Goal: Information Seeking & Learning: Understand process/instructions

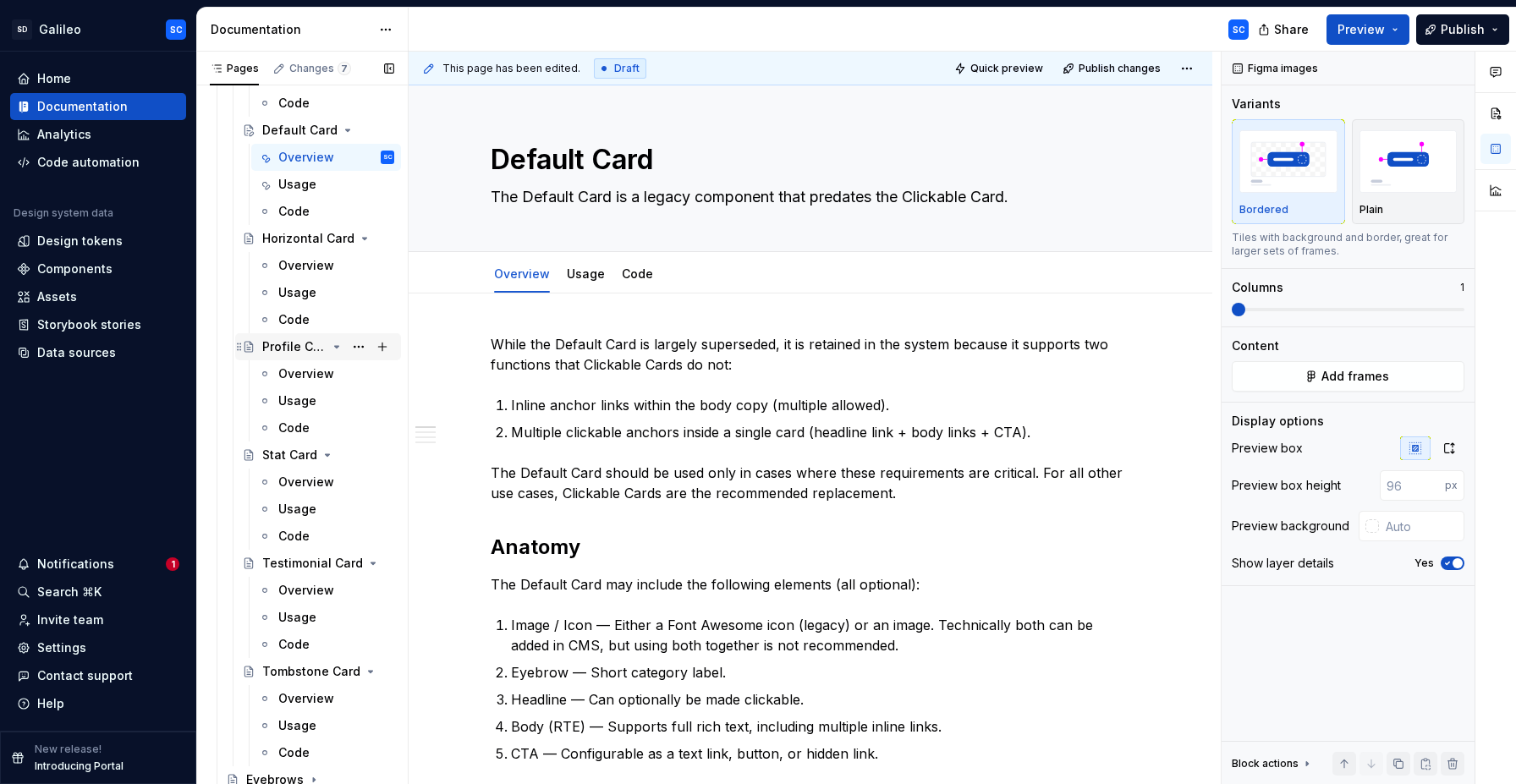
click at [287, 348] on div "Profile Card" at bounding box center [294, 346] width 64 height 17
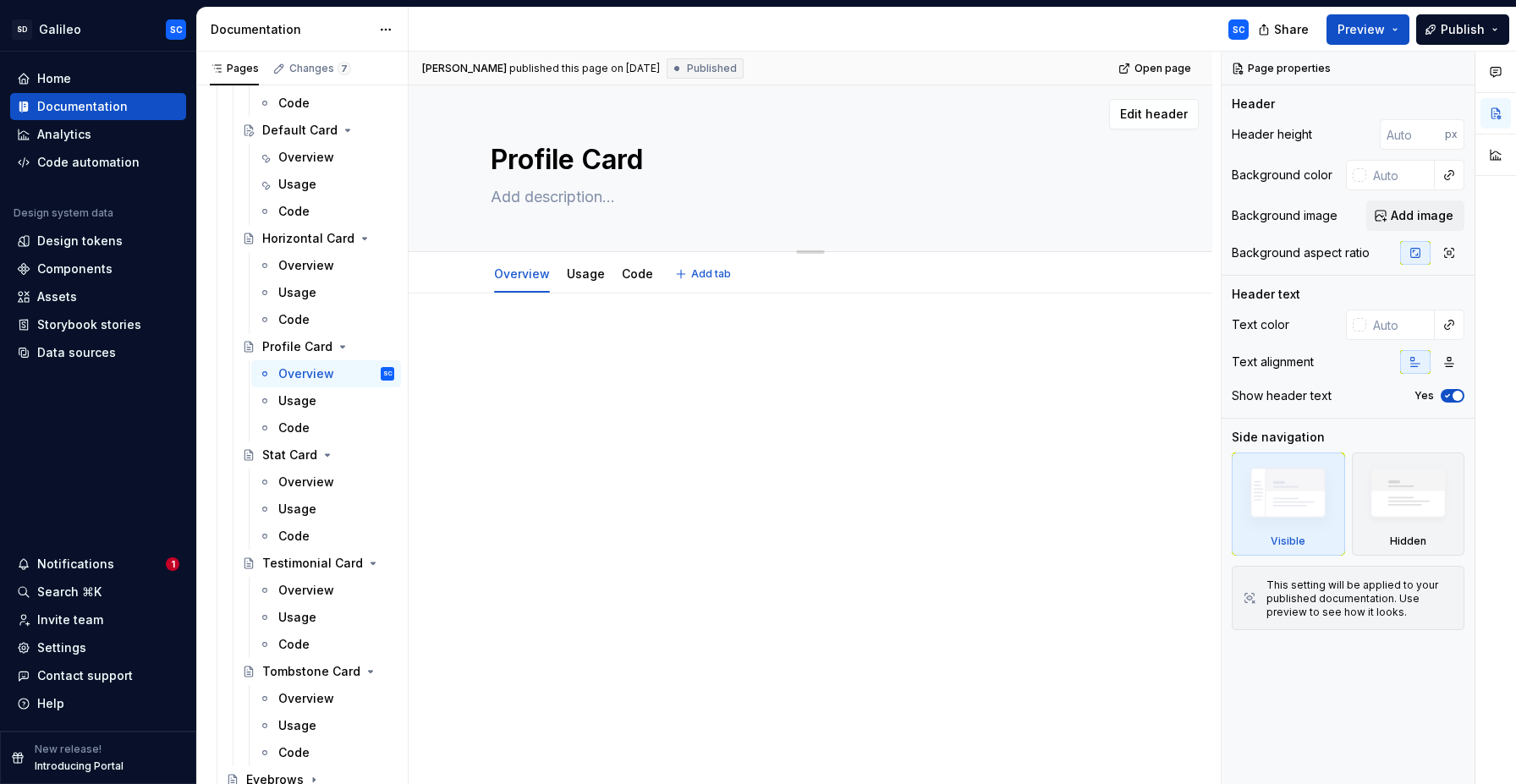
click at [567, 199] on textarea at bounding box center [807, 196] width 640 height 27
paste textarea "The Profile Card highlights an author or user, typically displaying their profi…"
type textarea "*"
type textarea "The Profile Card highlights an author or user, typically displaying their profi…"
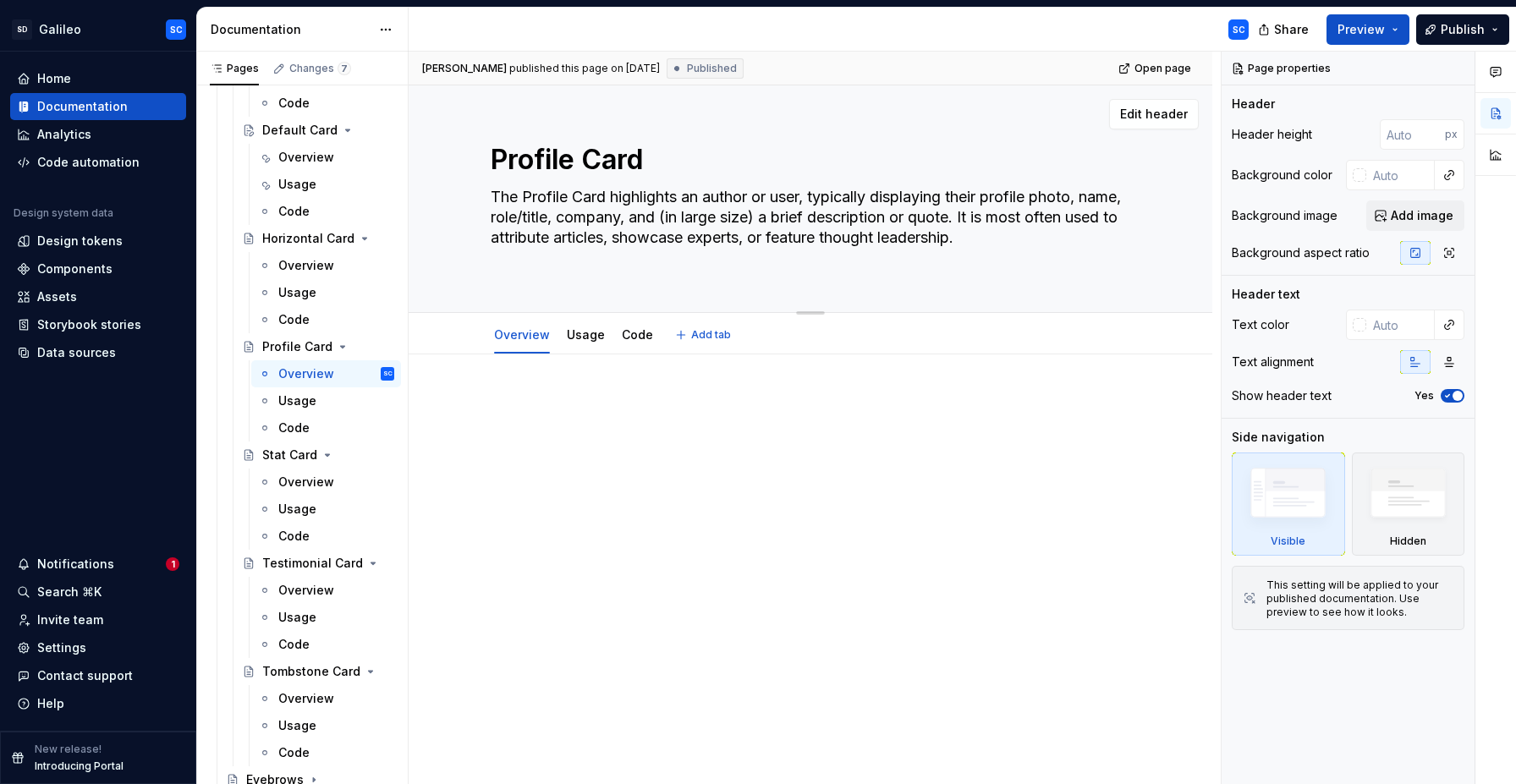
type textarea "*"
type textarea "The Profile Card highlights an author or user, typically displaying their profi…"
type textarea "*"
type textarea "The Profile Card highlights an author or user, typically displaying their profi…"
click at [1142, 238] on div "Profile Card The Profile Card highlights an author or user, typically displayin…" at bounding box center [811, 189] width 669 height 207
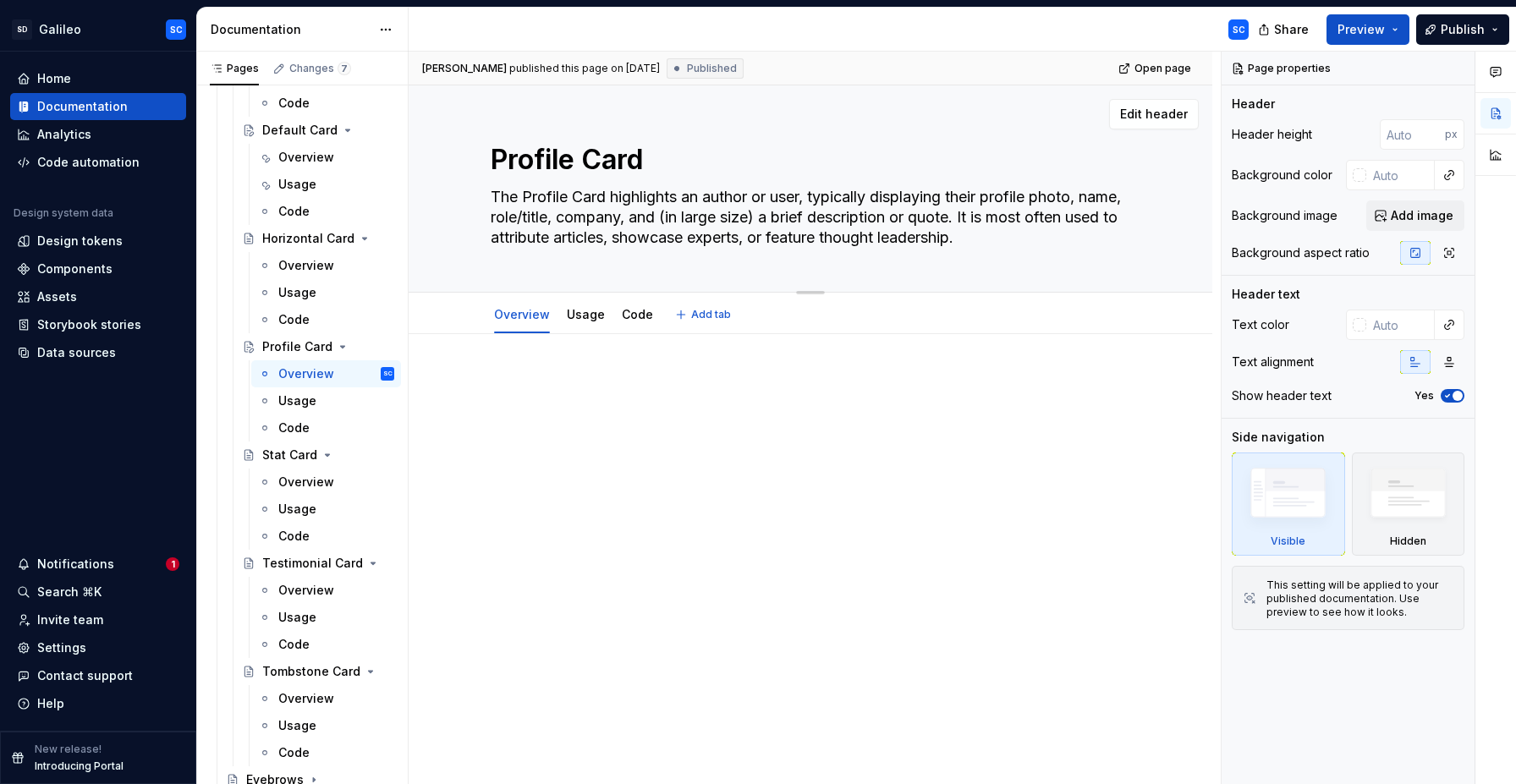
click at [1103, 238] on textarea "The Profile Card highlights an author or user, typically displaying their profi…" at bounding box center [807, 217] width 640 height 68
type textarea "*"
type textarea "The Profile Card highlights an author or user, typically displaying their profi…"
type textarea "*"
type textarea "The Profile Card highlights an author or user, typically displaying their profi…"
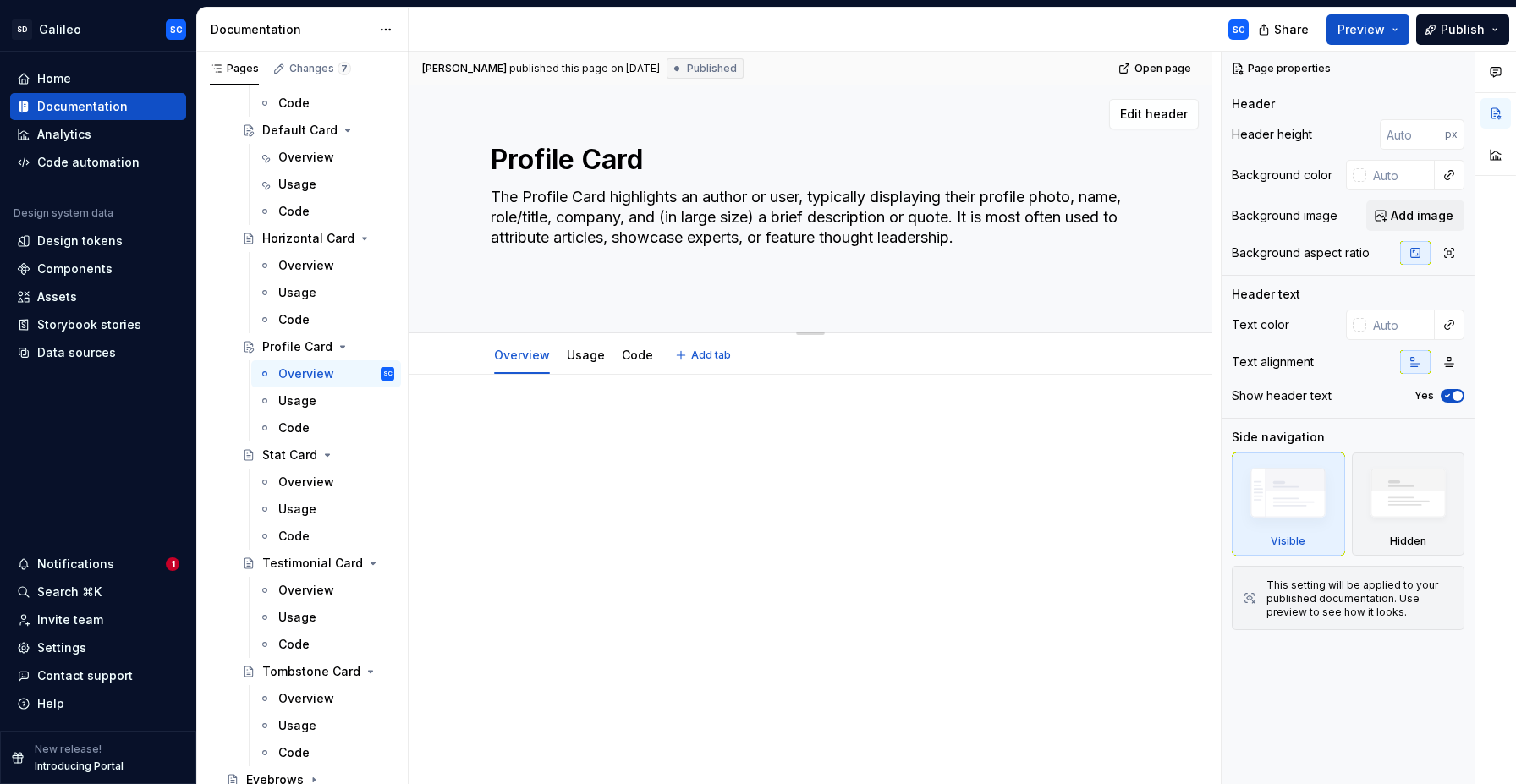
paste textarea "Profile Cards can link directly to an SVB author profile. Even if individual fi…"
type textarea "*"
type textarea "The Profile Card highlights an author or user, typically displaying their profi…"
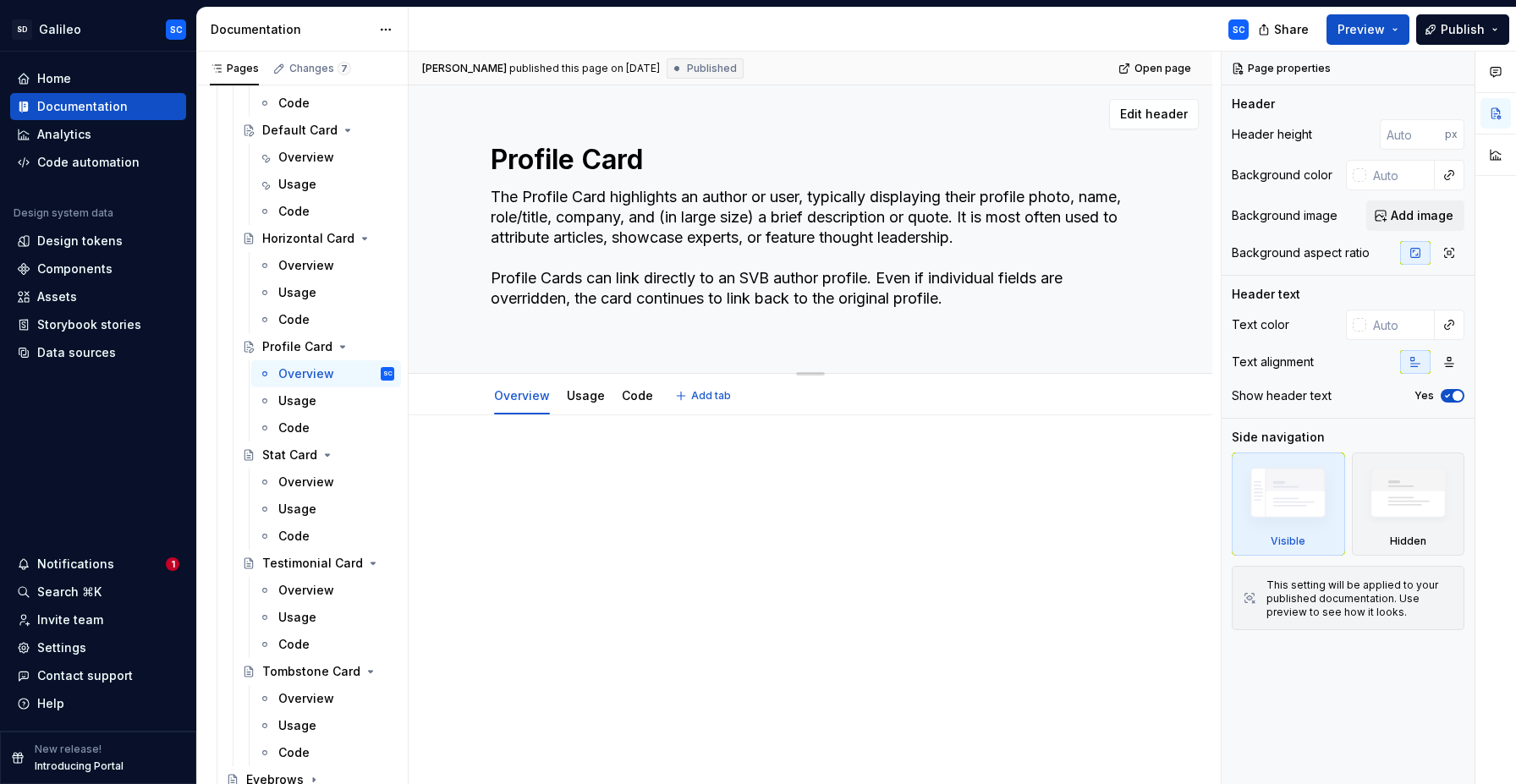
click at [941, 317] on textarea "The Profile Card highlights an author or user, typically displaying their profi…" at bounding box center [807, 257] width 640 height 149
type textarea "*"
type textarea "The Profile Card highlights an author or user, typically displaying their profi…"
type textarea "*"
type textarea "The Profile Card highlights an author or user, typically displaying their profi…"
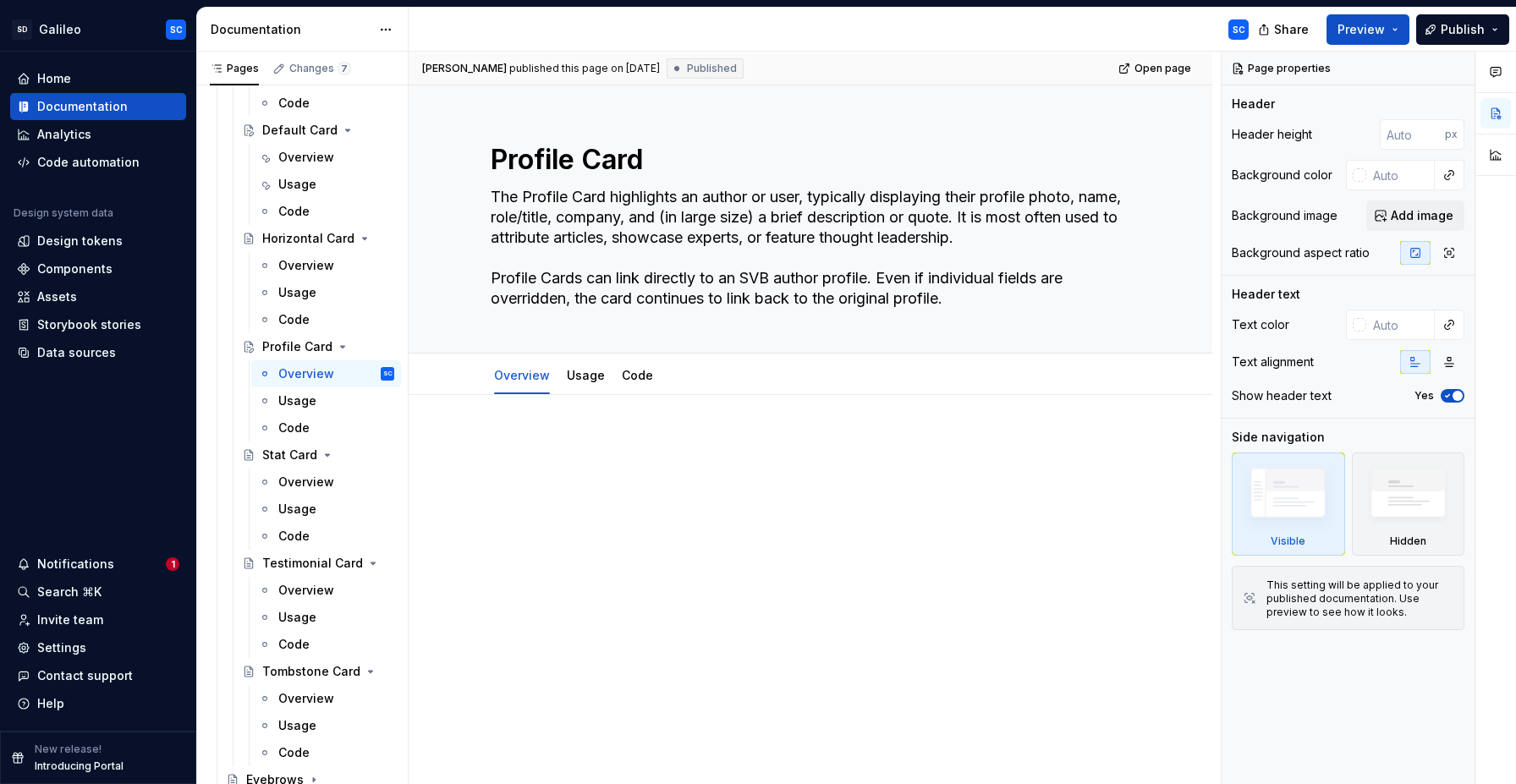
click at [812, 541] on div at bounding box center [811, 576] width 804 height 361
type textarea "*"
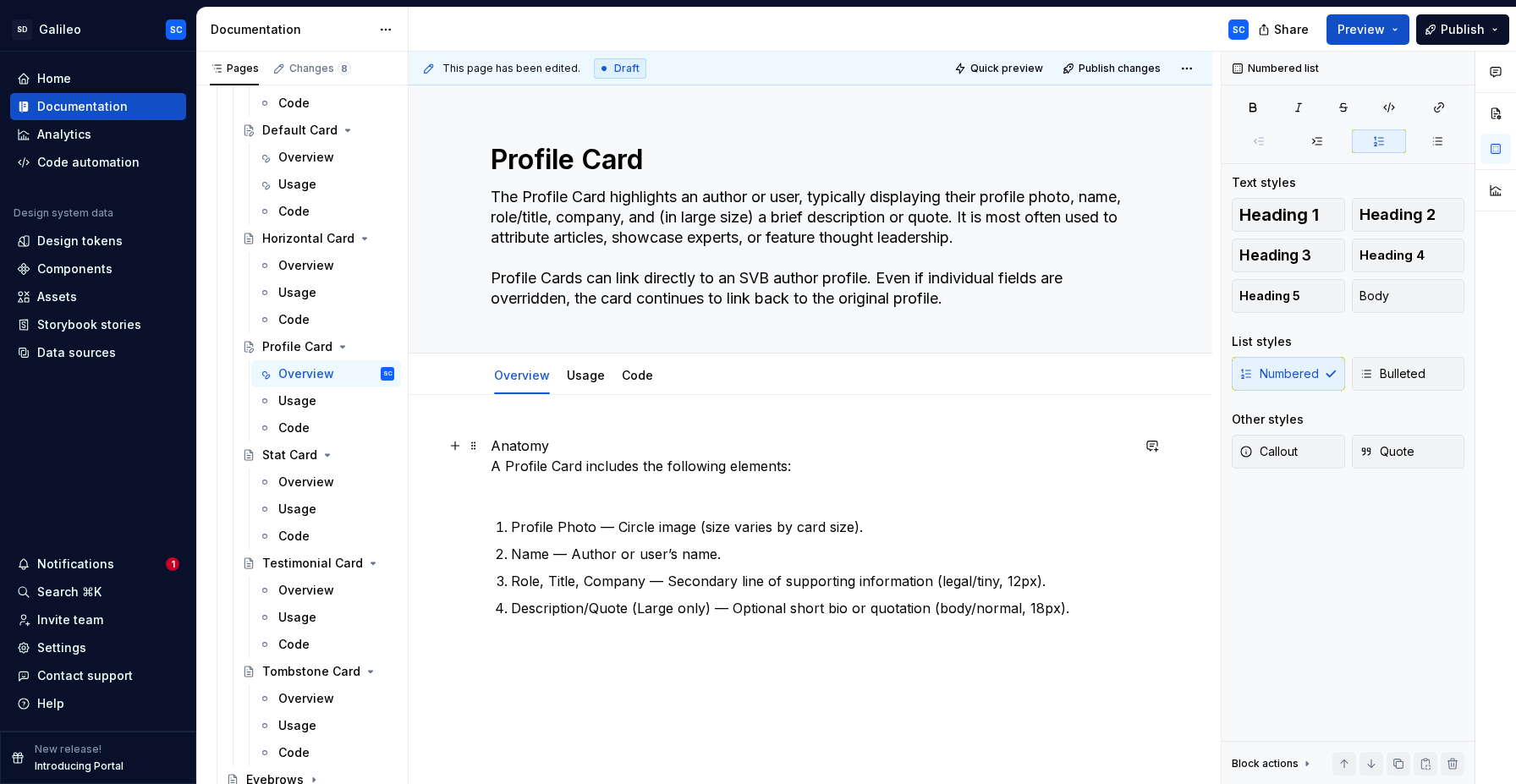
click at [581, 447] on p "Anatomy A Profile Card includes the following elements:" at bounding box center [810, 466] width 640 height 61
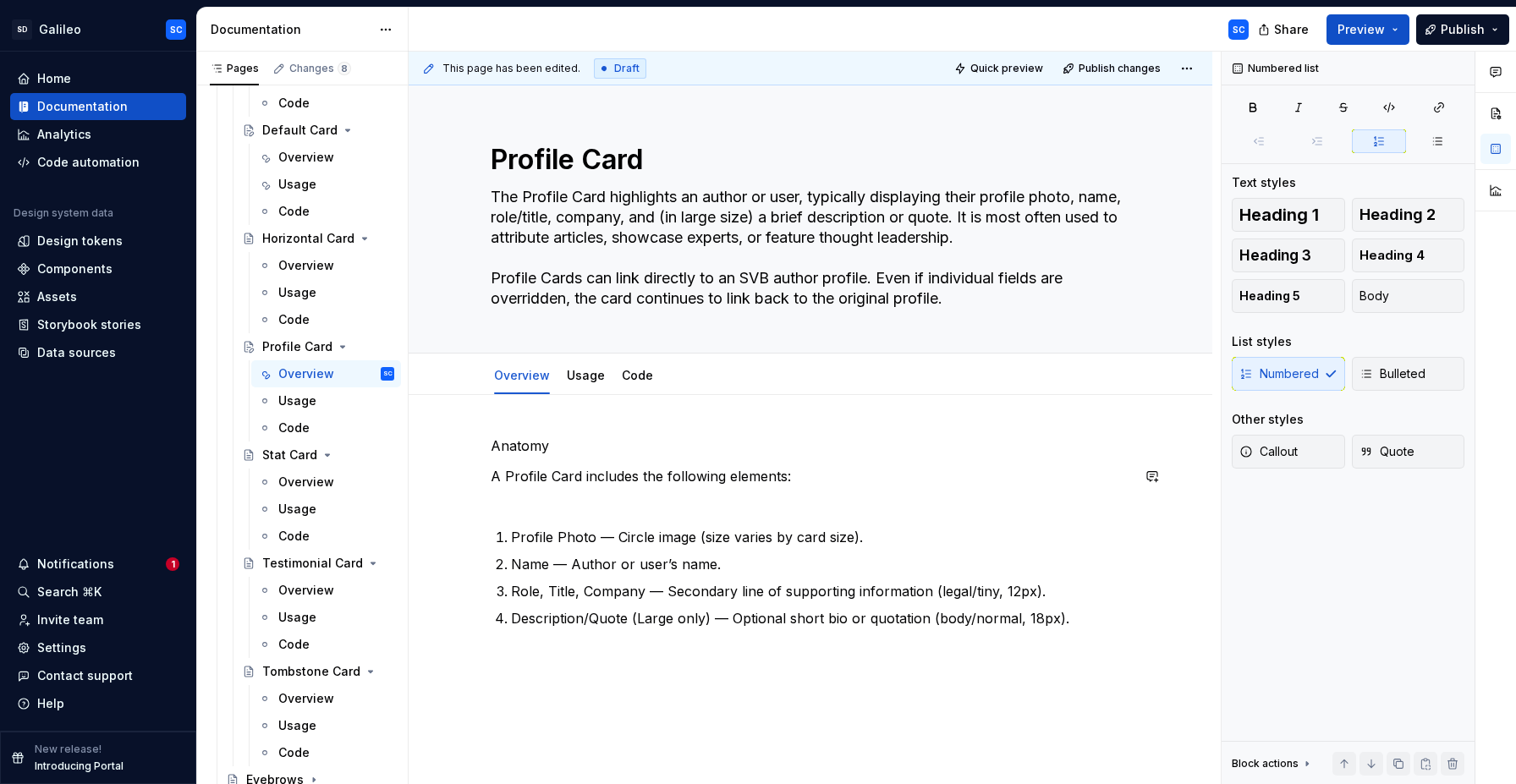
click at [538, 513] on div "Anatomy A Profile Card includes the following elements: Profile Photo — Circle …" at bounding box center [810, 531] width 640 height 192
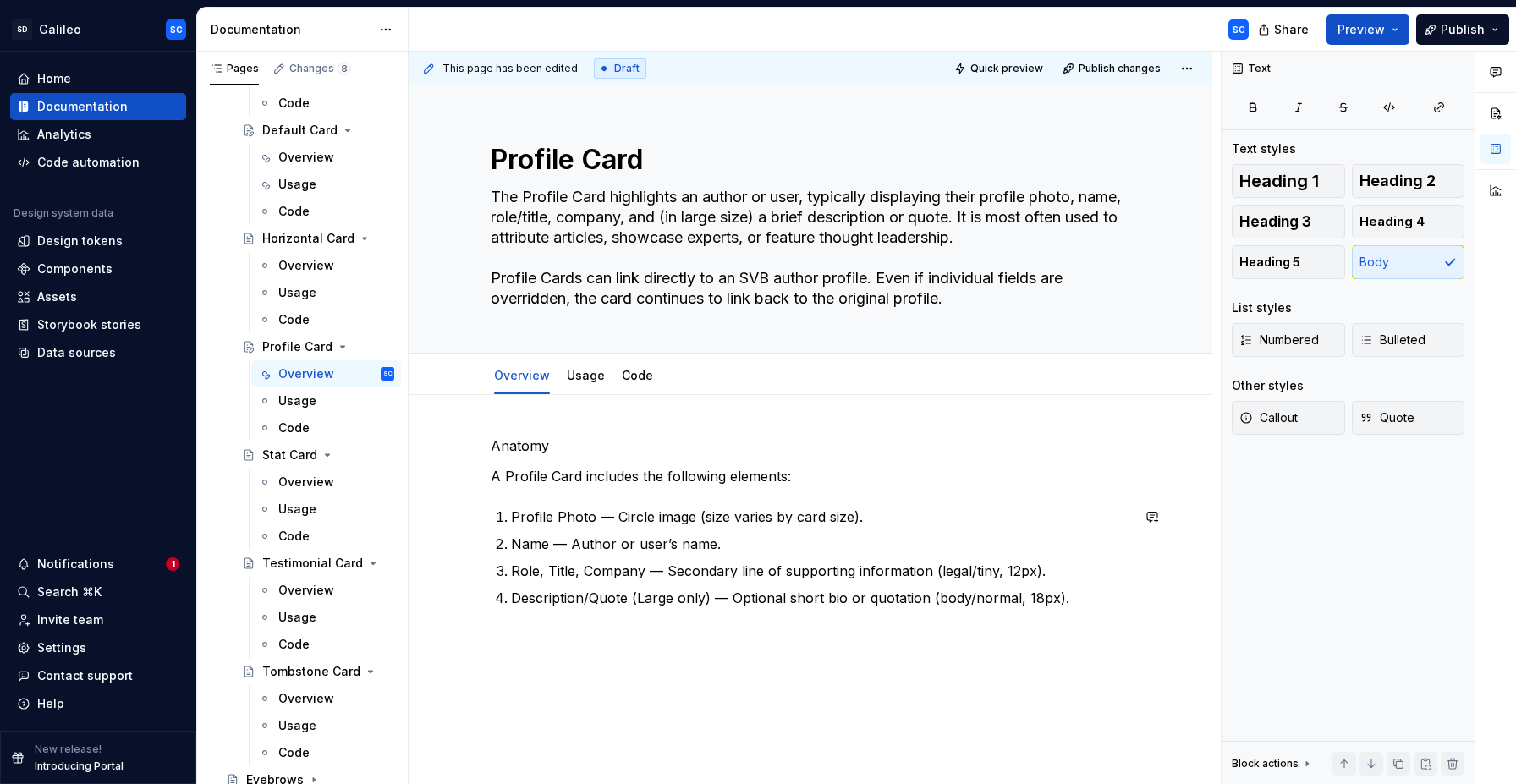
click at [560, 641] on div "Anatomy A Profile Card includes the following elements: Profile Photo — Circle …" at bounding box center [811, 629] width 804 height 469
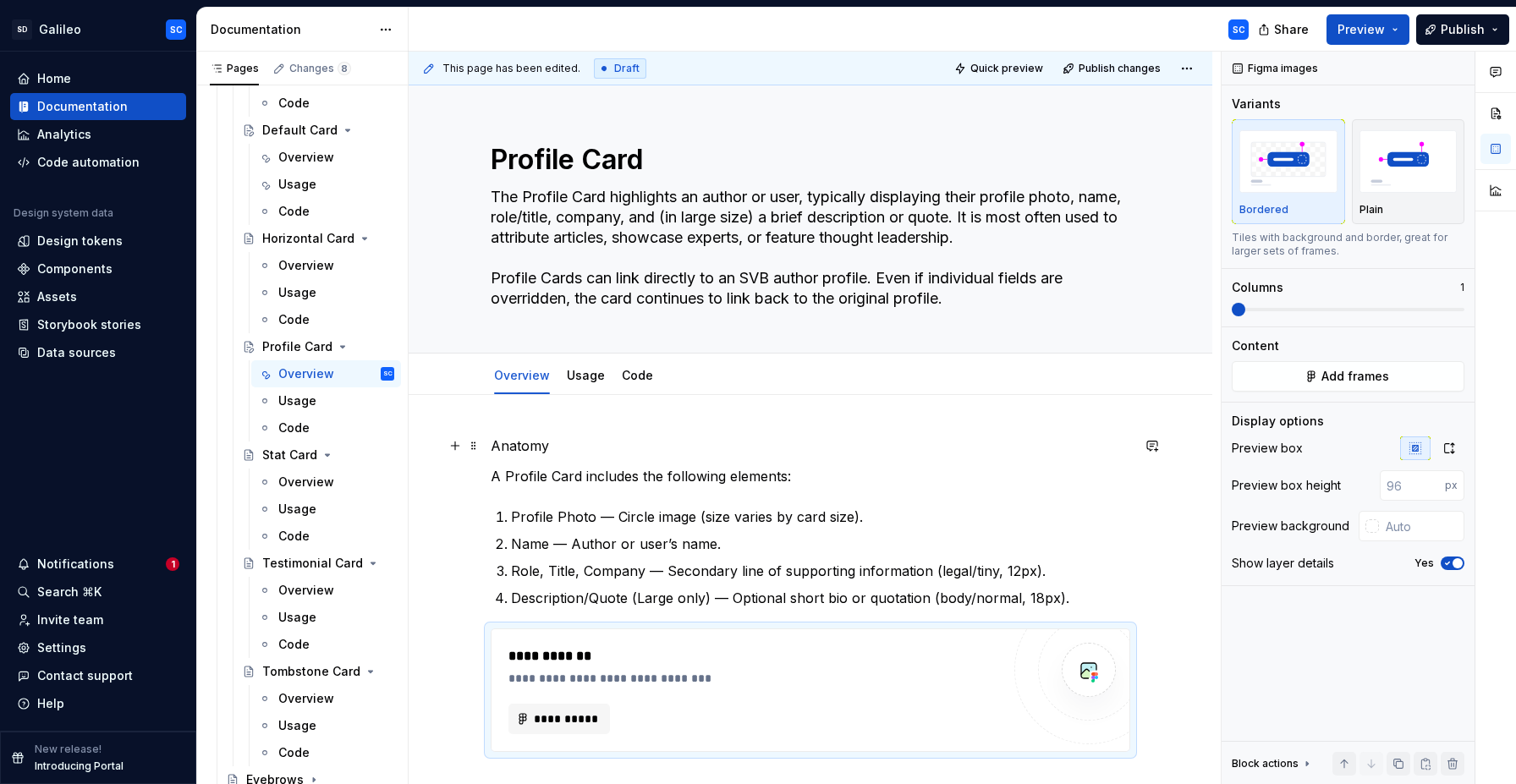
click at [537, 444] on p "Anatomy" at bounding box center [810, 446] width 640 height 21
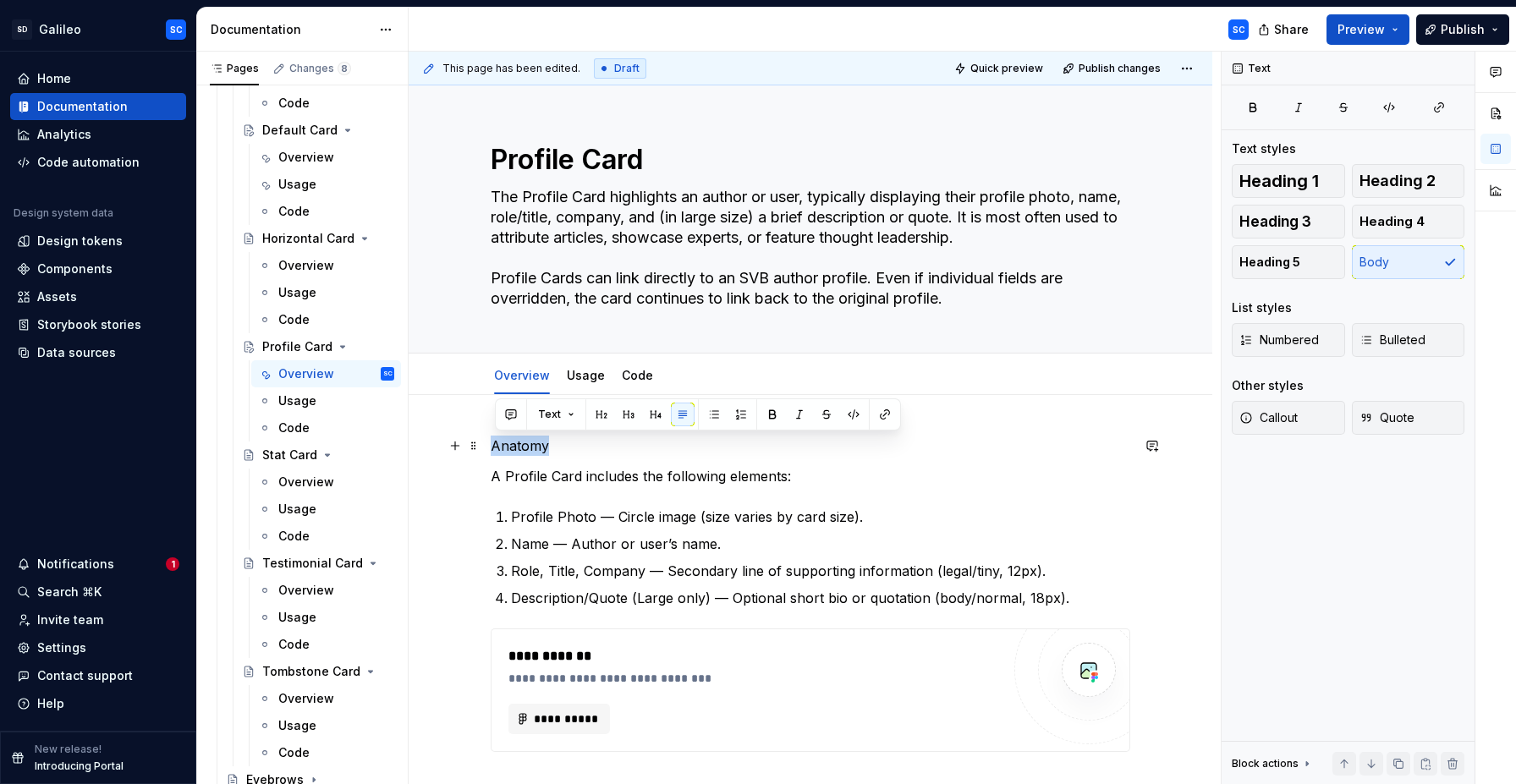
click at [537, 444] on p "Anatomy" at bounding box center [810, 446] width 640 height 21
click at [600, 420] on button "button" at bounding box center [601, 414] width 23 height 23
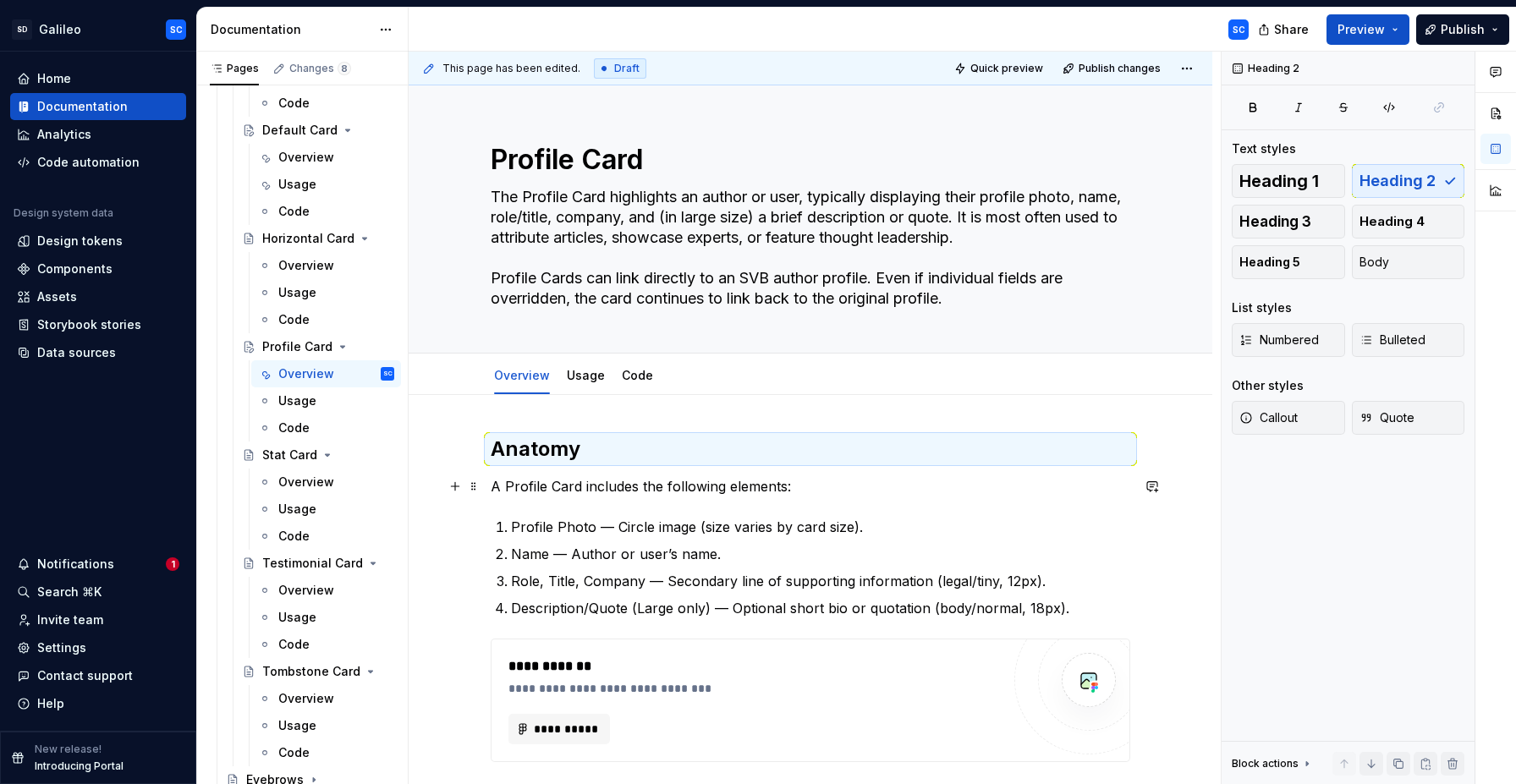
click at [608, 495] on p "A Profile Card includes the following elements:" at bounding box center [810, 486] width 640 height 21
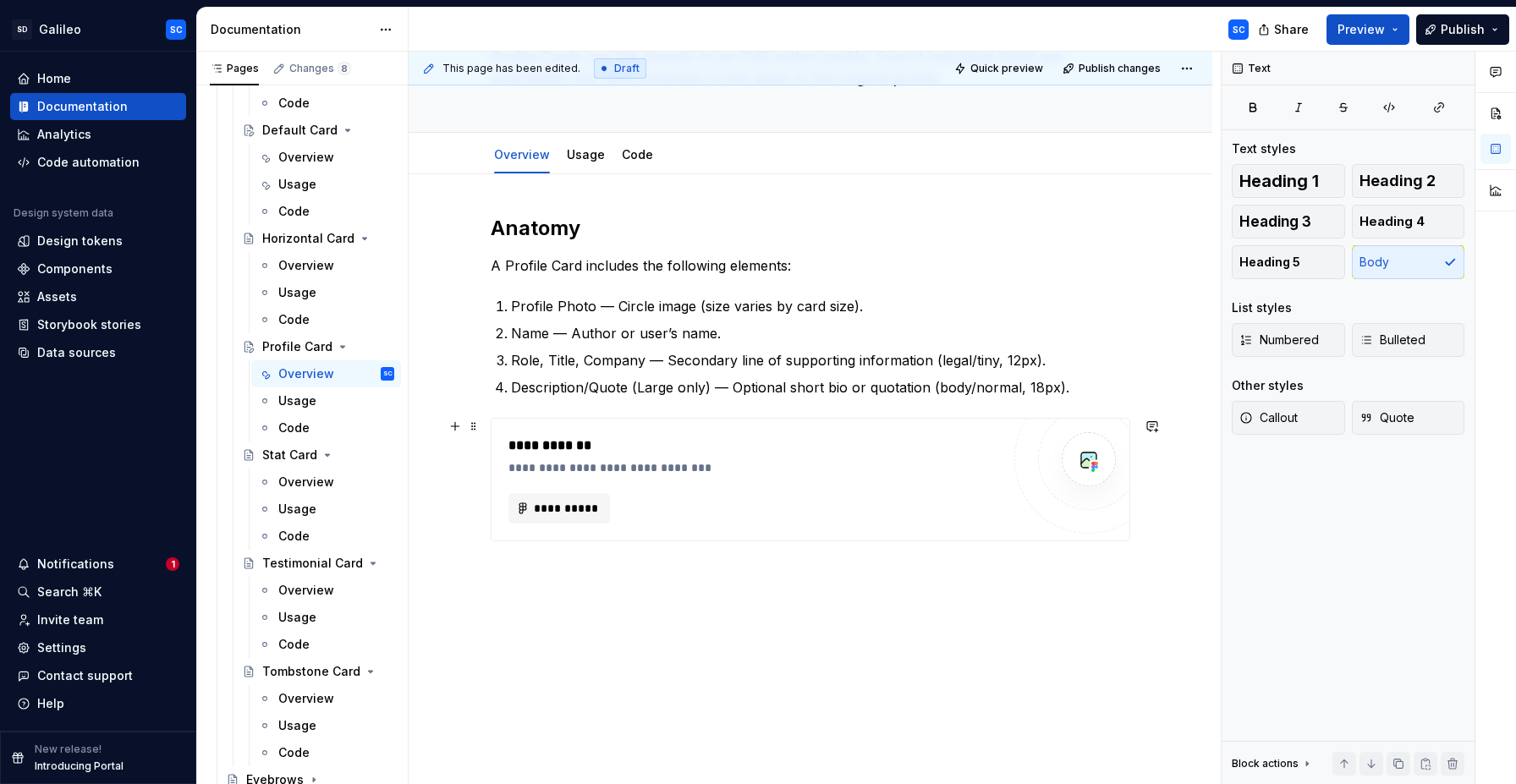
scroll to position [233, 0]
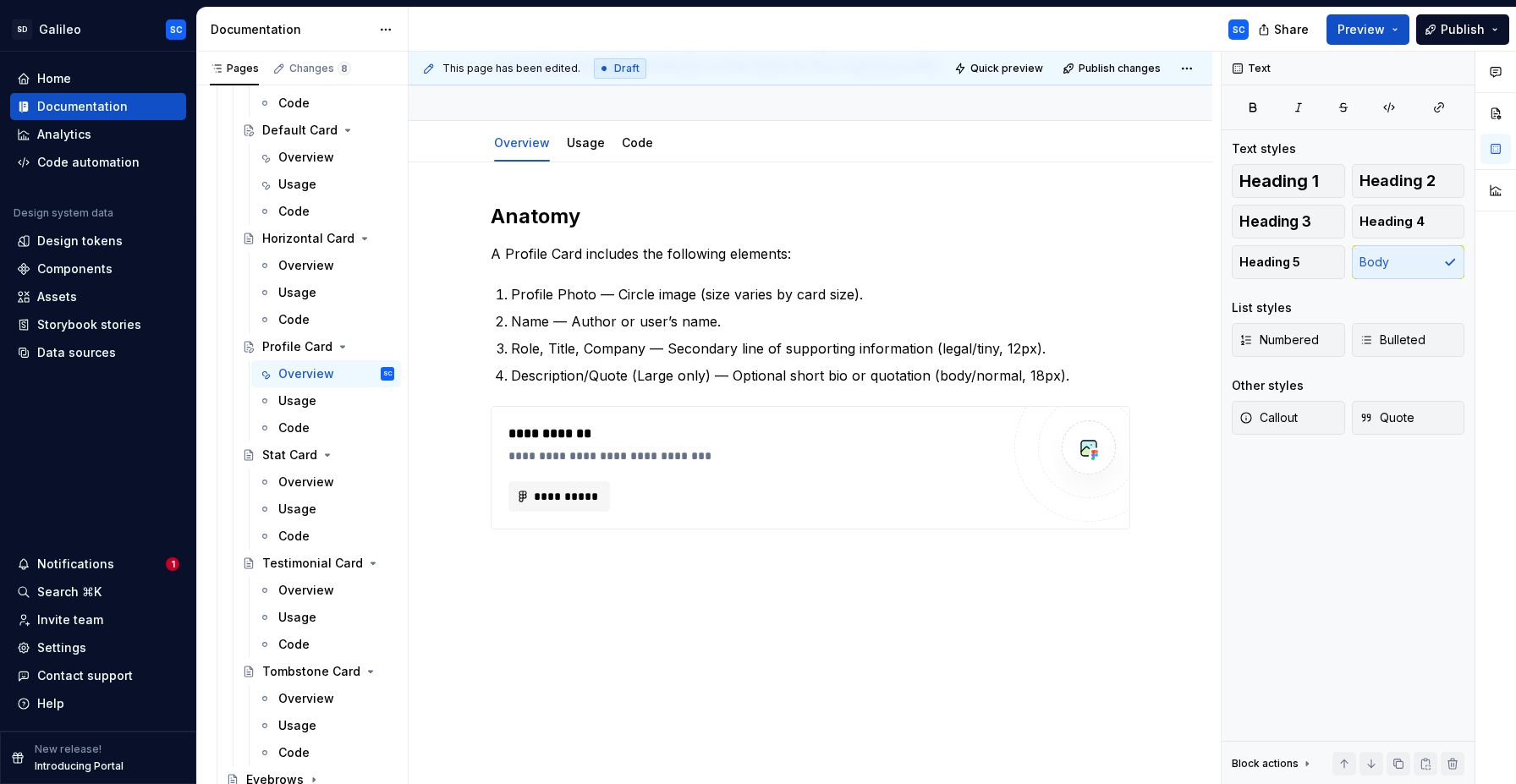
click at [643, 583] on div "**********" at bounding box center [811, 473] width 804 height 623
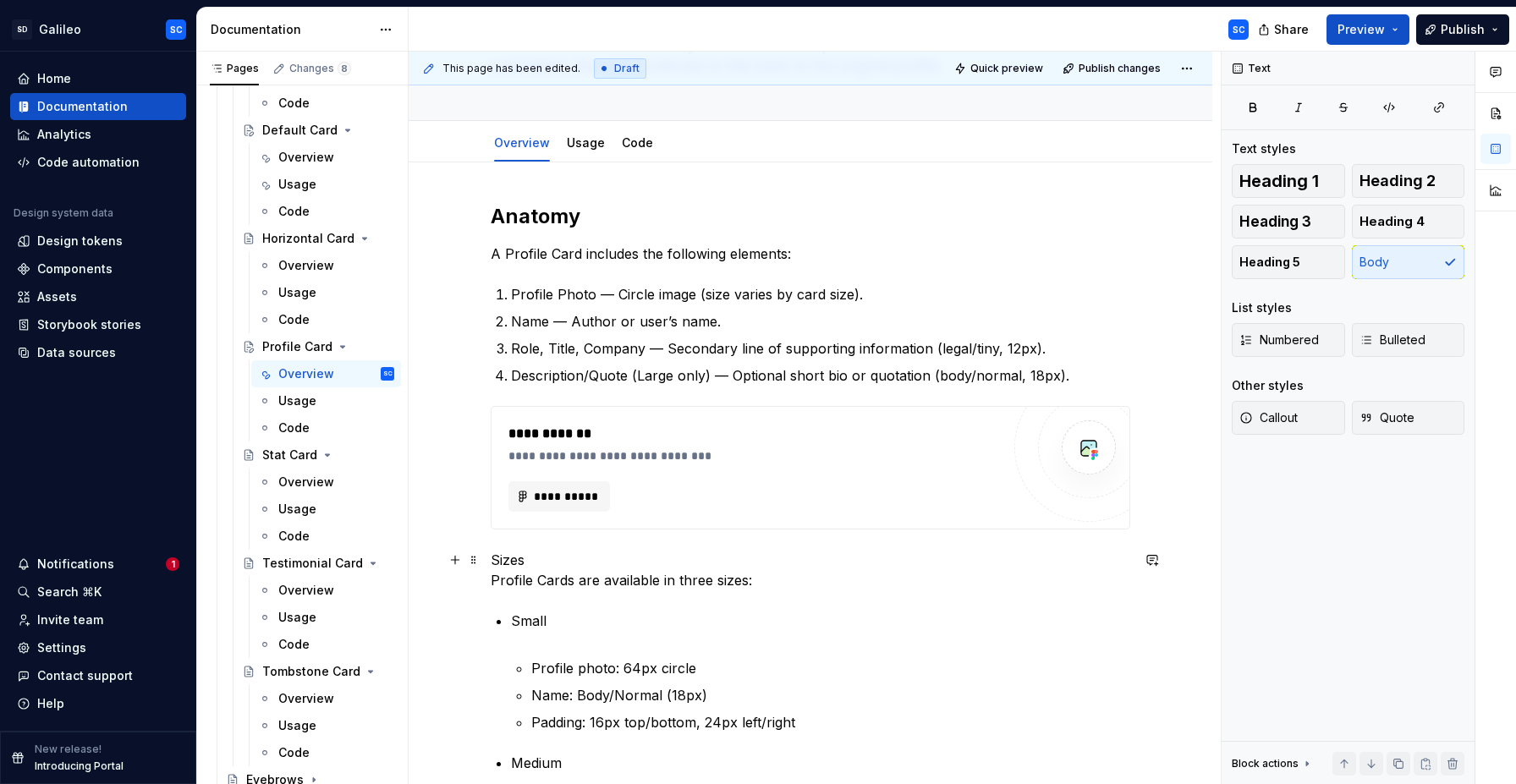
click at [497, 581] on p "Sizes Profile Cards are available in three sizes:" at bounding box center [810, 569] width 640 height 40
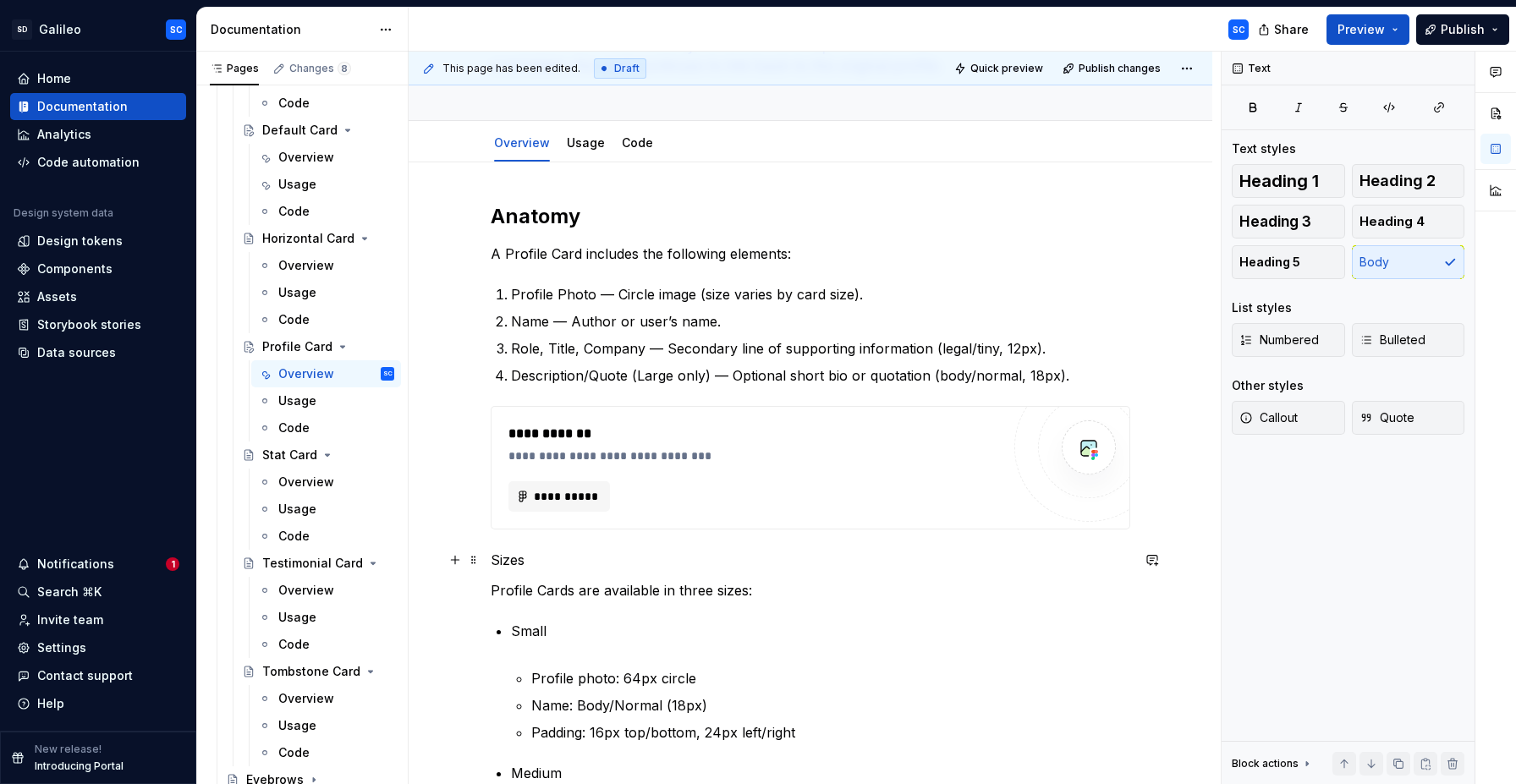
click at [509, 558] on p "Sizes" at bounding box center [810, 560] width 640 height 21
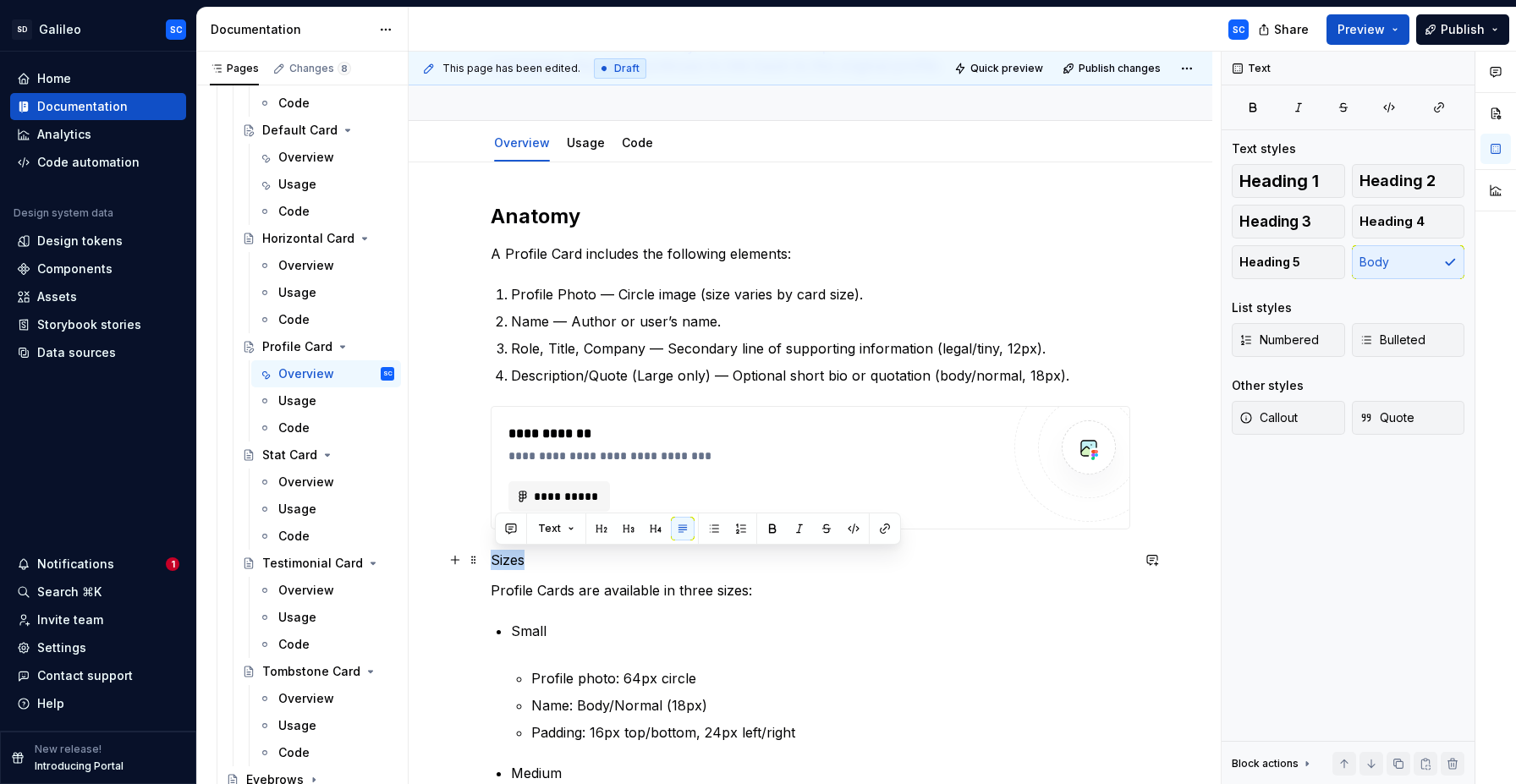
click at [509, 558] on p "Sizes" at bounding box center [810, 560] width 640 height 21
drag, startPoint x: 594, startPoint y: 530, endPoint x: 583, endPoint y: 544, distance: 17.8
click at [594, 530] on button "button" at bounding box center [601, 528] width 23 height 23
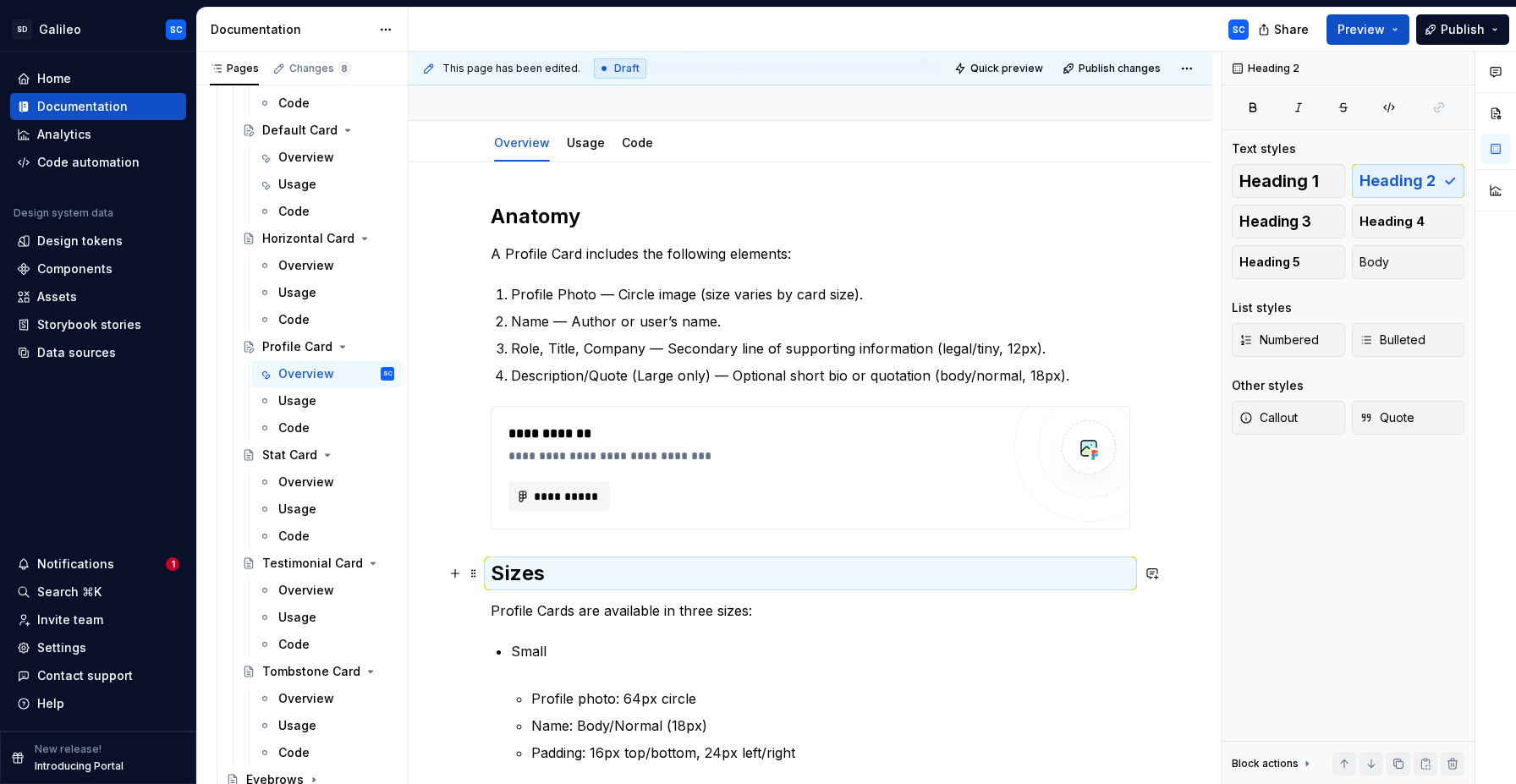
click at [633, 570] on h2 "Sizes" at bounding box center [810, 573] width 640 height 27
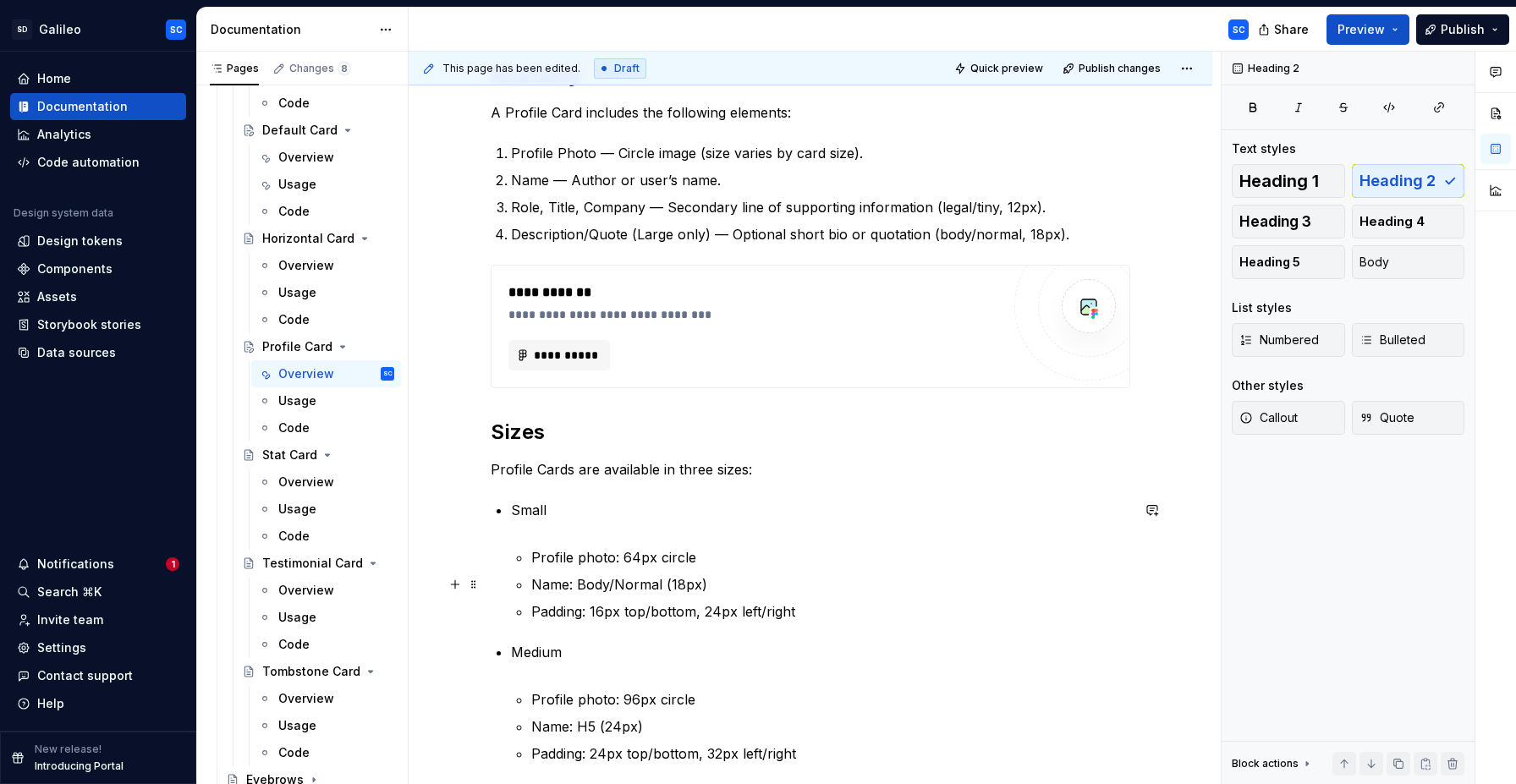
scroll to position [396, 0]
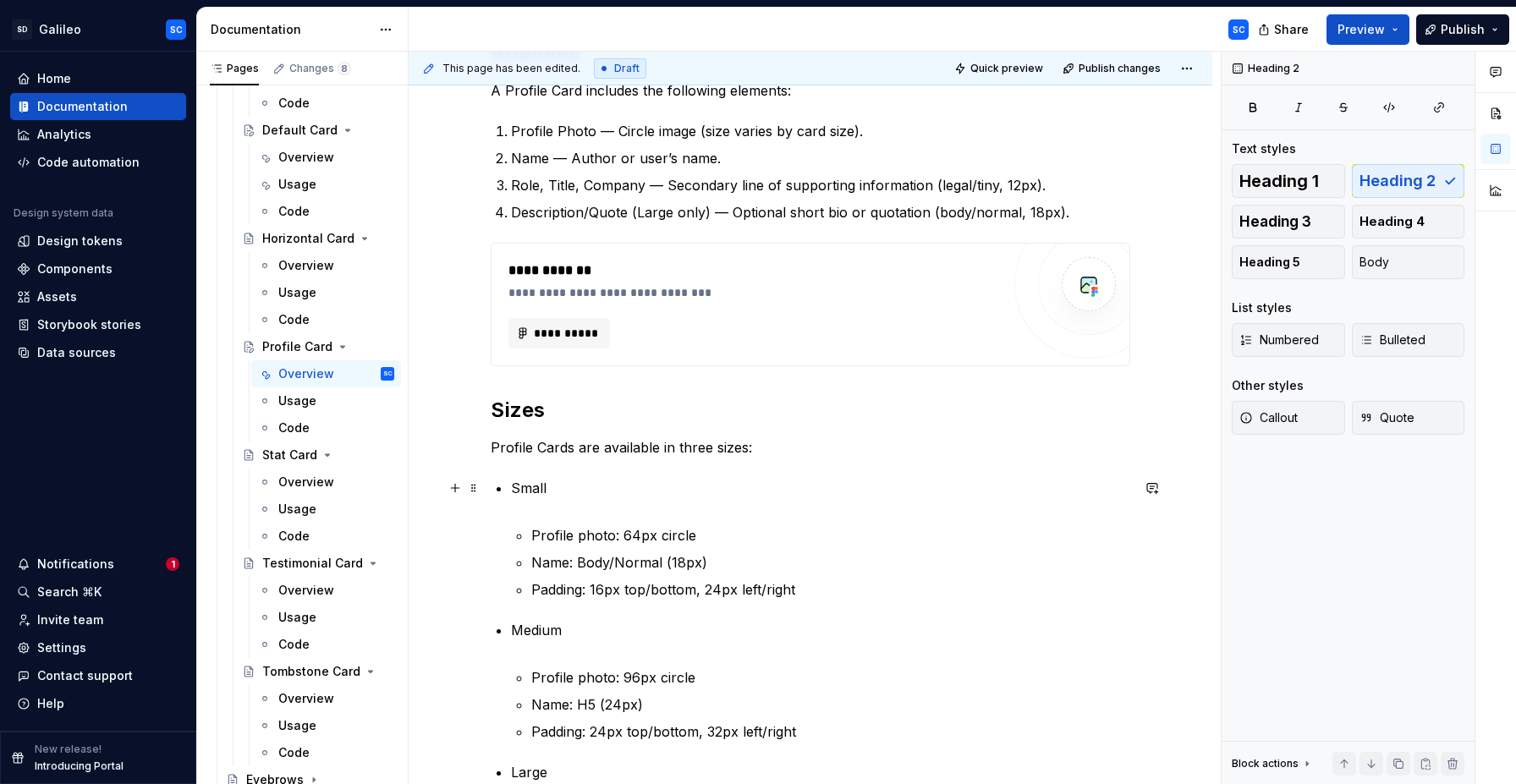
click at [596, 514] on p "Small" at bounding box center [820, 498] width 619 height 40
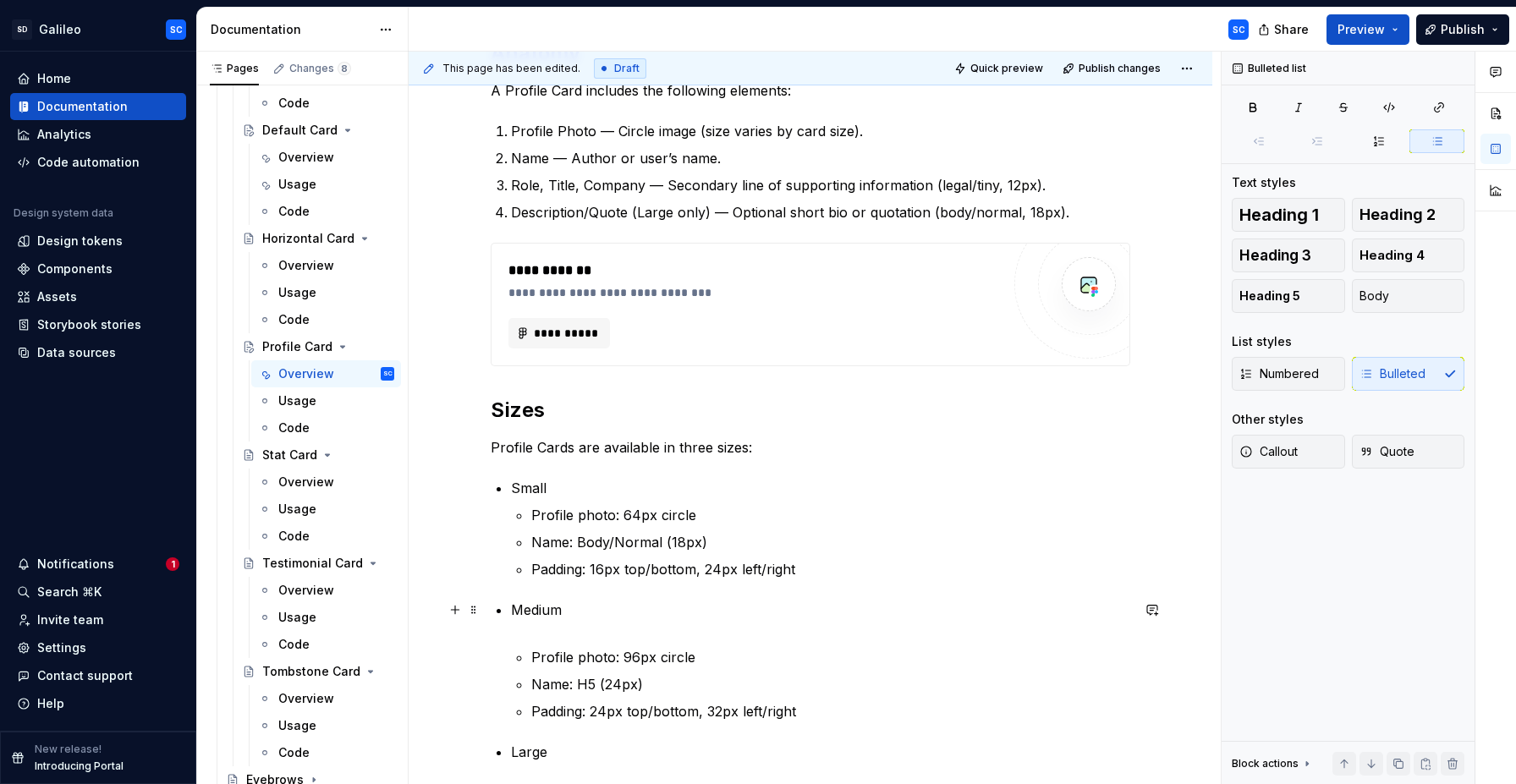
click at [576, 628] on p "Medium" at bounding box center [820, 620] width 619 height 40
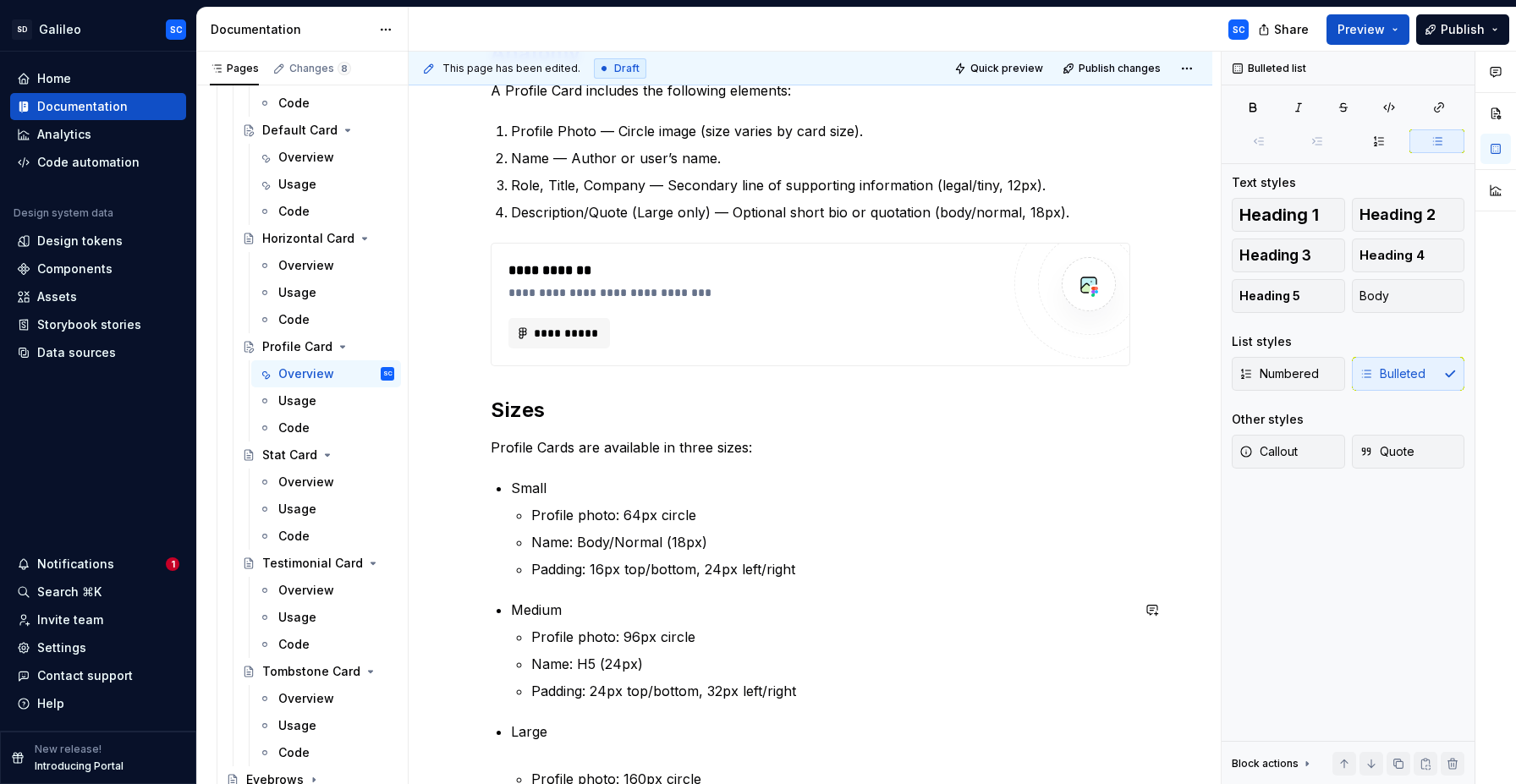
click at [573, 588] on div "**********" at bounding box center [810, 468] width 640 height 857
click at [560, 750] on p "Large" at bounding box center [820, 741] width 619 height 40
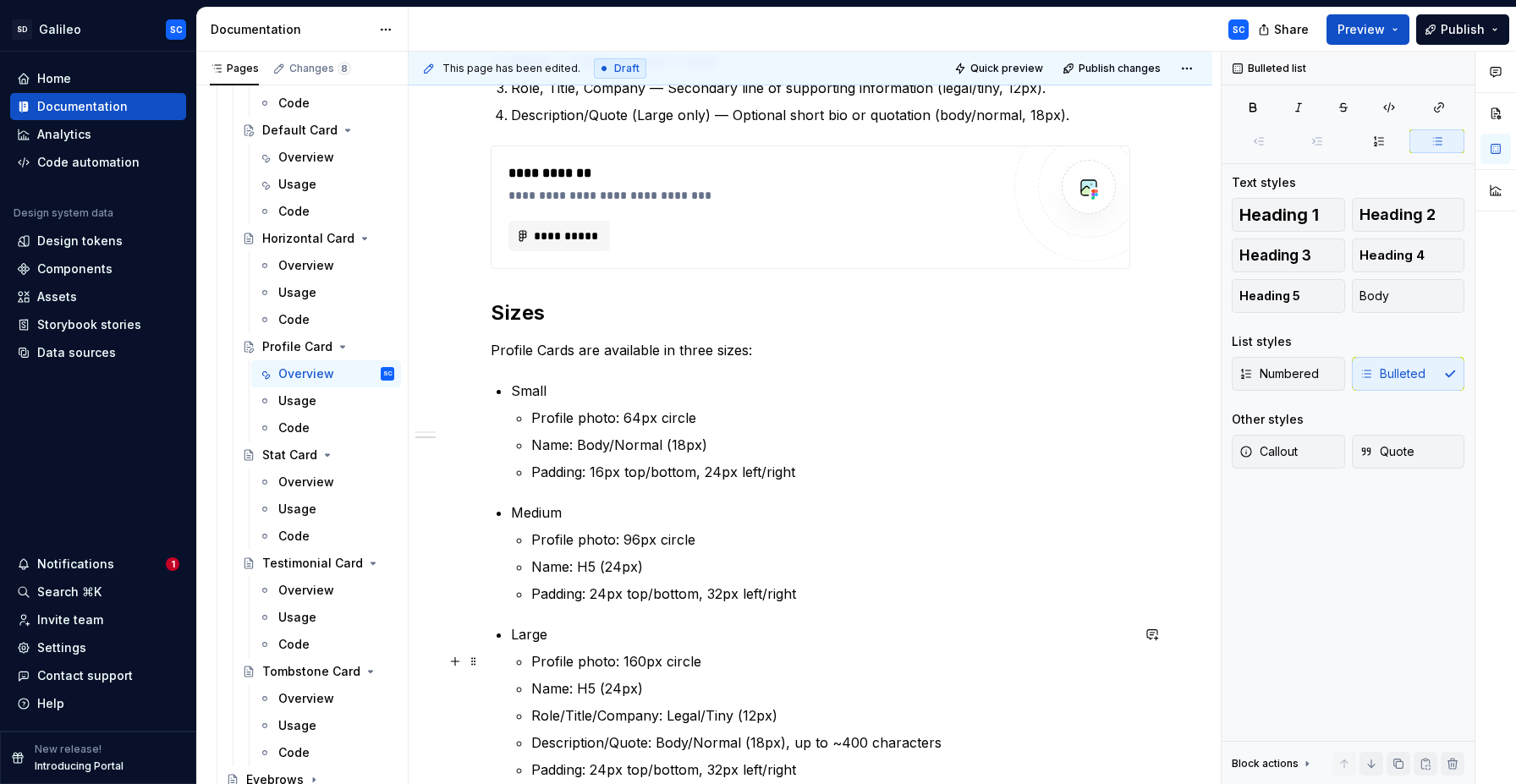
scroll to position [564, 0]
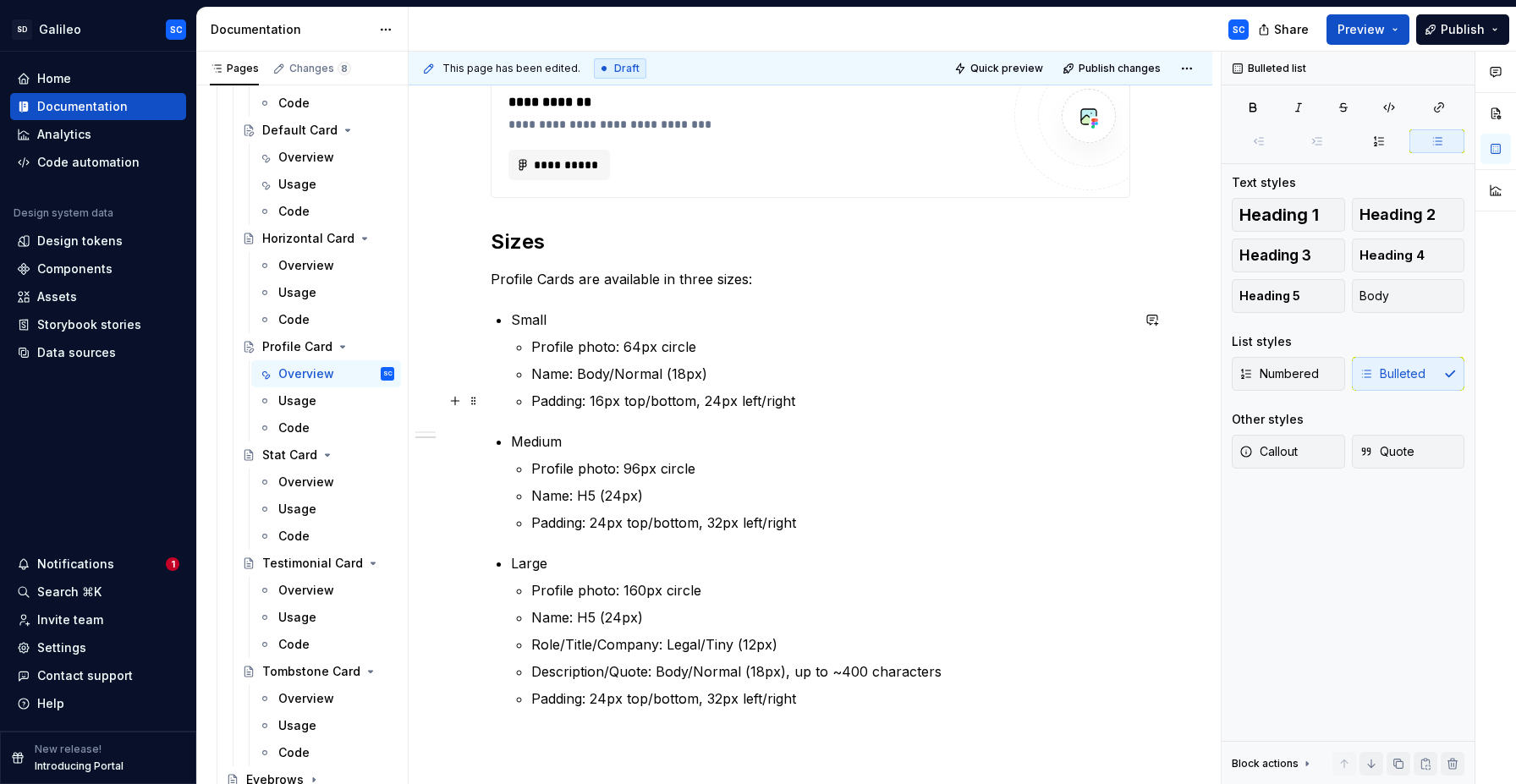
click at [855, 400] on p "Padding: 16px top/bottom, 24px left/right" at bounding box center [831, 401] width 599 height 21
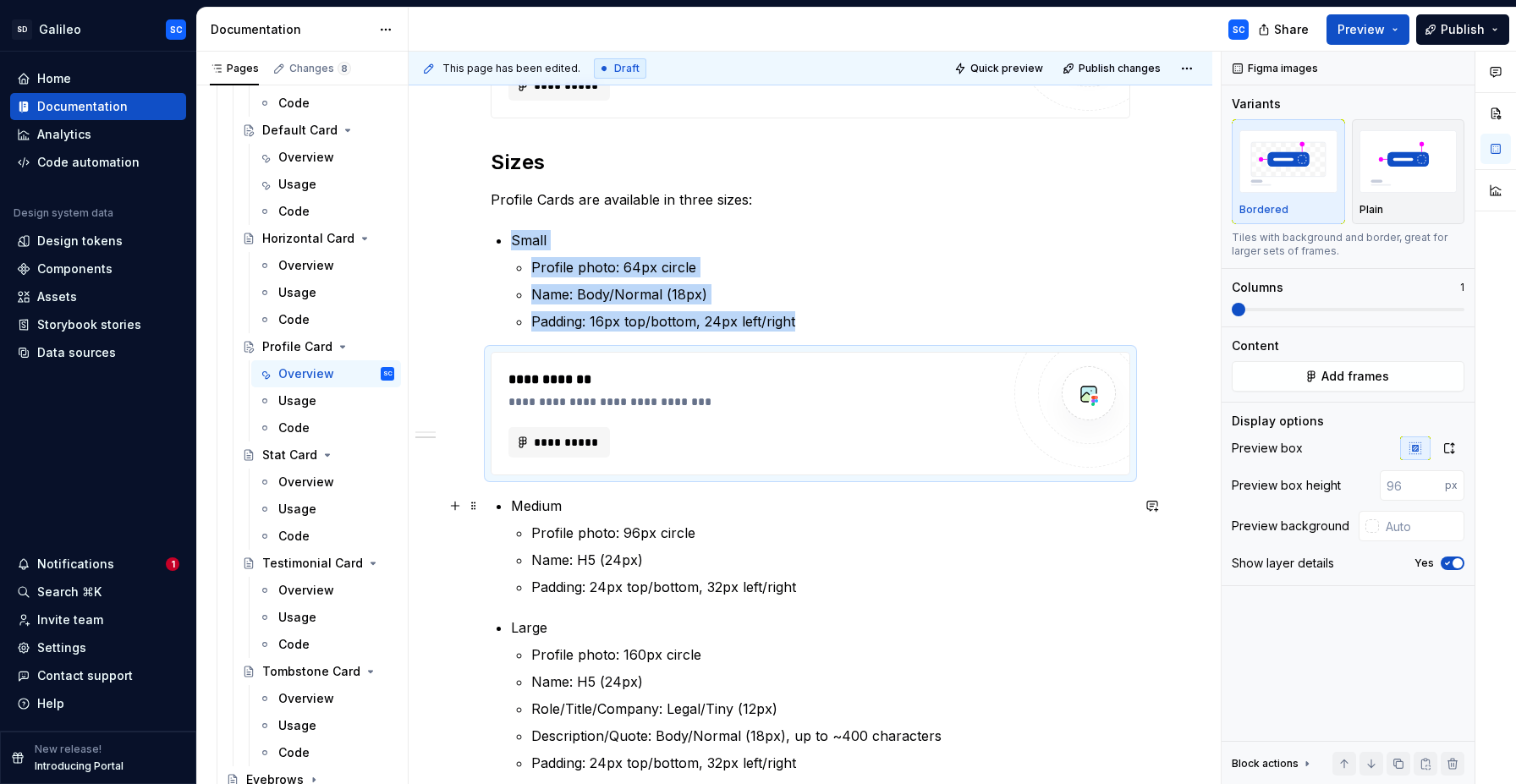
scroll to position [647, 0]
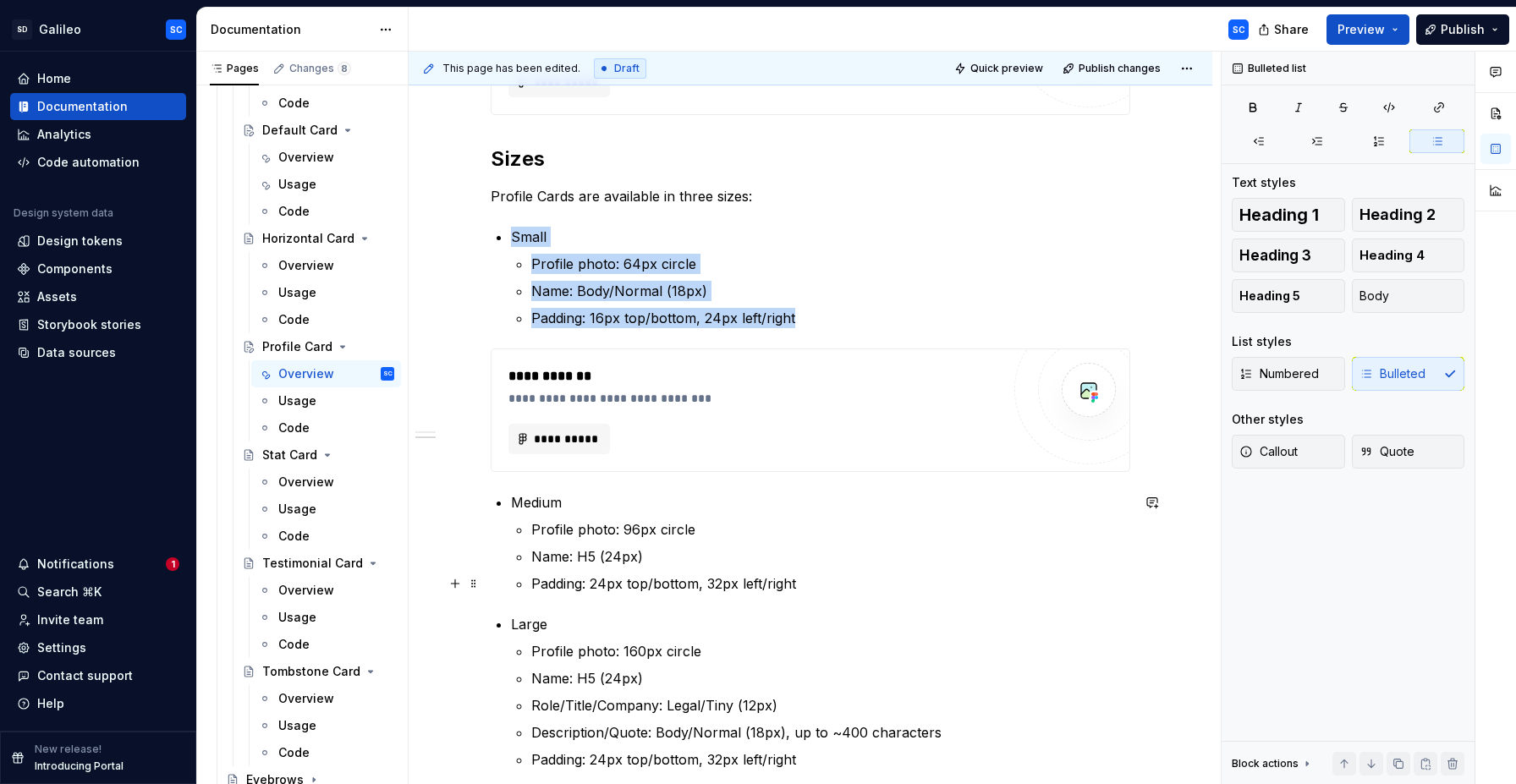
click at [857, 584] on p "Padding: 24px top/bottom, 32px left/right" at bounding box center [831, 584] width 599 height 21
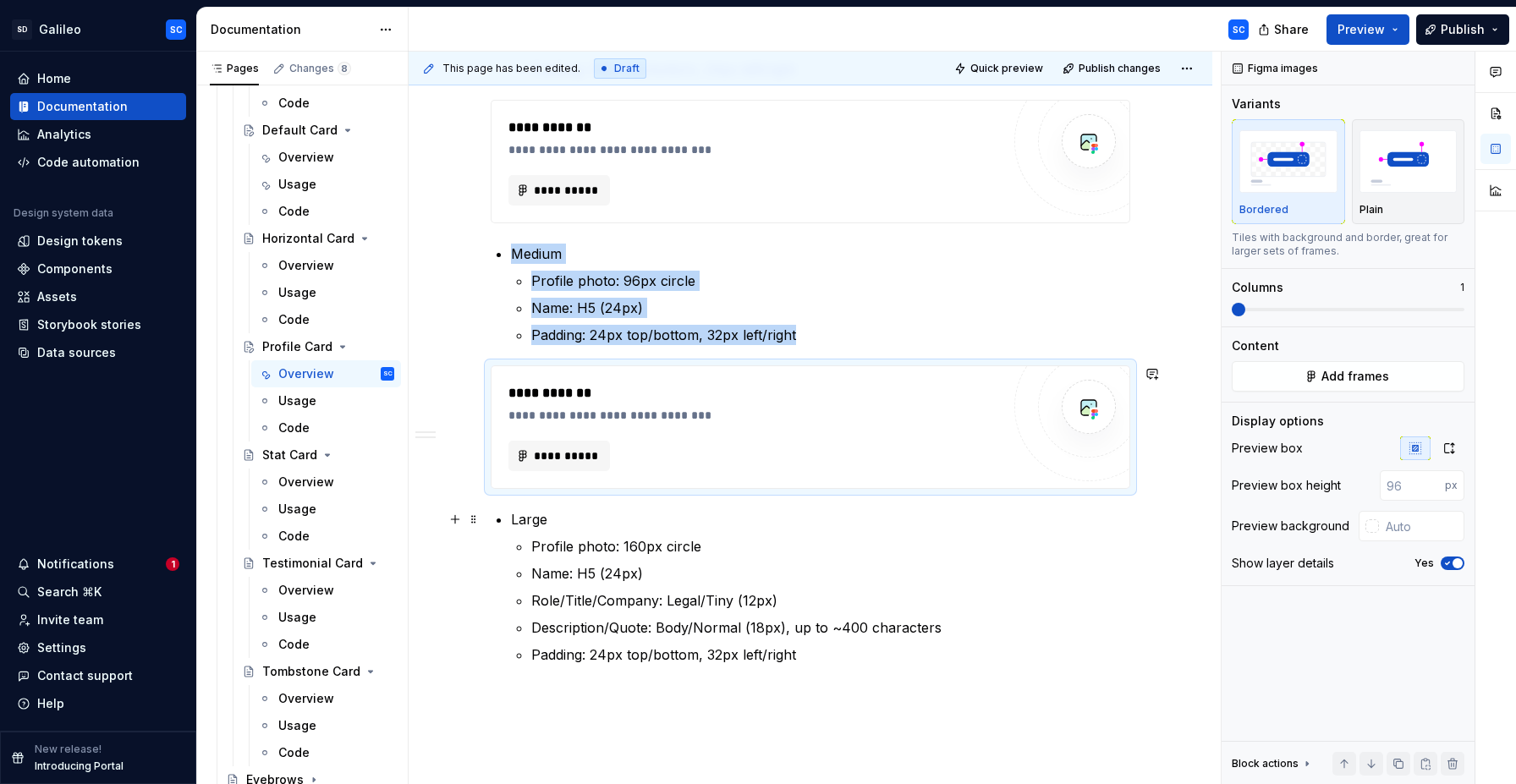
scroll to position [963, 0]
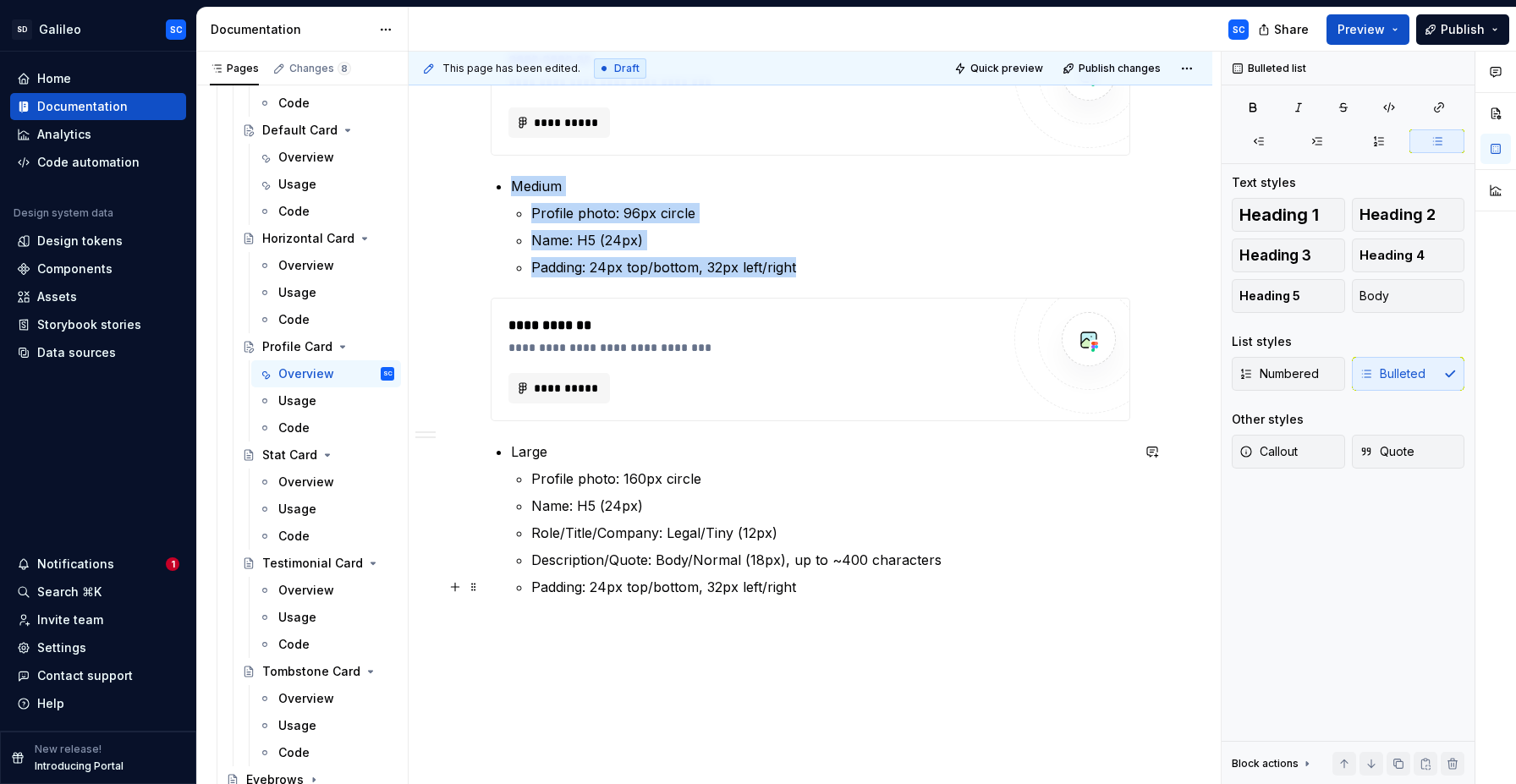
click at [867, 583] on p "Padding: 24px top/bottom, 32px left/right" at bounding box center [831, 587] width 599 height 21
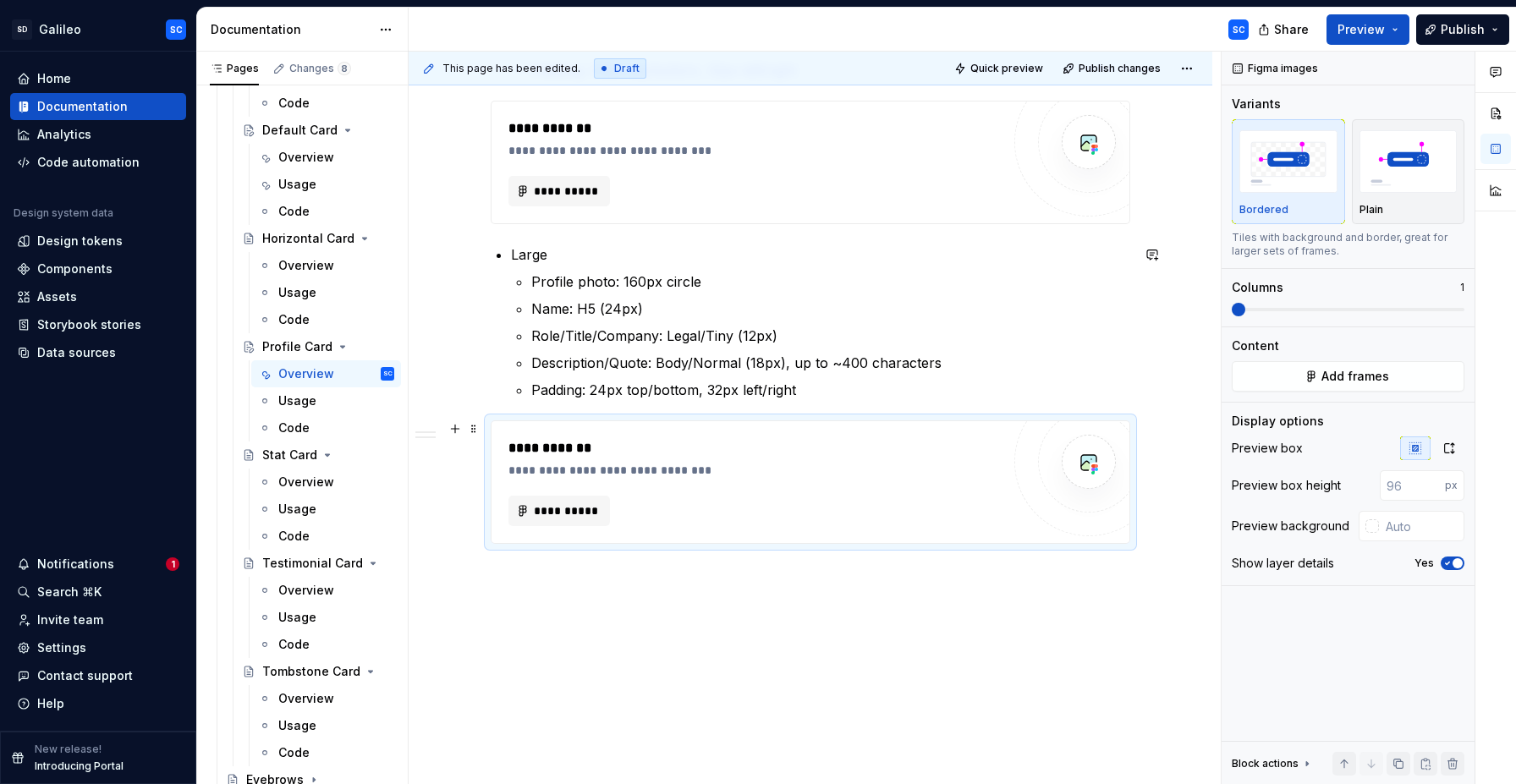
scroll to position [1175, 0]
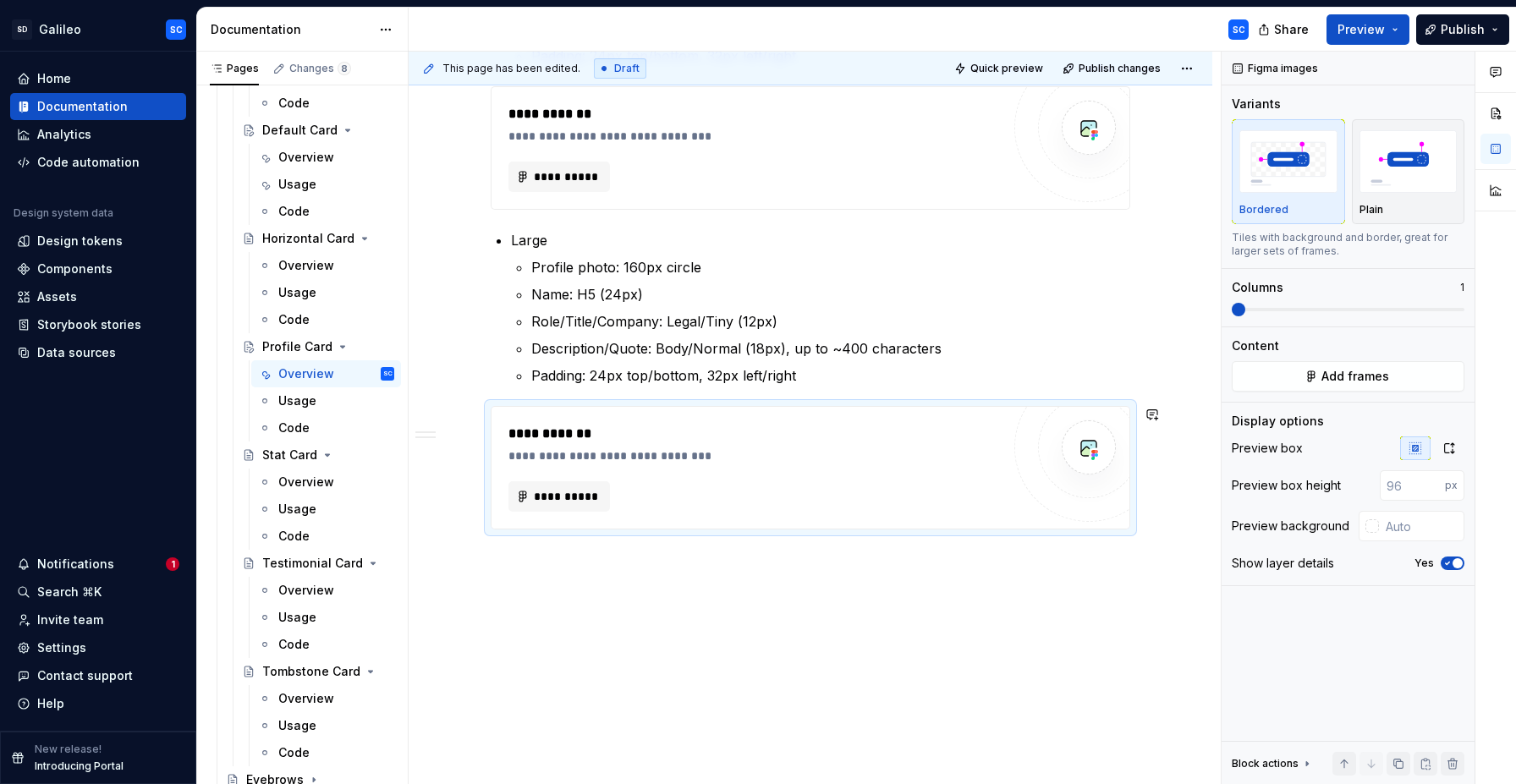
click at [732, 610] on div "**********" at bounding box center [814, 418] width 812 height 733
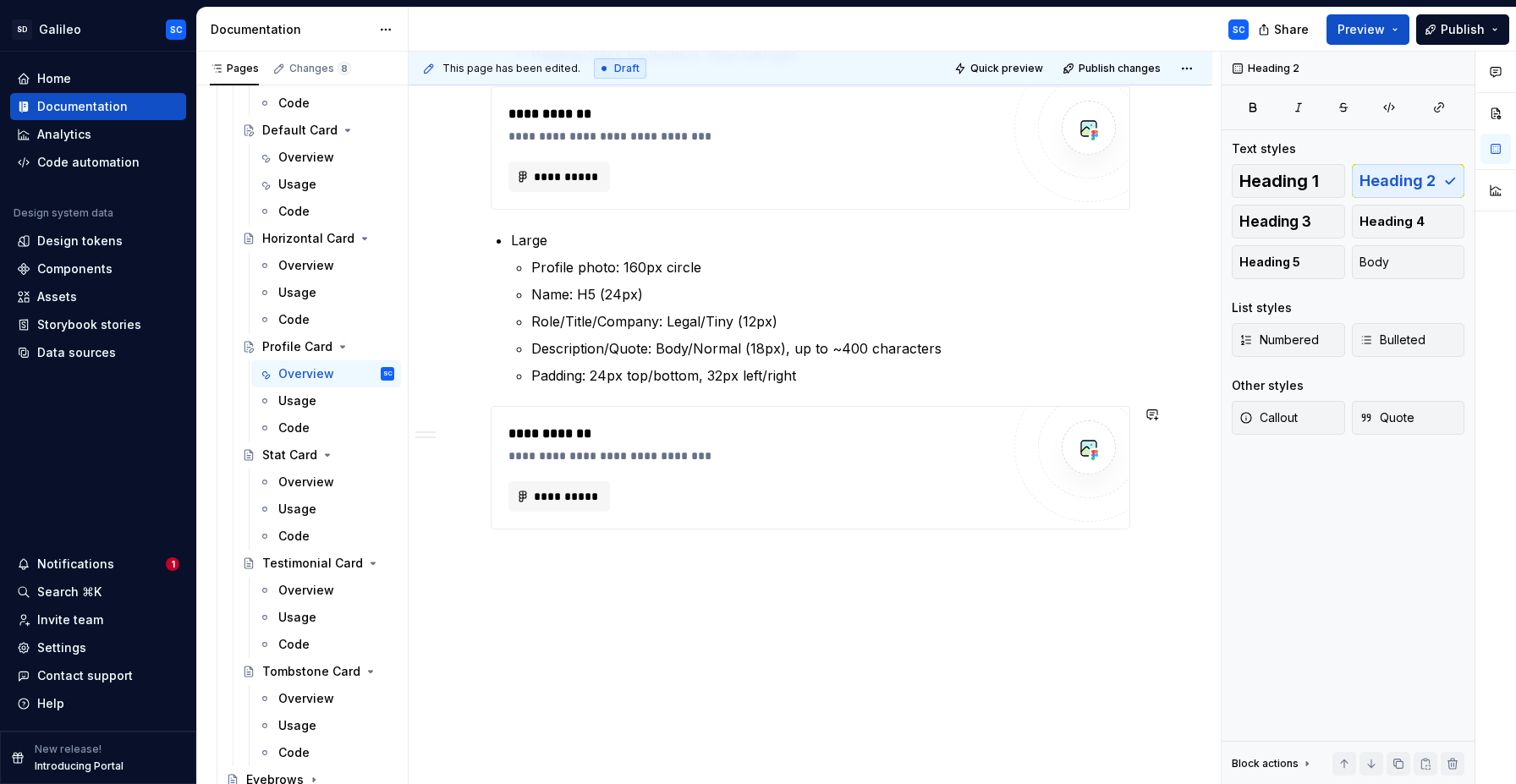
click at [738, 581] on div "**********" at bounding box center [811, 3] width 804 height 1564
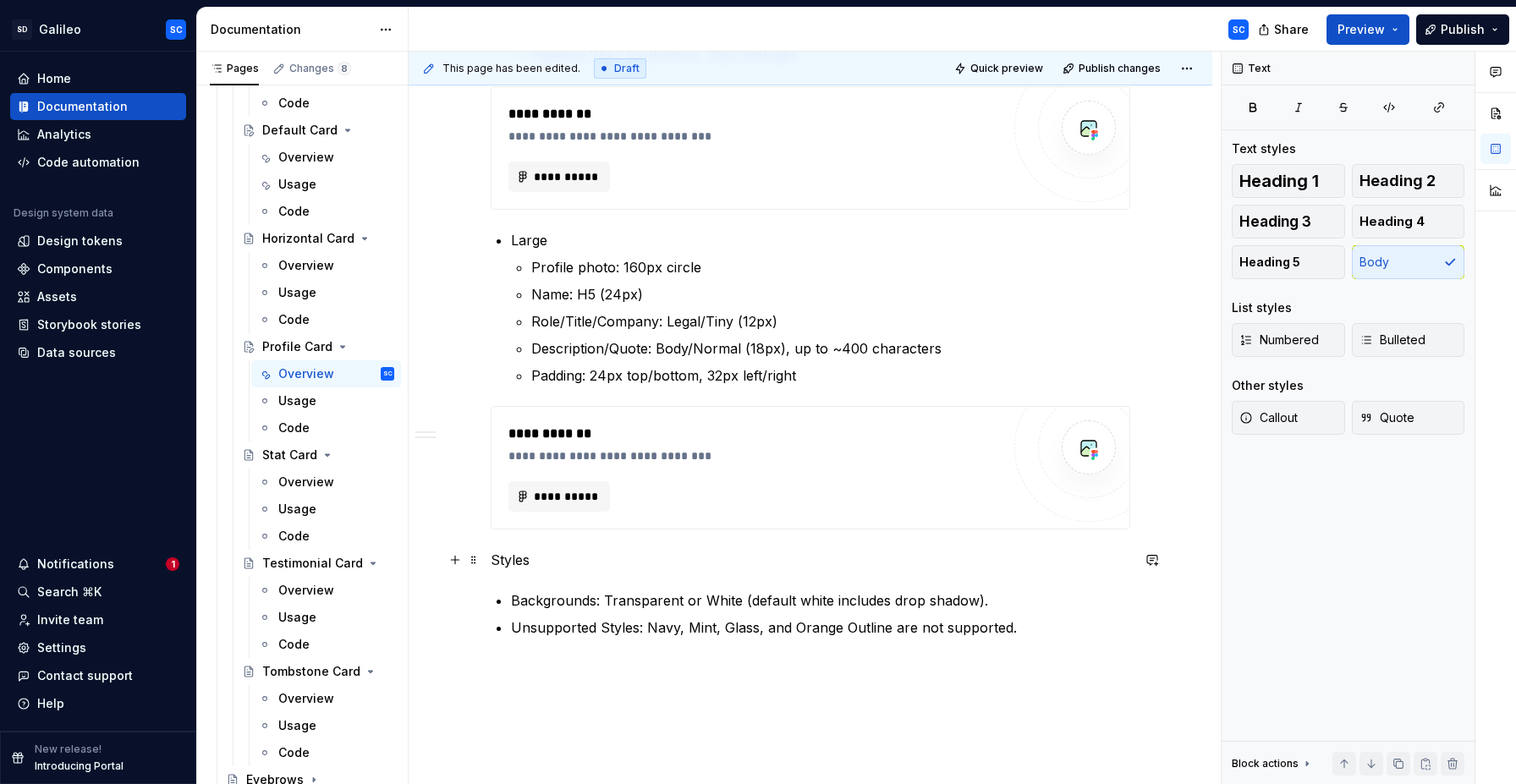
click at [518, 564] on p "Styles" at bounding box center [810, 560] width 640 height 21
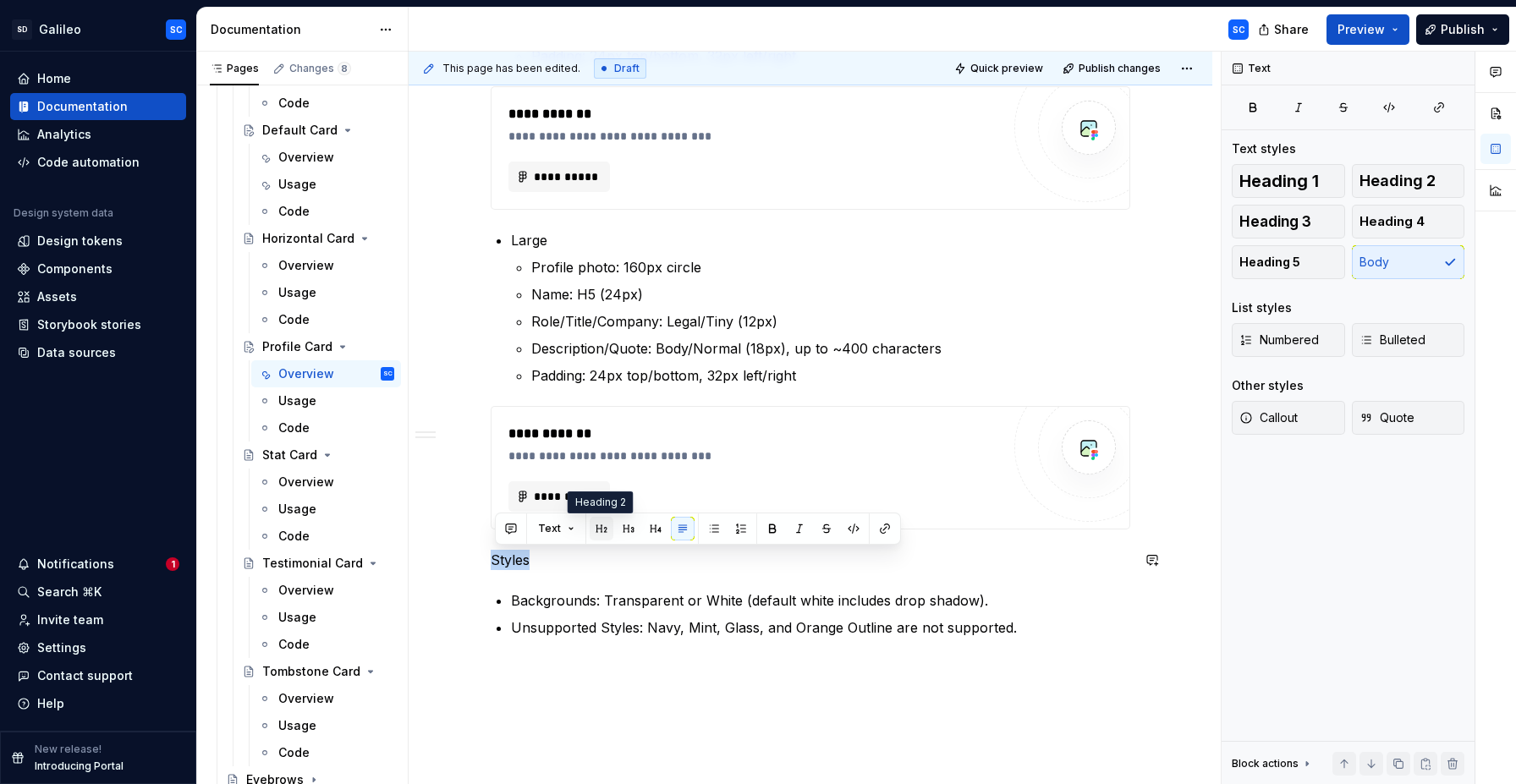
click at [600, 532] on button "button" at bounding box center [601, 528] width 23 height 23
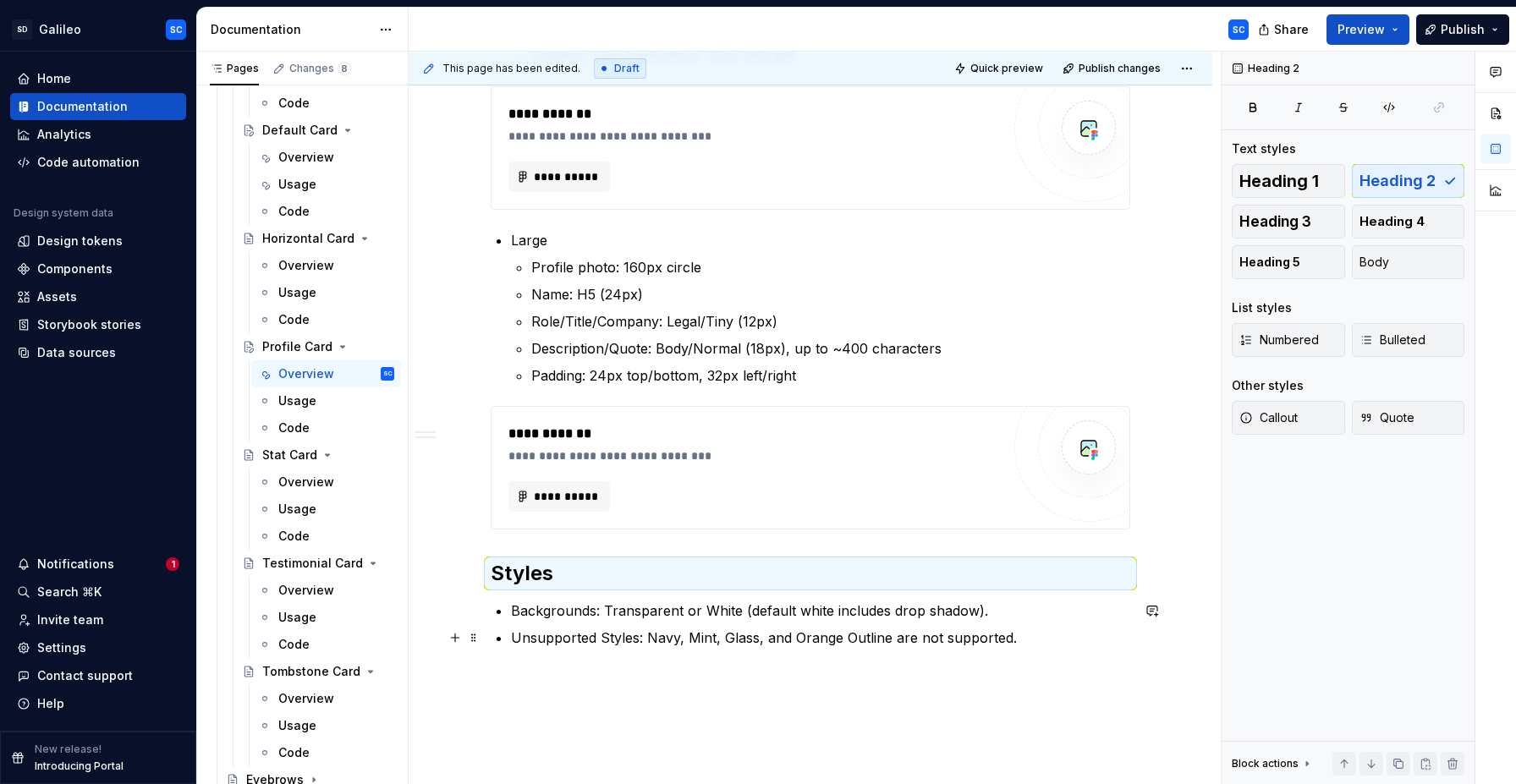
click at [595, 623] on ul "Backgrounds: Transparent or White (default white includes drop shadow). Unsuppo…" at bounding box center [820, 623] width 619 height 47
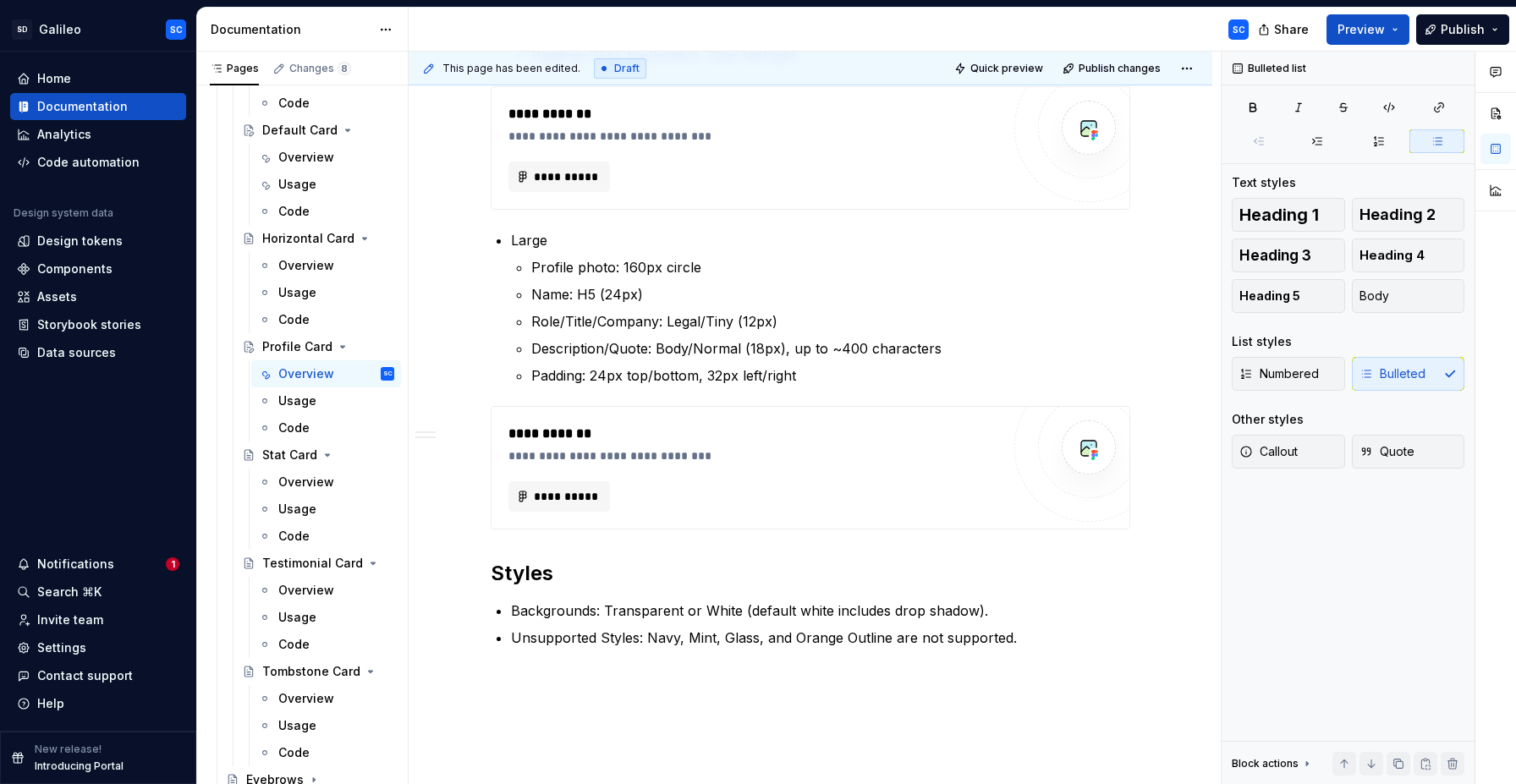
click at [592, 693] on div "**********" at bounding box center [811, 62] width 804 height 1683
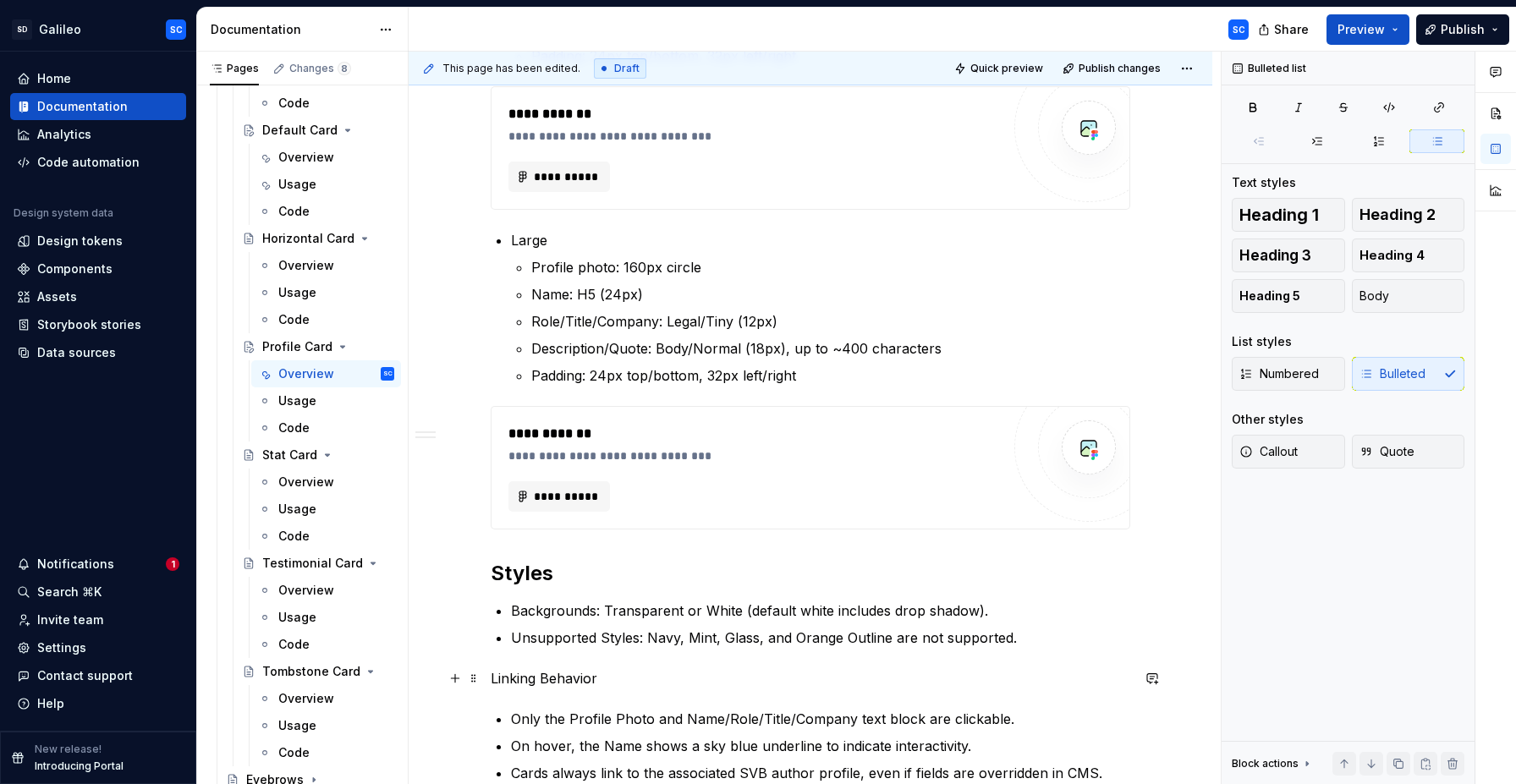
click at [543, 684] on p "Linking Behavior" at bounding box center [810, 679] width 640 height 21
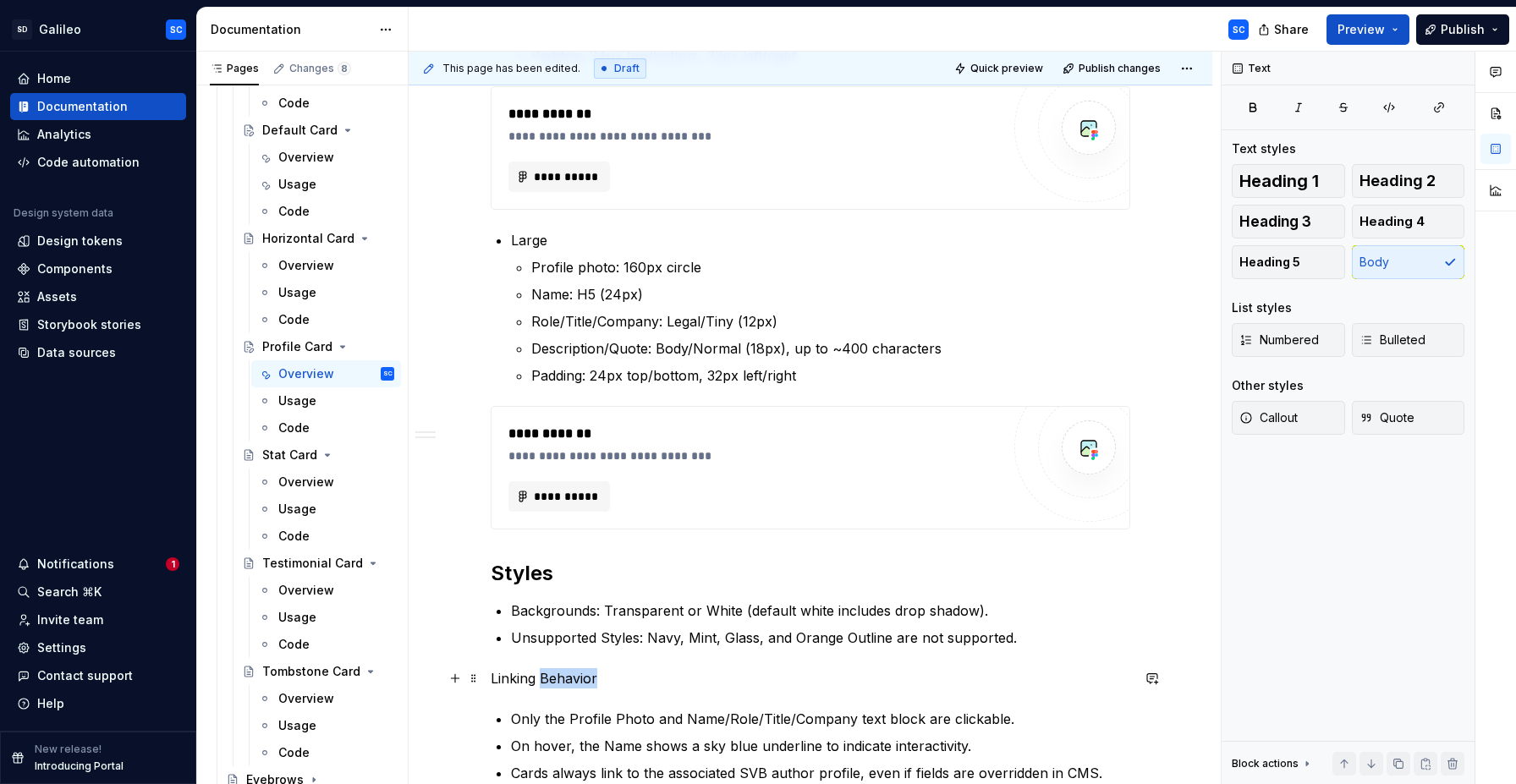
click at [543, 684] on p "Linking Behavior" at bounding box center [810, 679] width 640 height 21
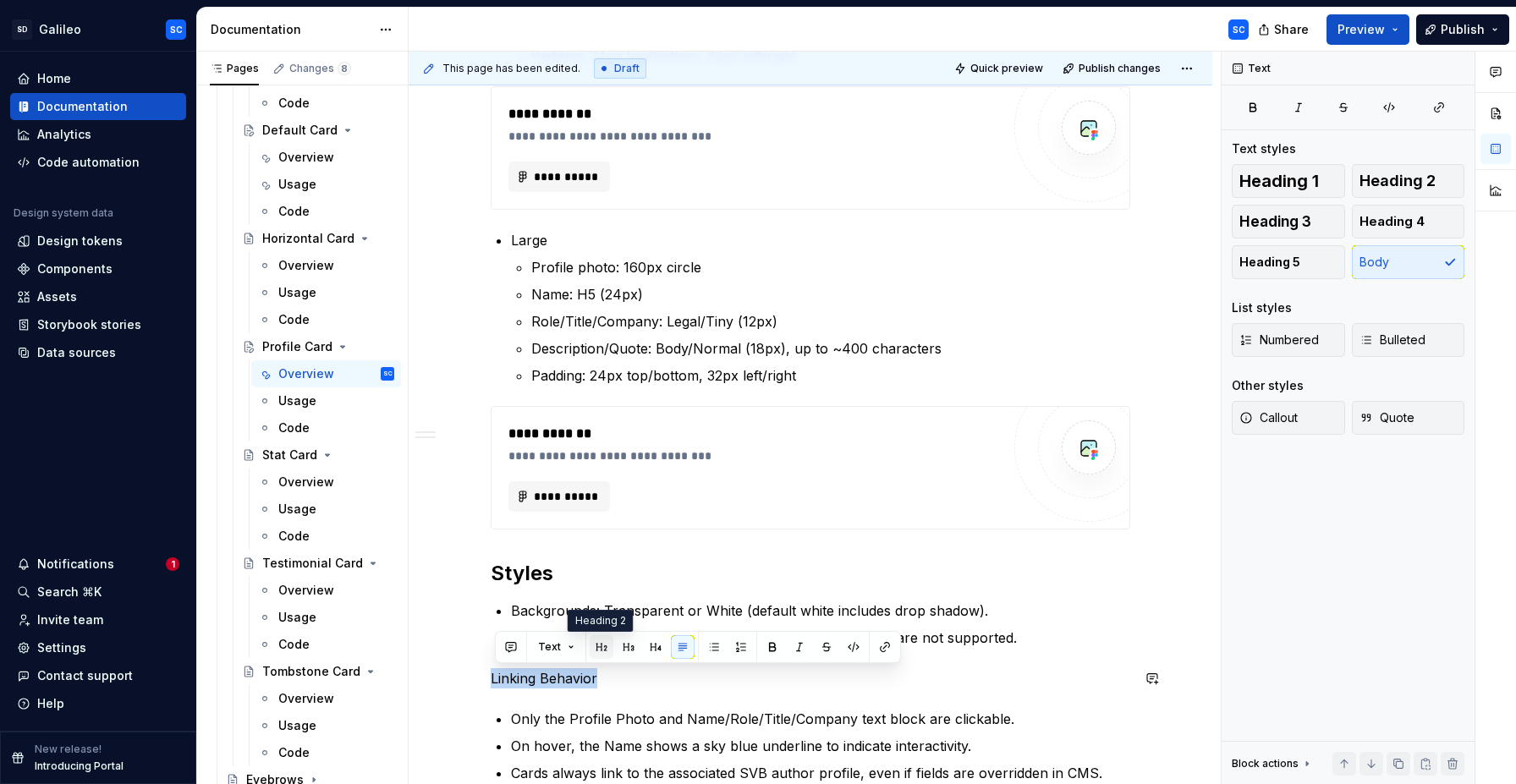
click at [592, 643] on button "button" at bounding box center [601, 646] width 23 height 23
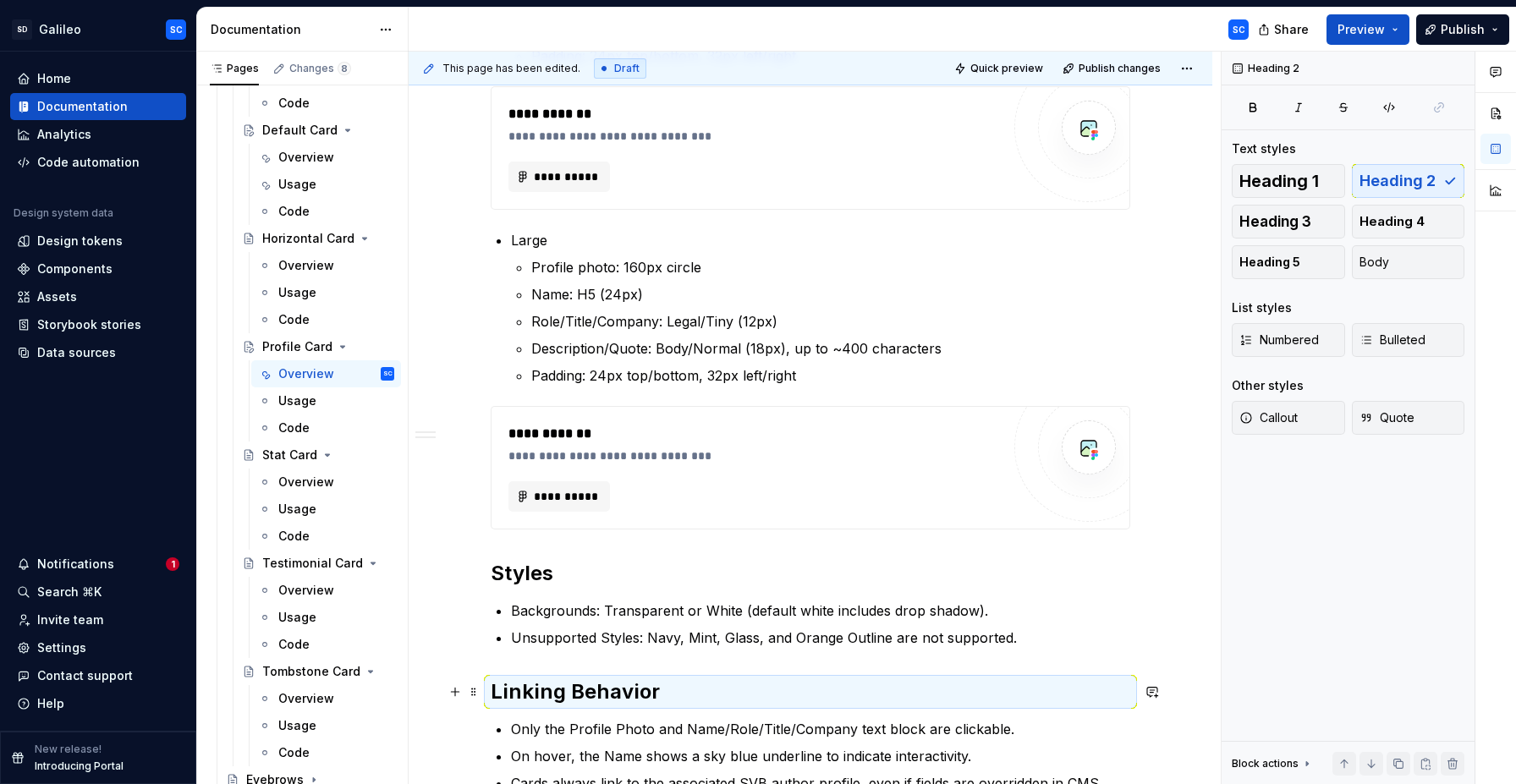
click at [629, 687] on h2 "Linking Behavior" at bounding box center [810, 691] width 640 height 27
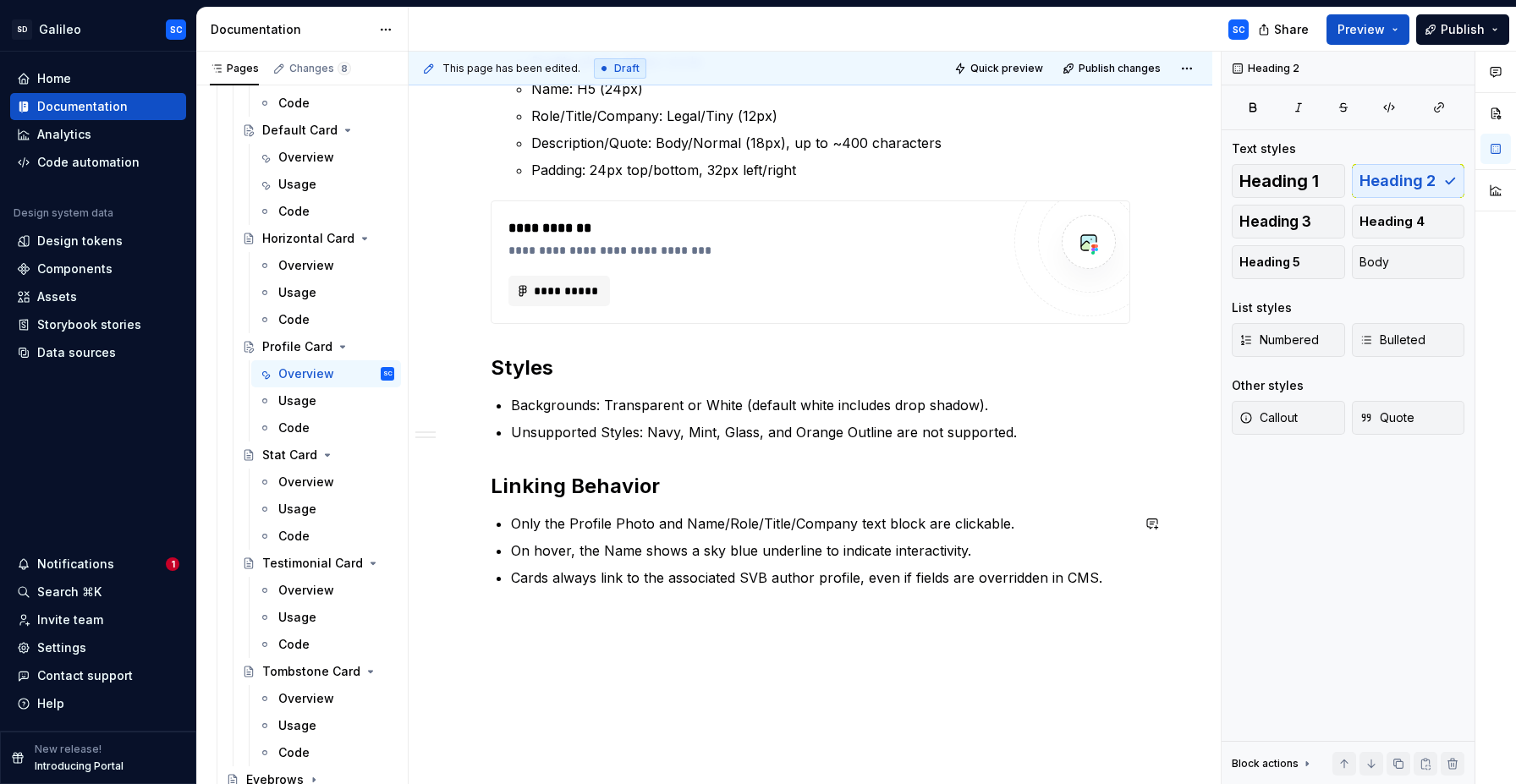
scroll to position [1438, 0]
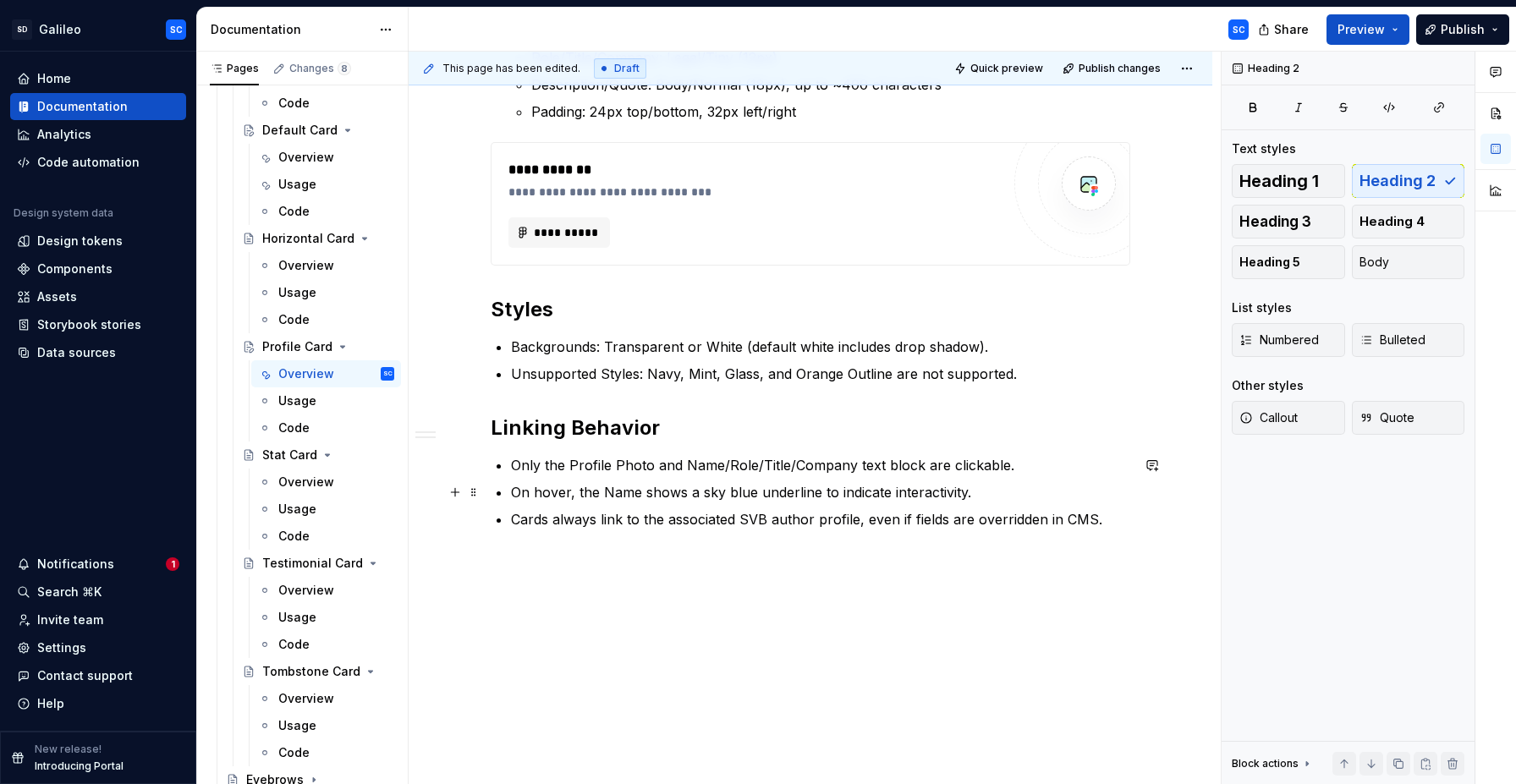
click at [611, 500] on p "On hover, the Name shows a sky blue underline to indicate interactivity." at bounding box center [820, 492] width 619 height 21
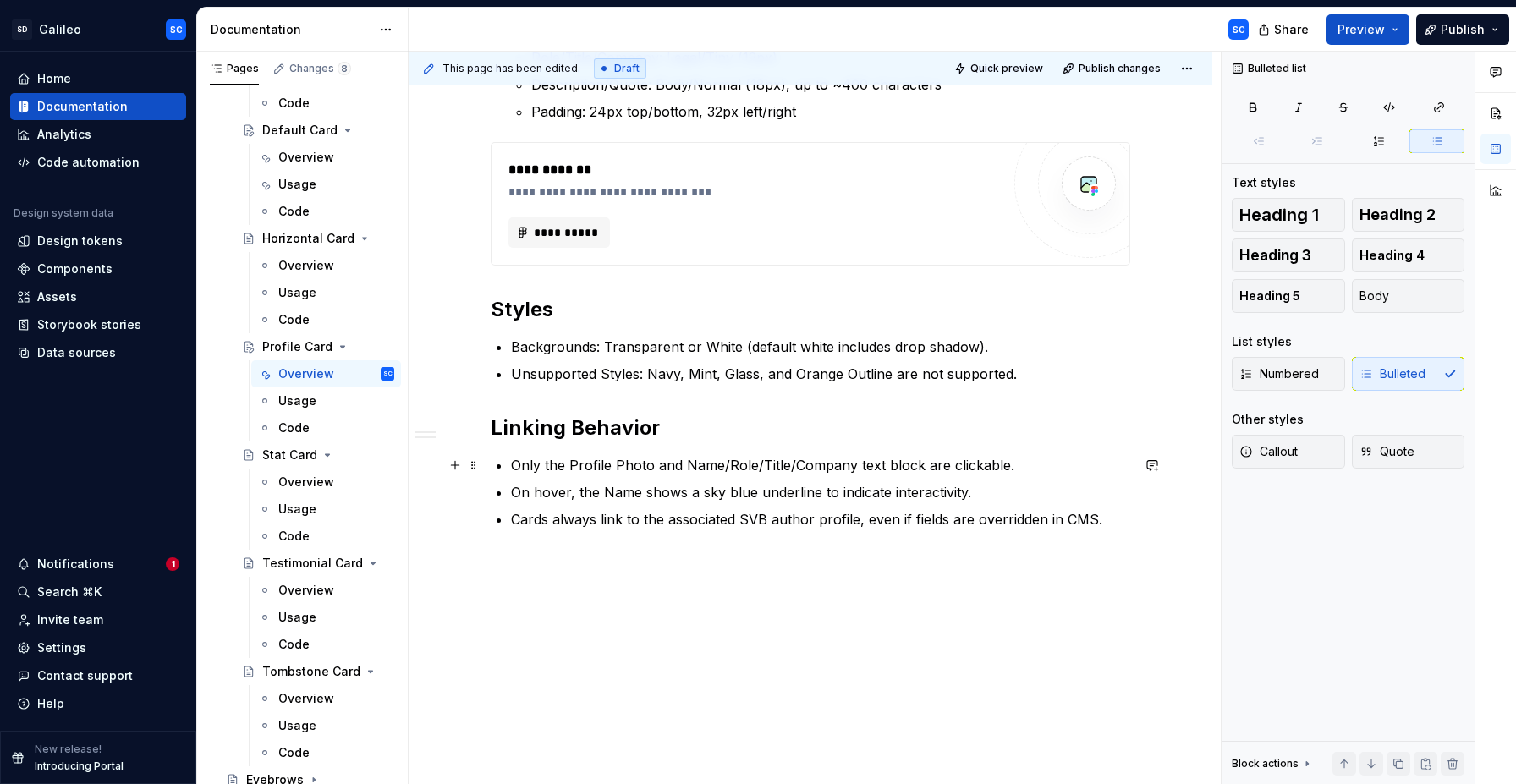
click at [629, 473] on p "Only the Profile Photo and Name/Role/Title/Company text block are clickable." at bounding box center [820, 466] width 619 height 21
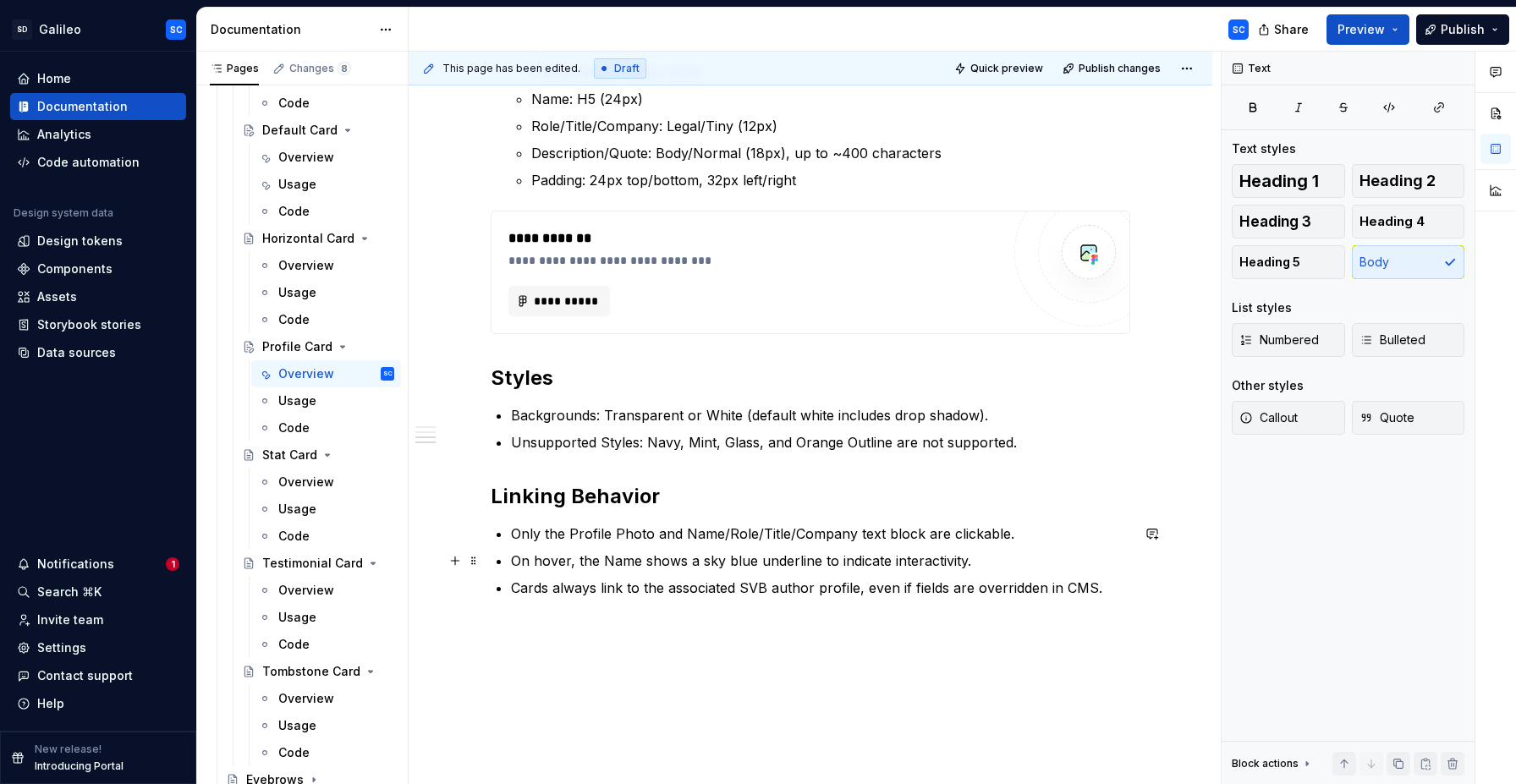
scroll to position [1362, 0]
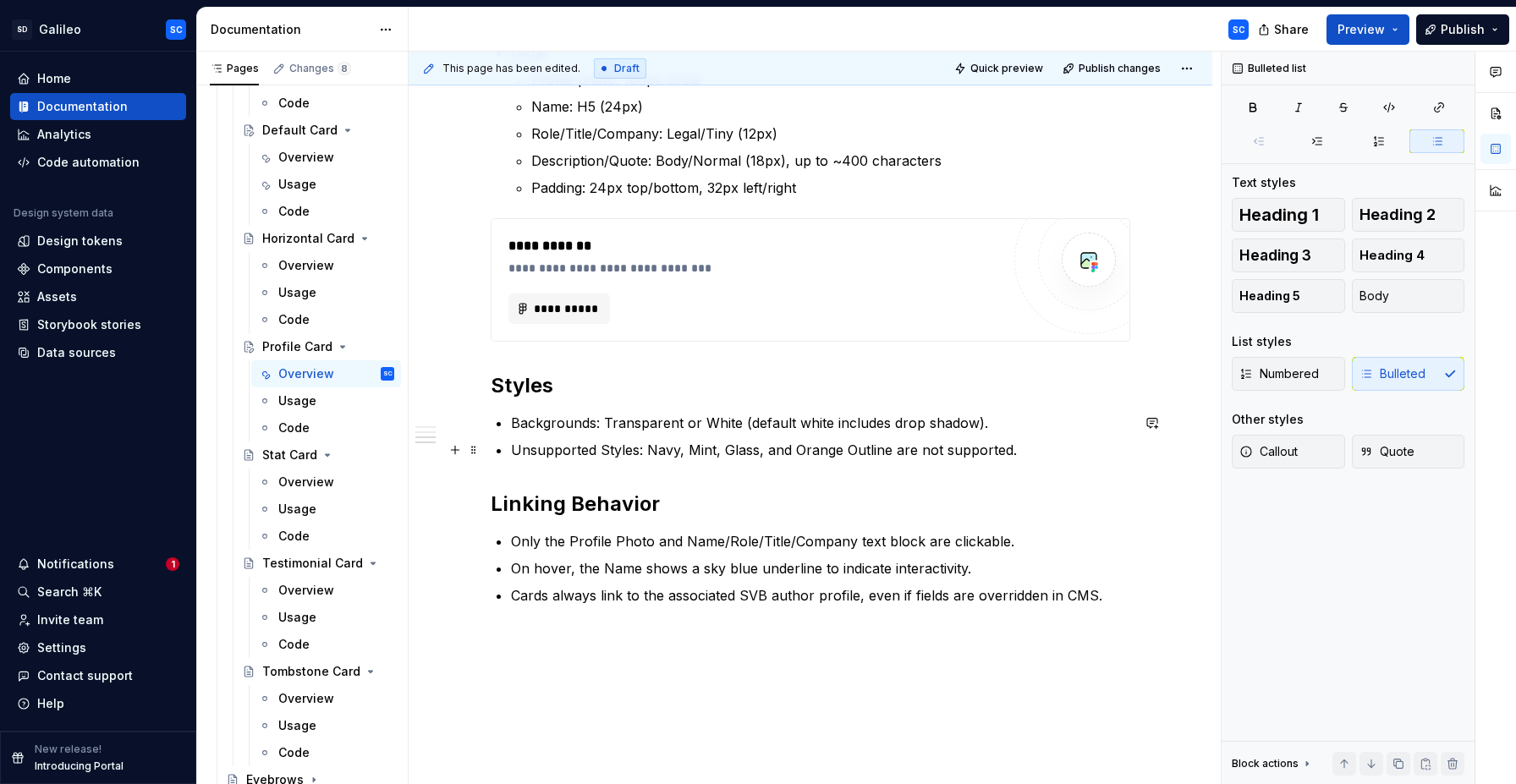
click at [1058, 453] on p "Unsupported Styles: Navy, Mint, Glass, and Orange Outline are not supported." at bounding box center [820, 450] width 619 height 21
click at [1058, 455] on p "Unsupported Styles: Navy, Mint, Glass, and Orange Outline are not supported." at bounding box center [820, 450] width 619 height 21
click at [517, 447] on p "Unsupported Styles: Navy, Mint, Glass, and Orange Outline are not supported." at bounding box center [820, 450] width 619 height 21
click at [1021, 453] on p "Unsupported Styles: Navy, Mint, Glass, and Orange Outline are not supported." at bounding box center [820, 450] width 619 height 21
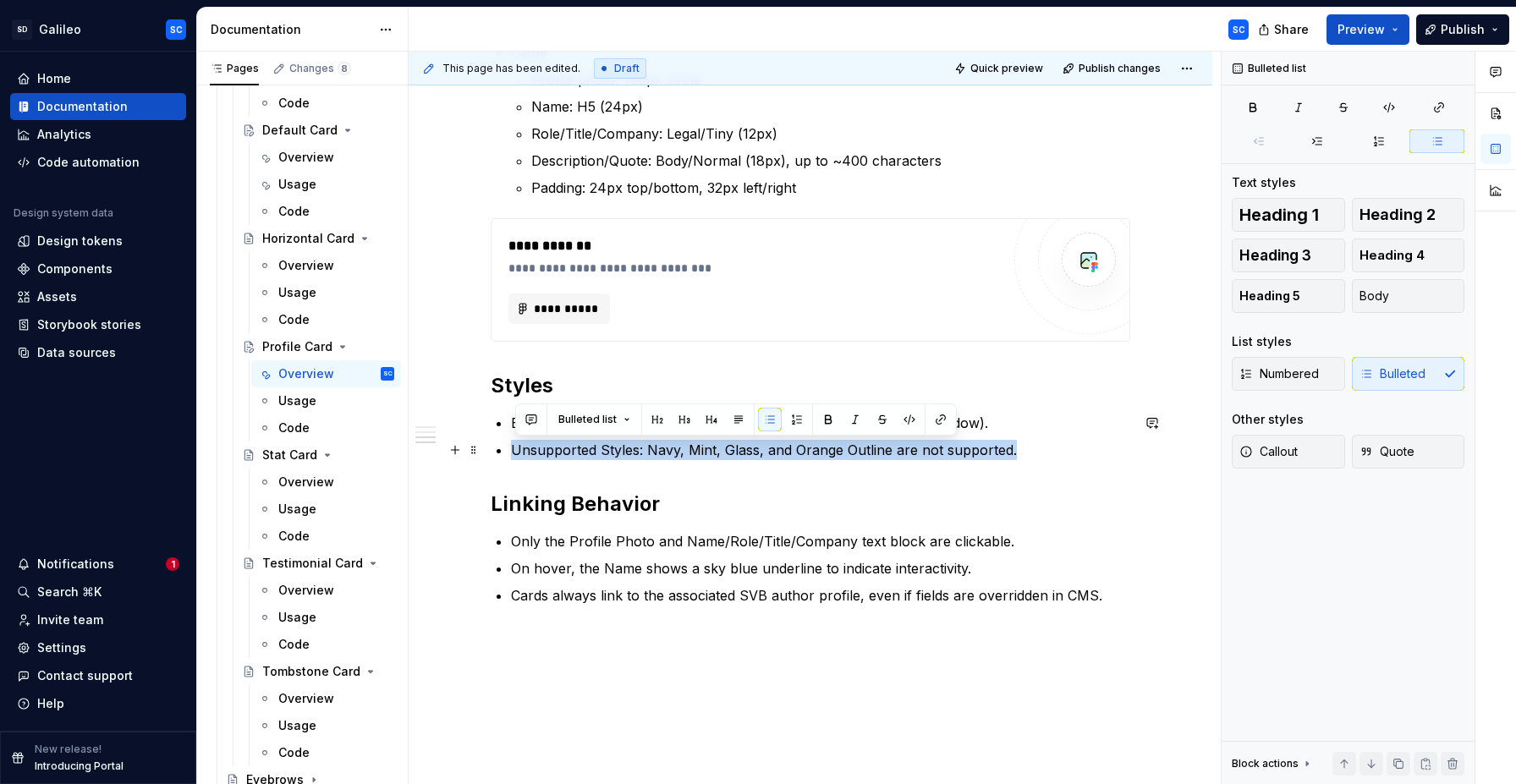
scroll to position [1361, 0]
click at [1283, 453] on span "Callout" at bounding box center [1268, 452] width 58 height 17
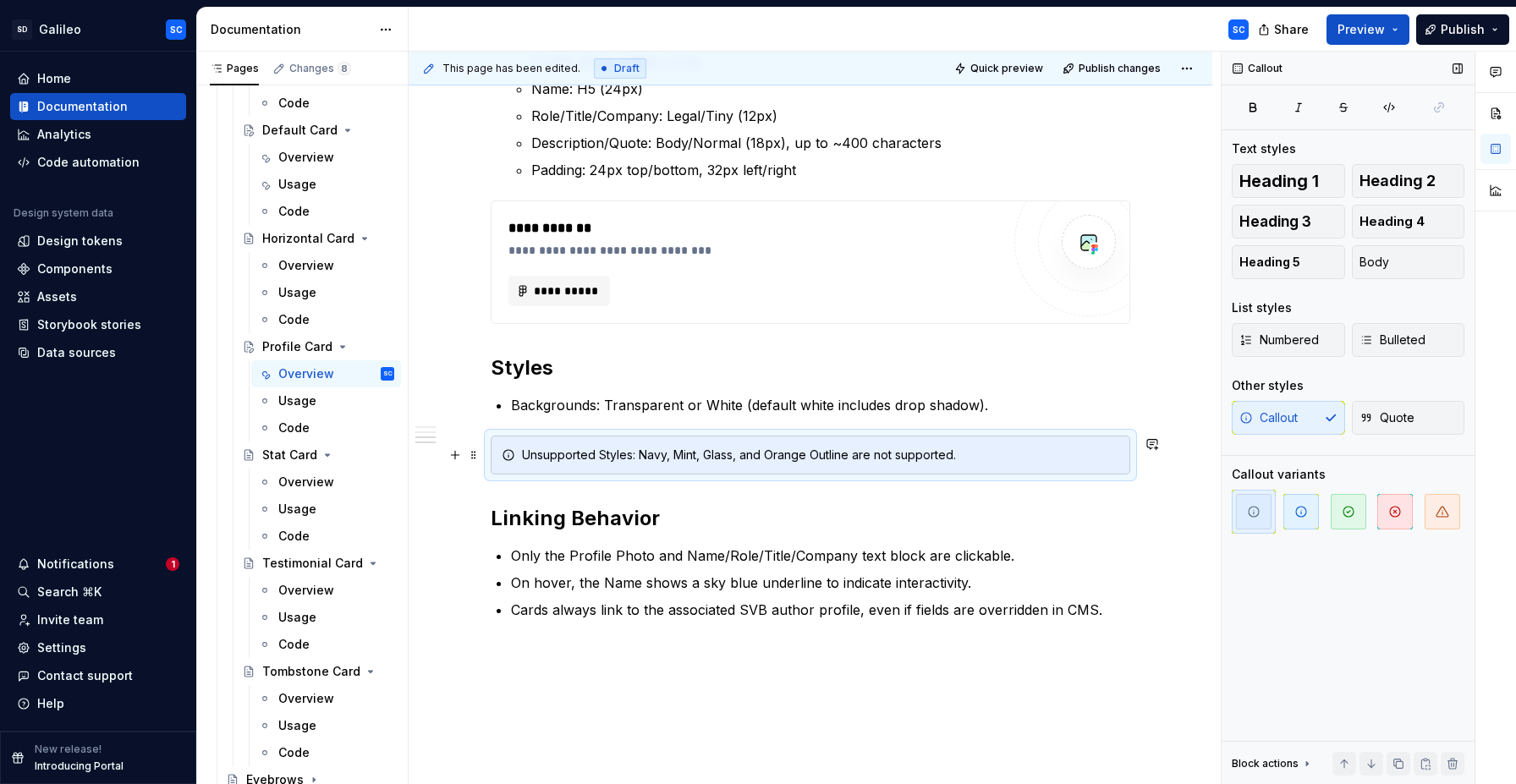
scroll to position [1392, 0]
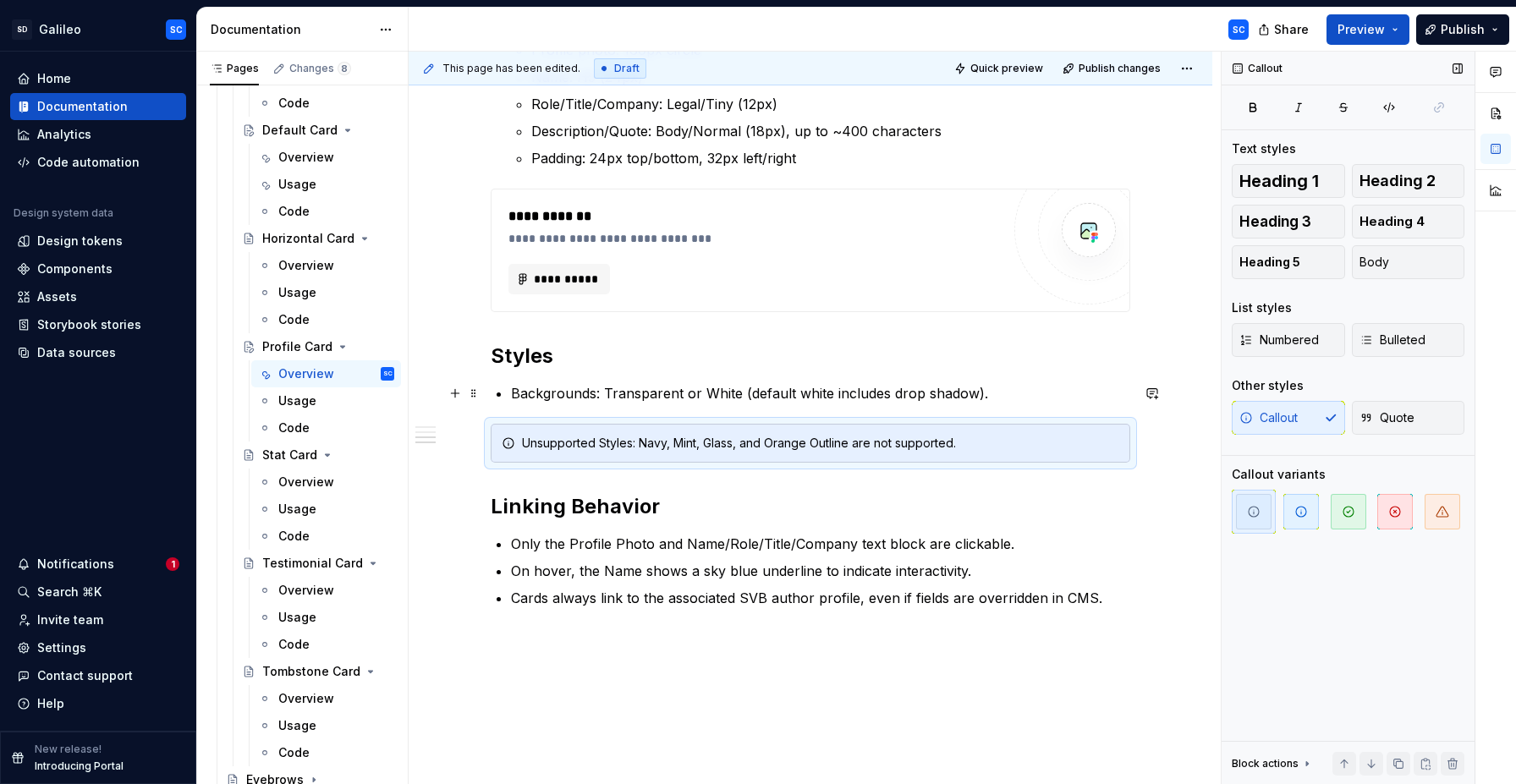
click at [1042, 401] on p "Backgrounds: Transparent or White (default white includes drop shadow)." at bounding box center [820, 393] width 619 height 21
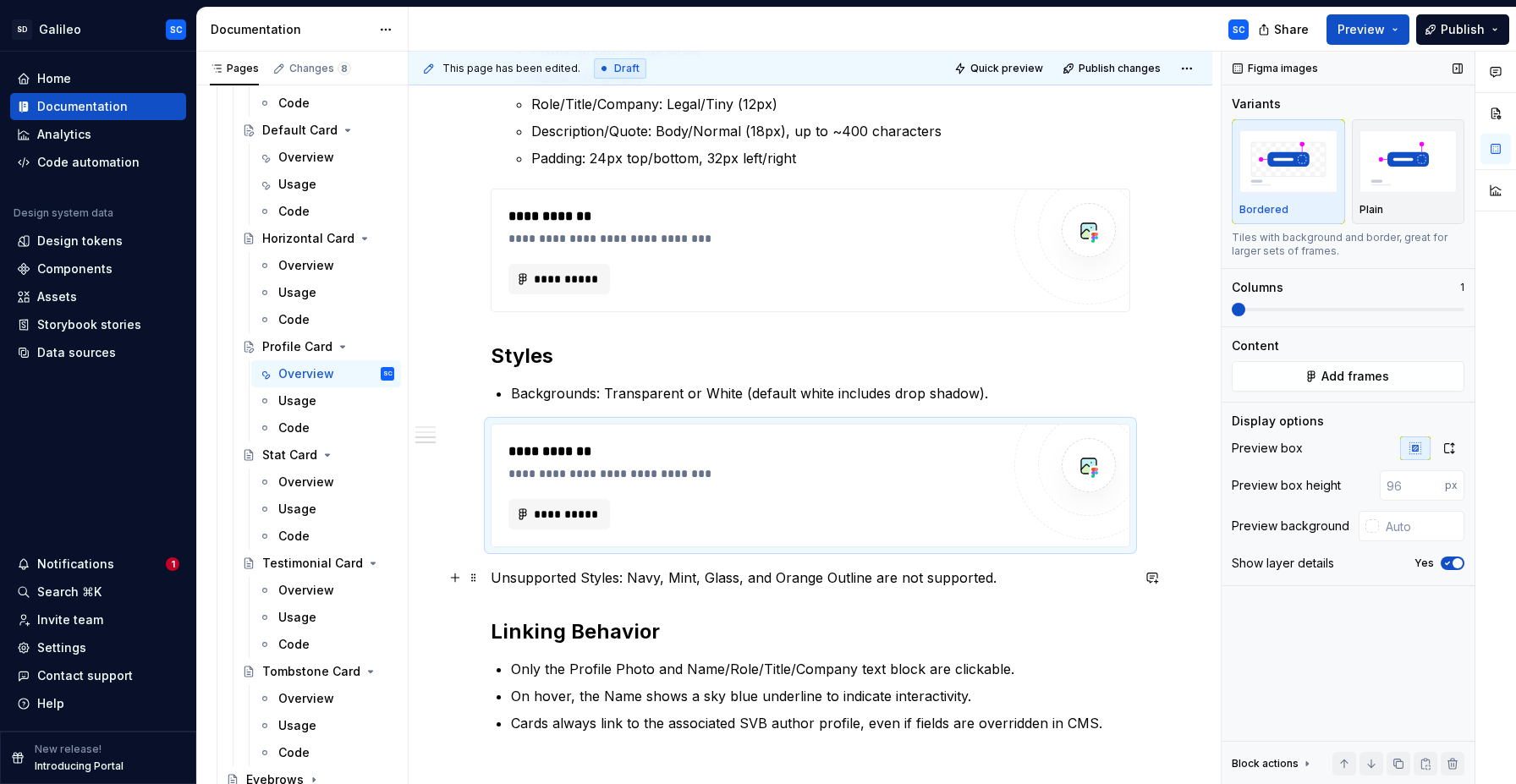
click at [811, 577] on p "Unsupported Styles: Navy, Mint, Glass, and Orange Outline are not supported." at bounding box center [810, 577] width 640 height 21
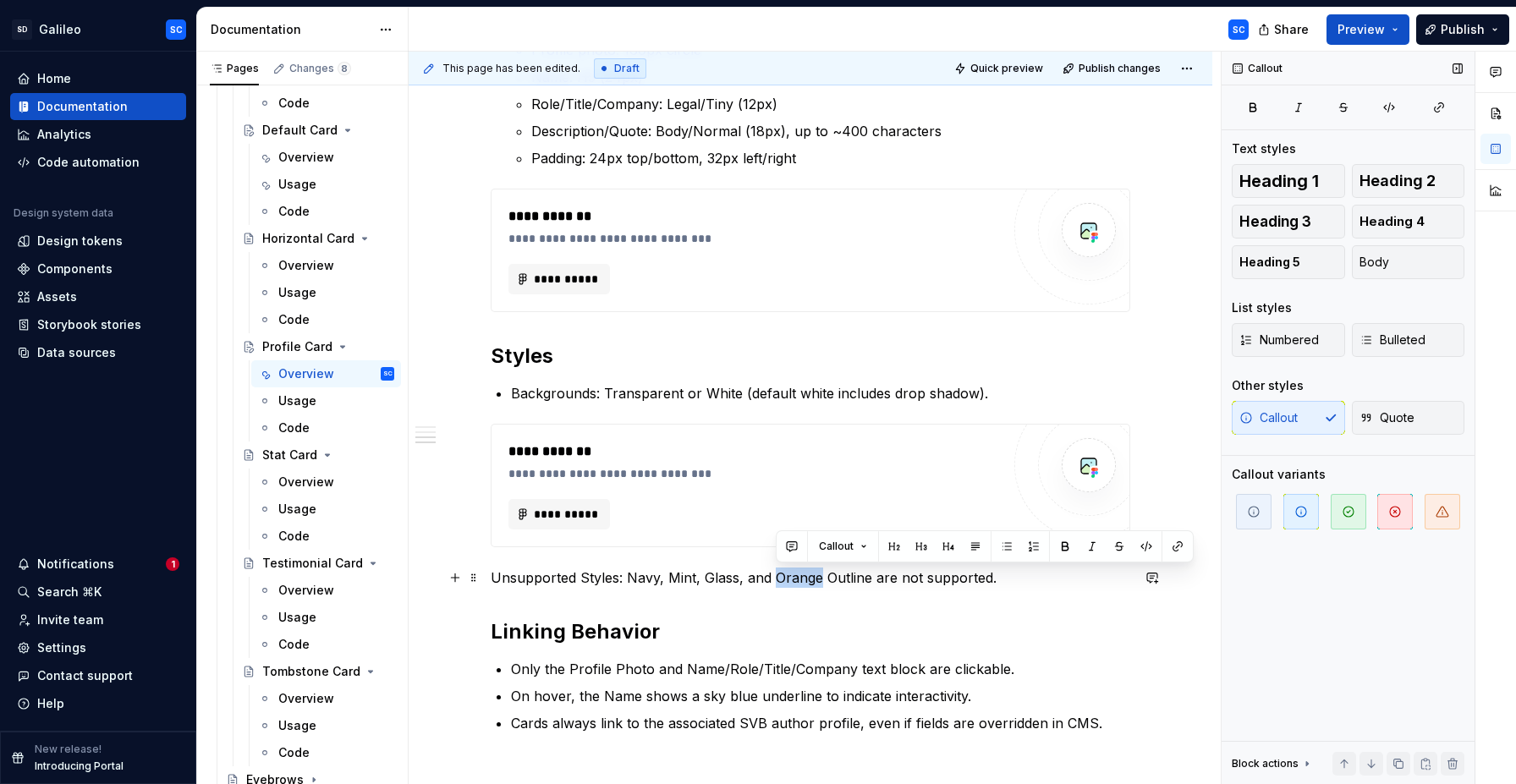
click at [811, 577] on p "Unsupported Styles: Navy, Mint, Glass, and Orange Outline are not supported." at bounding box center [810, 577] width 640 height 21
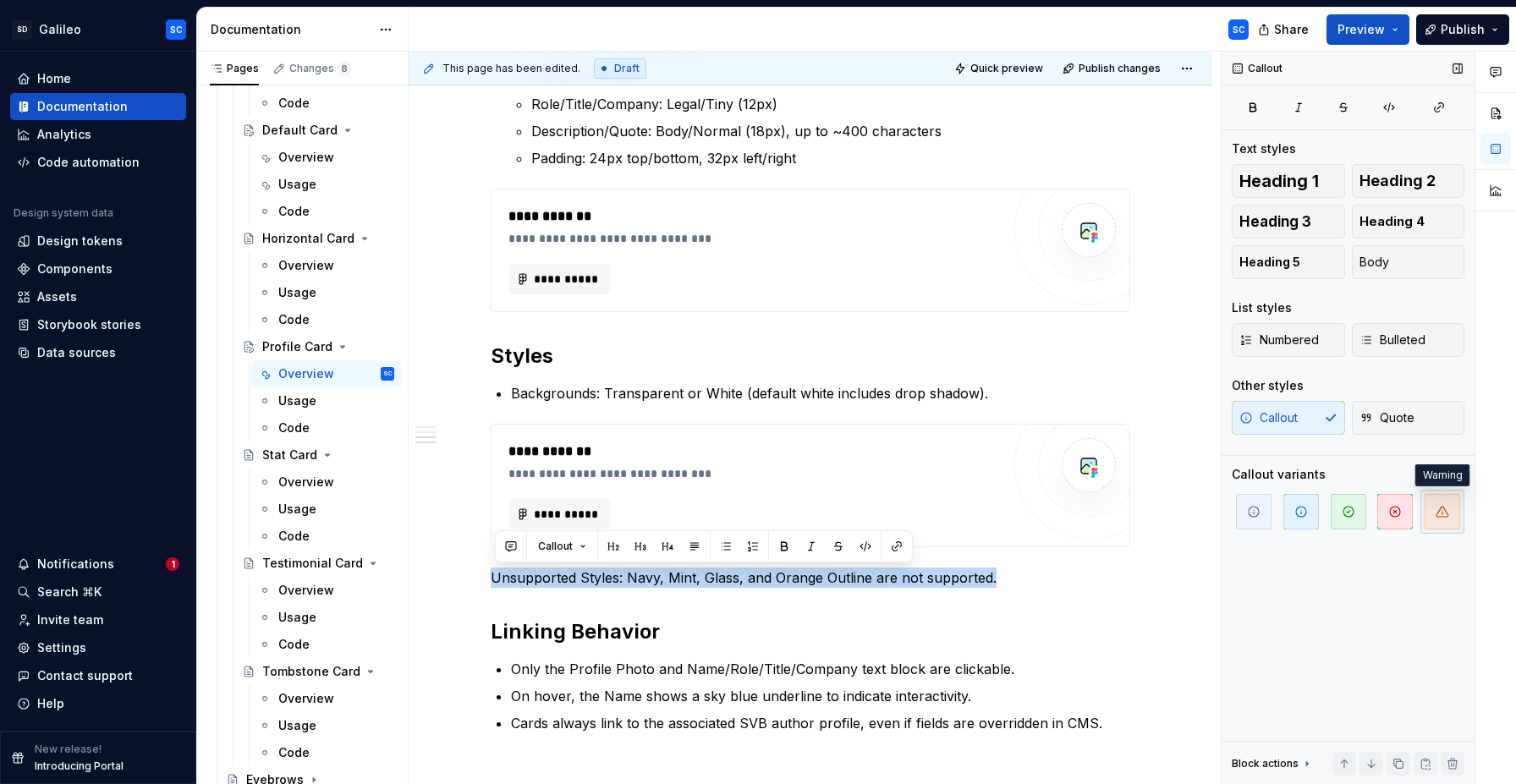
click at [1438, 514] on icon "button" at bounding box center [1442, 512] width 13 height 13
click at [1454, 511] on span "button" at bounding box center [1443, 512] width 36 height 36
click at [1445, 514] on icon "button" at bounding box center [1442, 512] width 13 height 13
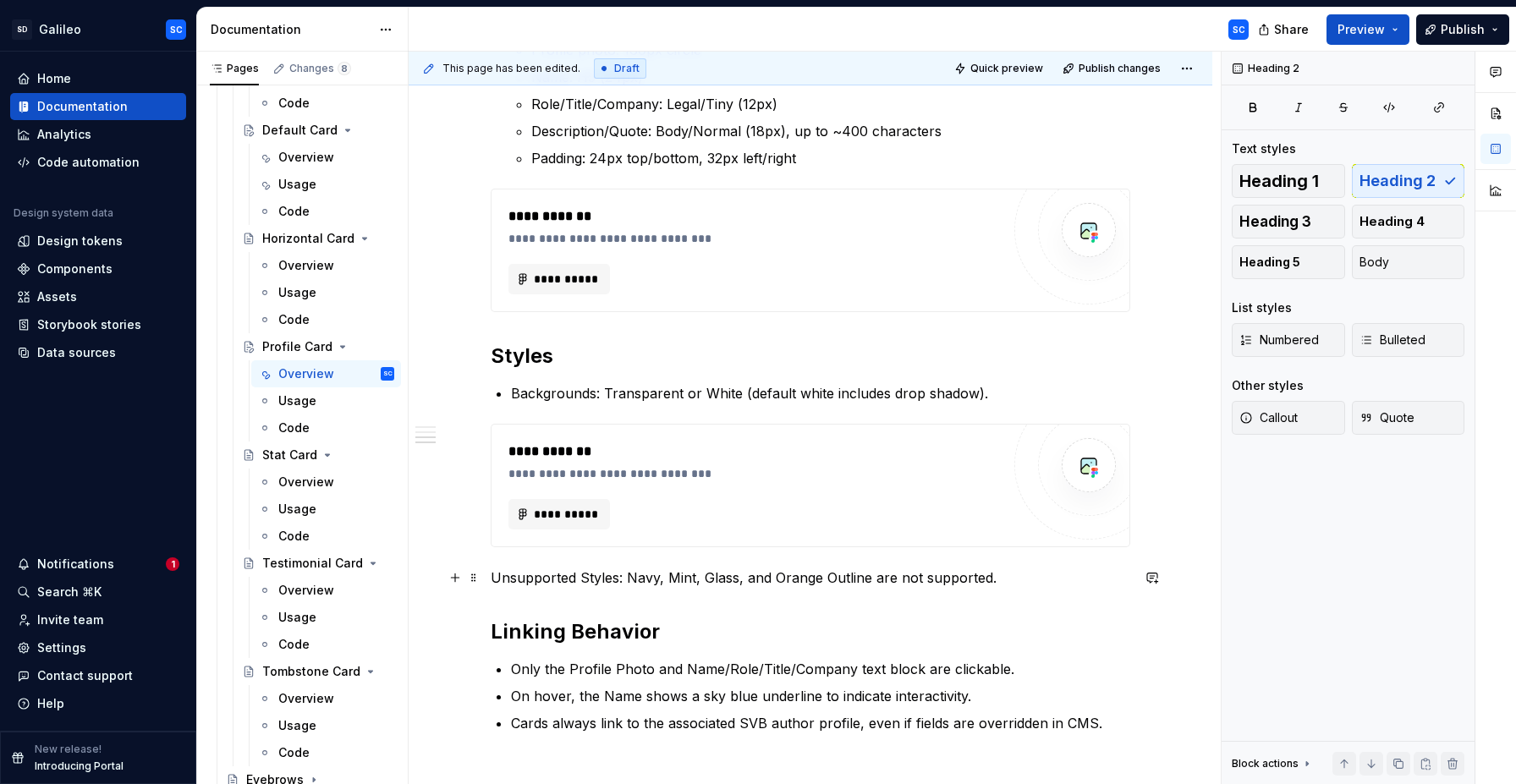
click at [494, 577] on div "**********" at bounding box center [811, 16] width 804 height 2026
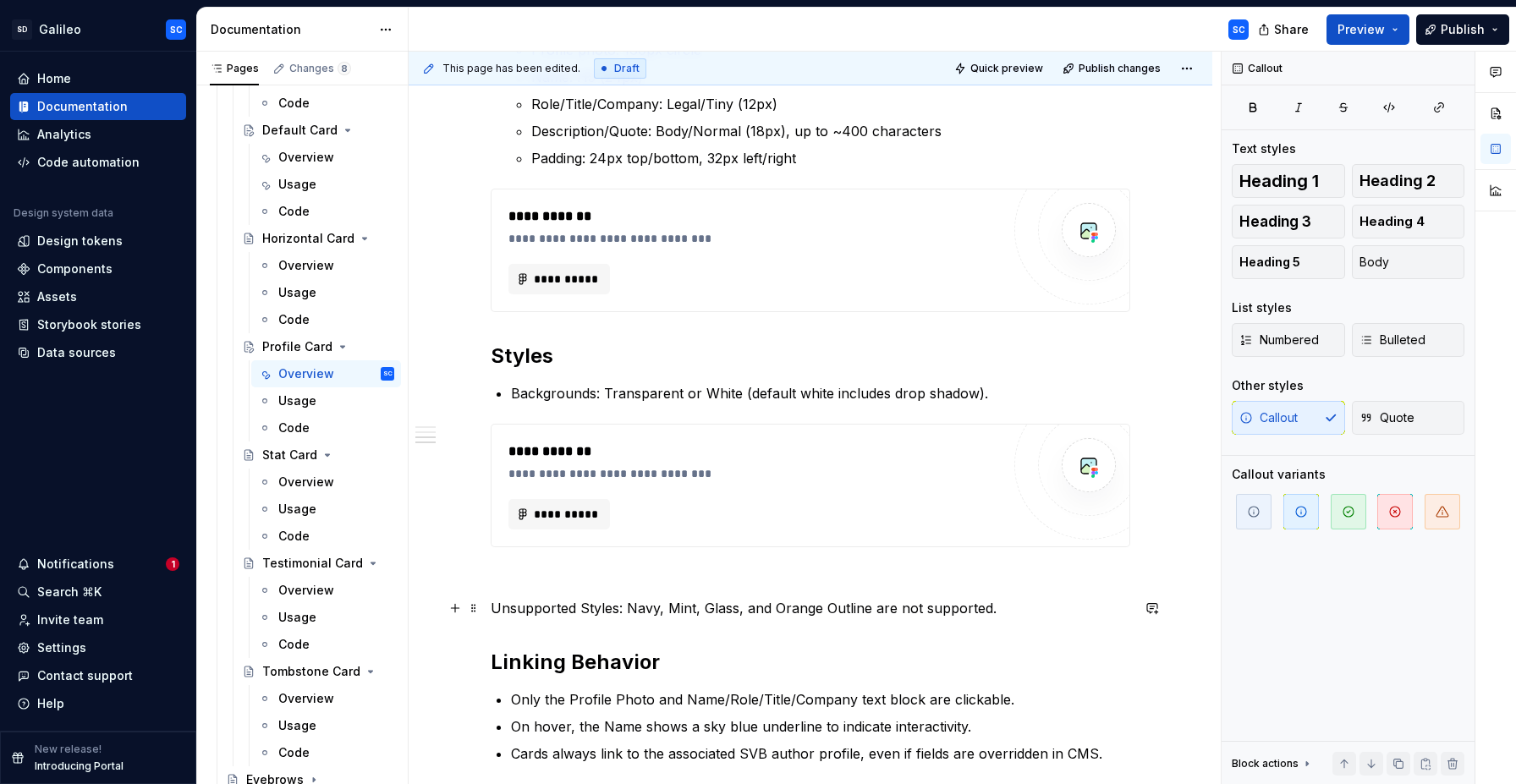
click at [785, 607] on p "Unsupported Styles: Navy, Mint, Glass, and Orange Outline are not supported." at bounding box center [810, 608] width 640 height 21
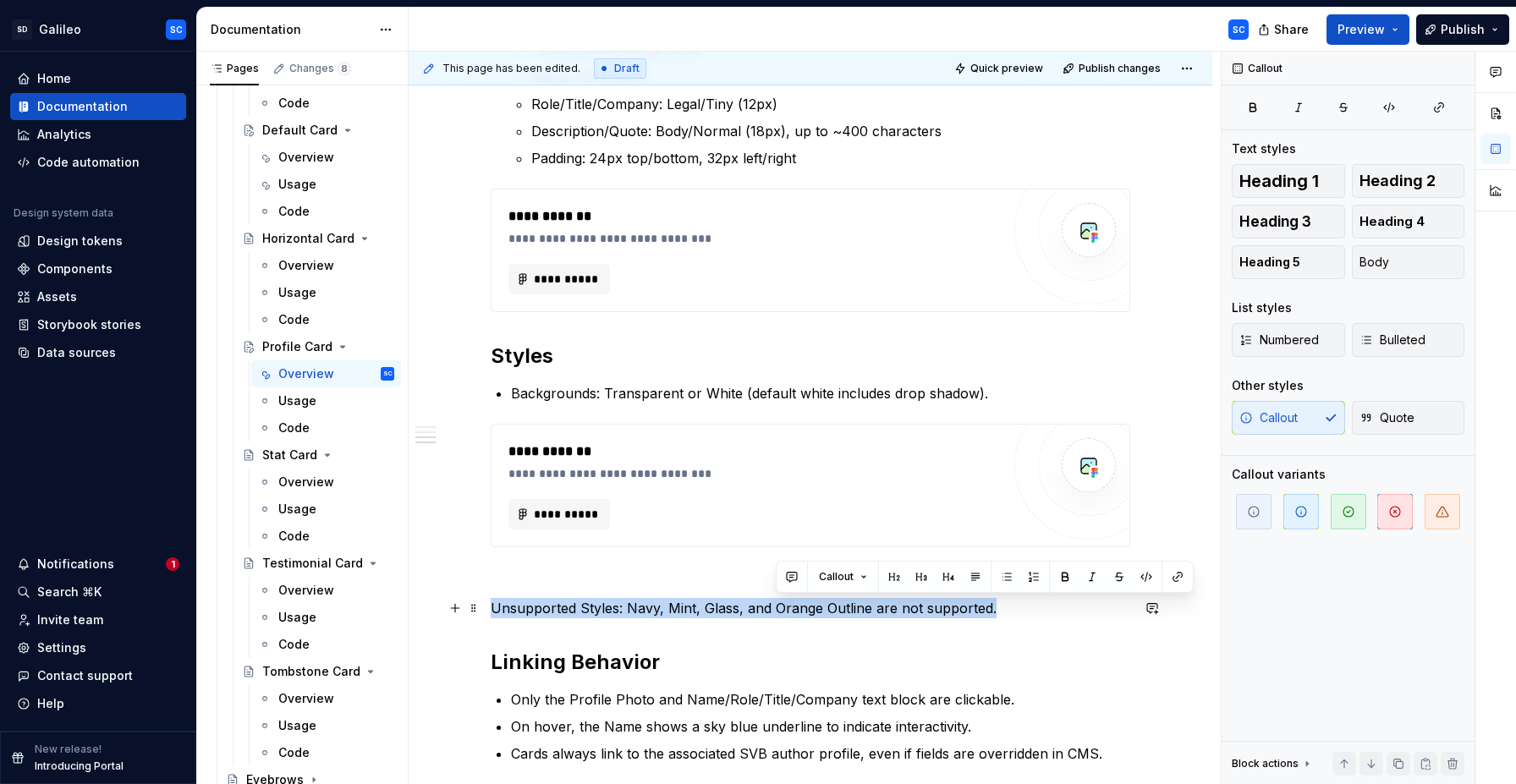
click at [785, 607] on p "Unsupported Styles: Navy, Mint, Glass, and Orange Outline are not supported." at bounding box center [810, 608] width 640 height 21
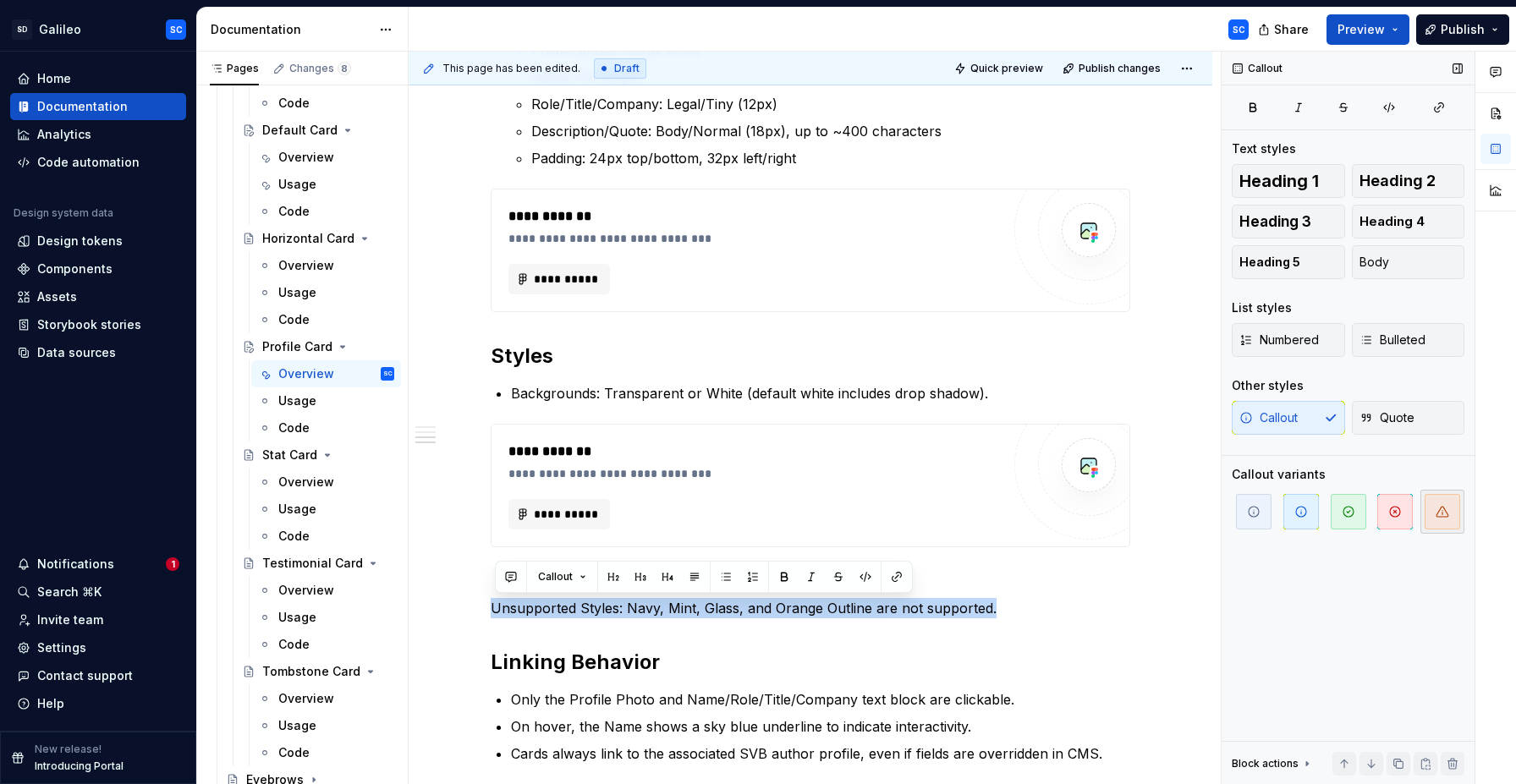
click at [1454, 511] on span "button" at bounding box center [1443, 512] width 36 height 36
click at [1449, 513] on span "button" at bounding box center [1443, 512] width 36 height 36
click at [1292, 419] on div "Callout Quote" at bounding box center [1348, 418] width 233 height 34
click at [1291, 422] on div "Callout Quote" at bounding box center [1348, 418] width 233 height 34
click at [1436, 513] on icon "button" at bounding box center [1442, 512] width 13 height 13
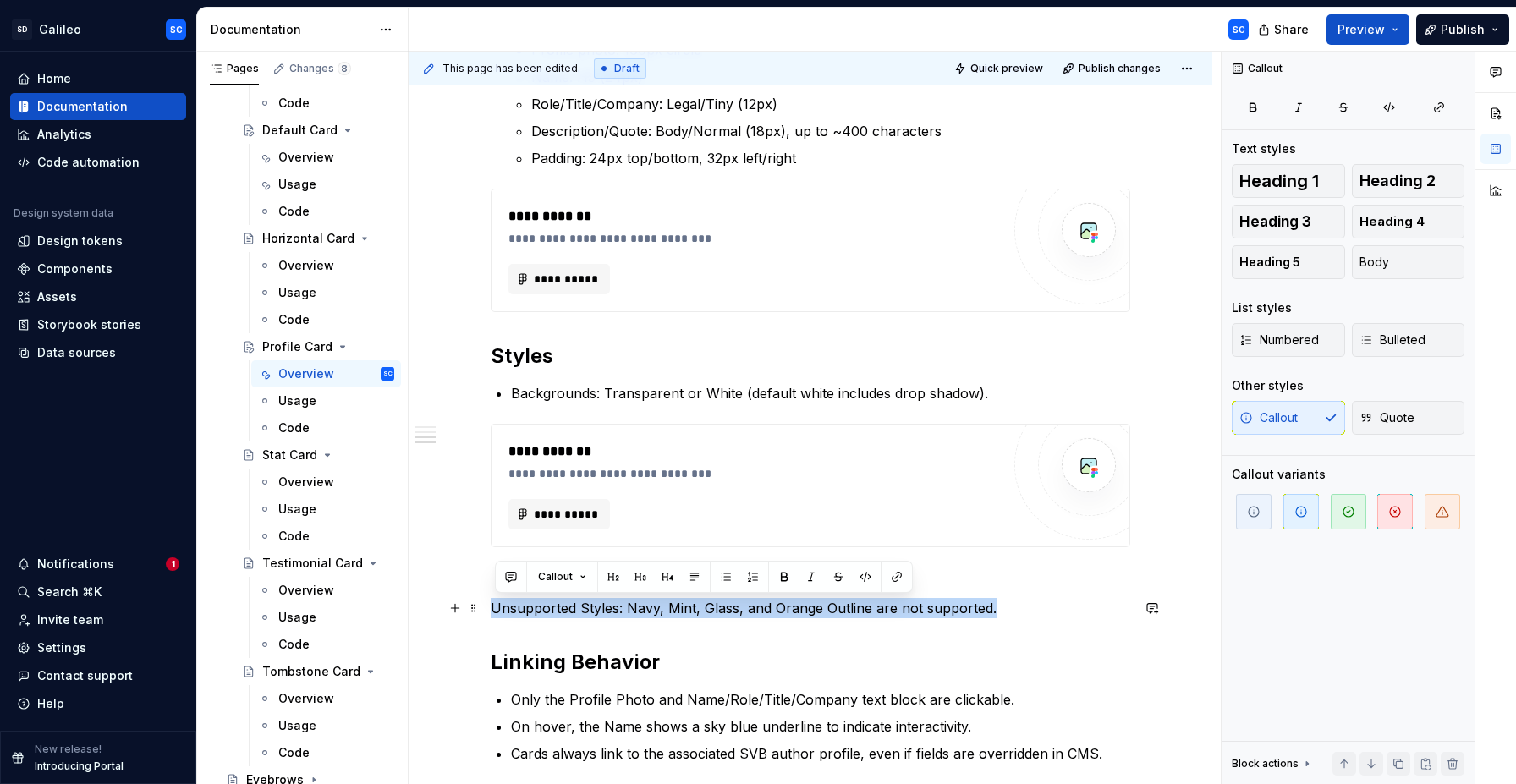
click at [932, 603] on p "Unsupported Styles: Navy, Mint, Glass, and Orange Outline are not supported." at bounding box center [810, 608] width 640 height 21
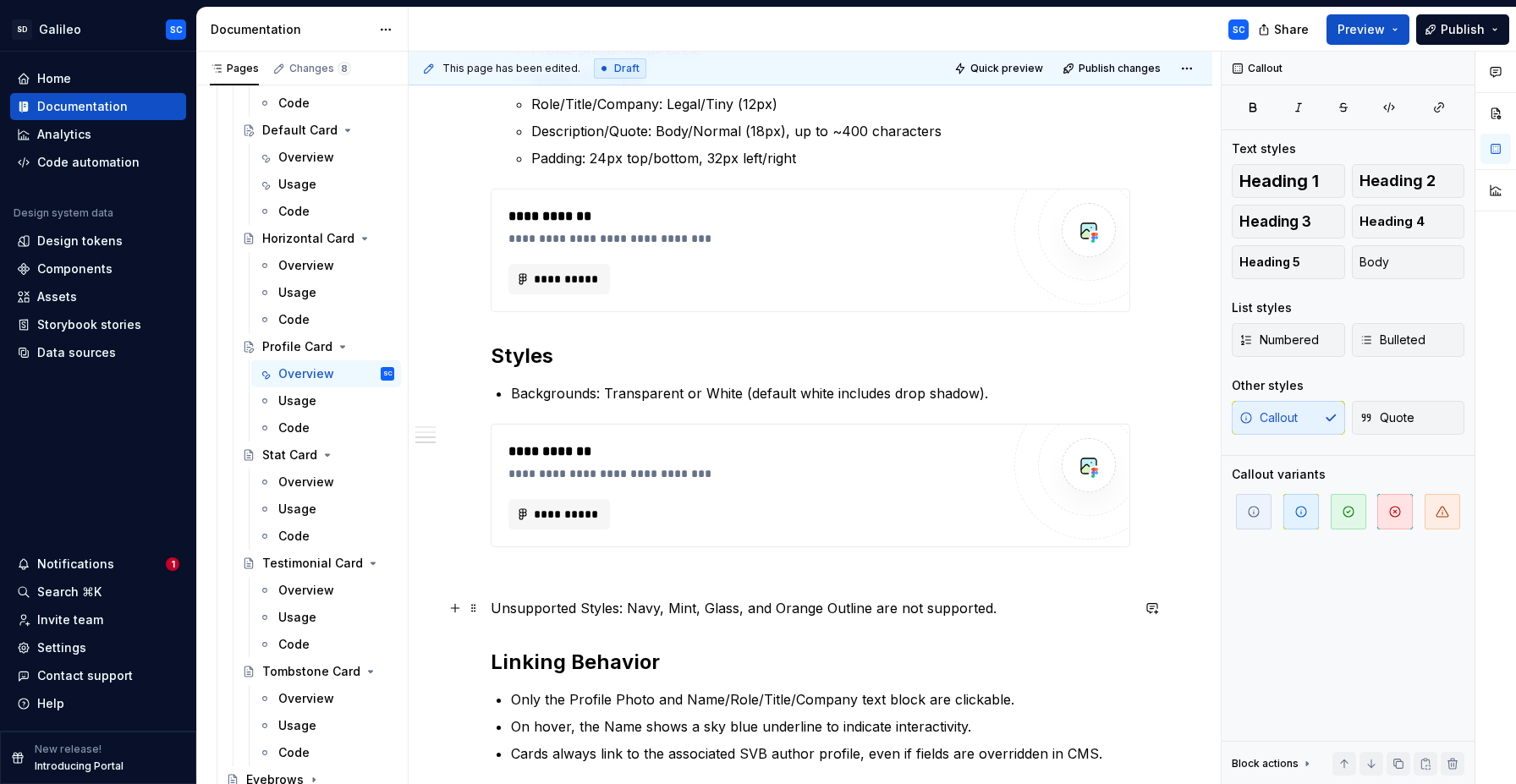
click at [992, 607] on p "Unsupported Styles: Navy, Mint, Glass, and Orange Outline are not supported." at bounding box center [810, 608] width 640 height 21
drag, startPoint x: 989, startPoint y: 586, endPoint x: 789, endPoint y: 581, distance: 200.1
click at [988, 586] on p at bounding box center [810, 577] width 640 height 21
click at [609, 606] on p "Unsupported Styles: Navy, Mint, Glass, and Orange Outline are not supported." at bounding box center [810, 608] width 640 height 21
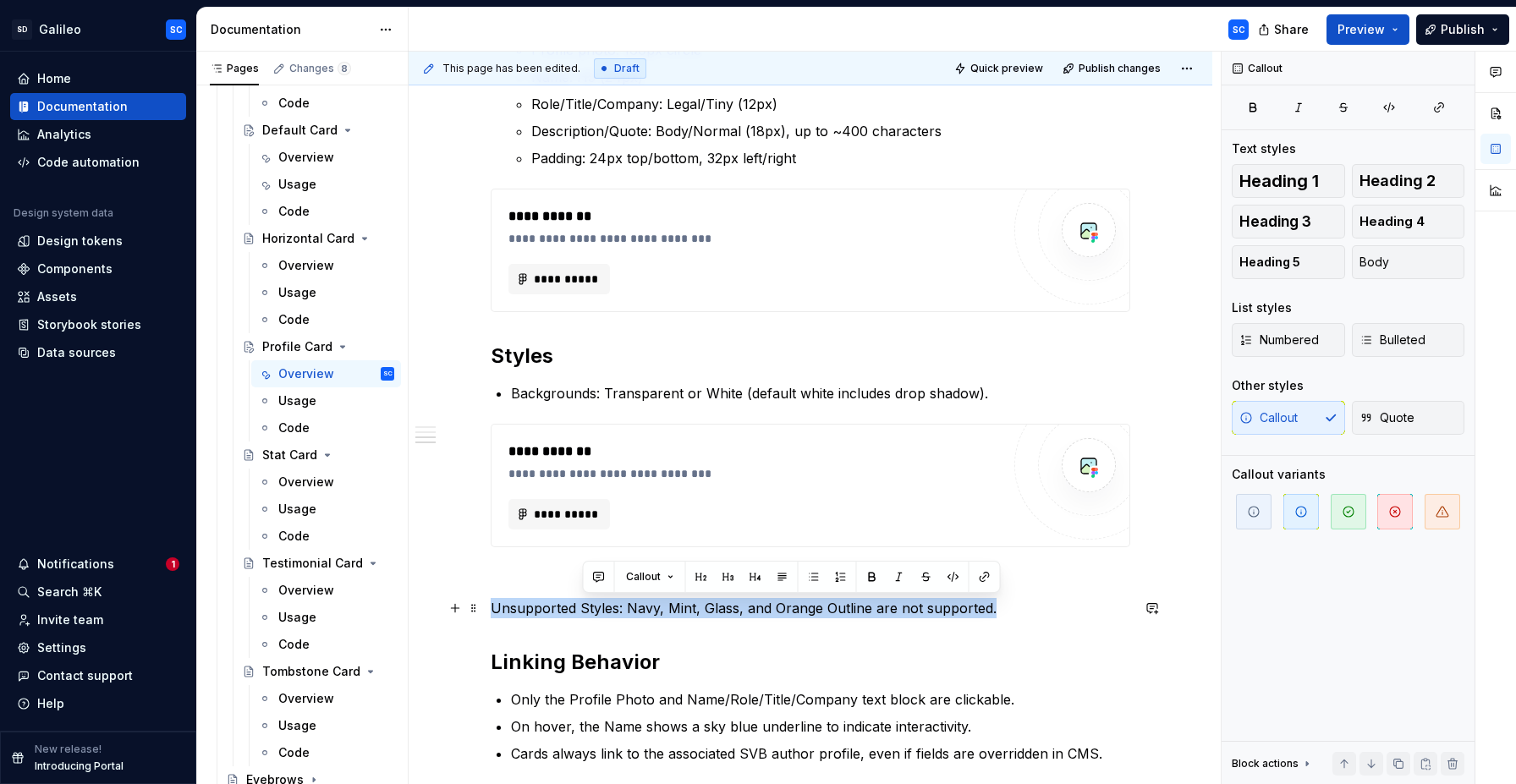
click at [609, 606] on p "Unsupported Styles: Navy, Mint, Glass, and Orange Outline are not supported." at bounding box center [810, 608] width 640 height 21
click at [526, 611] on p "Unsupported Styles: Navy, Mint, Glass, and Orange Outline are not supported." at bounding box center [810, 608] width 640 height 21
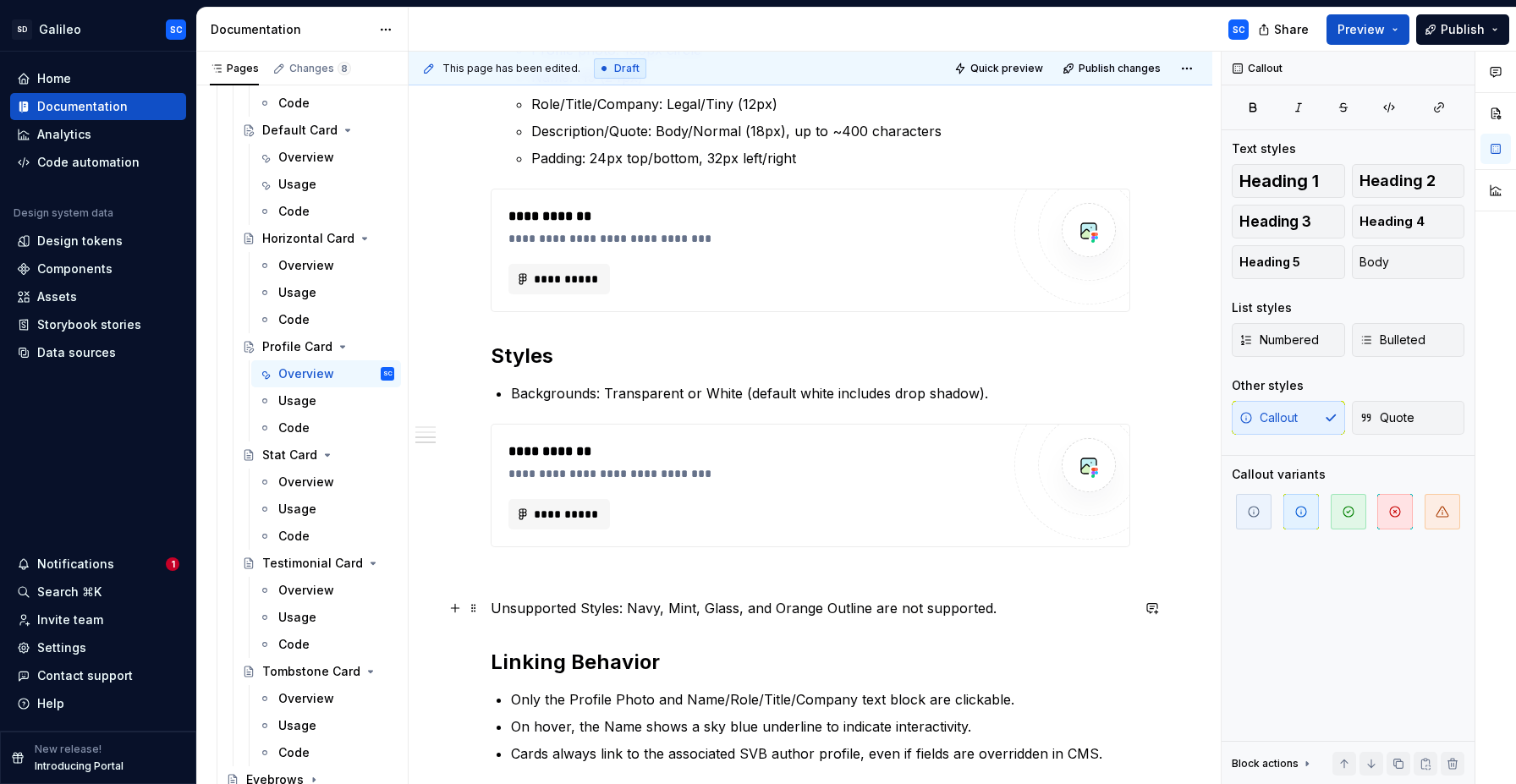
drag, startPoint x: 488, startPoint y: 608, endPoint x: 503, endPoint y: 612, distance: 15.5
click at [496, 611] on div "**********" at bounding box center [814, 418] width 812 height 733
click at [501, 610] on p "Unsupported Styles: Navy, Mint, Glass, and Orange Outline are not supported." at bounding box center [810, 608] width 640 height 21
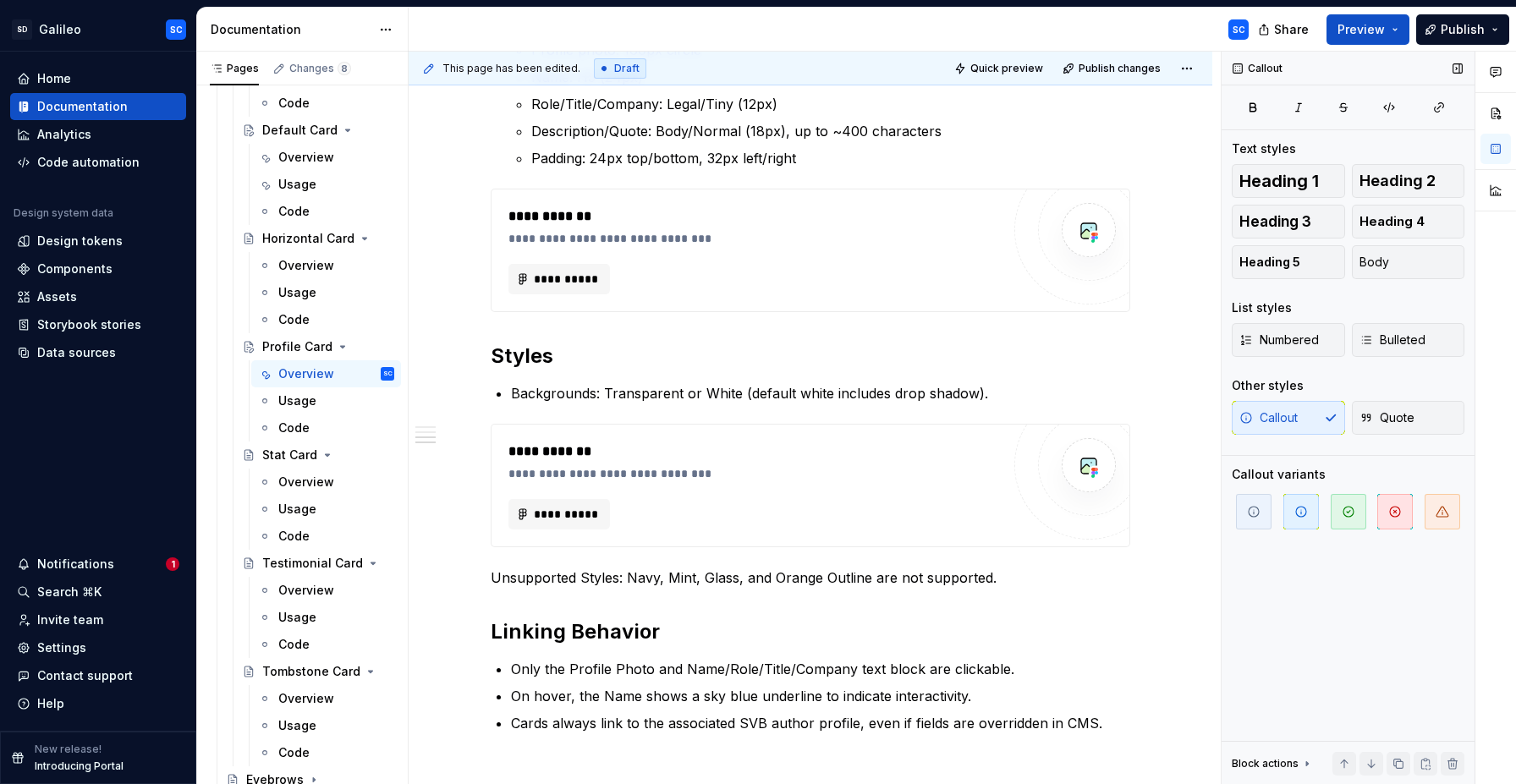
drag, startPoint x: 1279, startPoint y: 398, endPoint x: 1298, endPoint y: 420, distance: 29.1
click at [1288, 409] on div "Other styles Callout Quote" at bounding box center [1348, 411] width 233 height 68
click at [1298, 421] on div "Callout Quote" at bounding box center [1348, 418] width 233 height 34
click at [1409, 413] on span "Quote" at bounding box center [1386, 418] width 55 height 17
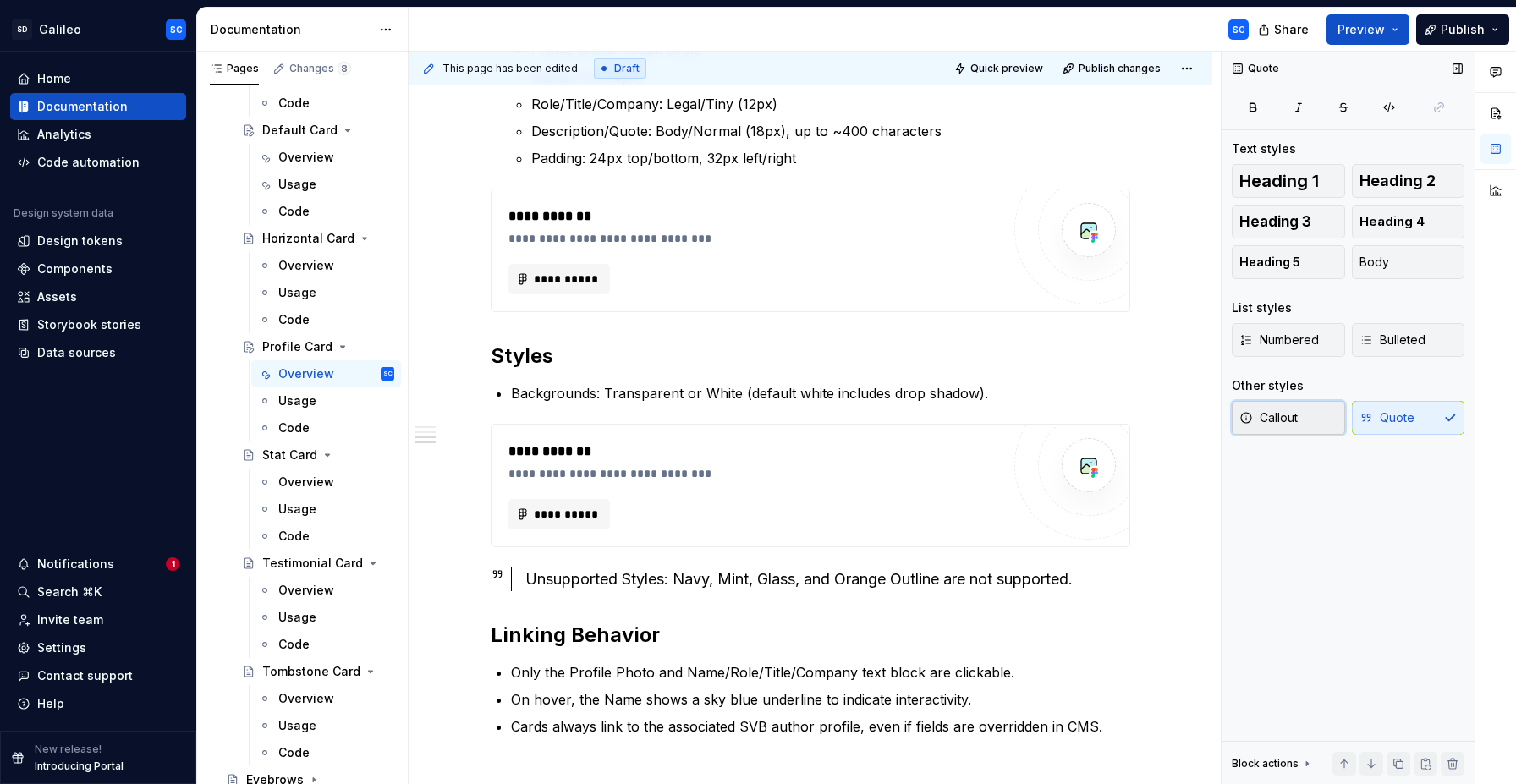
click at [1307, 414] on button "Callout" at bounding box center [1288, 418] width 114 height 34
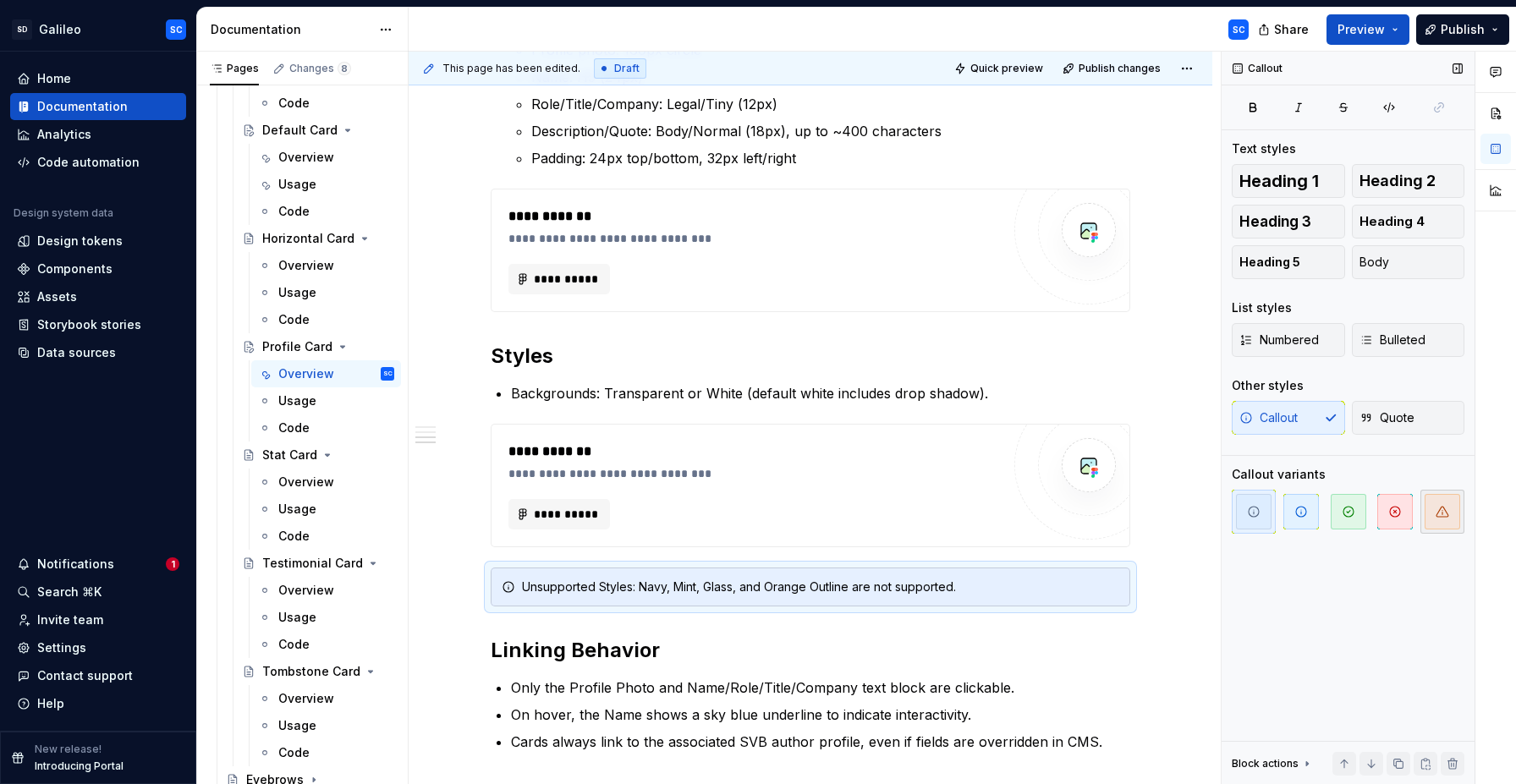
click at [1446, 512] on icon "button" at bounding box center [1442, 512] width 13 height 13
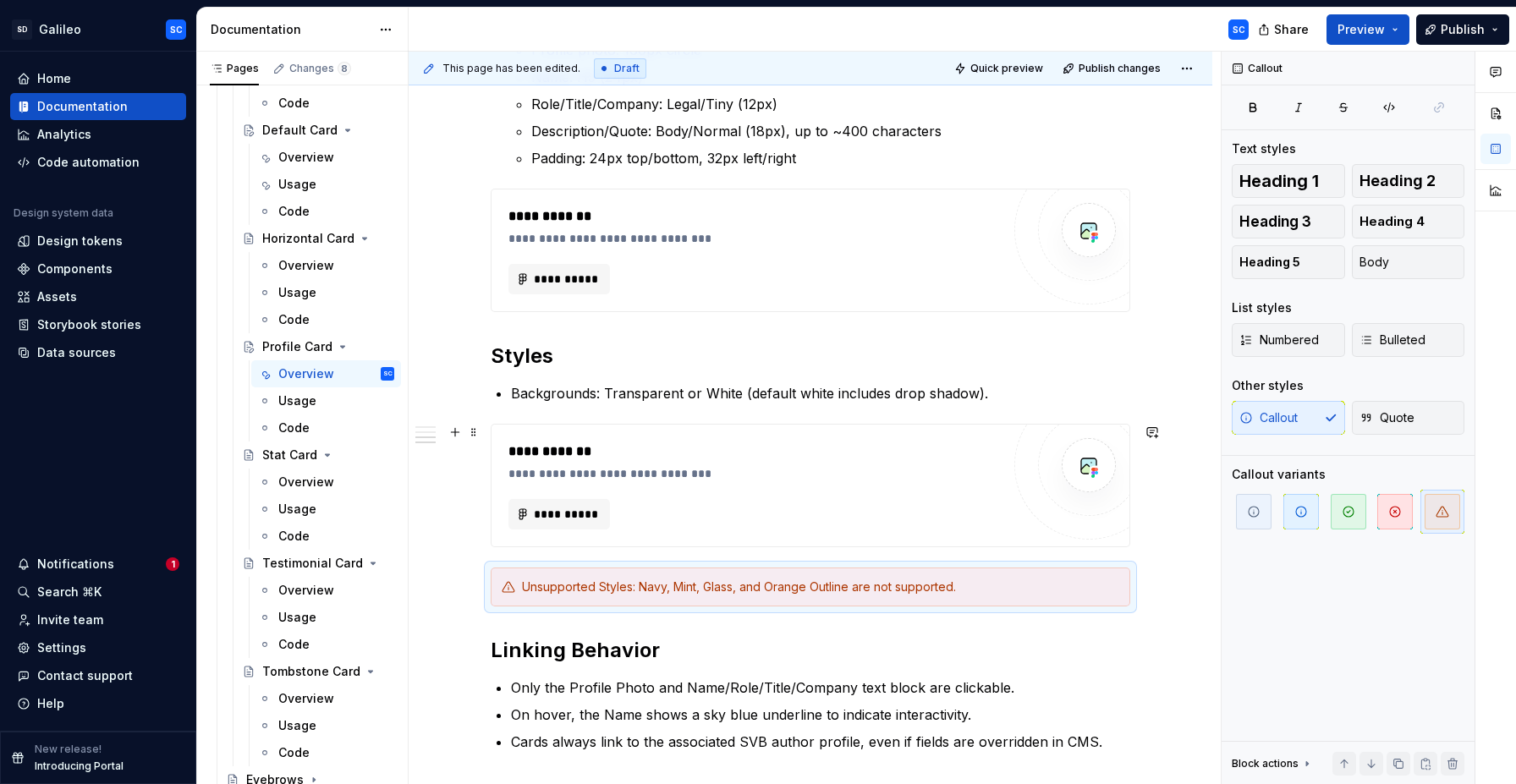
click at [1182, 464] on div "**********" at bounding box center [811, 25] width 804 height 2045
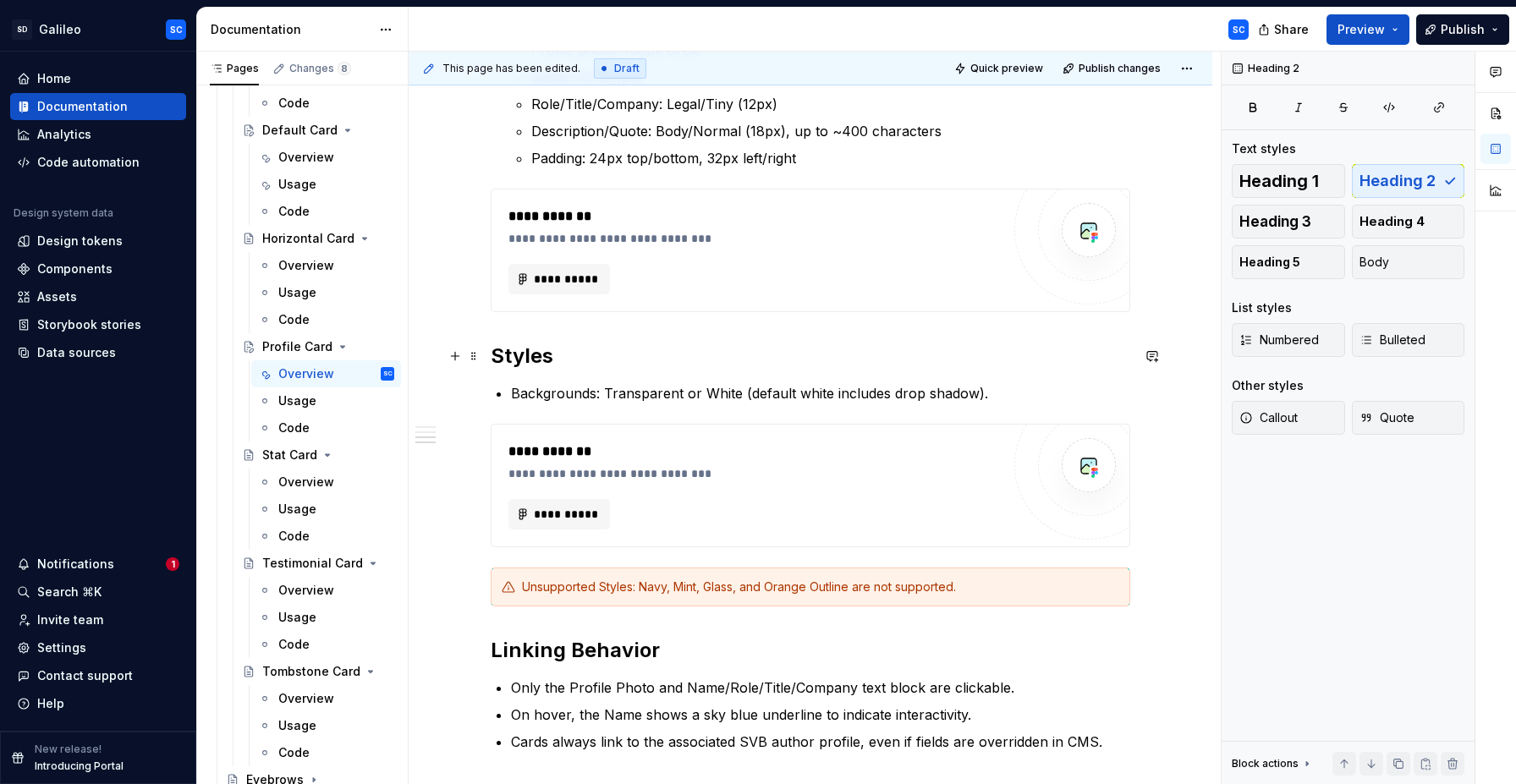
click at [881, 361] on h2 "Styles" at bounding box center [810, 356] width 640 height 27
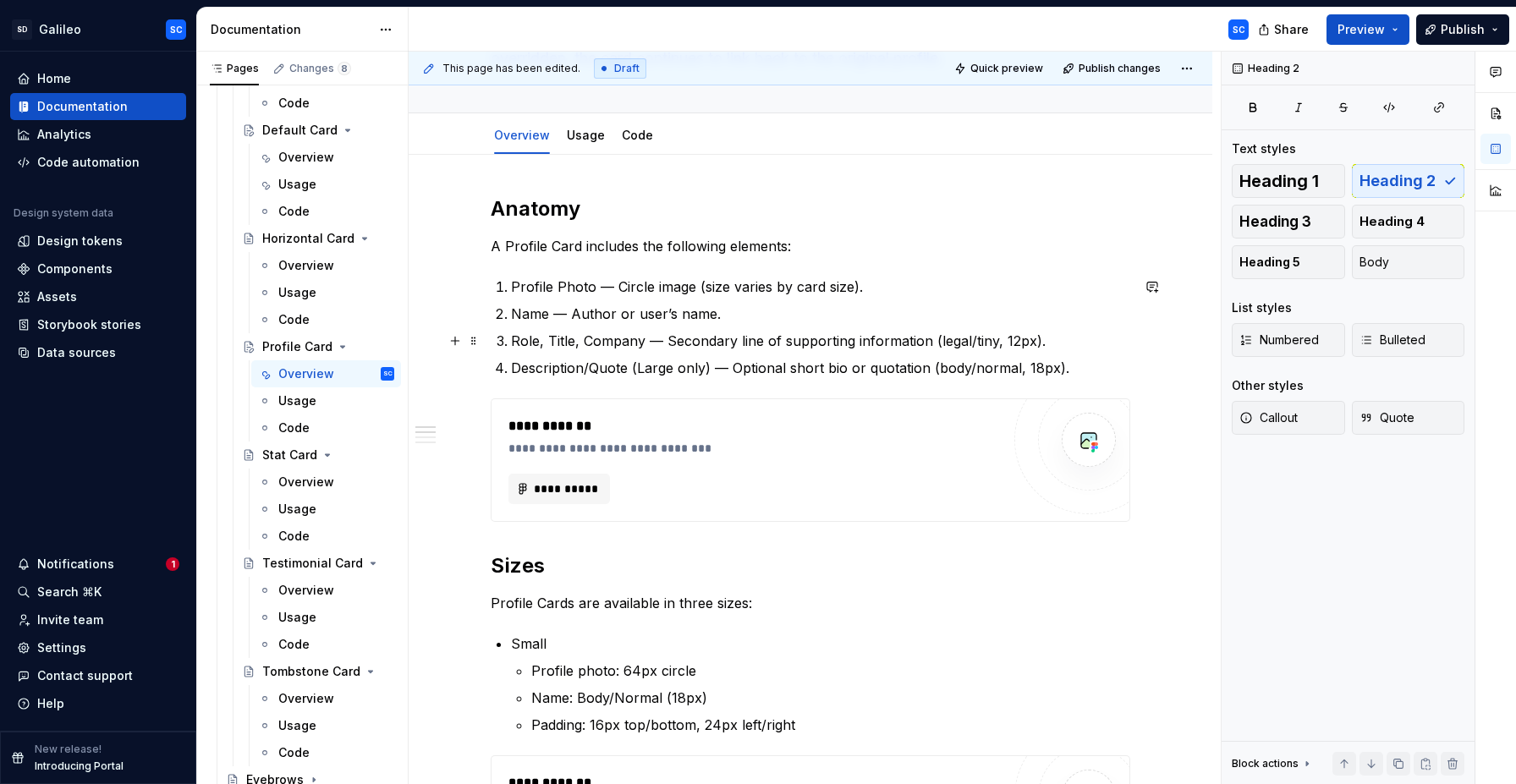
scroll to position [223, 0]
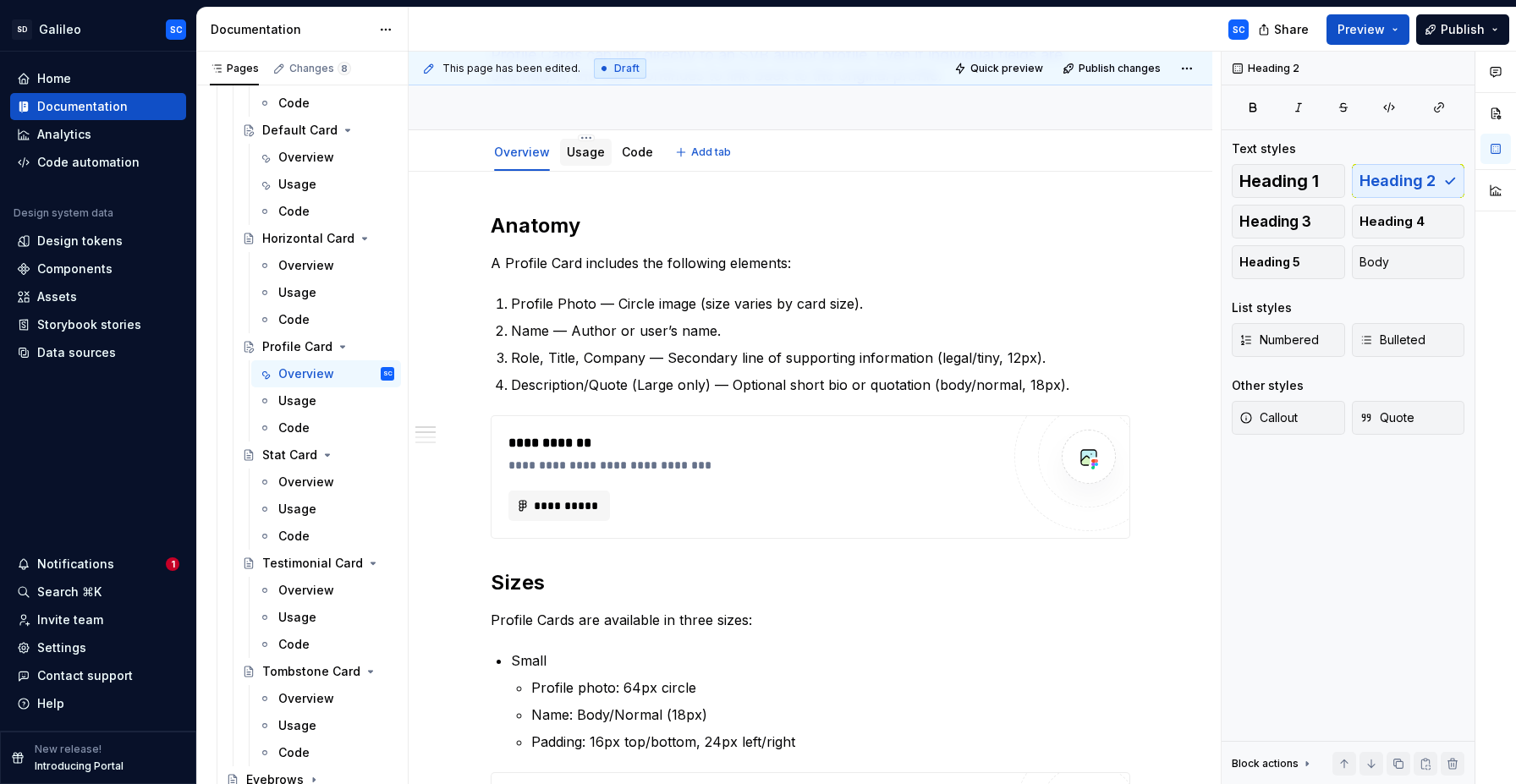
click at [587, 150] on link "Usage" at bounding box center [585, 151] width 39 height 14
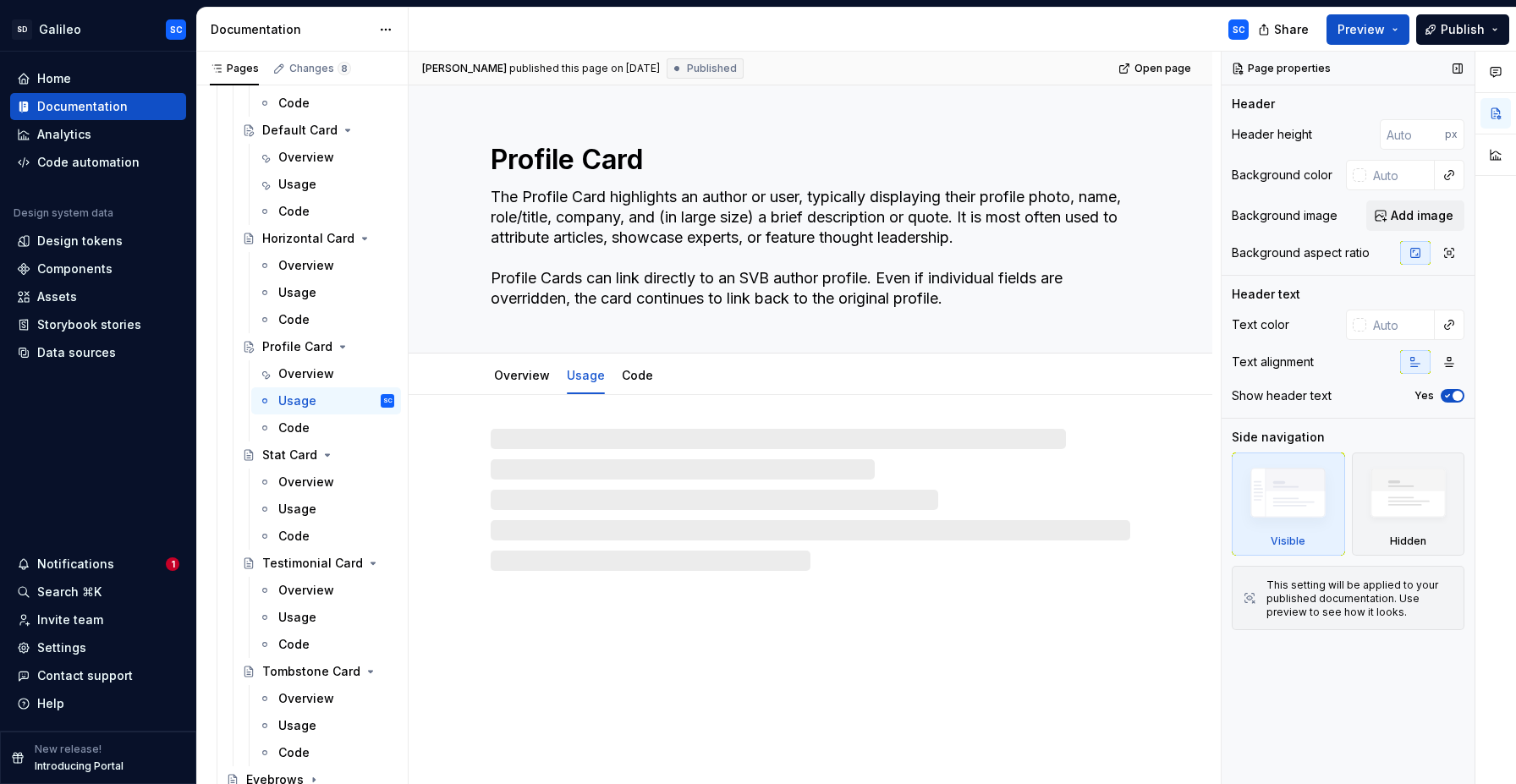
type textarea "*"
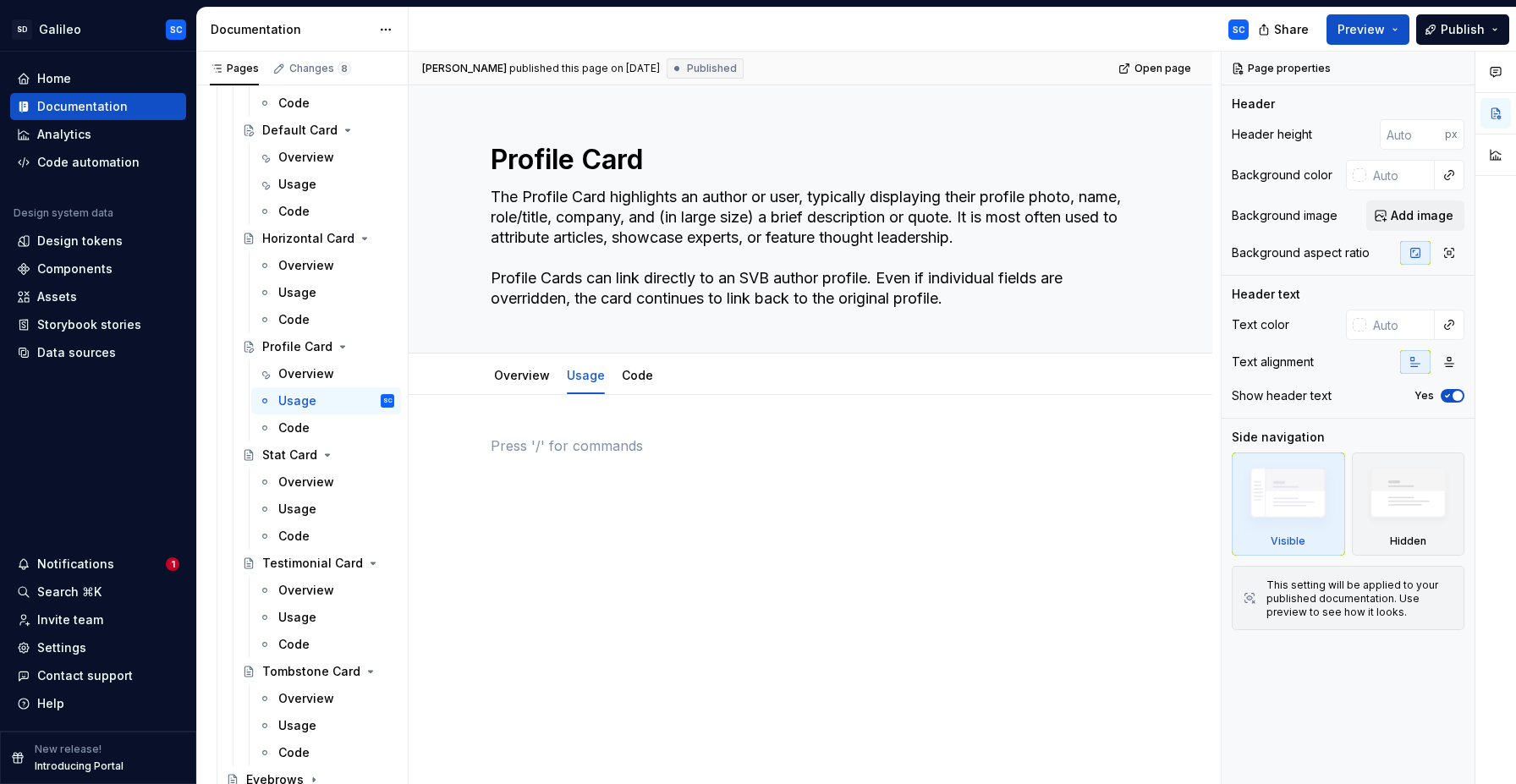
click at [648, 454] on p at bounding box center [810, 446] width 640 height 21
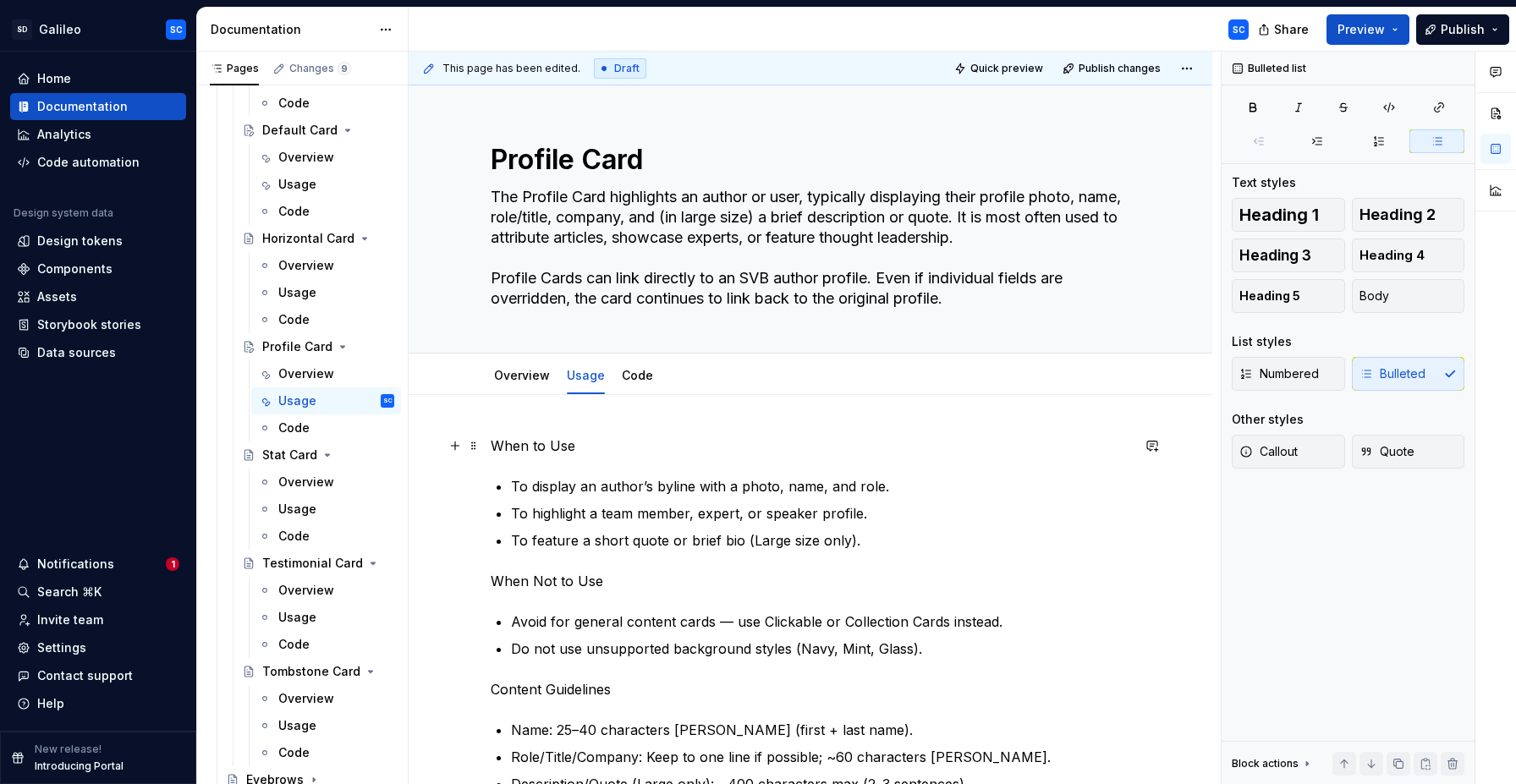
click at [538, 438] on p "When to Use" at bounding box center [810, 446] width 640 height 21
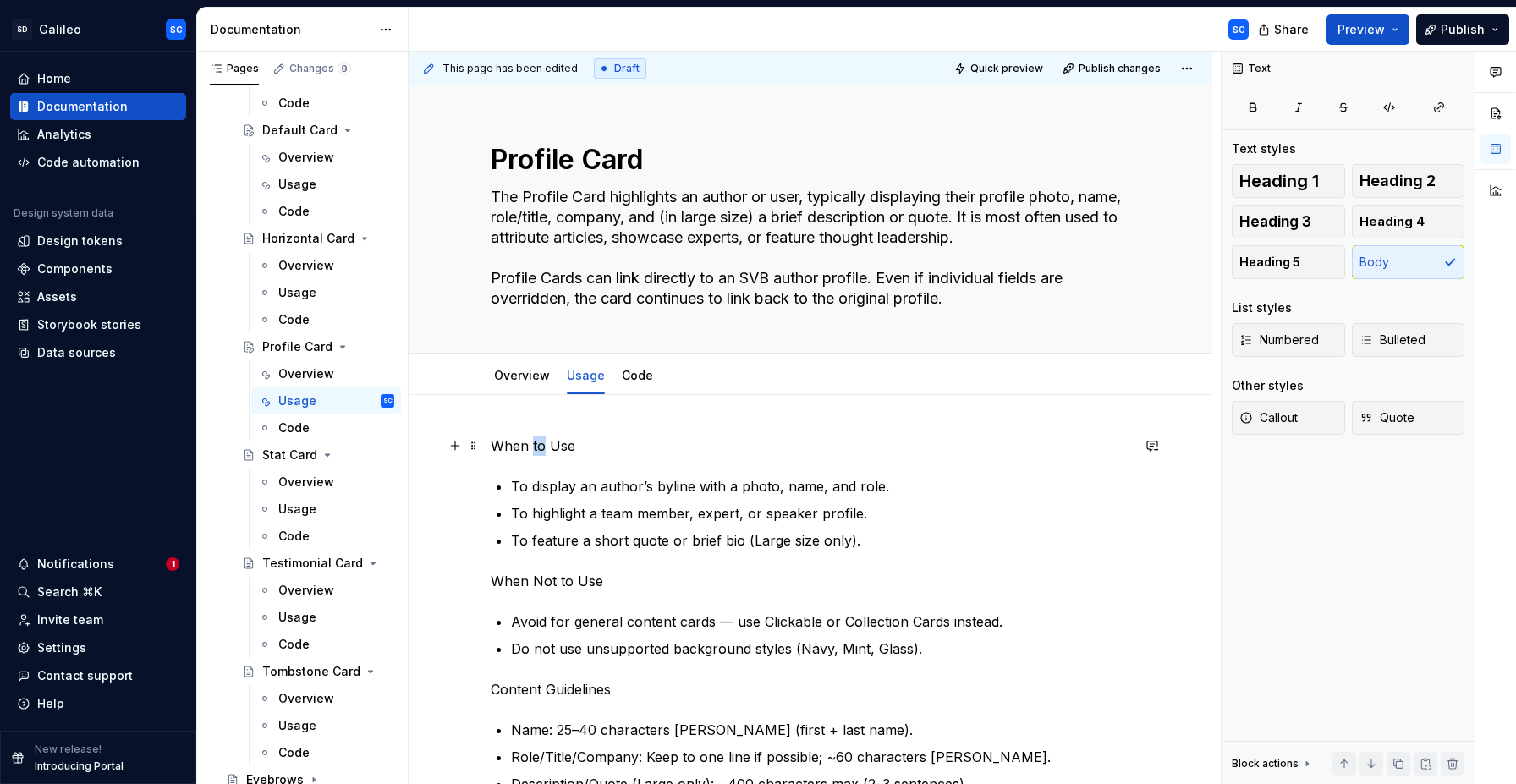
click at [538, 438] on p "When to Use" at bounding box center [810, 446] width 640 height 21
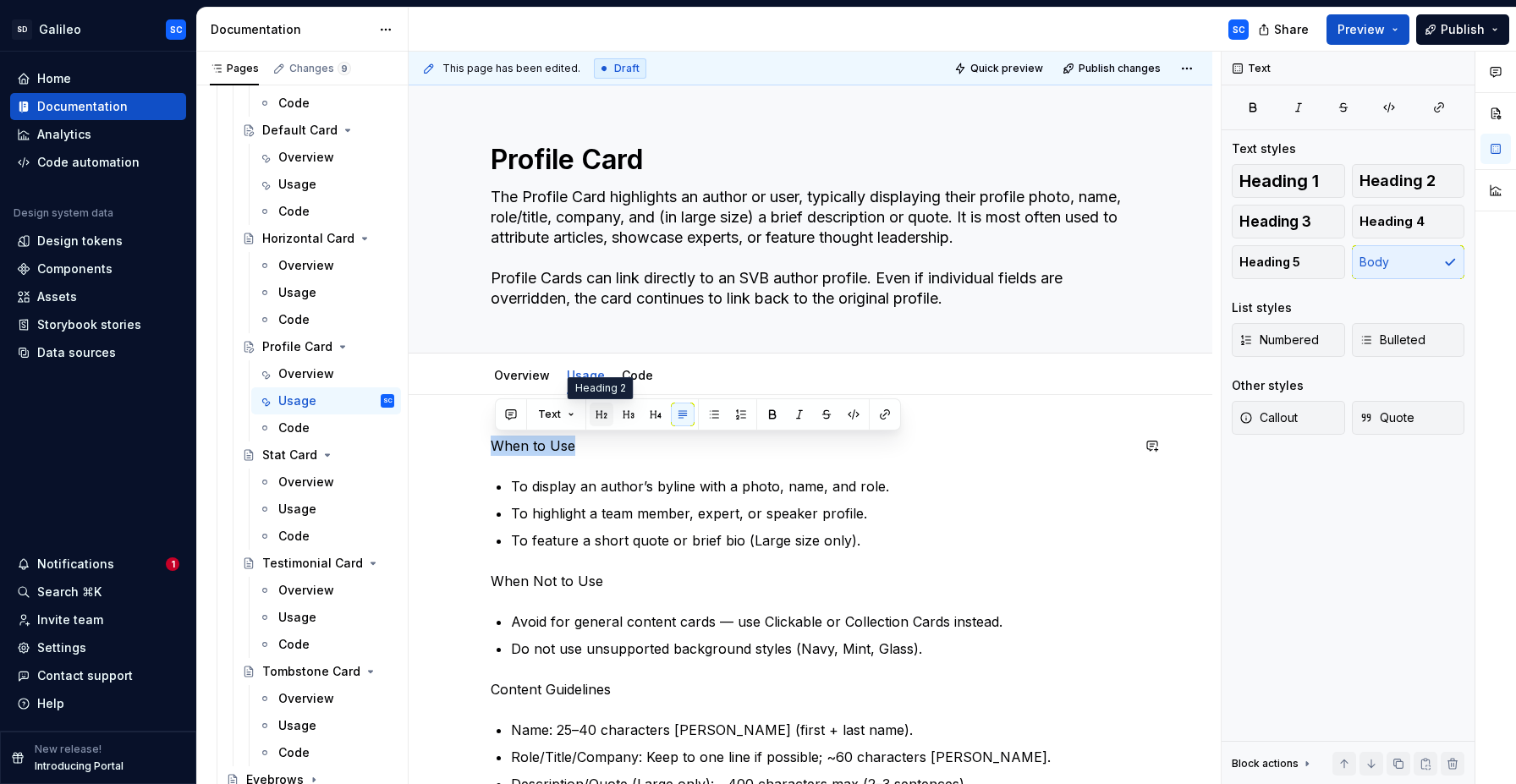
click at [596, 414] on button "button" at bounding box center [601, 414] width 23 height 23
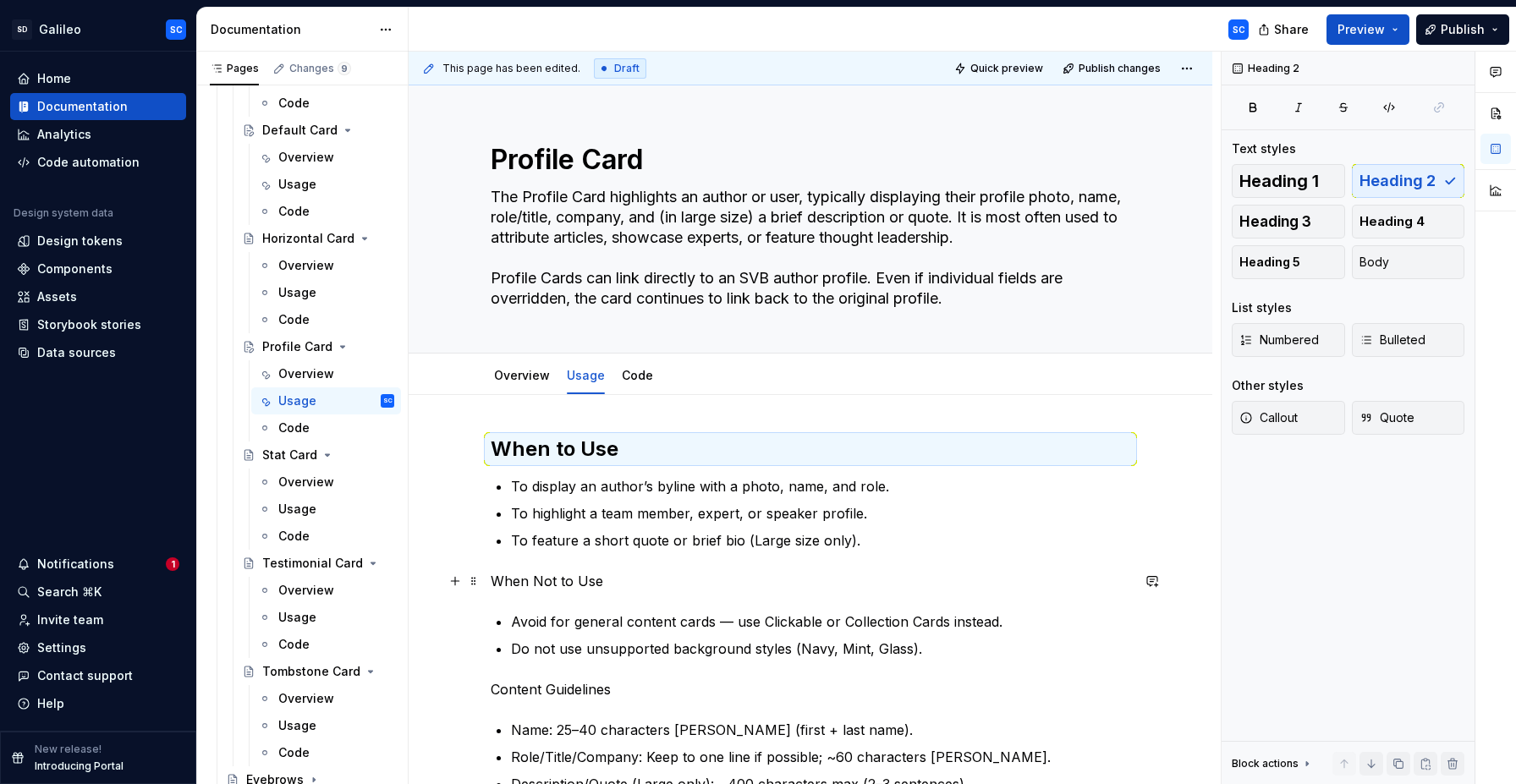
click at [549, 587] on p "When Not to Use" at bounding box center [810, 581] width 640 height 21
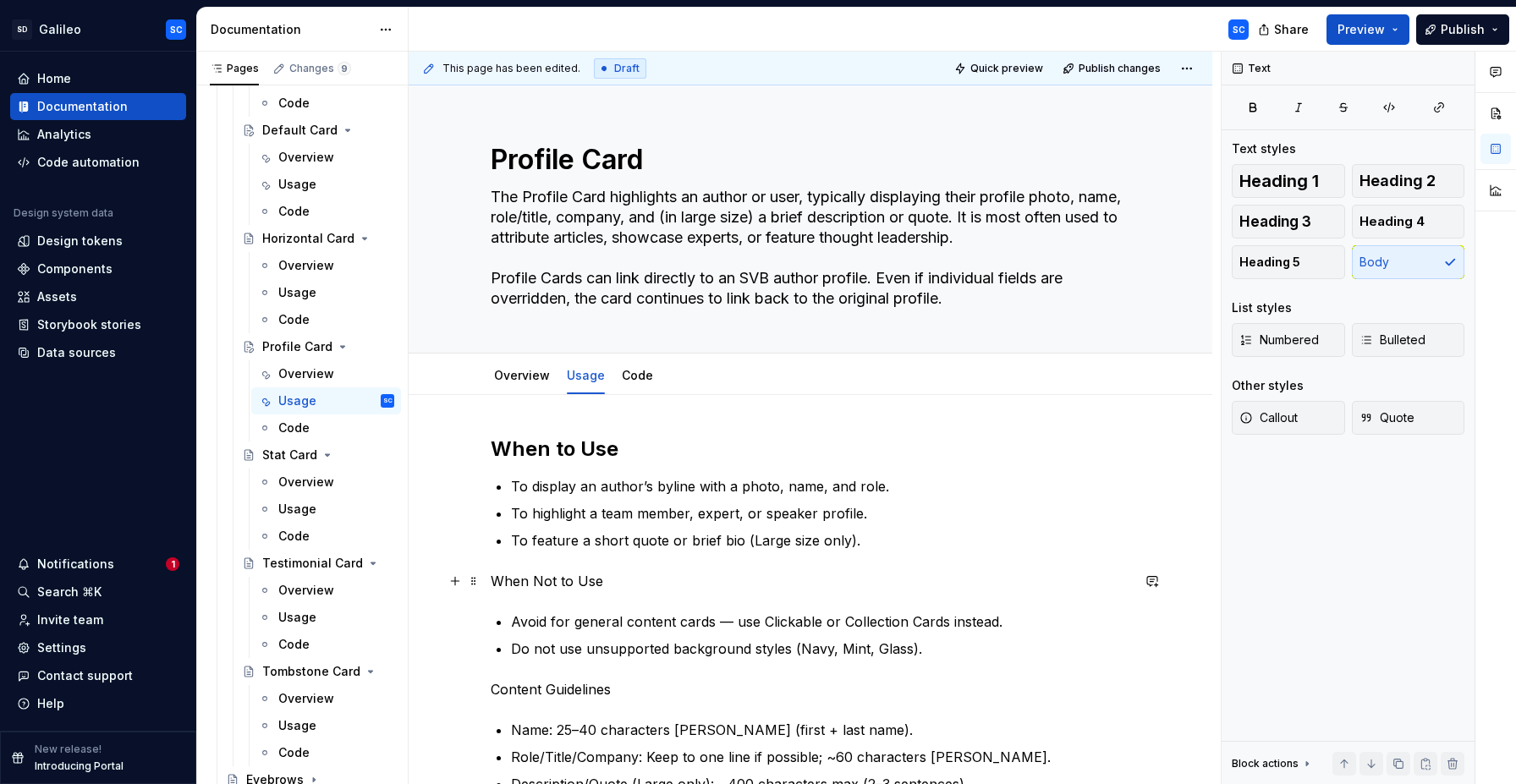
click at [551, 583] on p "When Not to Use" at bounding box center [810, 581] width 640 height 21
drag, startPoint x: 598, startPoint y: 551, endPoint x: 627, endPoint y: 560, distance: 30.4
click at [598, 551] on button "button" at bounding box center [601, 549] width 23 height 23
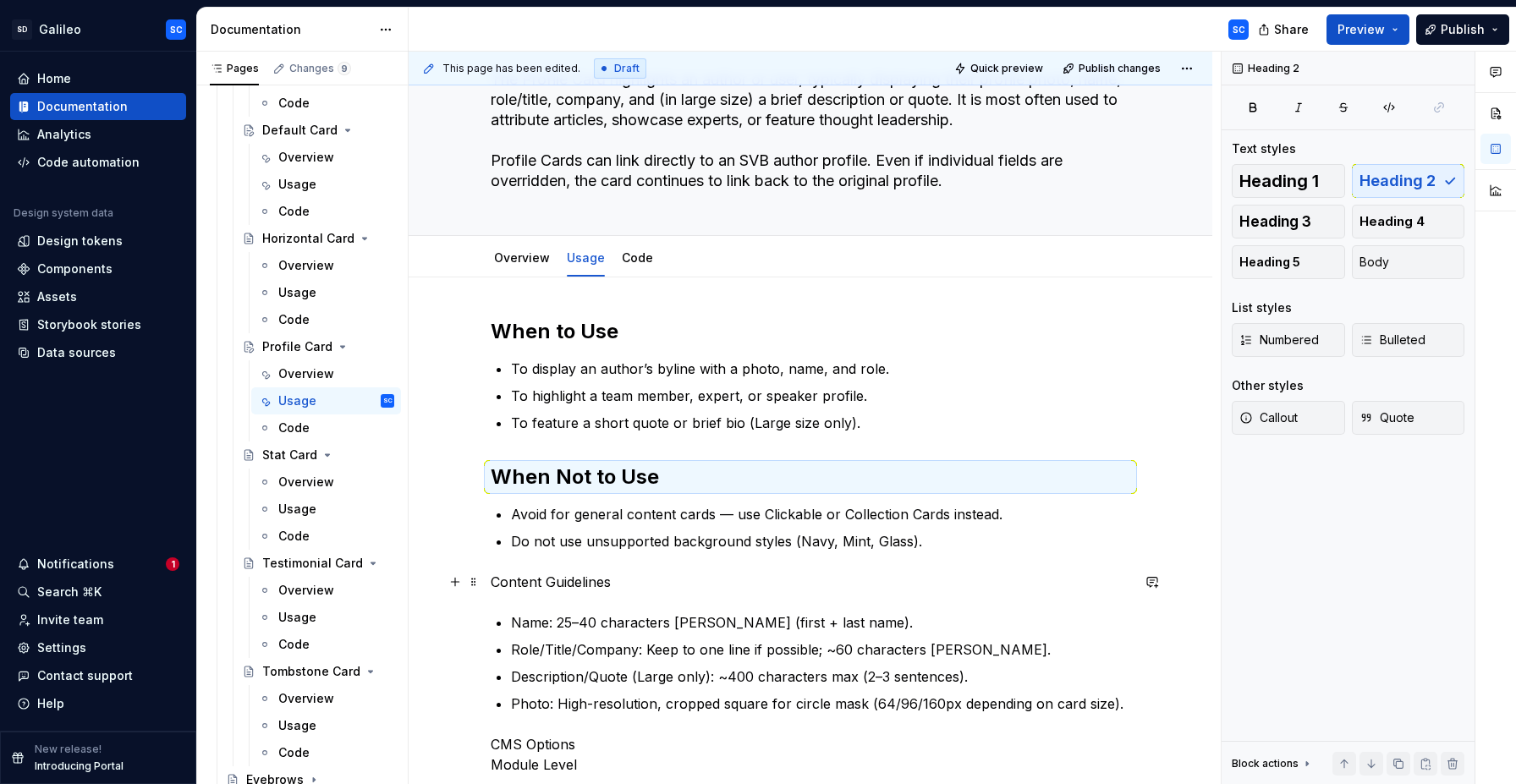
scroll to position [152, 0]
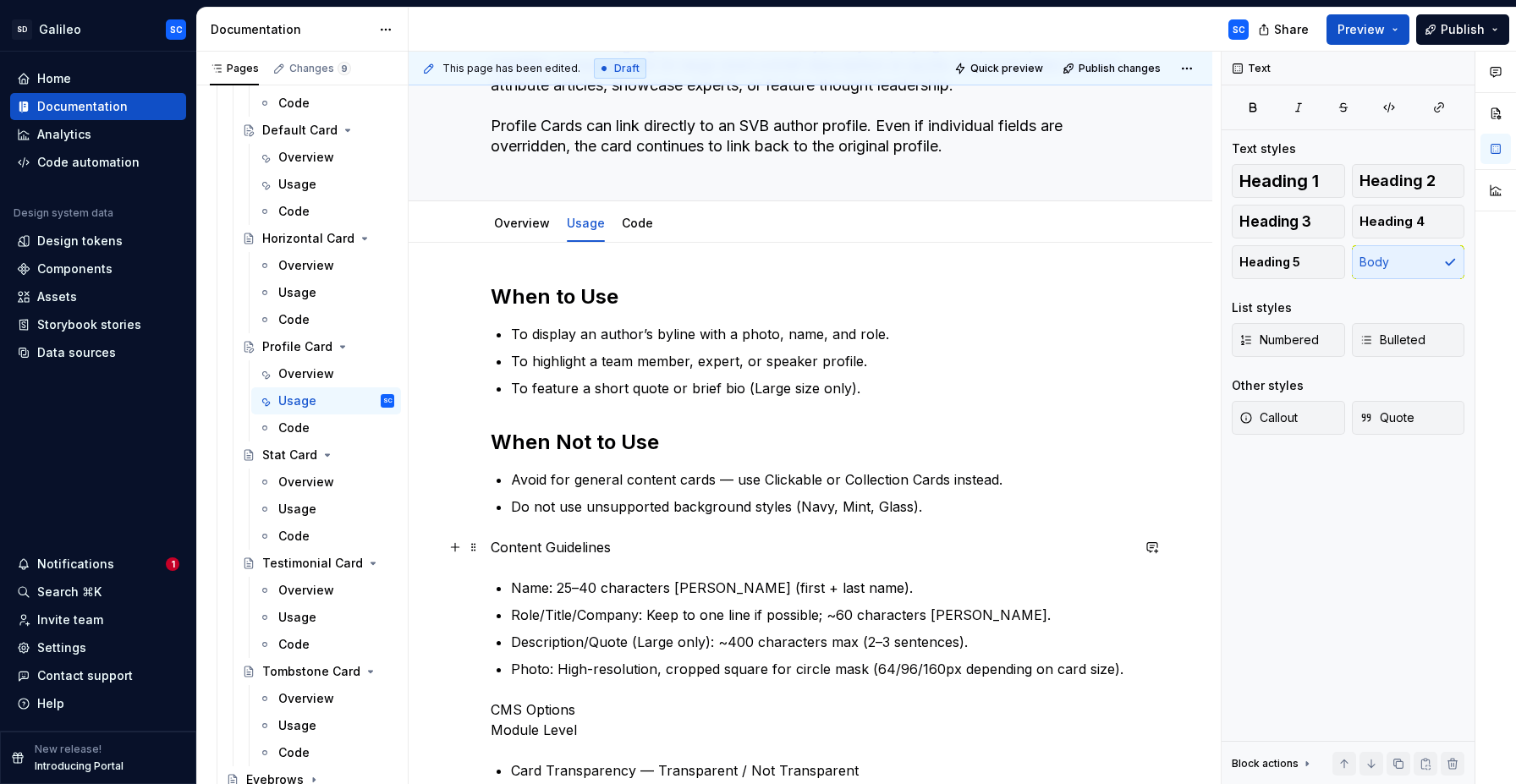
click at [595, 548] on p "Content Guidelines" at bounding box center [810, 547] width 640 height 21
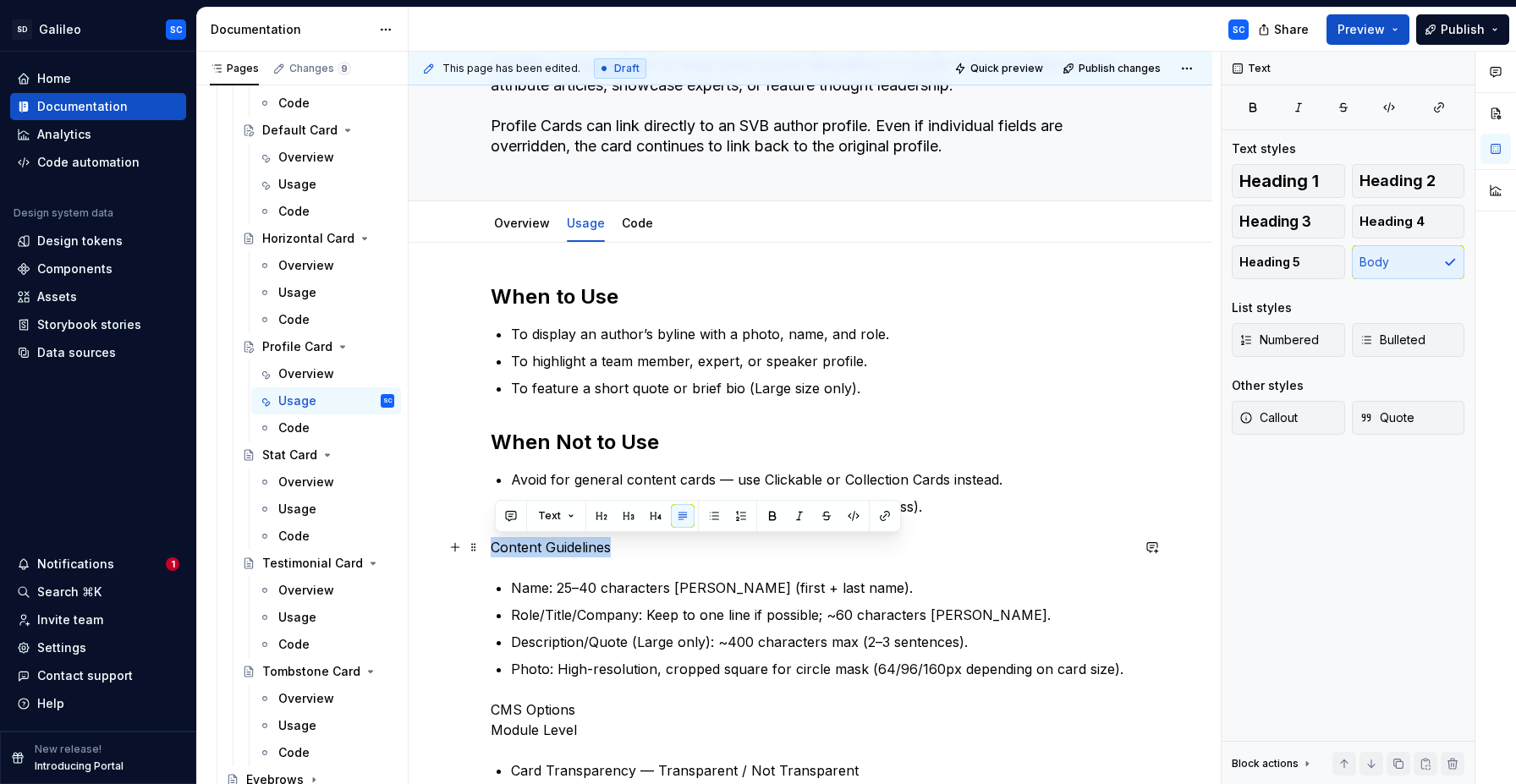
click at [595, 548] on p "Content Guidelines" at bounding box center [810, 547] width 640 height 21
click at [605, 516] on button "button" at bounding box center [601, 515] width 23 height 23
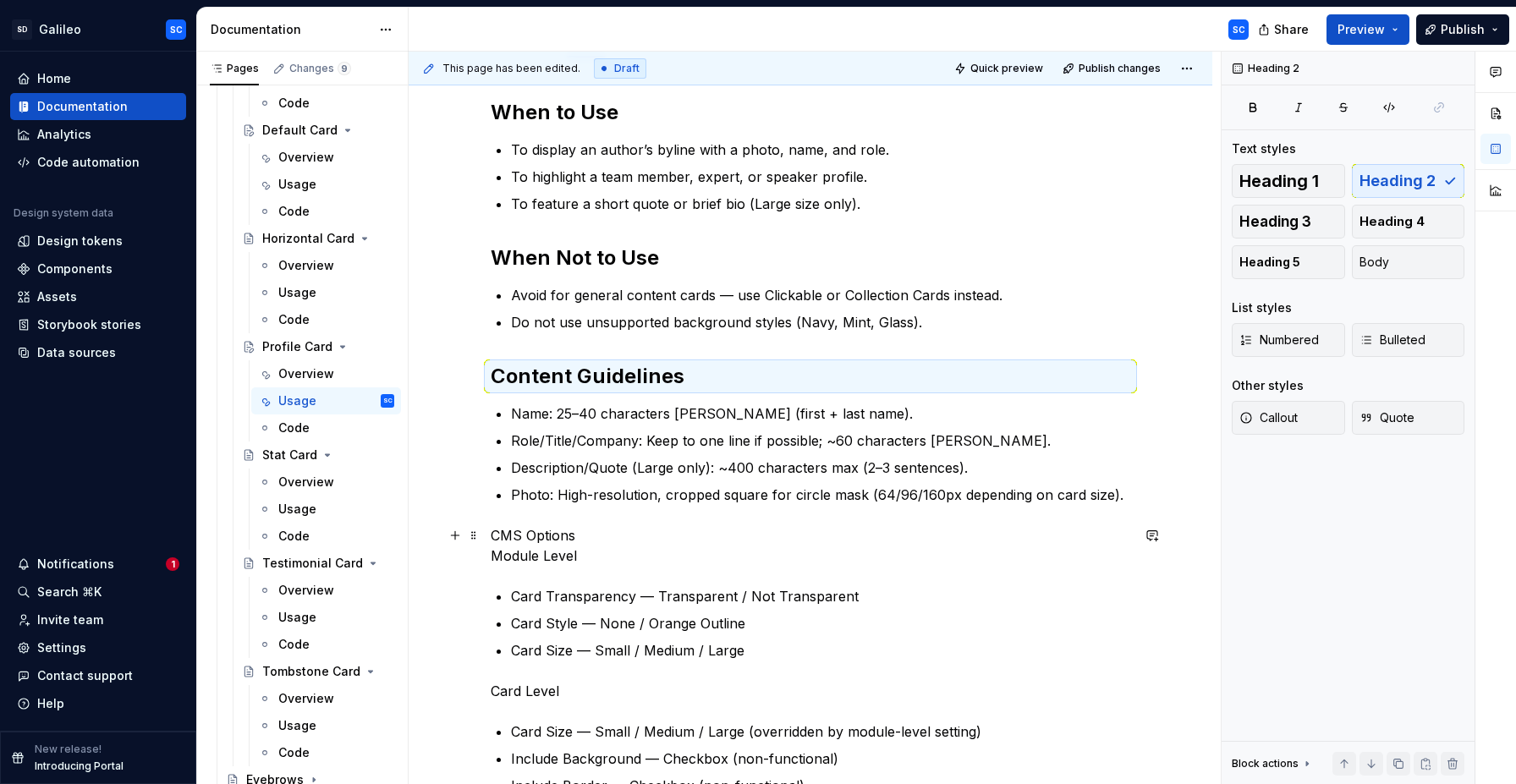
scroll to position [337, 0]
click at [596, 539] on p "CMS Options Module Level" at bounding box center [810, 544] width 640 height 40
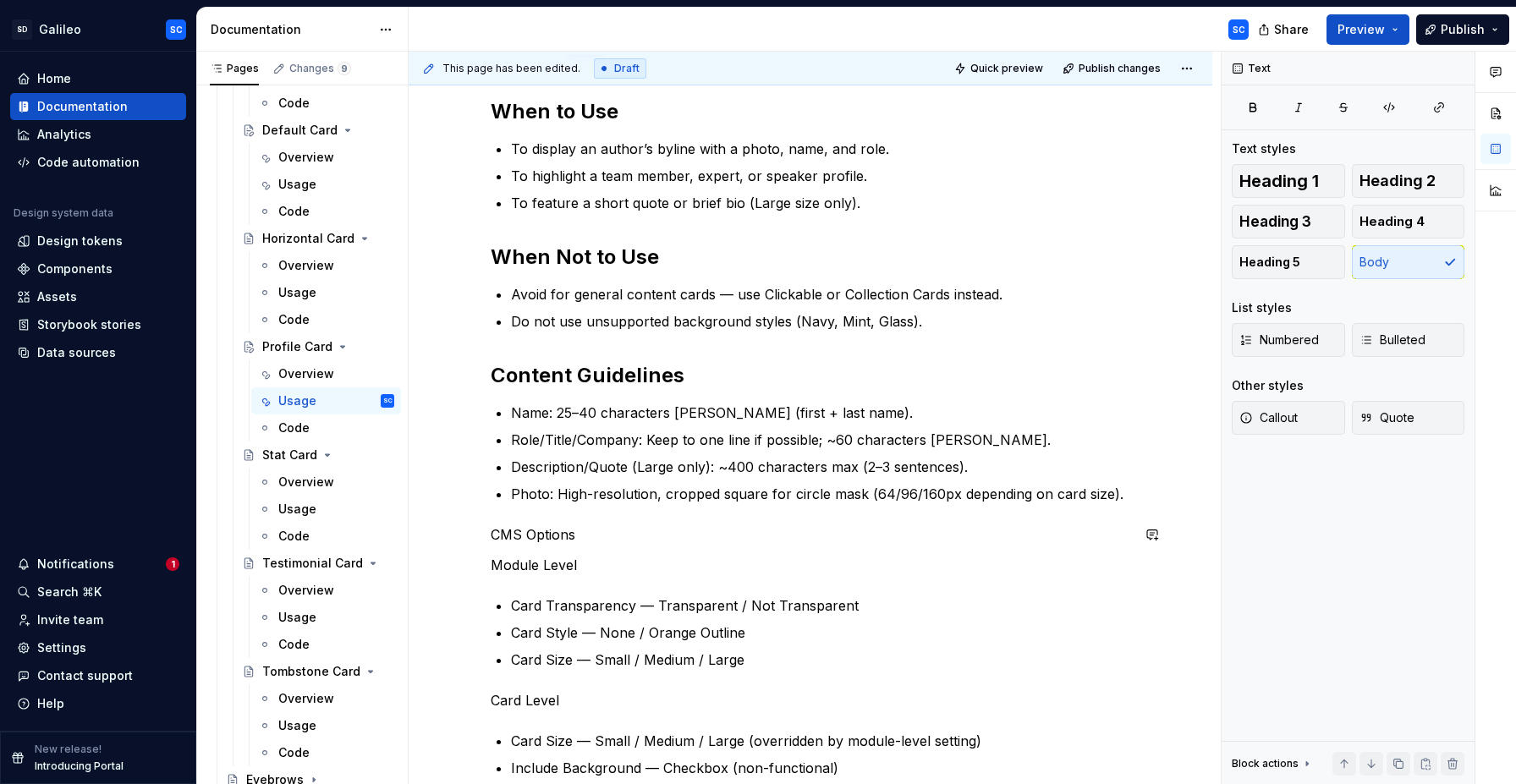
click at [537, 535] on p "CMS Options" at bounding box center [810, 534] width 640 height 21
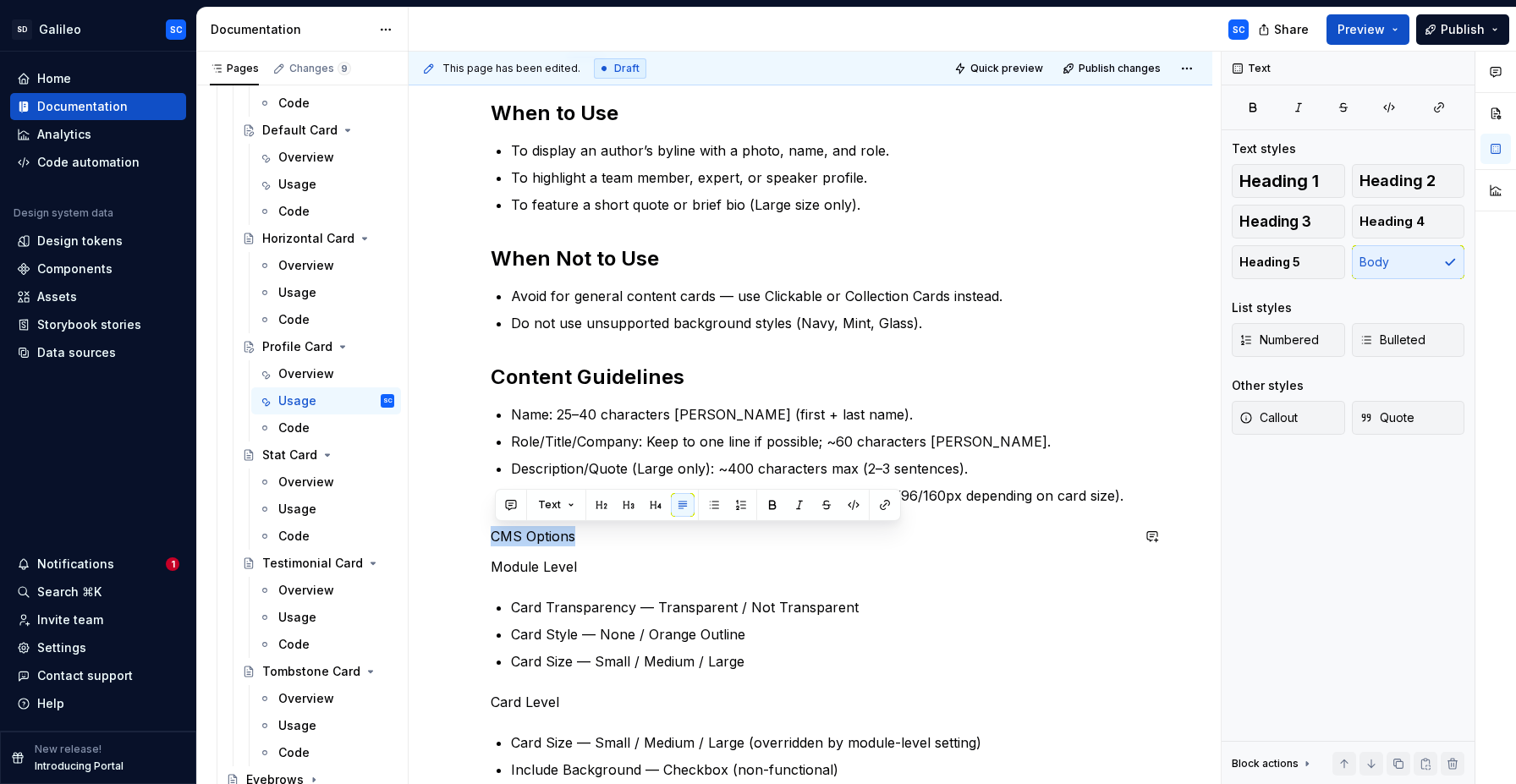
drag, startPoint x: 602, startPoint y: 507, endPoint x: 600, endPoint y: 516, distance: 9.2
click at [602, 507] on button "button" at bounding box center [601, 504] width 23 height 23
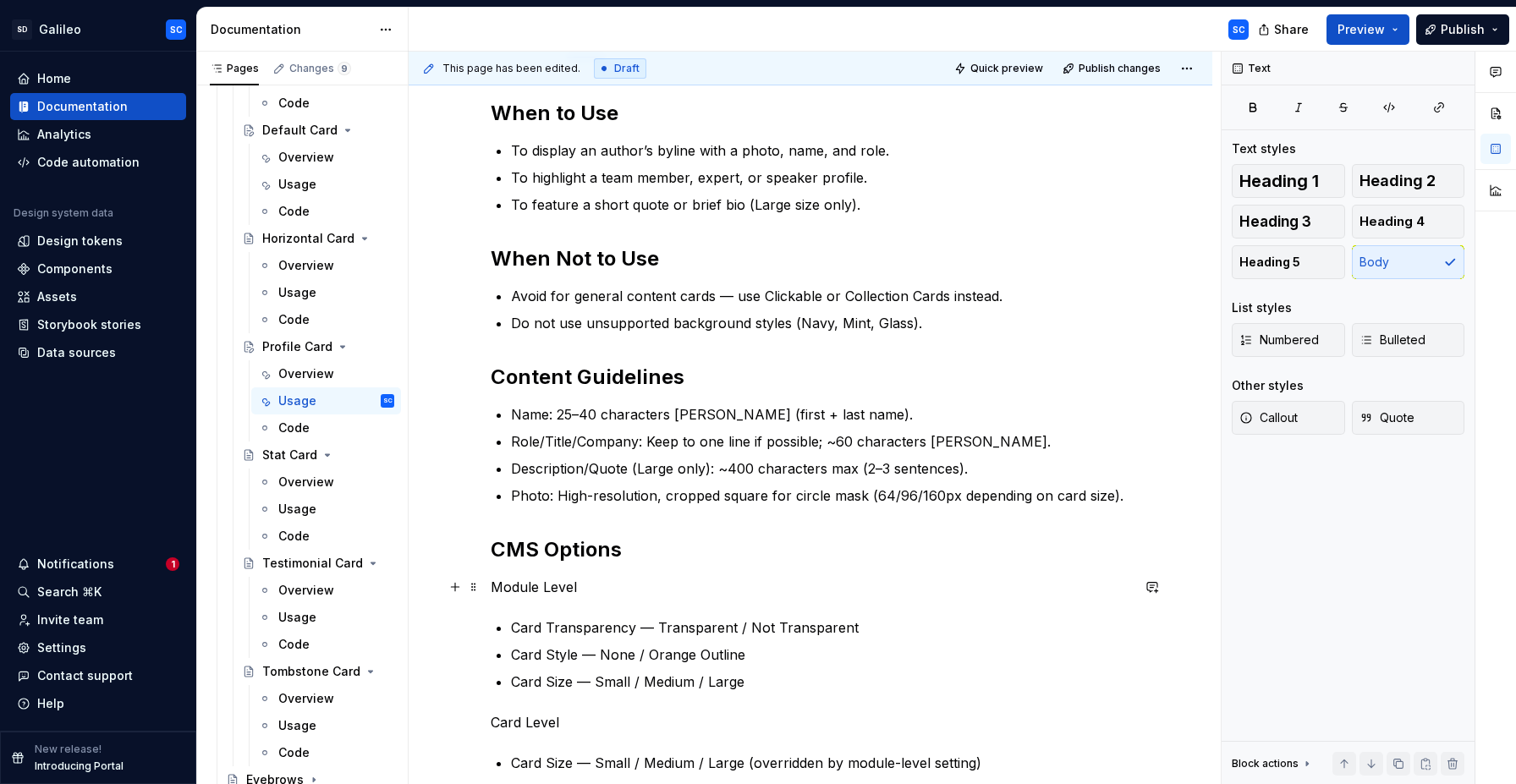
click at [547, 584] on p "Module Level" at bounding box center [810, 587] width 640 height 21
click at [627, 558] on button "button" at bounding box center [628, 555] width 23 height 23
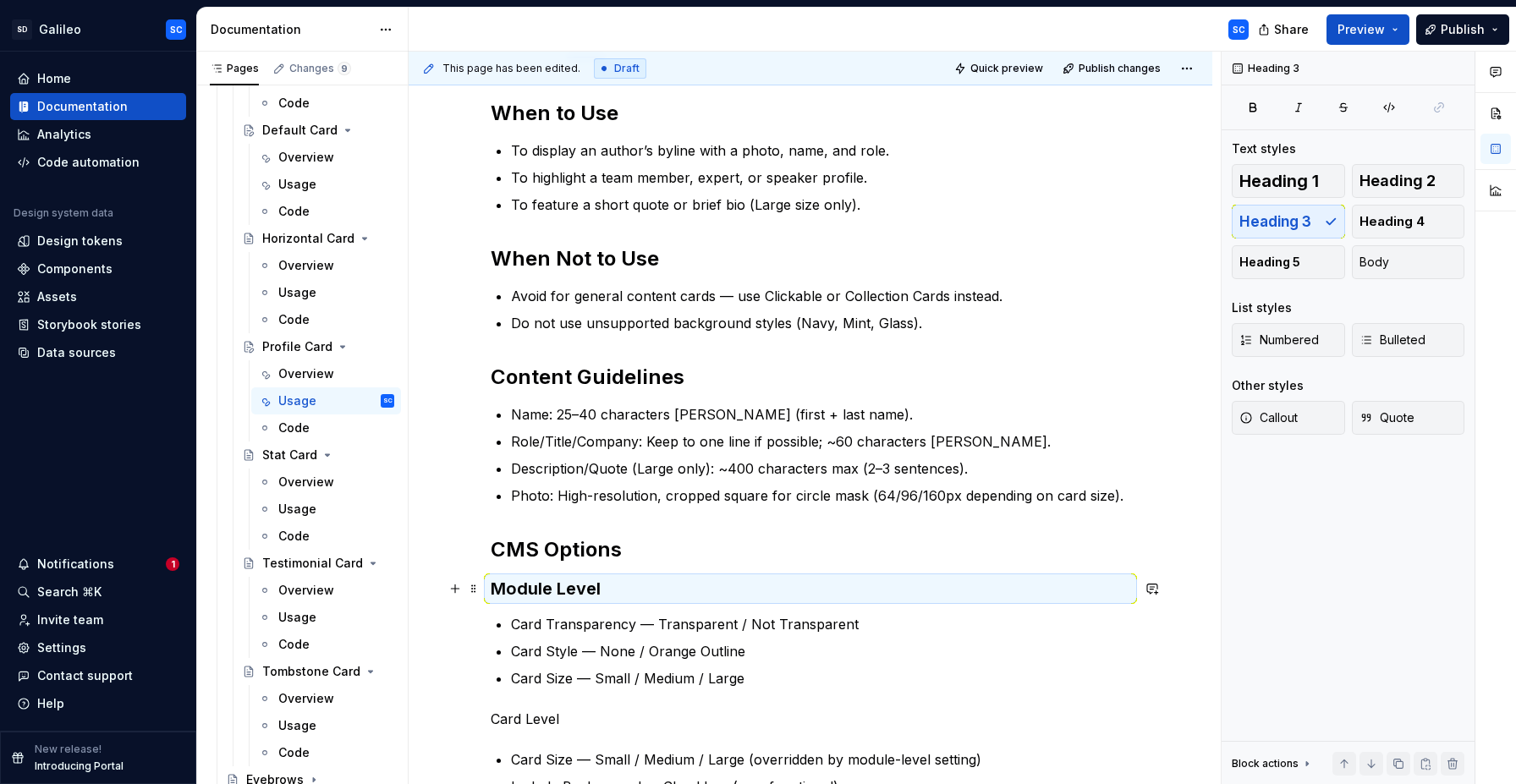
click at [649, 577] on h3 "Module Level" at bounding box center [810, 588] width 640 height 23
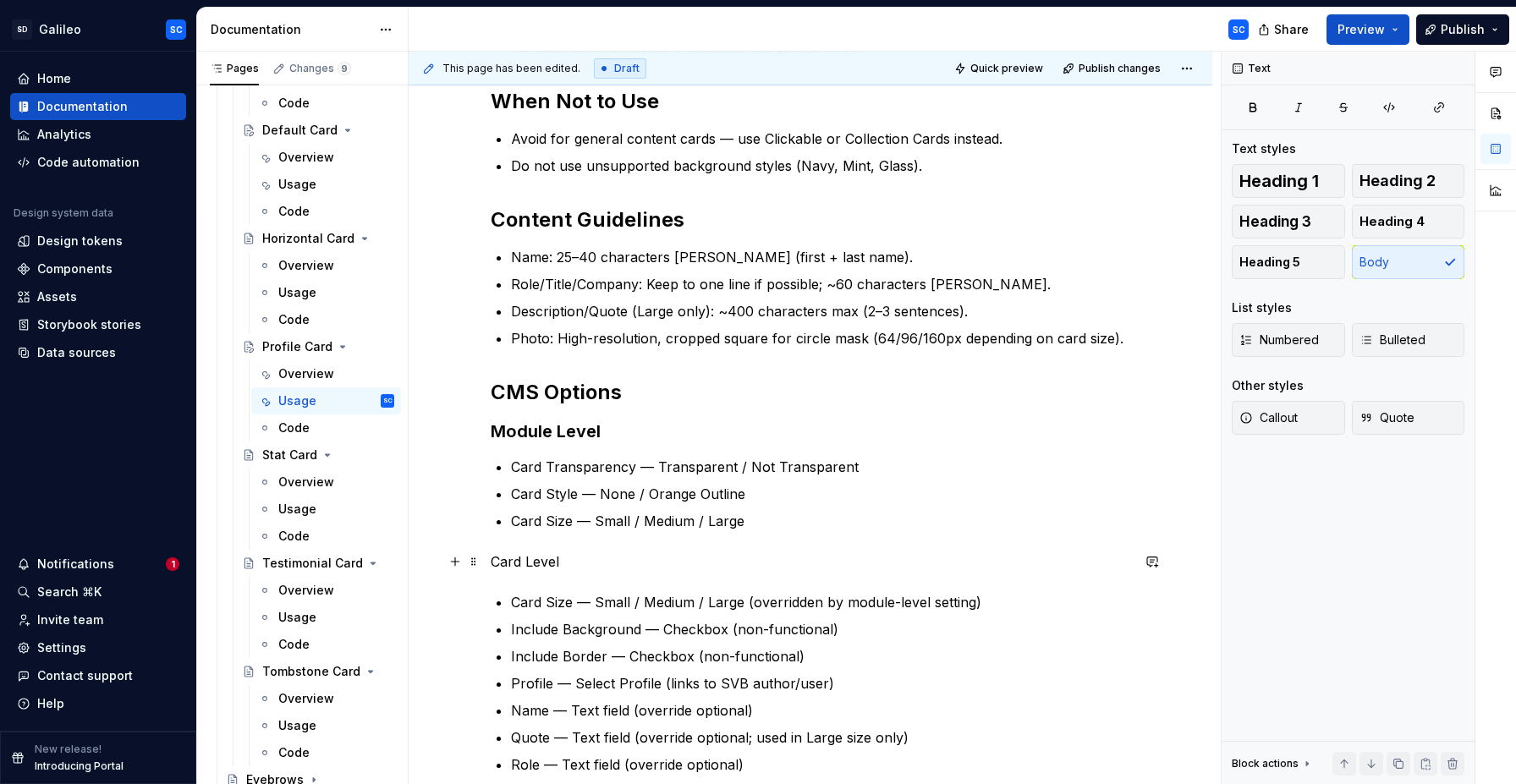
click at [536, 562] on p "Card Level" at bounding box center [810, 561] width 640 height 21
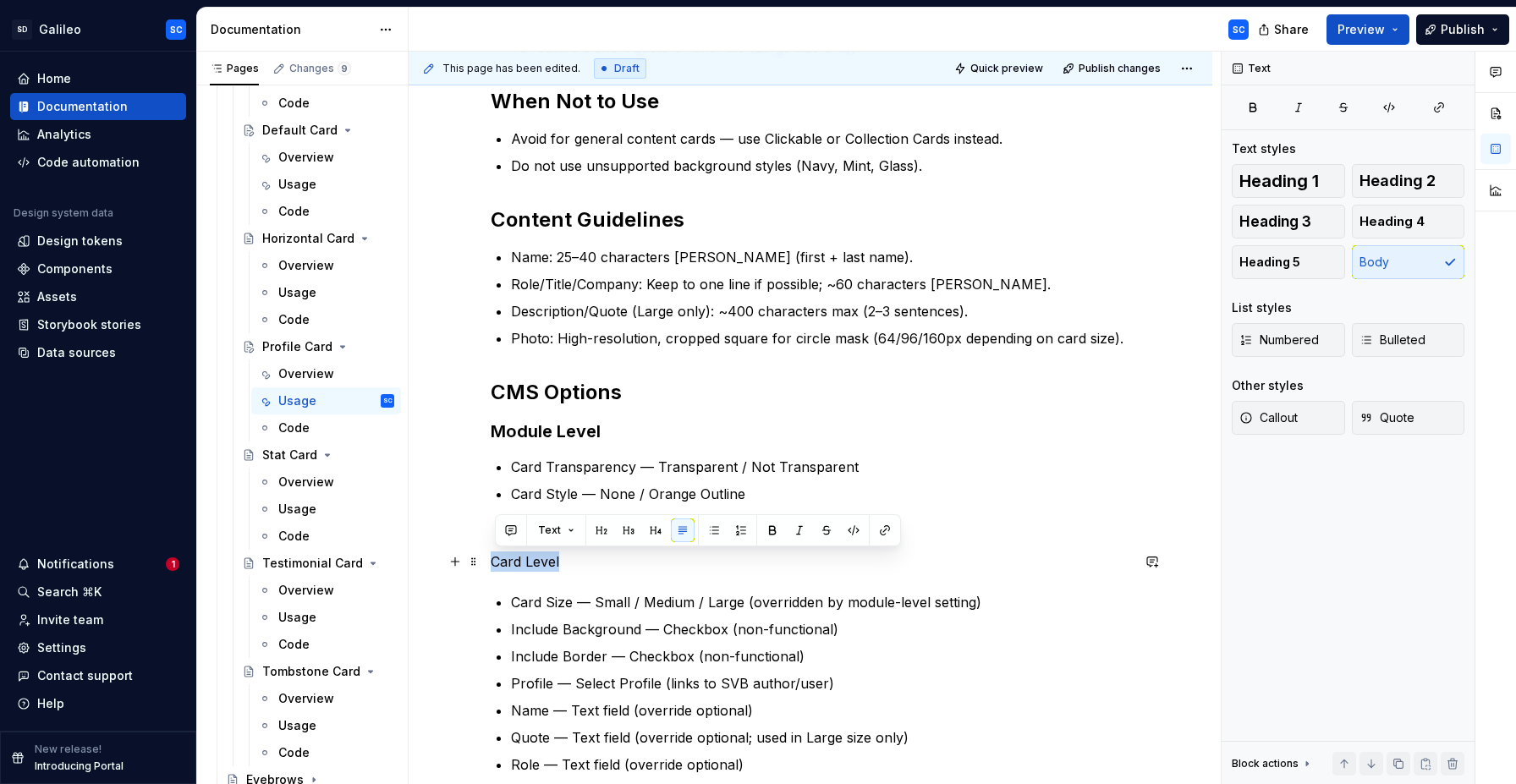
click at [536, 562] on p "Card Level" at bounding box center [810, 561] width 640 height 21
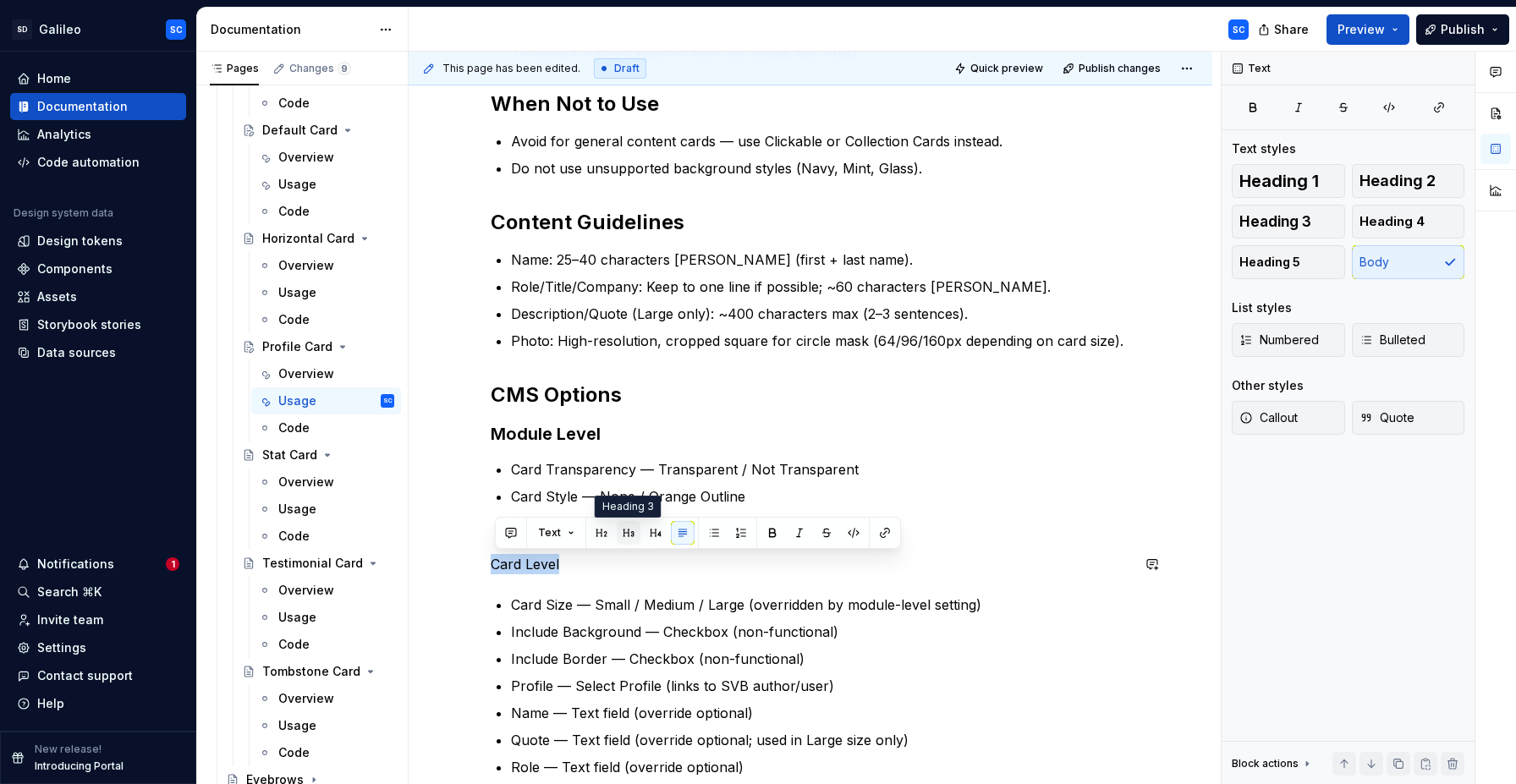
click at [631, 533] on button "button" at bounding box center [628, 532] width 23 height 23
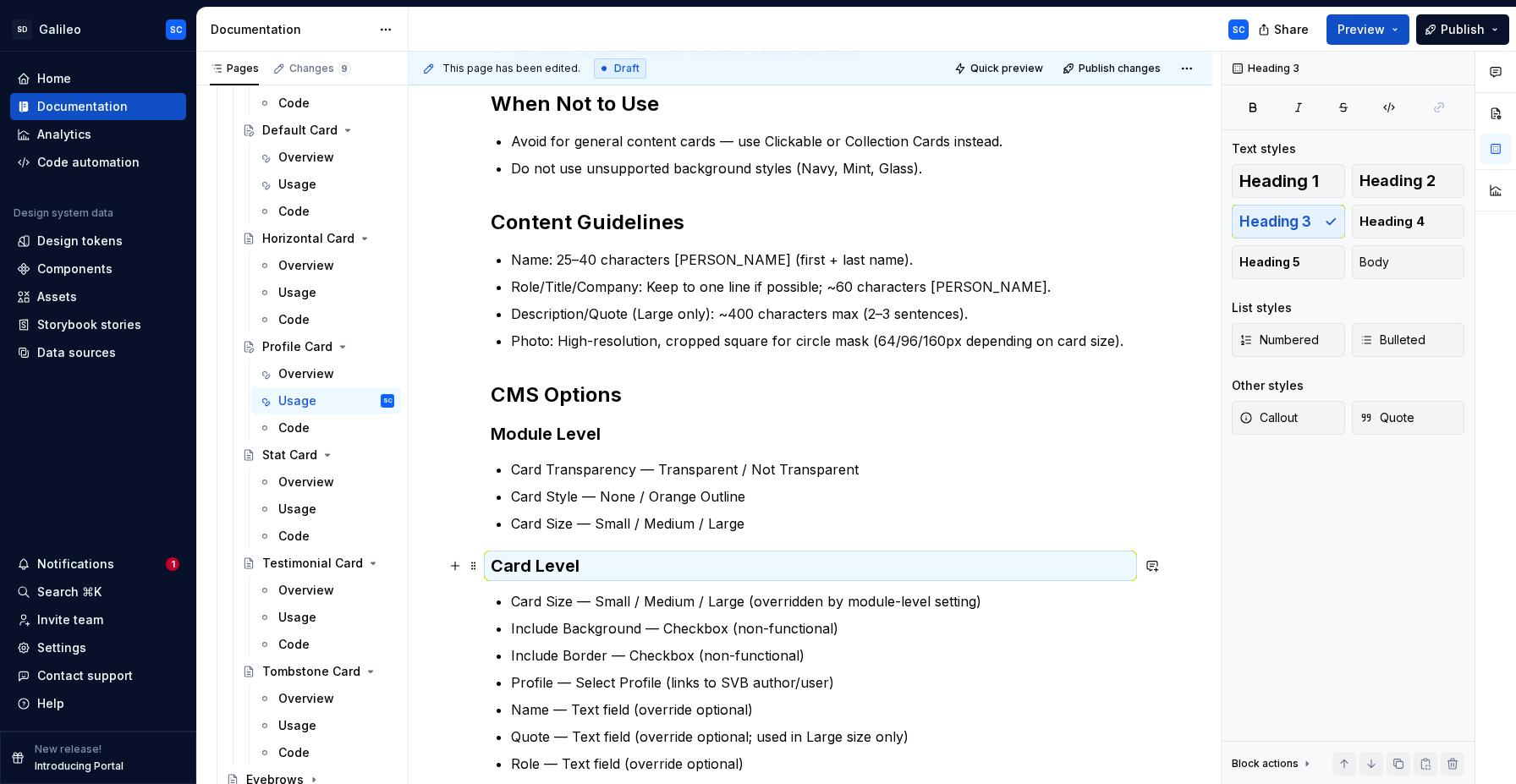
click at [629, 566] on h3 "Card Level" at bounding box center [810, 565] width 640 height 23
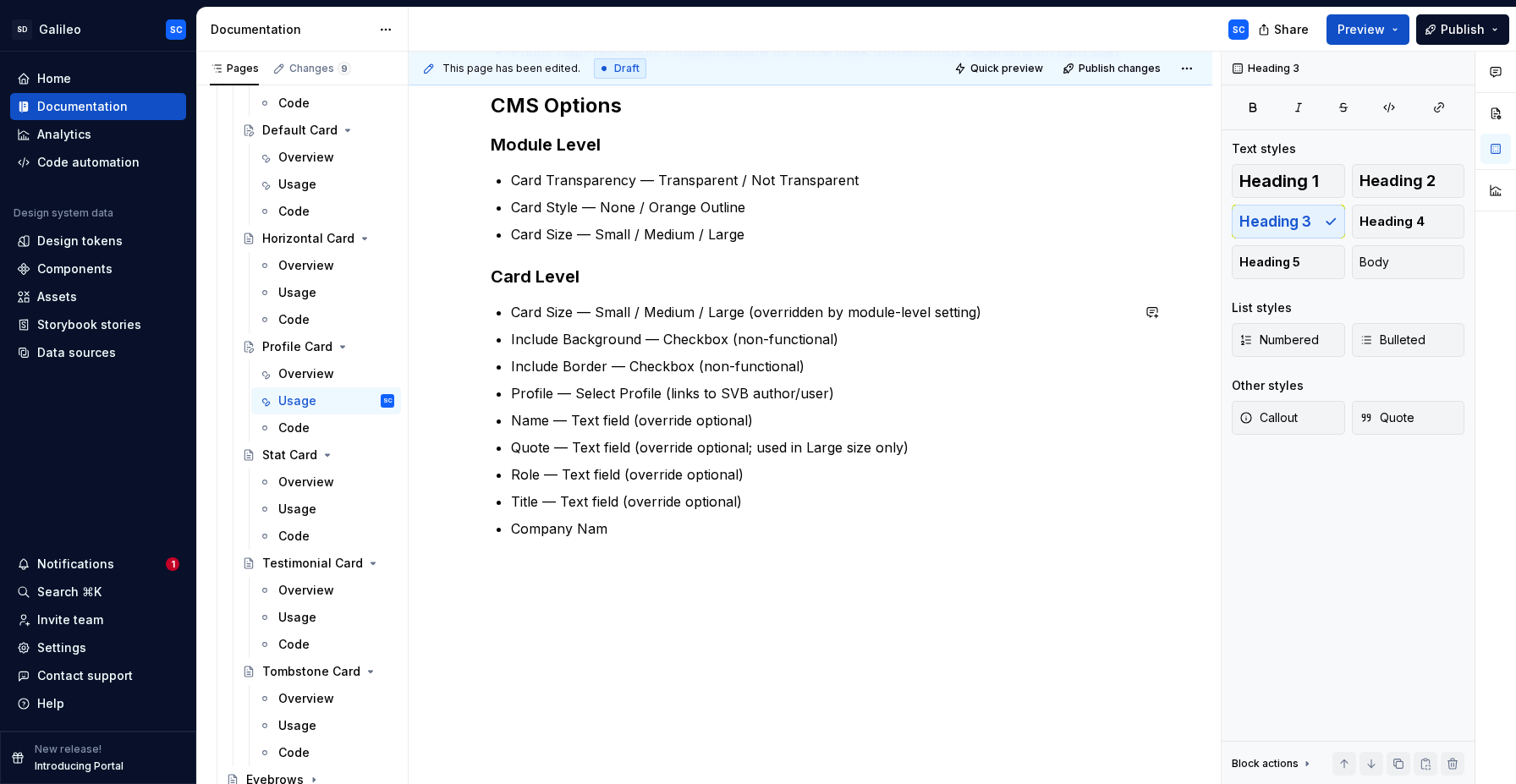
scroll to position [789, 0]
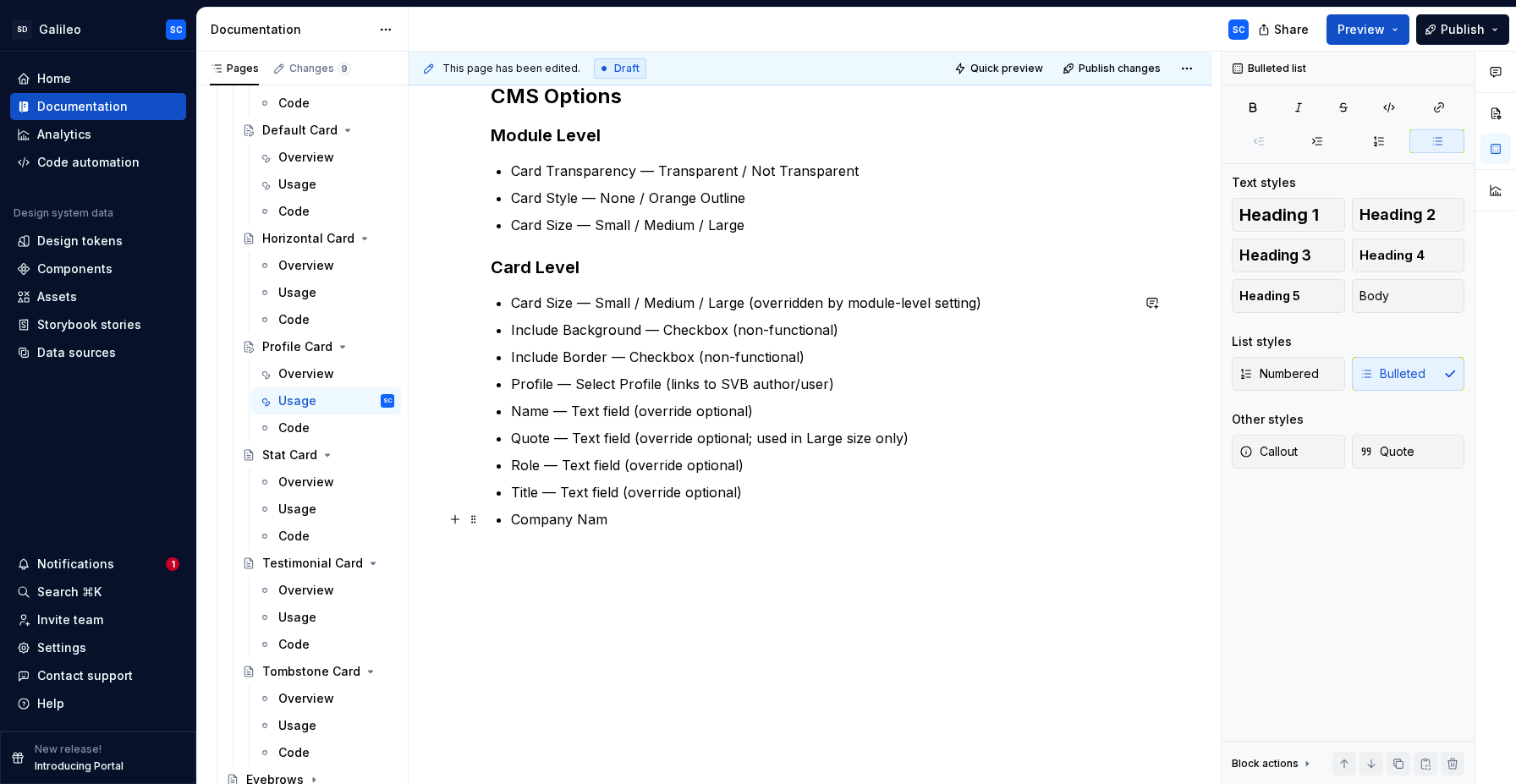
click at [643, 524] on p "Company Nam" at bounding box center [820, 519] width 619 height 21
paste div
click at [750, 521] on p "Company Name" at bounding box center [820, 519] width 619 height 21
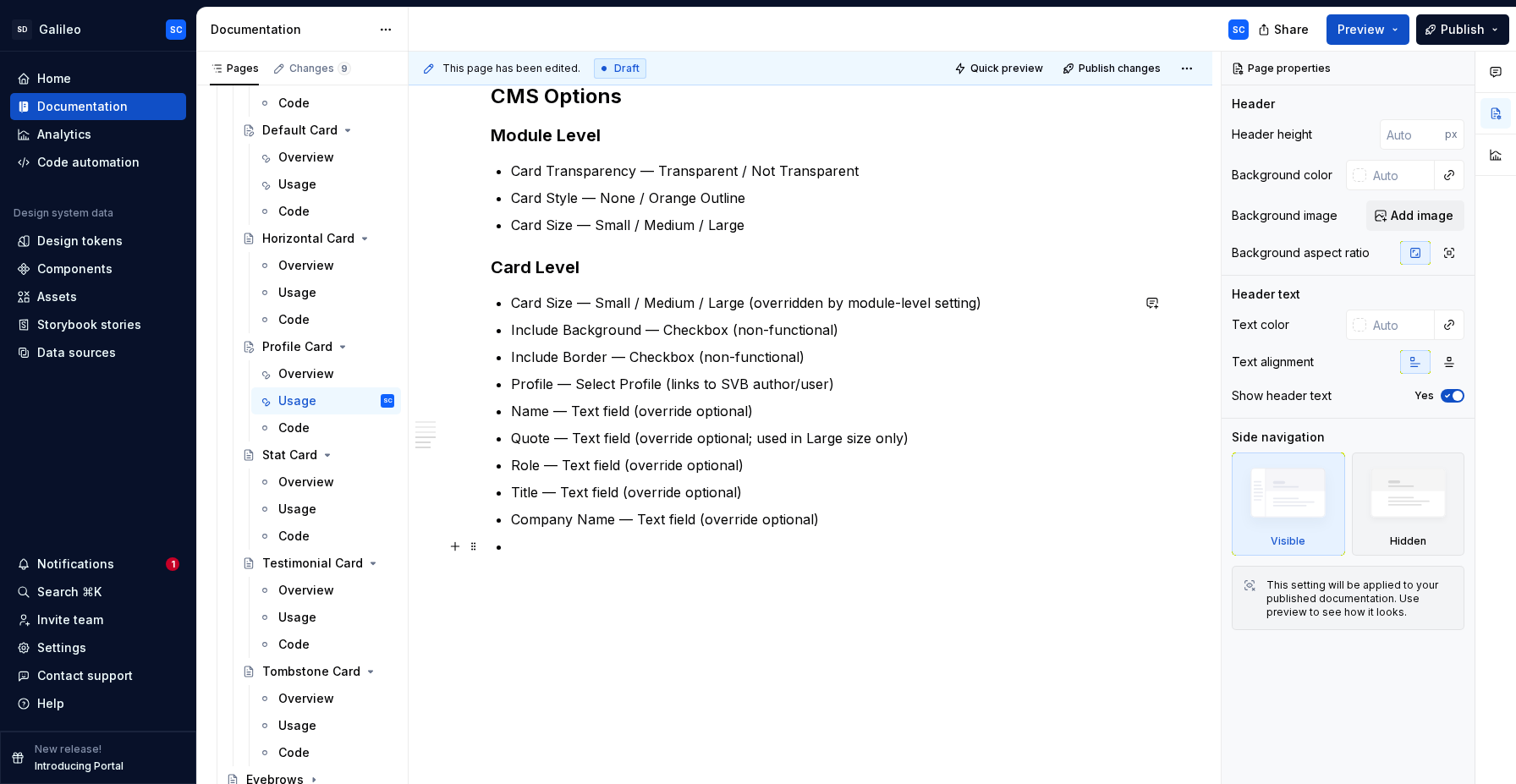
click at [756, 546] on p at bounding box center [820, 546] width 619 height 21
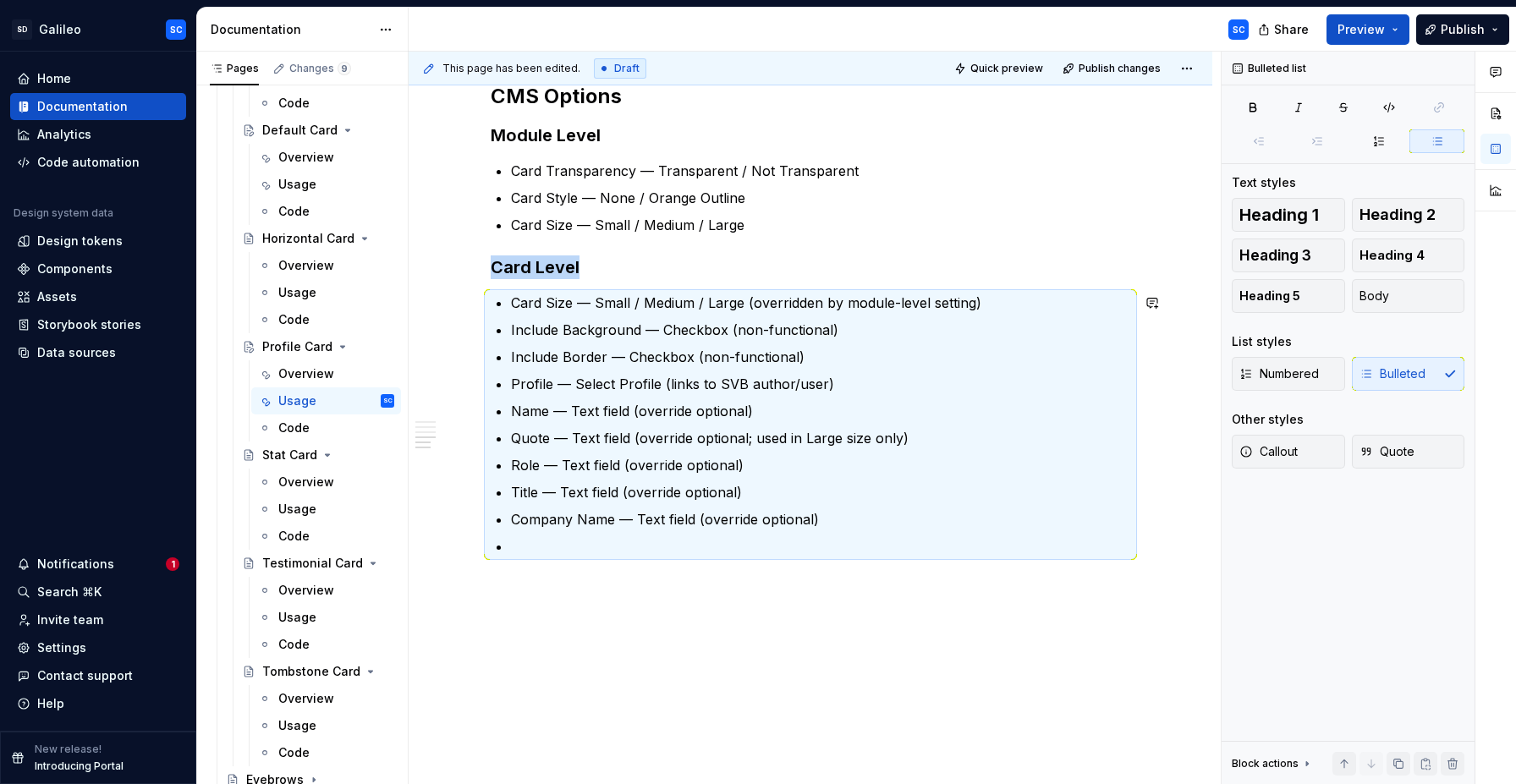
click at [756, 546] on p at bounding box center [820, 546] width 619 height 21
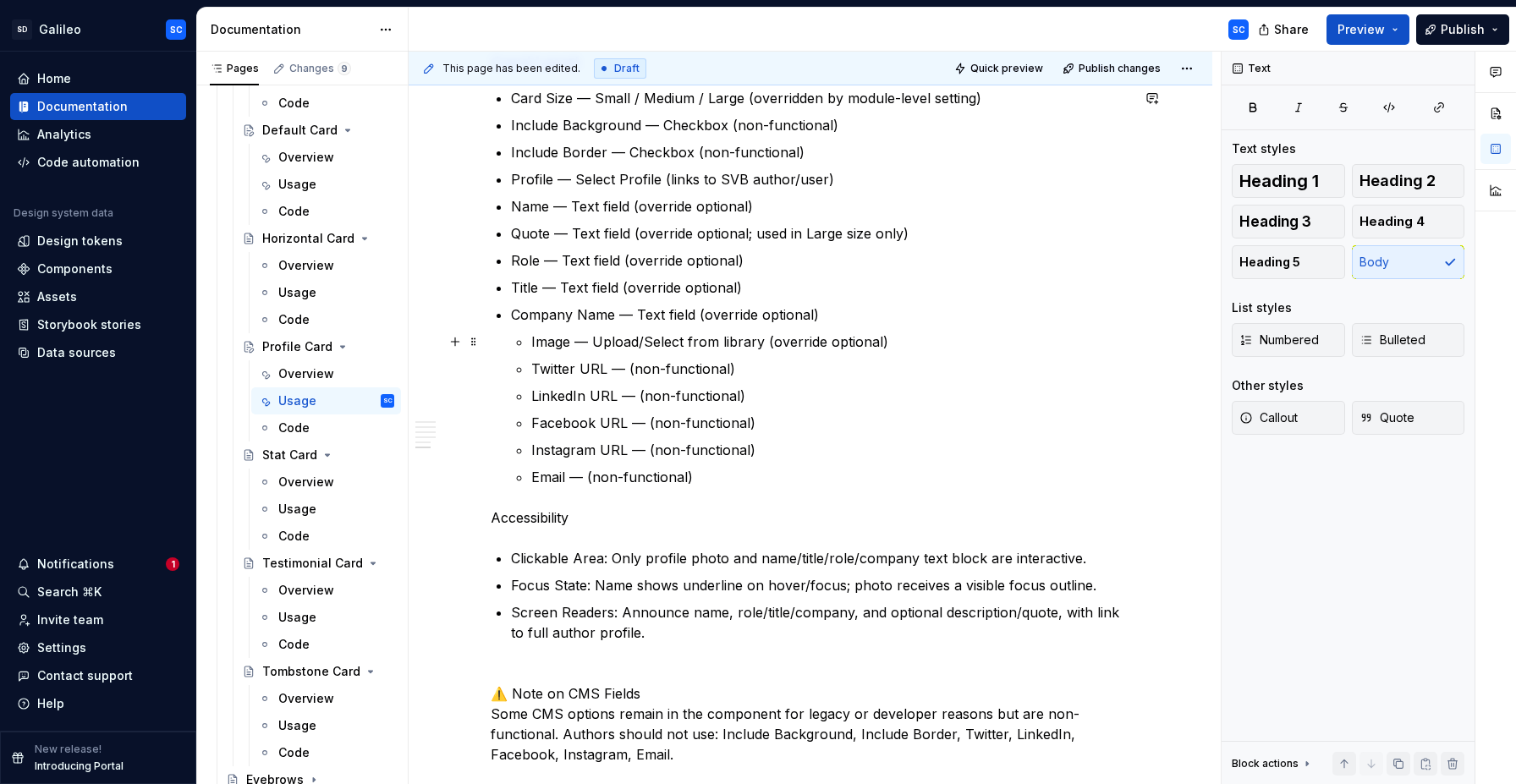
scroll to position [992, 0]
click at [533, 345] on li "Company Name — Text field (override optional) Image — Upload/Select from librar…" at bounding box center [820, 397] width 619 height 183
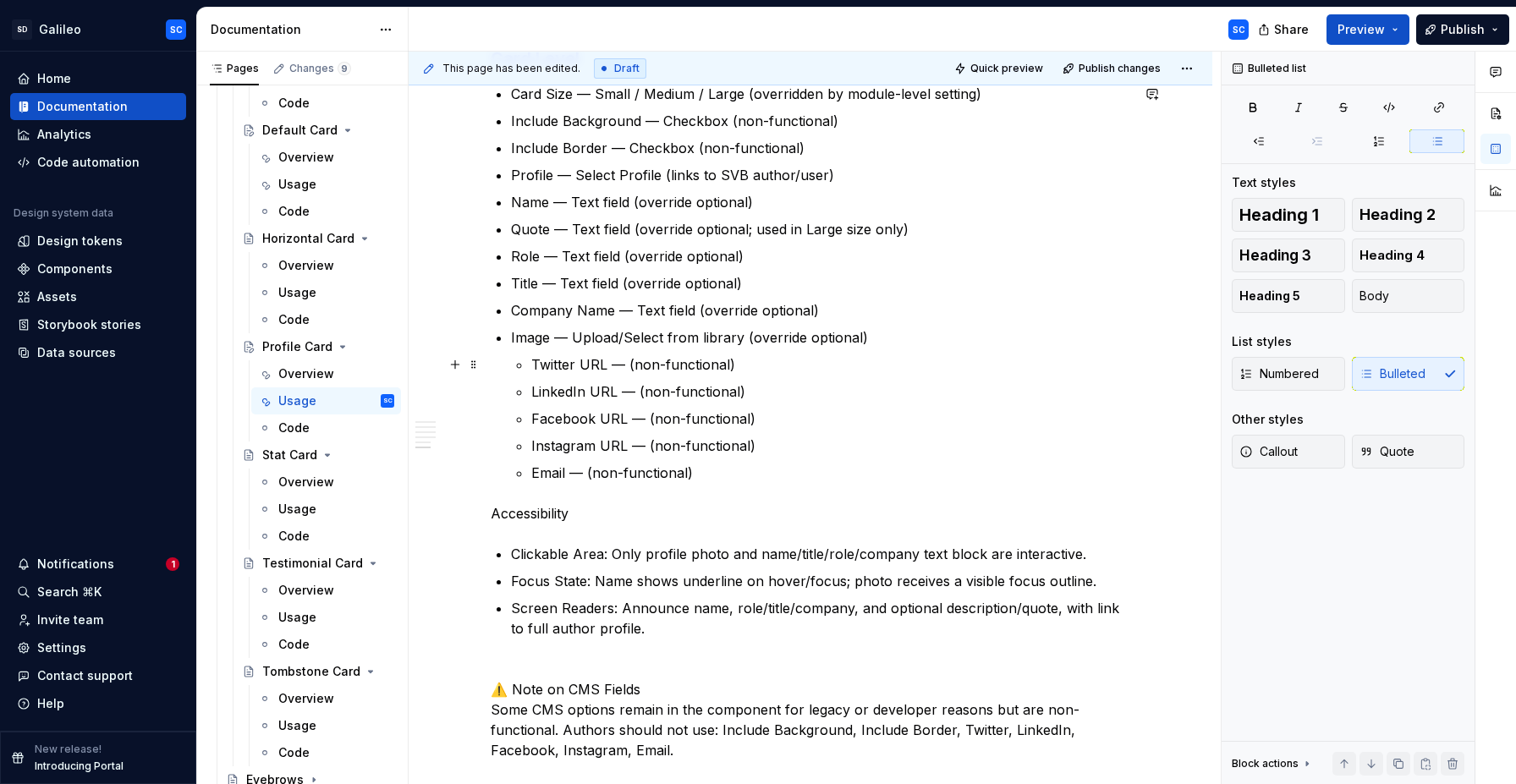
scroll to position [996, 0]
click at [540, 365] on p "Twitter URL — (non-functional)" at bounding box center [831, 366] width 599 height 21
click at [526, 513] on p "Accessibility" at bounding box center [810, 515] width 640 height 21
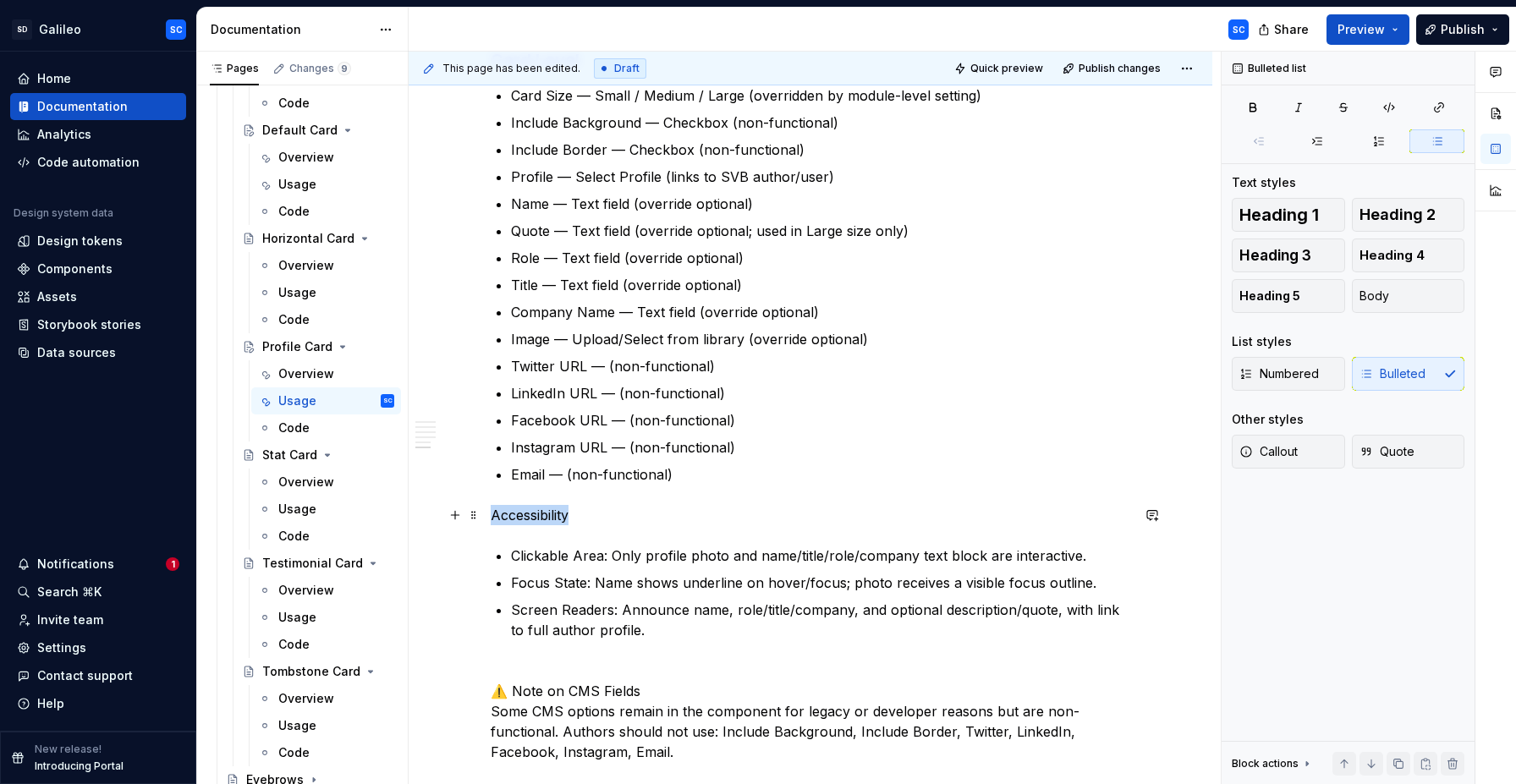
click at [526, 513] on p "Accessibility" at bounding box center [810, 515] width 640 height 21
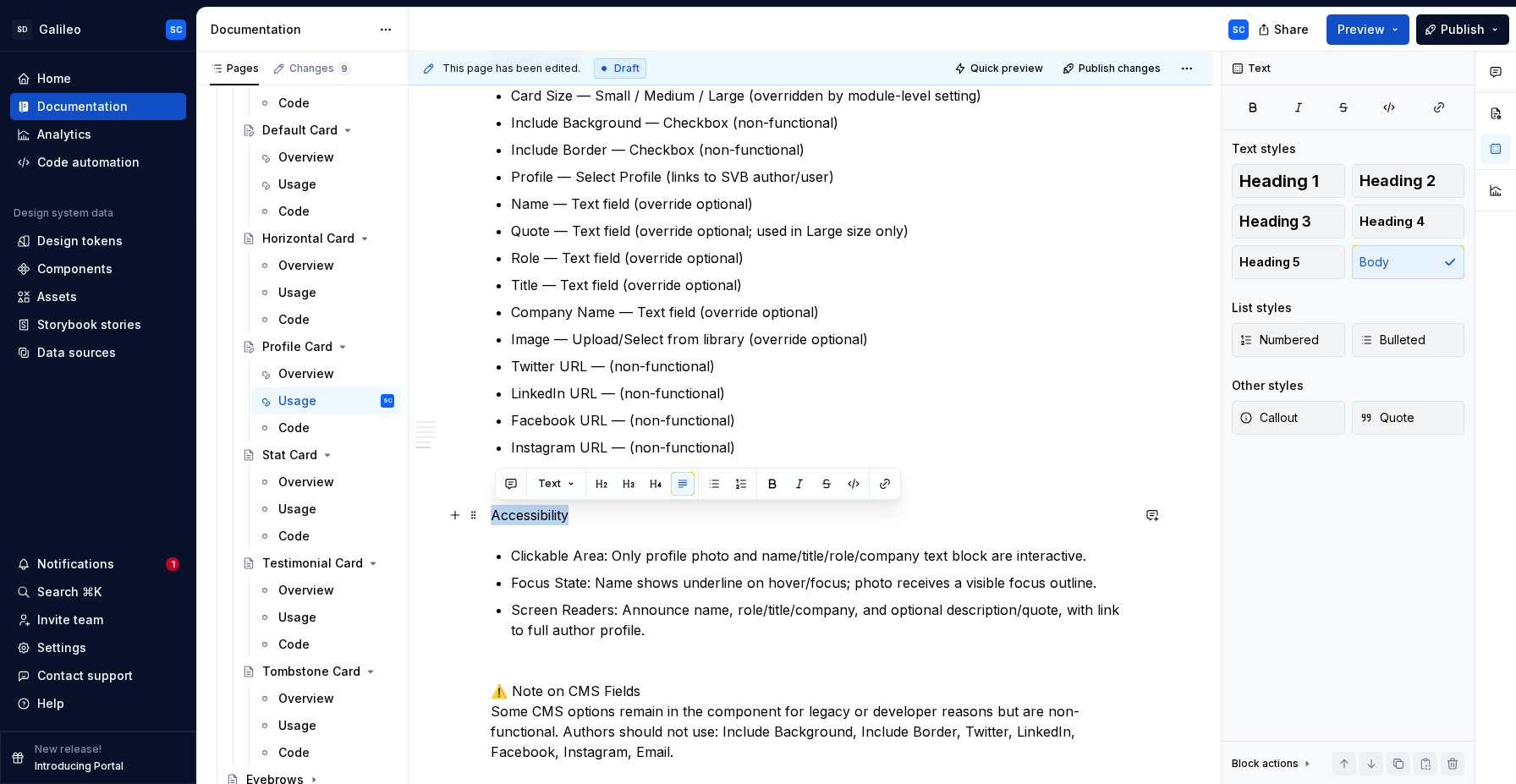
click at [526, 513] on p "Accessibility" at bounding box center [810, 515] width 640 height 21
click at [596, 487] on button "button" at bounding box center [601, 484] width 23 height 23
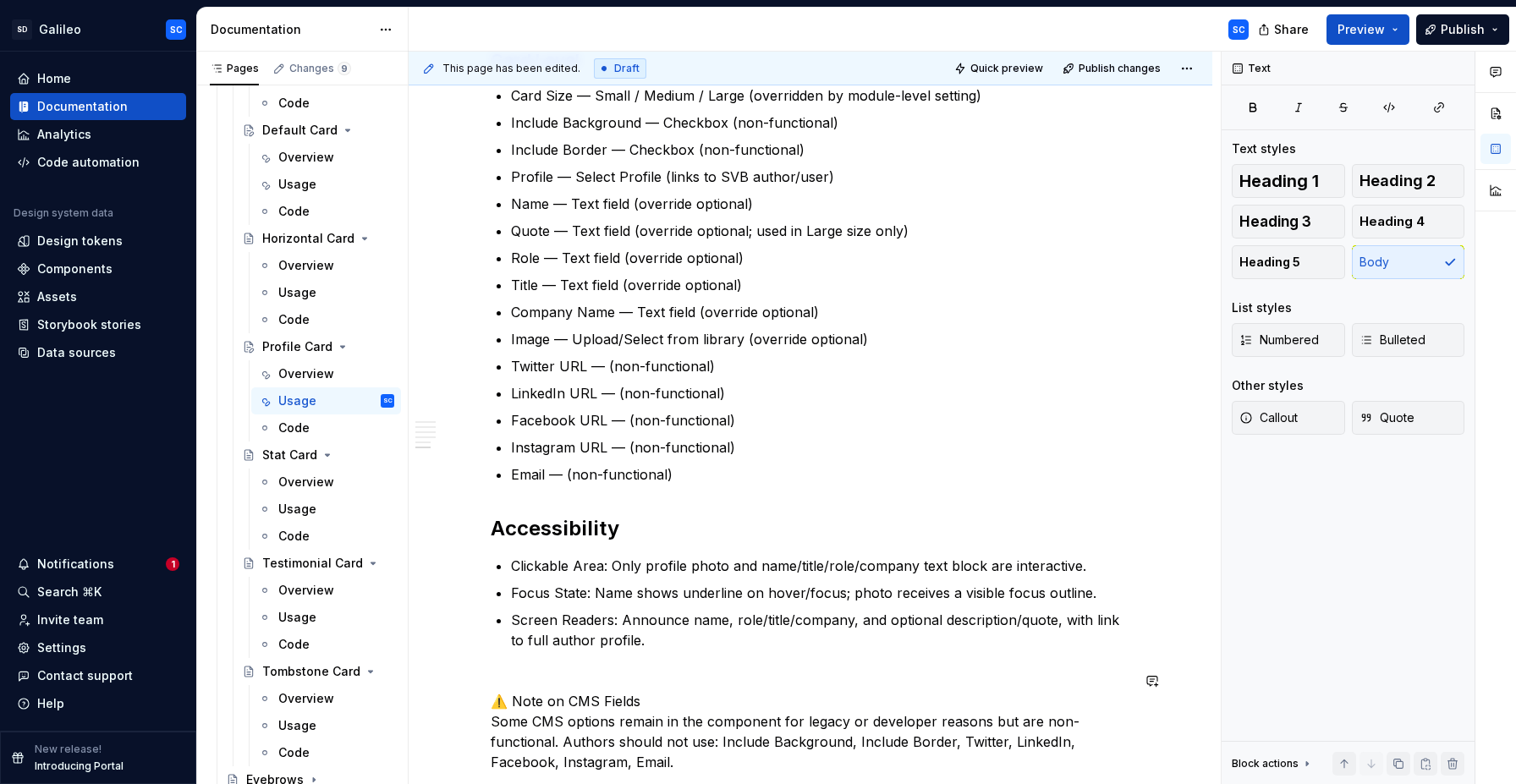
click at [640, 670] on p "⚠️ Note on CMS Fields Some CMS options remain in the component for legacy or de…" at bounding box center [810, 721] width 640 height 101
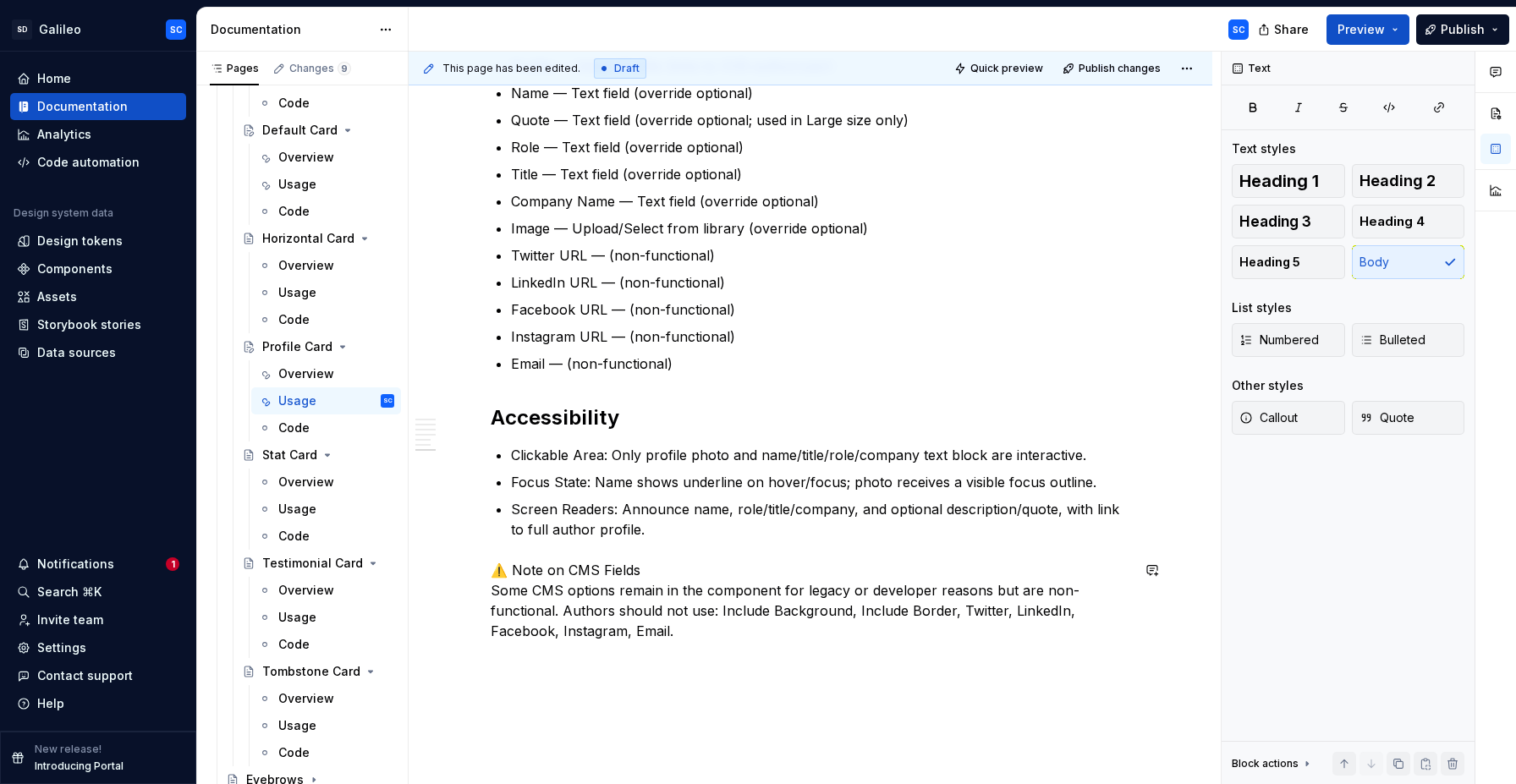
scroll to position [1112, 0]
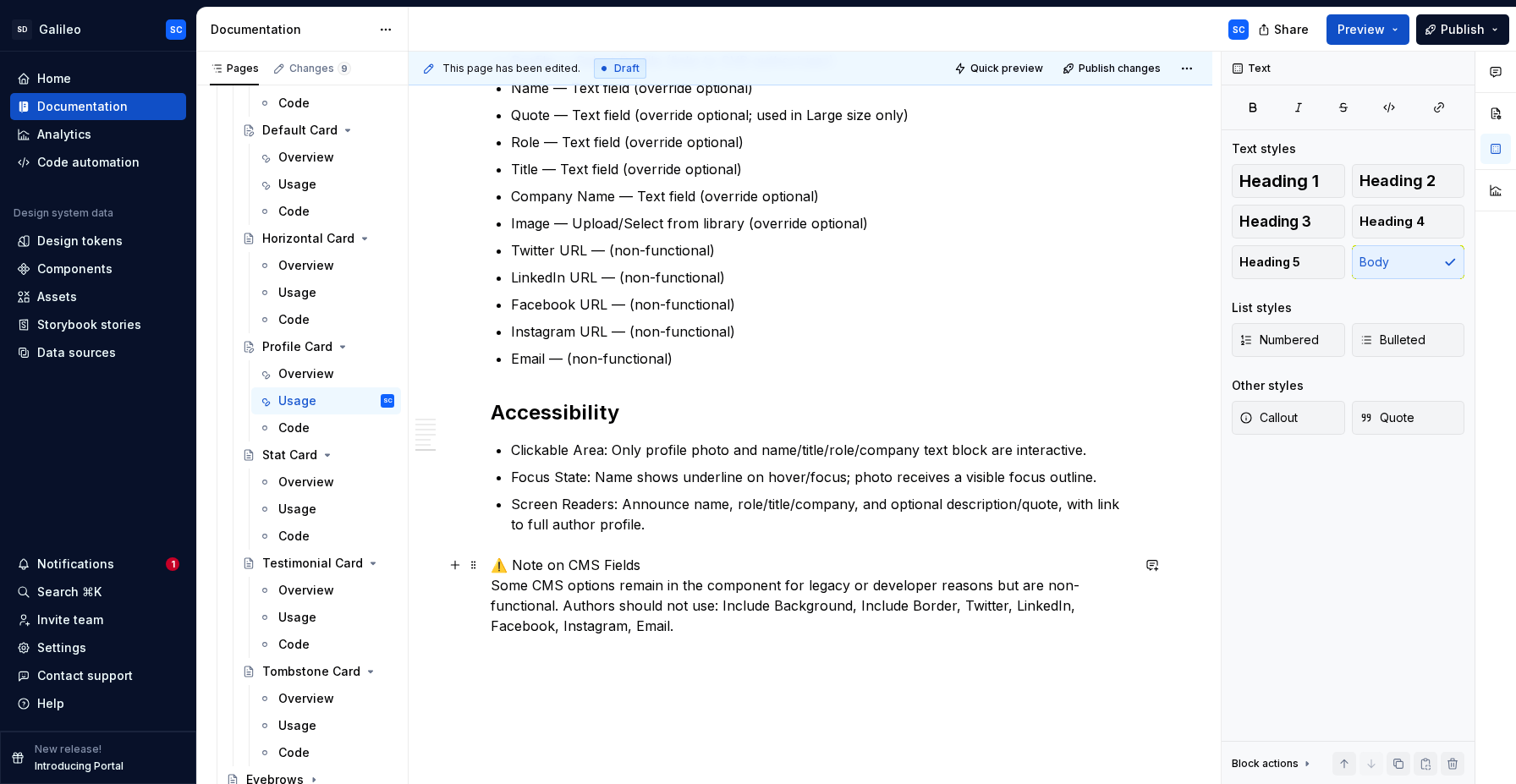
click at [606, 569] on p "⚠️ Note on CMS Fields Some CMS options remain in the component for legacy or de…" at bounding box center [810, 595] width 640 height 81
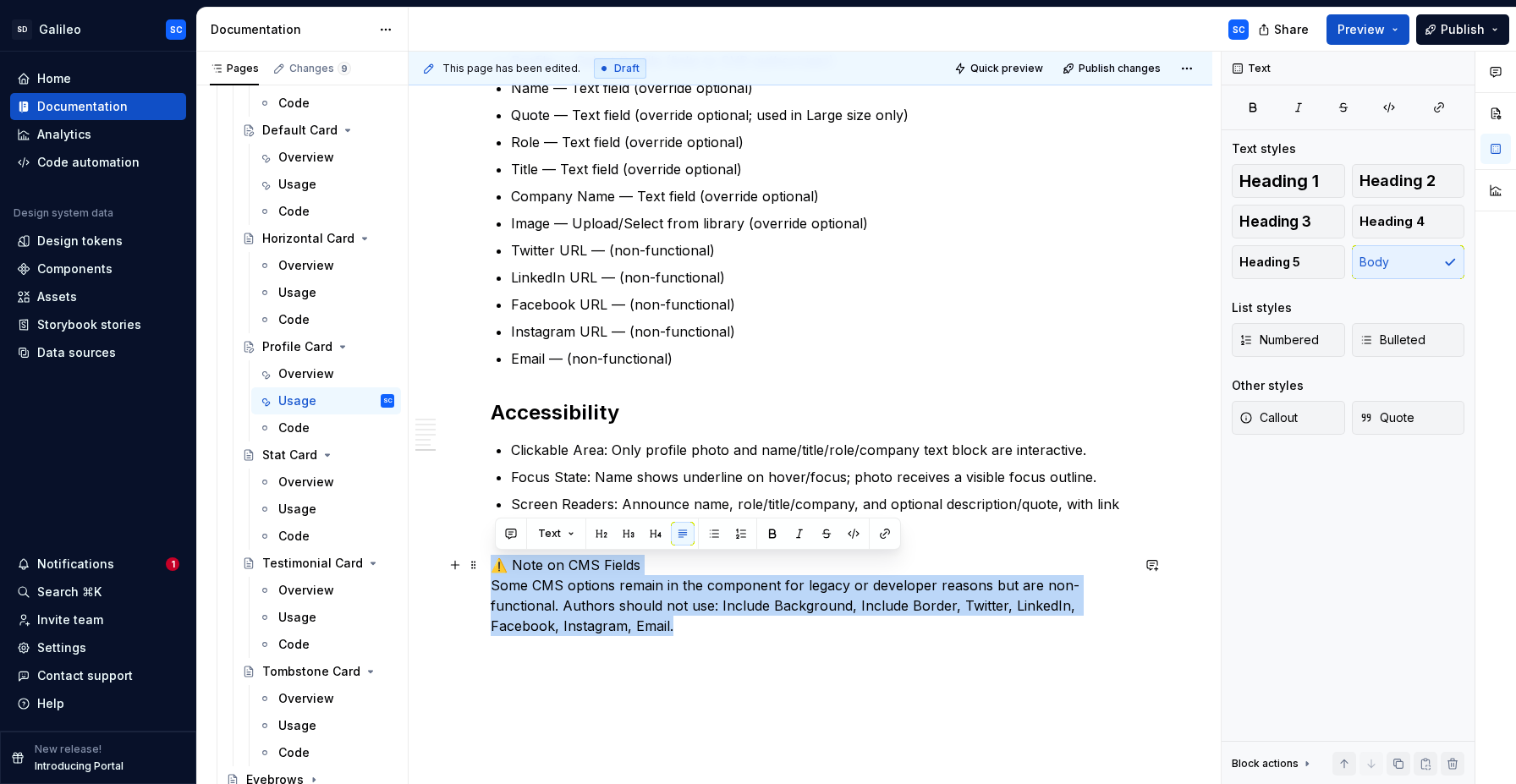
click at [606, 569] on p "⚠️ Note on CMS Fields Some CMS options remain in the component for legacy or de…" at bounding box center [810, 595] width 640 height 81
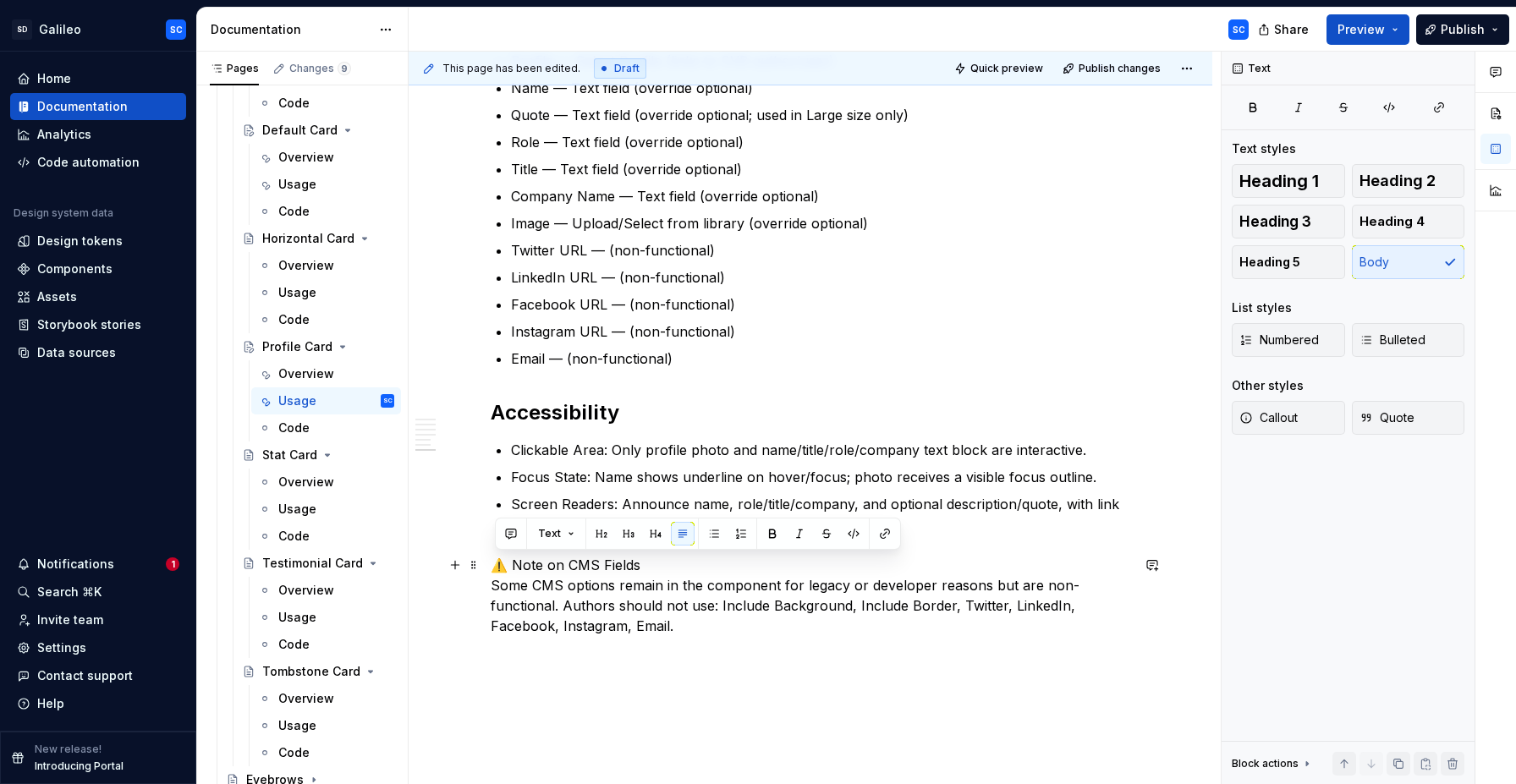
drag, startPoint x: 622, startPoint y: 566, endPoint x: 653, endPoint y: 571, distance: 31.4
click at [626, 569] on p "⚠️ Note on CMS Fields Some CMS options remain in the component for legacy or de…" at bounding box center [810, 595] width 640 height 81
click at [659, 569] on p "⚠️ Note on CMS Fields Some CMS options remain in the component for legacy or de…" at bounding box center [810, 595] width 640 height 81
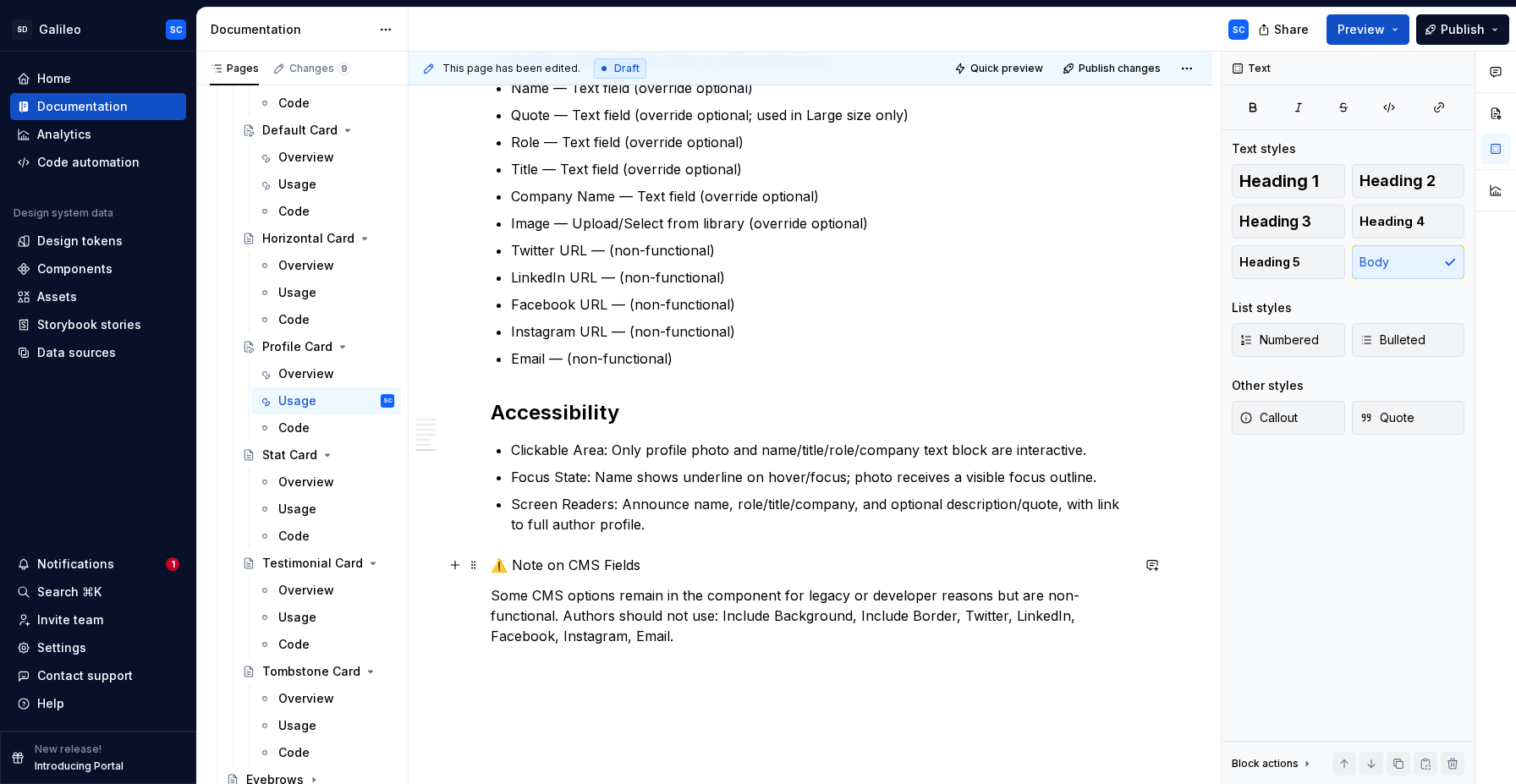
click at [595, 562] on p "⚠️ Note on CMS Fields" at bounding box center [810, 565] width 640 height 21
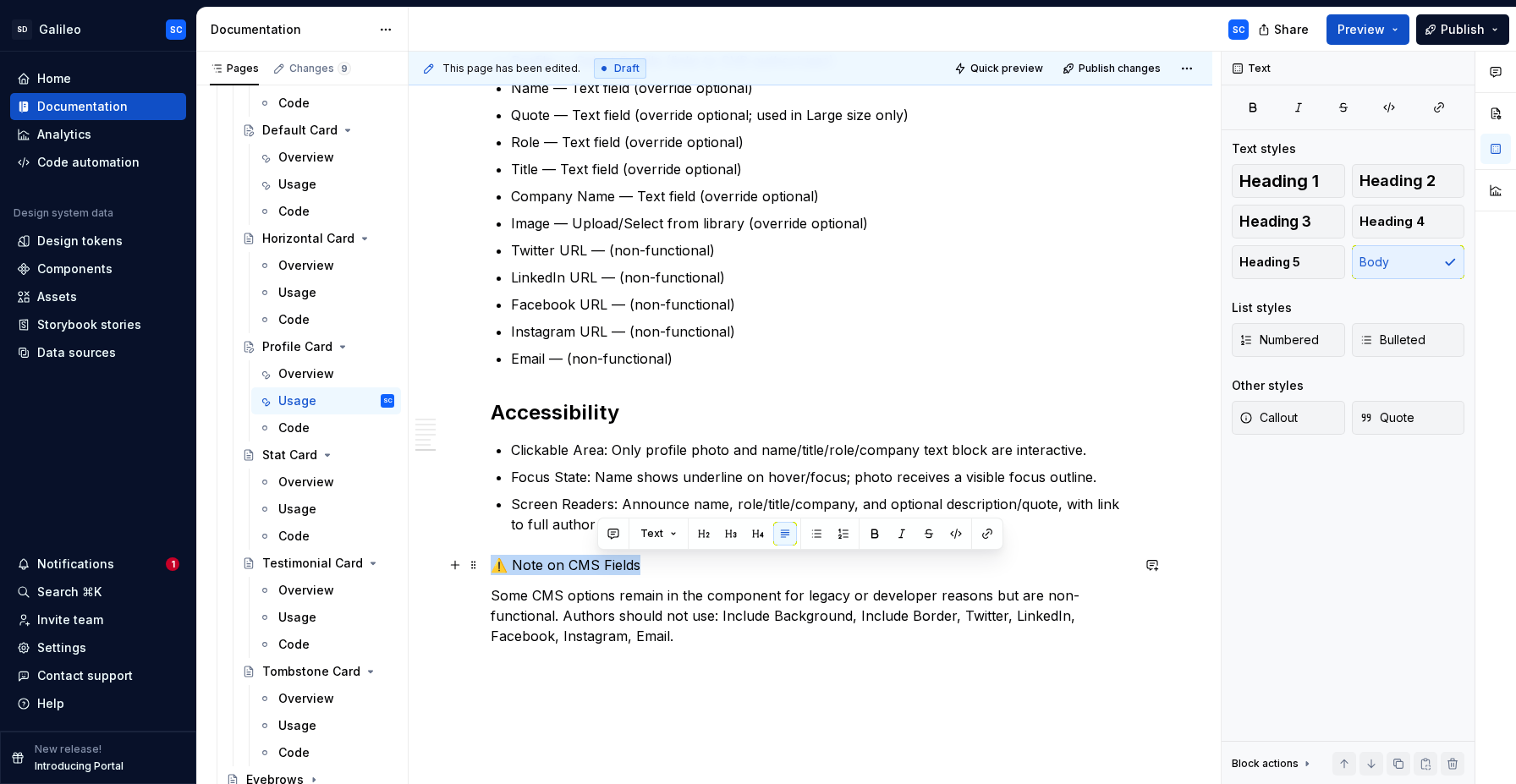
click at [595, 562] on p "⚠️ Note on CMS Fields" at bounding box center [810, 565] width 640 height 21
click at [600, 530] on button "button" at bounding box center [601, 533] width 23 height 23
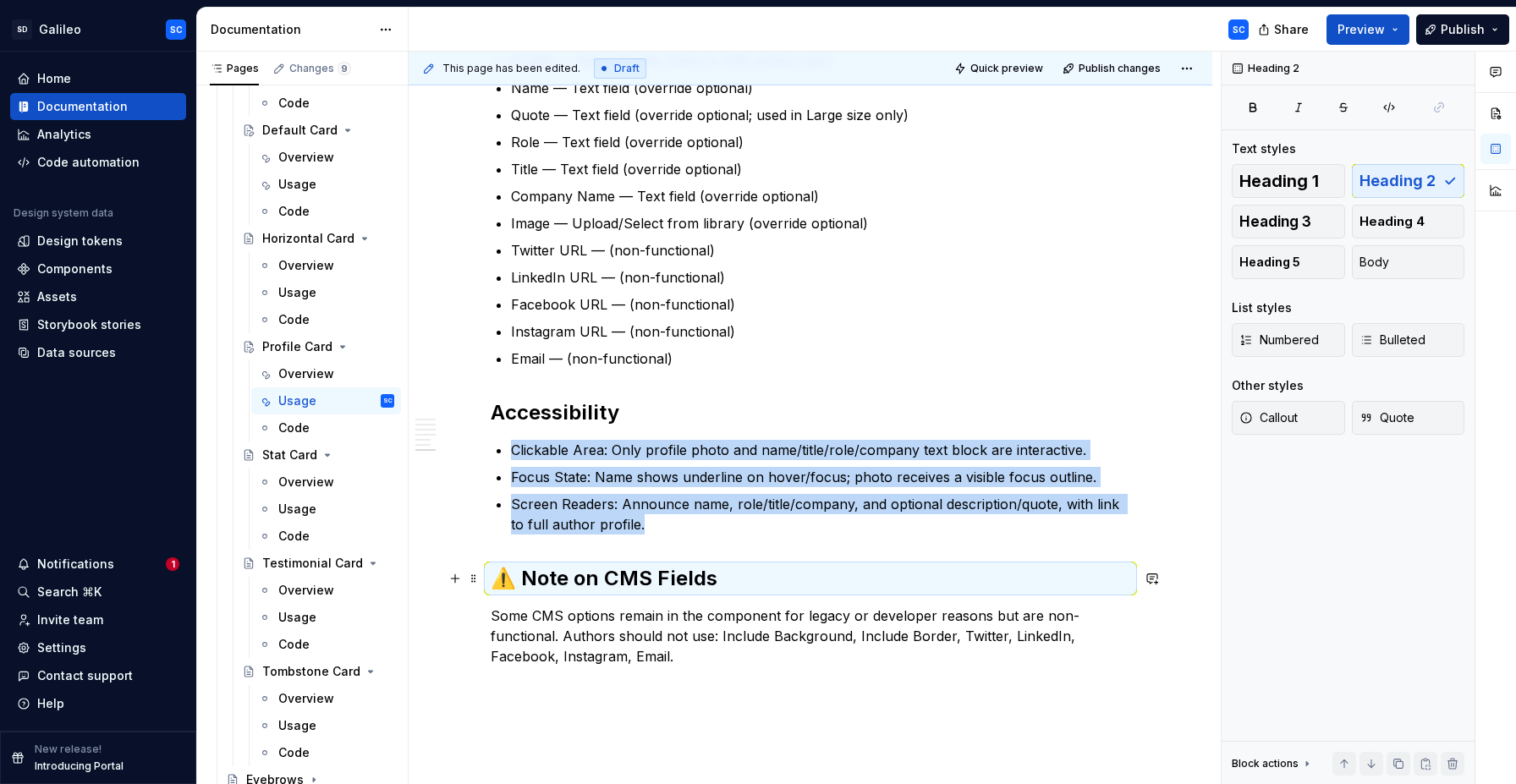
click at [683, 584] on h2 "⚠️ Note on CMS Fields" at bounding box center [810, 578] width 640 height 27
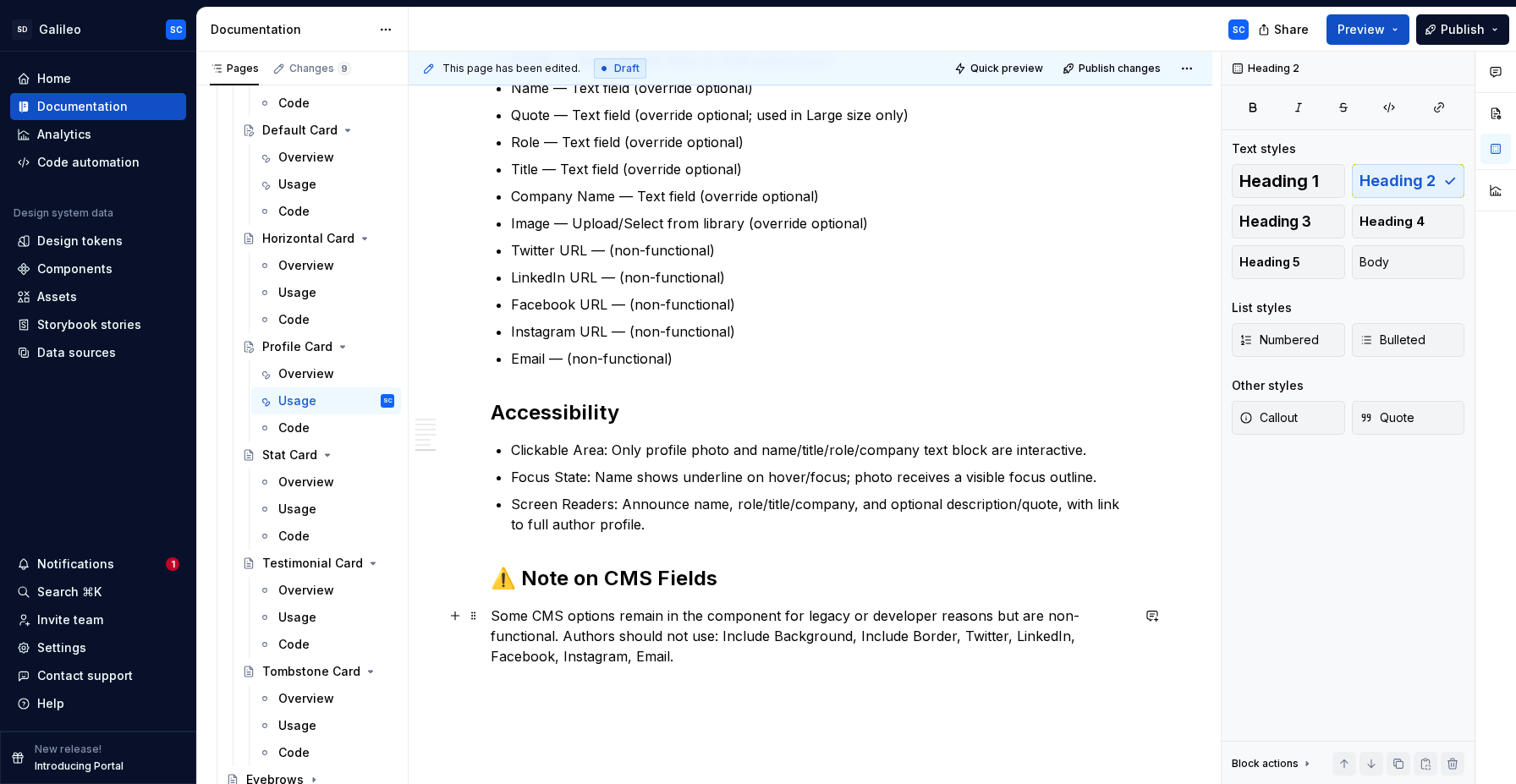
click at [536, 617] on p "Some CMS options remain in the component for legacy or developer reasons but ar…" at bounding box center [810, 636] width 640 height 61
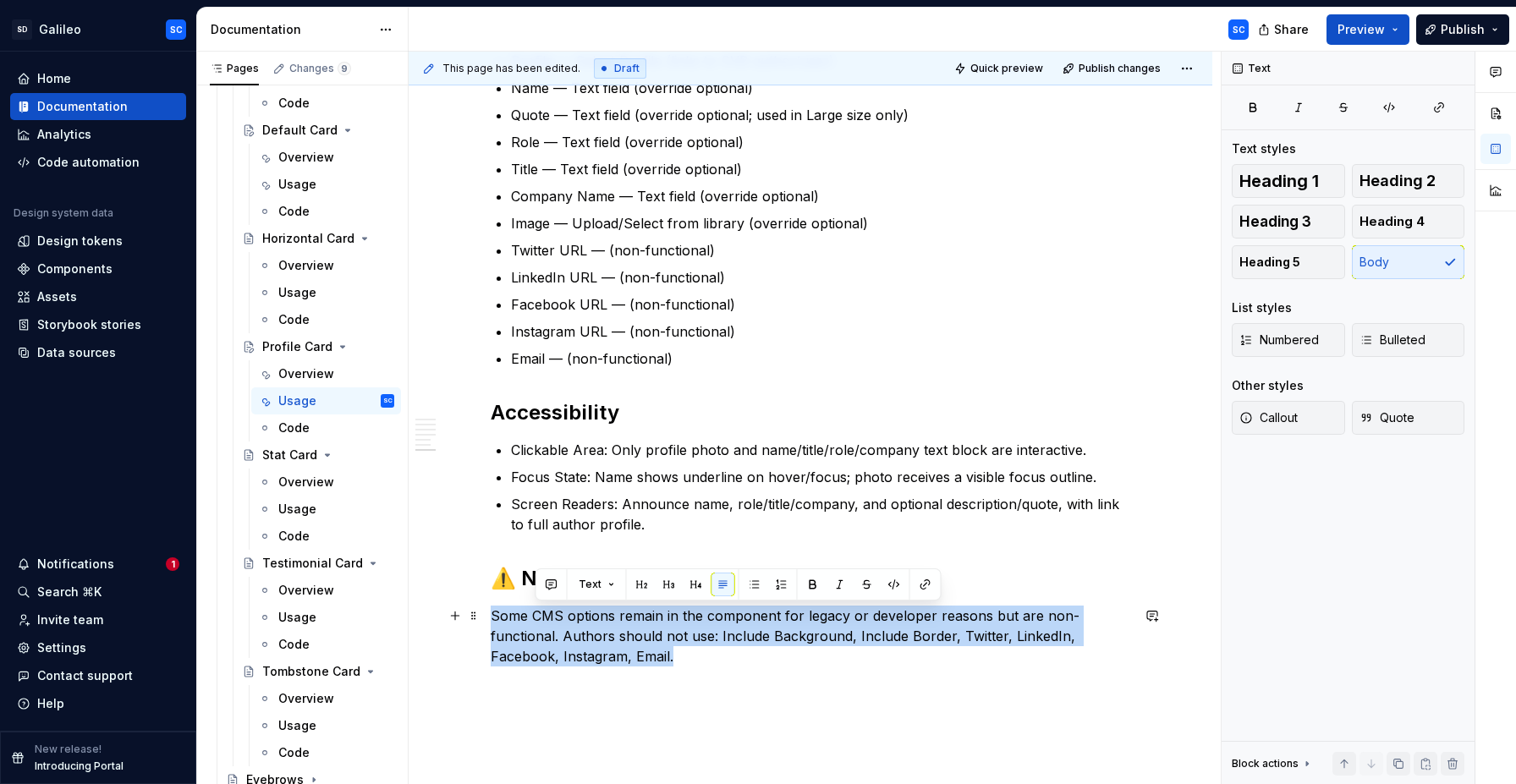
click at [536, 617] on p "Some CMS options remain in the component for legacy or developer reasons but ar…" at bounding box center [810, 636] width 640 height 61
click at [1291, 421] on span "Callout" at bounding box center [1268, 418] width 58 height 17
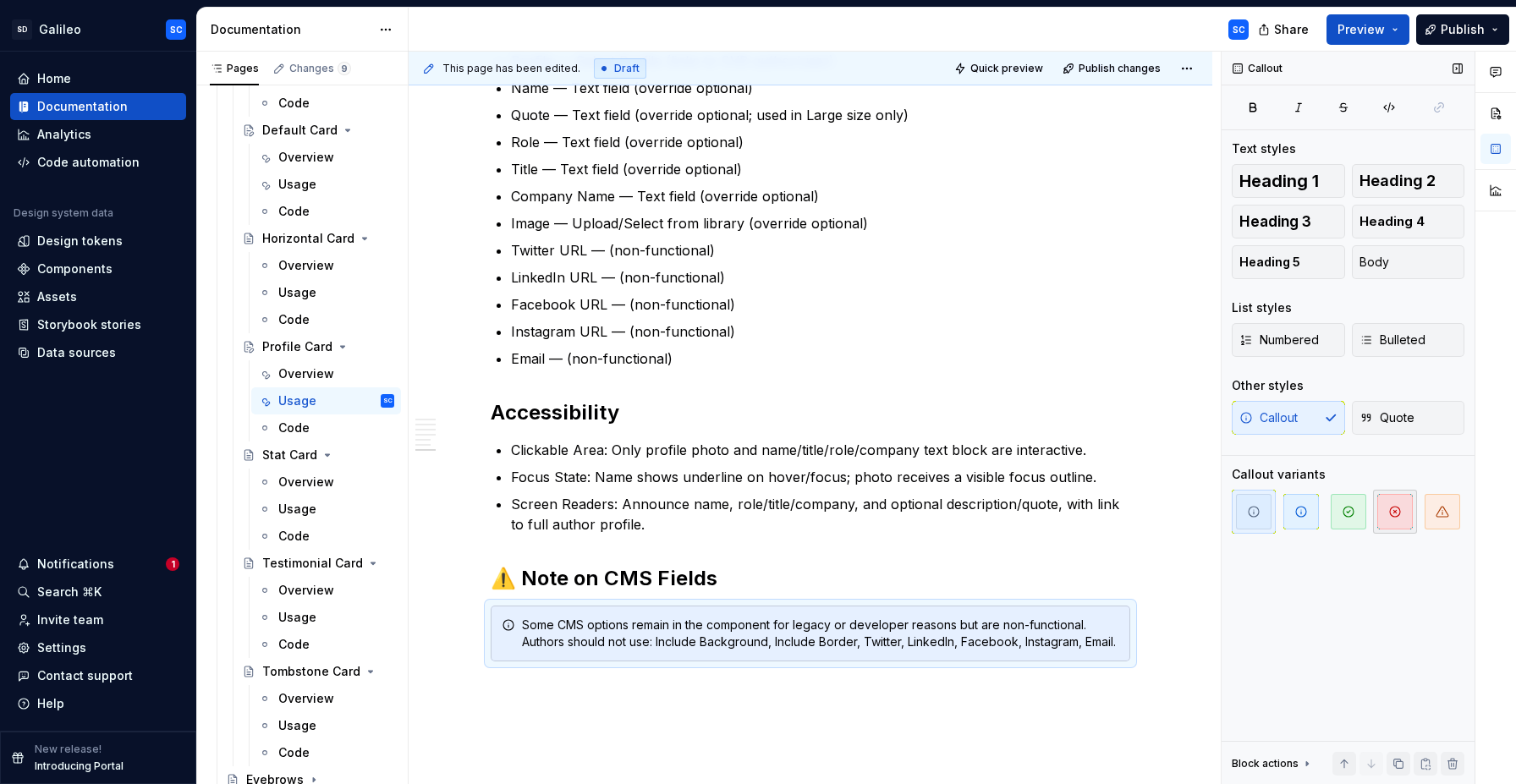
click at [1399, 517] on icon "button" at bounding box center [1395, 512] width 13 height 13
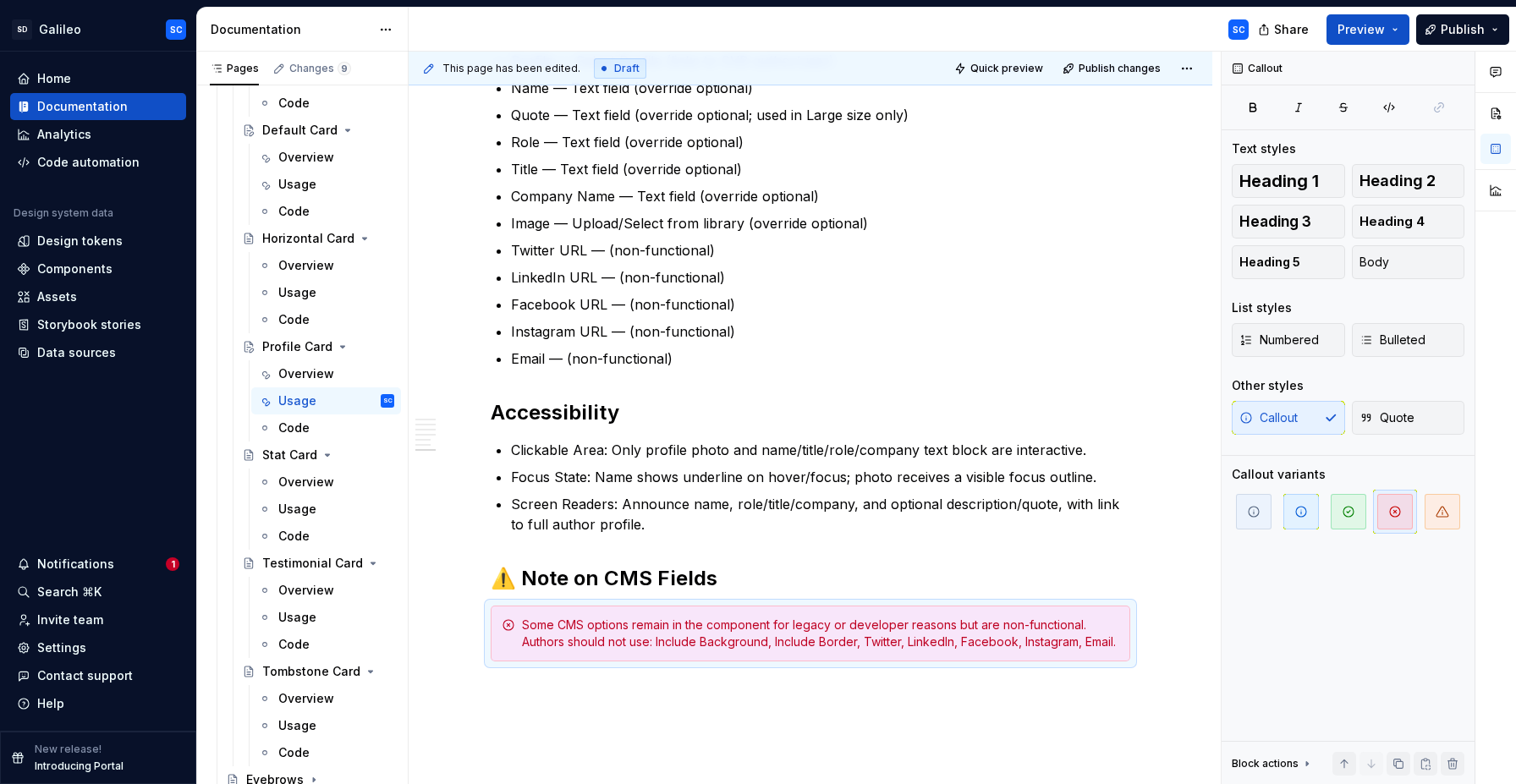
click at [877, 725] on div "When to Use To display an author’s byline with a photo, name, and role. To high…" at bounding box center [811, 100] width 804 height 1634
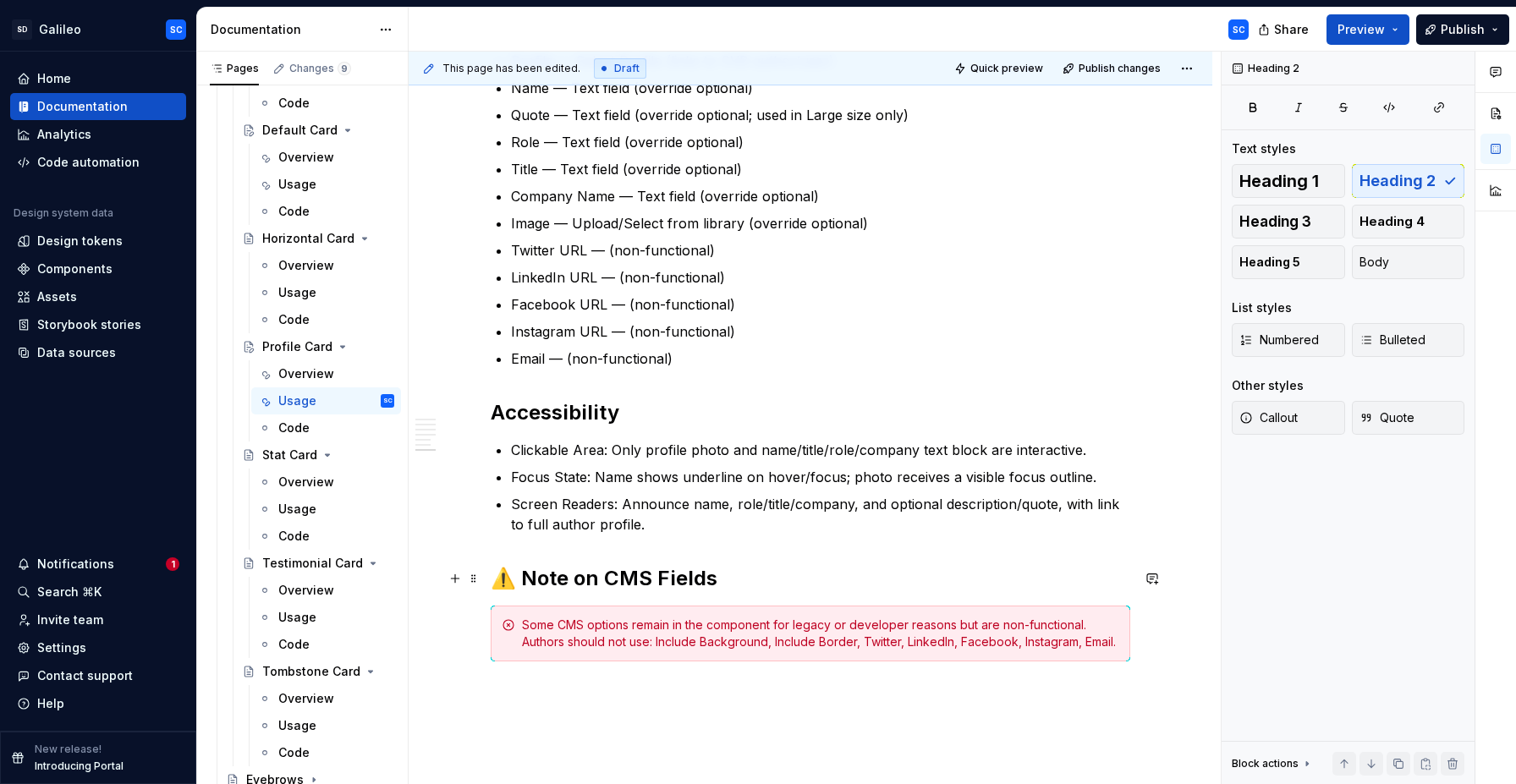
click at [804, 583] on h2 "⚠️ Note on CMS Fields" at bounding box center [810, 578] width 640 height 27
click at [763, 543] on div "When to Use To display an author’s byline with a photo, name, and role. To high…" at bounding box center [810, 12] width 640 height 1378
click at [734, 400] on h2 "Accessibility" at bounding box center [810, 412] width 640 height 27
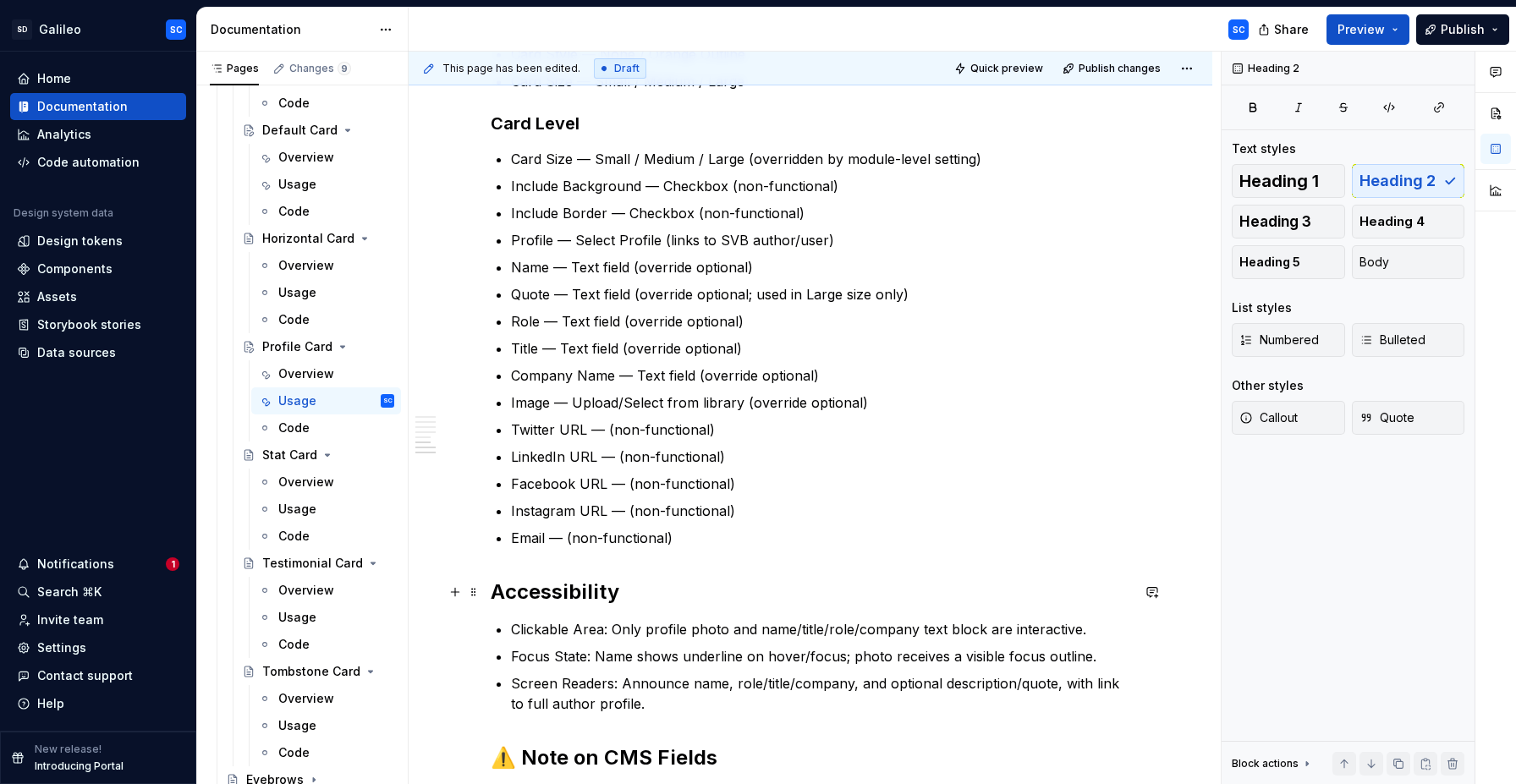
scroll to position [934, 0]
click at [815, 540] on p "Email — (non-functional)" at bounding box center [820, 536] width 619 height 21
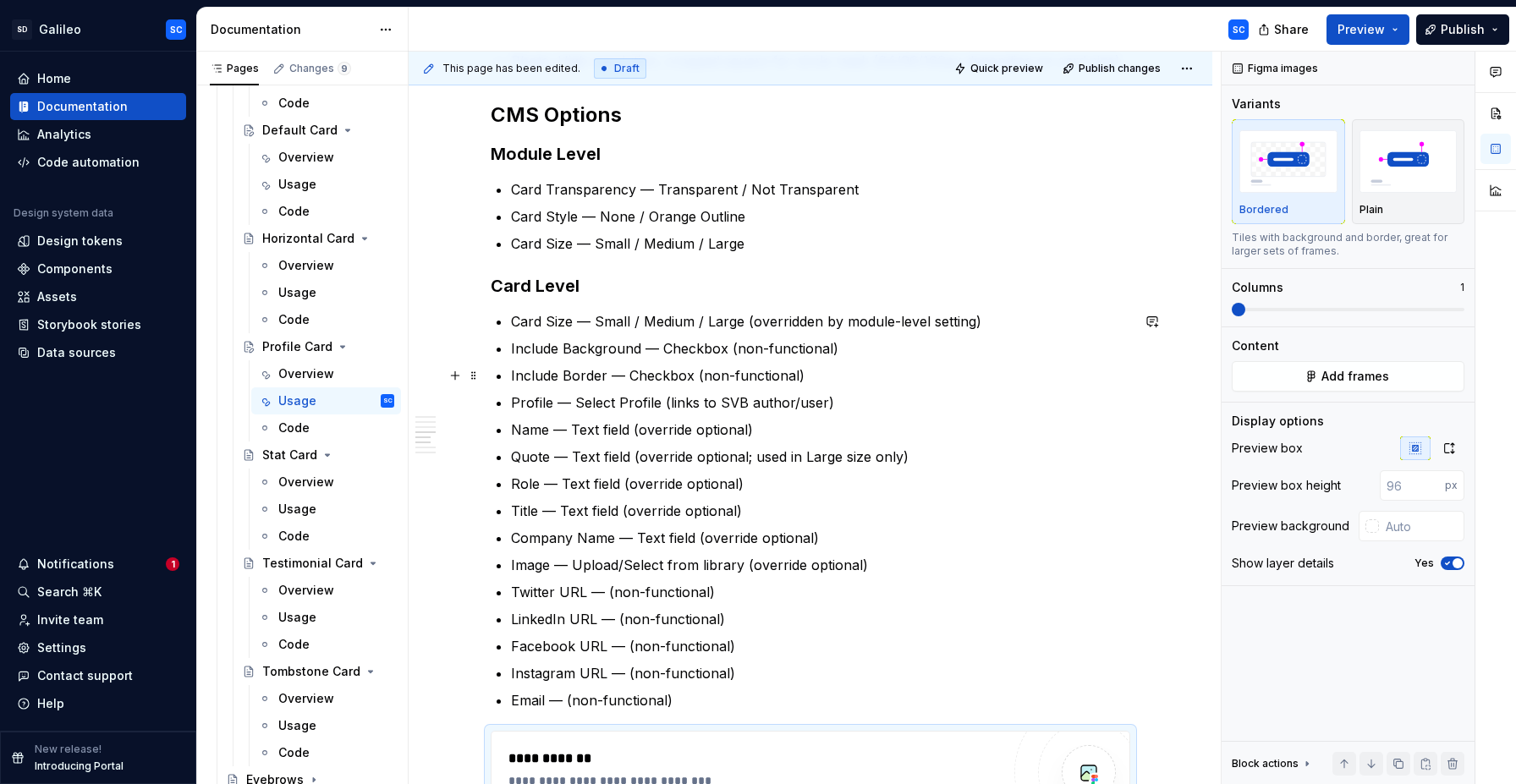
scroll to position [704, 0]
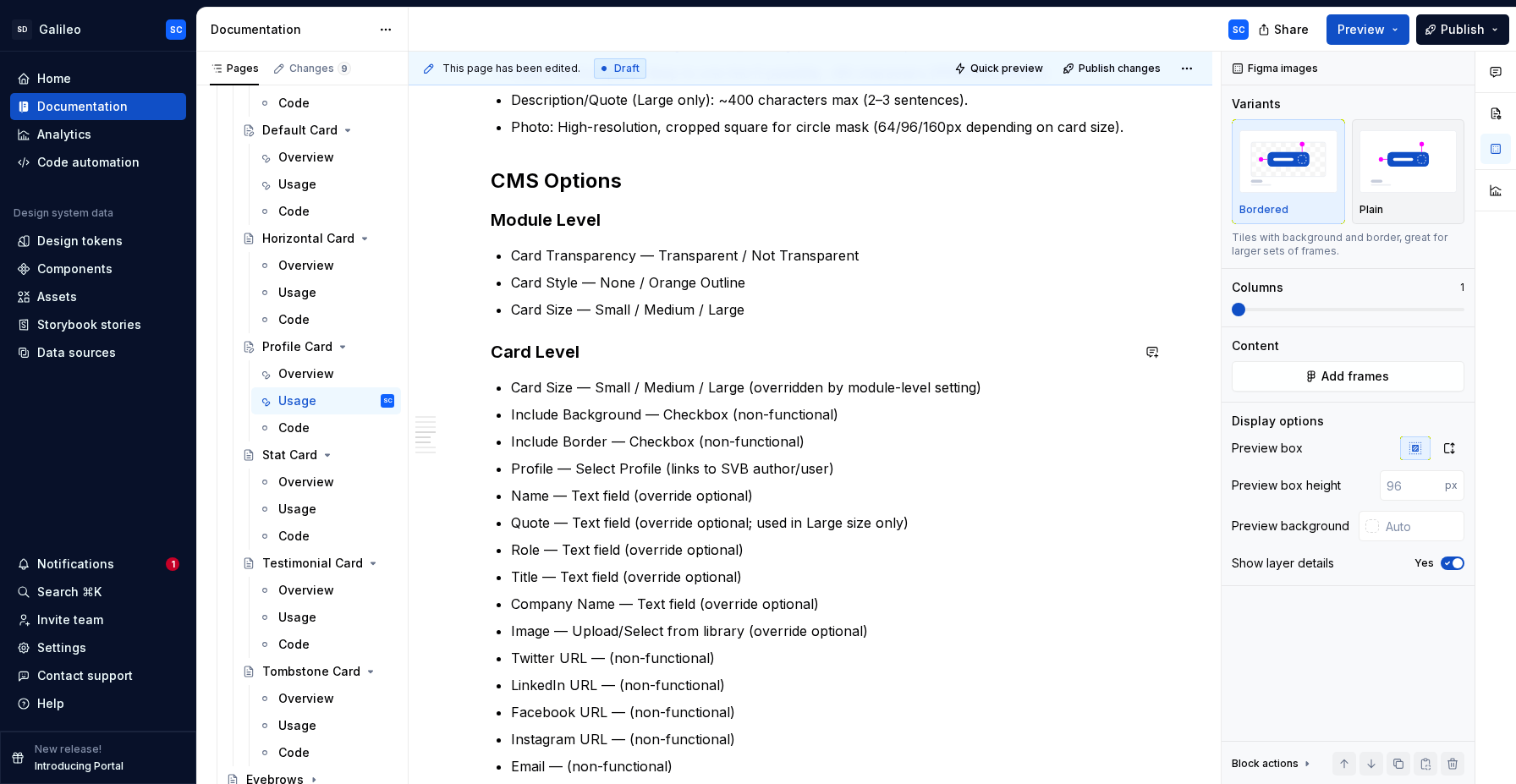
click at [804, 315] on p "Card Size — Small / Medium / Large" at bounding box center [820, 310] width 619 height 21
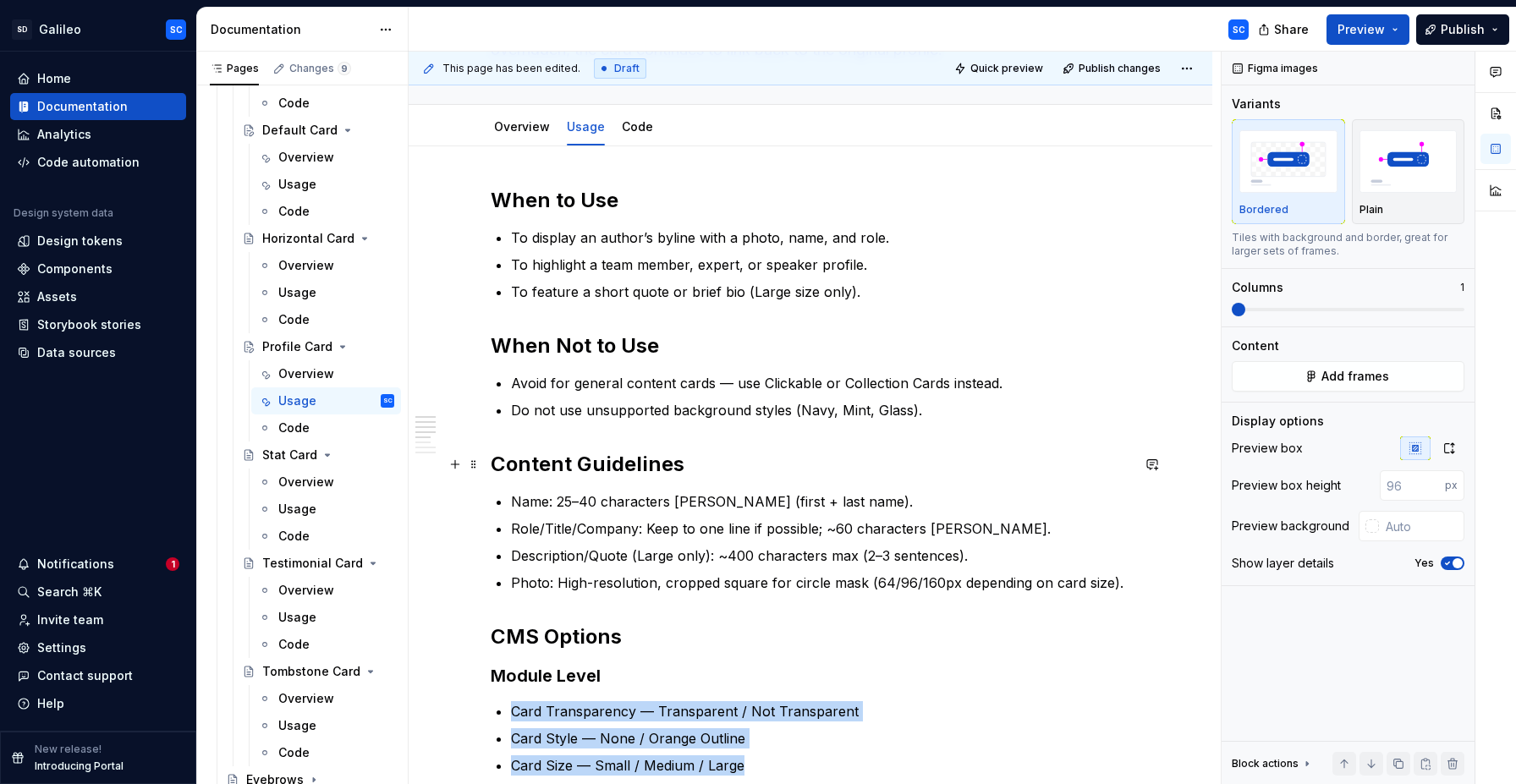
scroll to position [247, 0]
click at [292, 131] on div "Default Card" at bounding box center [294, 131] width 64 height 17
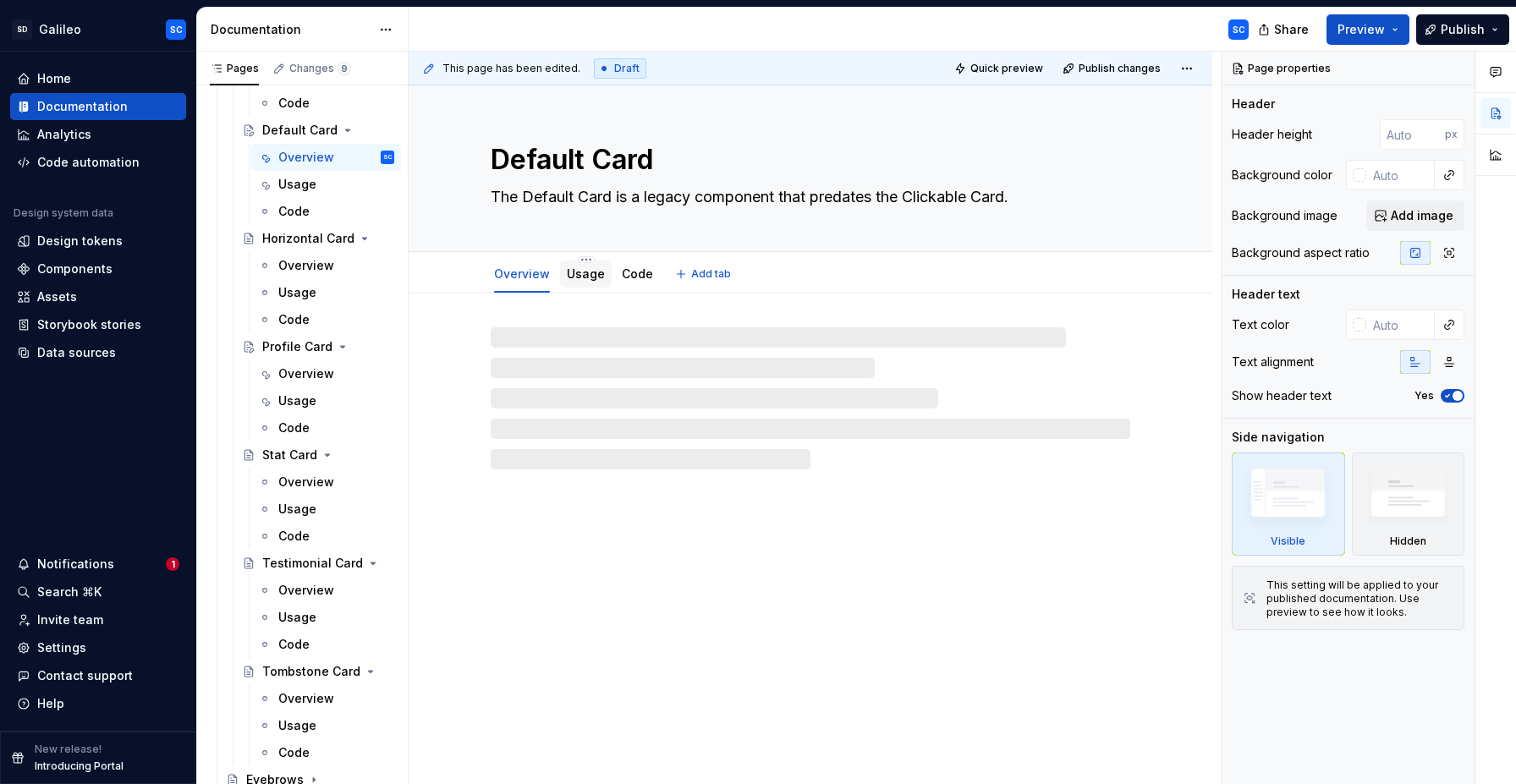
click at [583, 270] on link "Usage" at bounding box center [585, 273] width 39 height 14
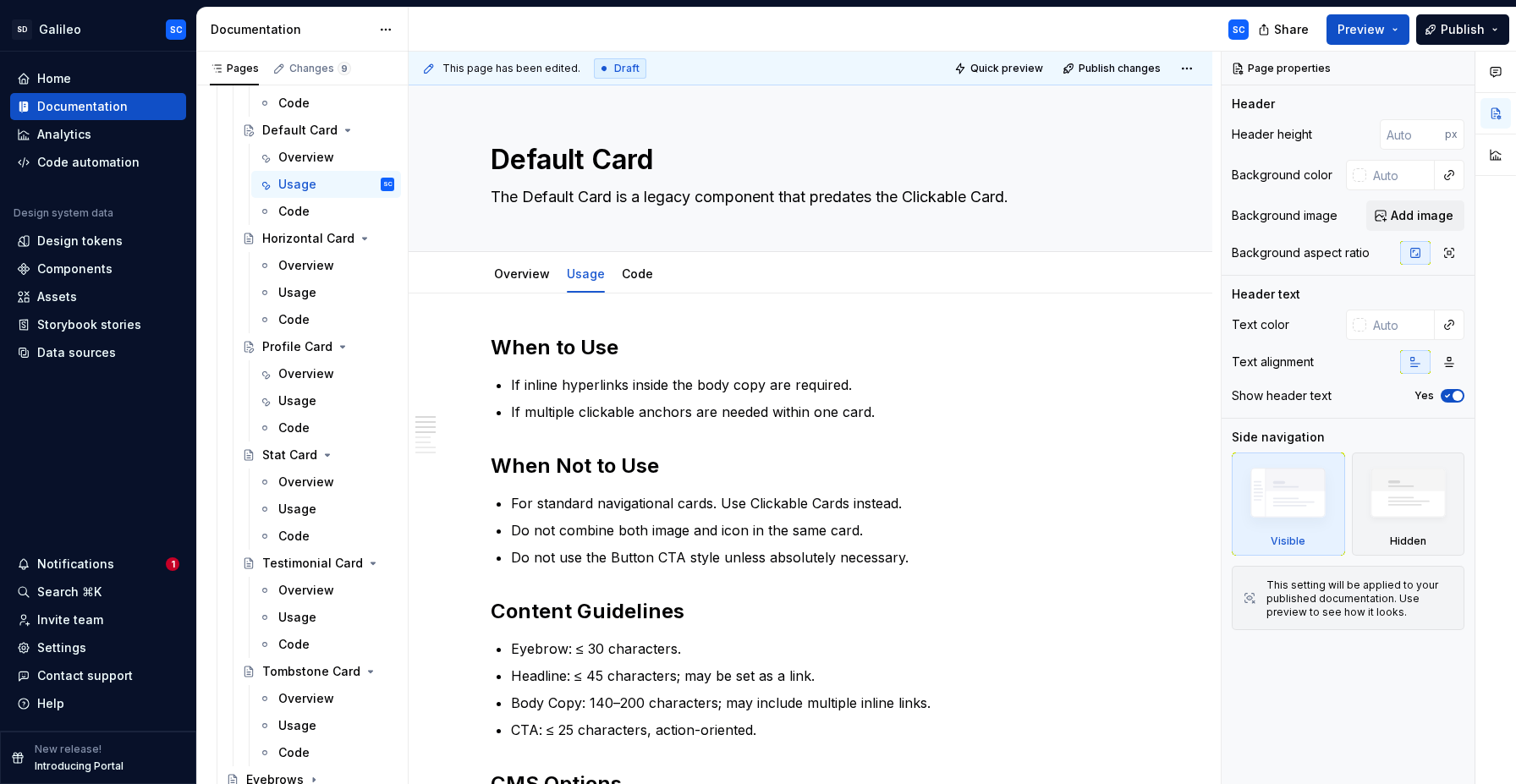
type textarea "*"
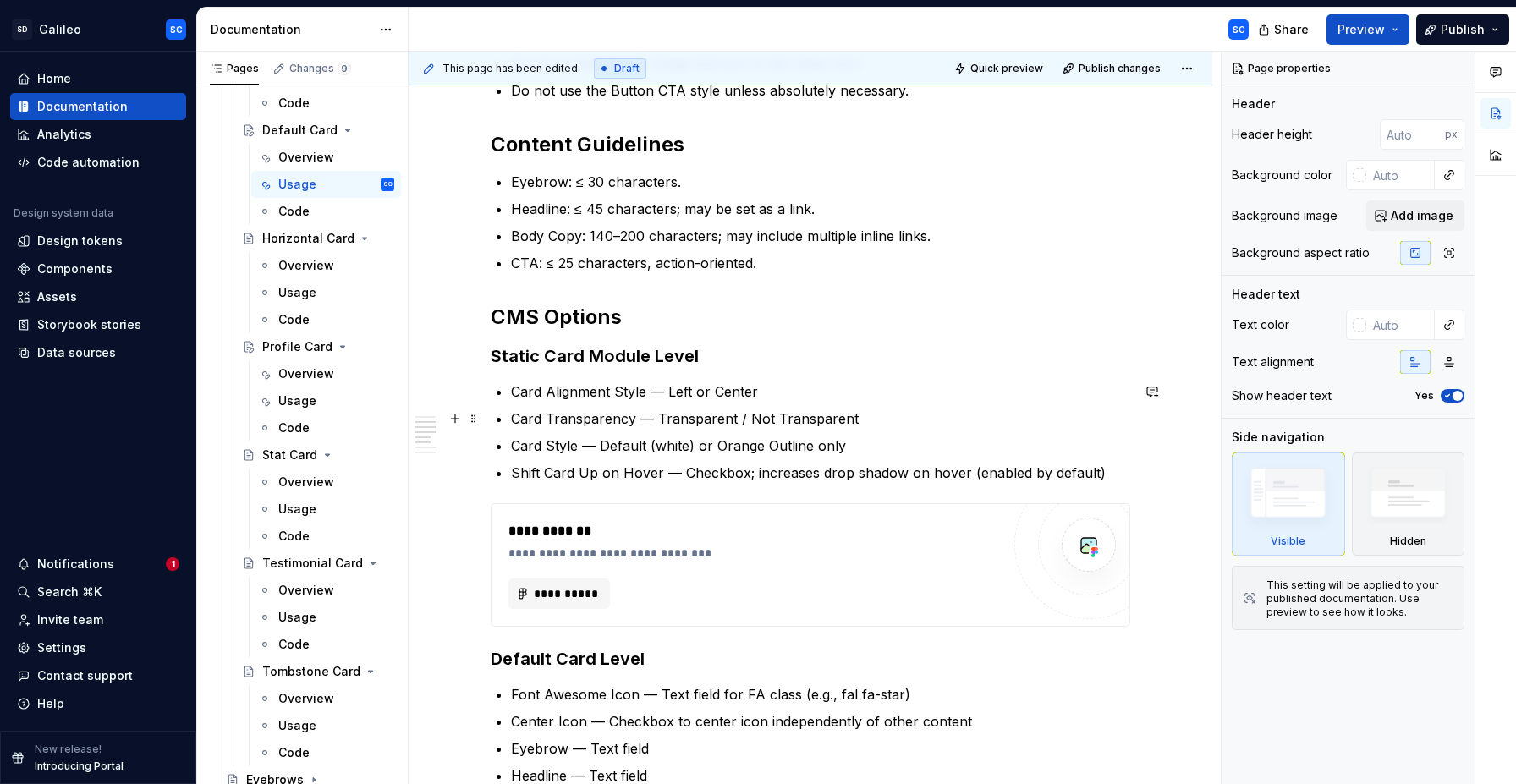
scroll to position [392, 0]
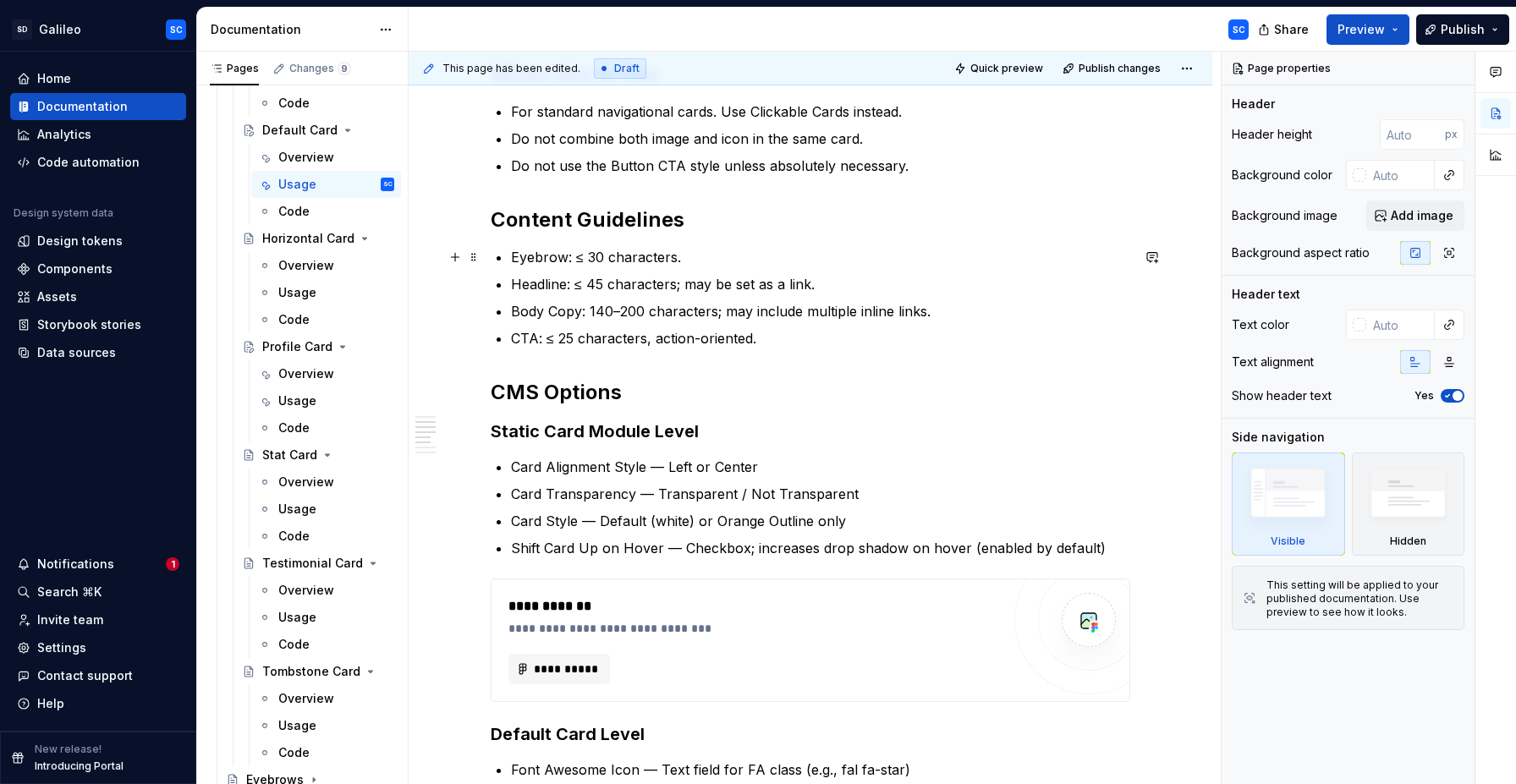
click at [518, 257] on p "Eyebrow: ≤ 30 characters." at bounding box center [820, 257] width 619 height 21
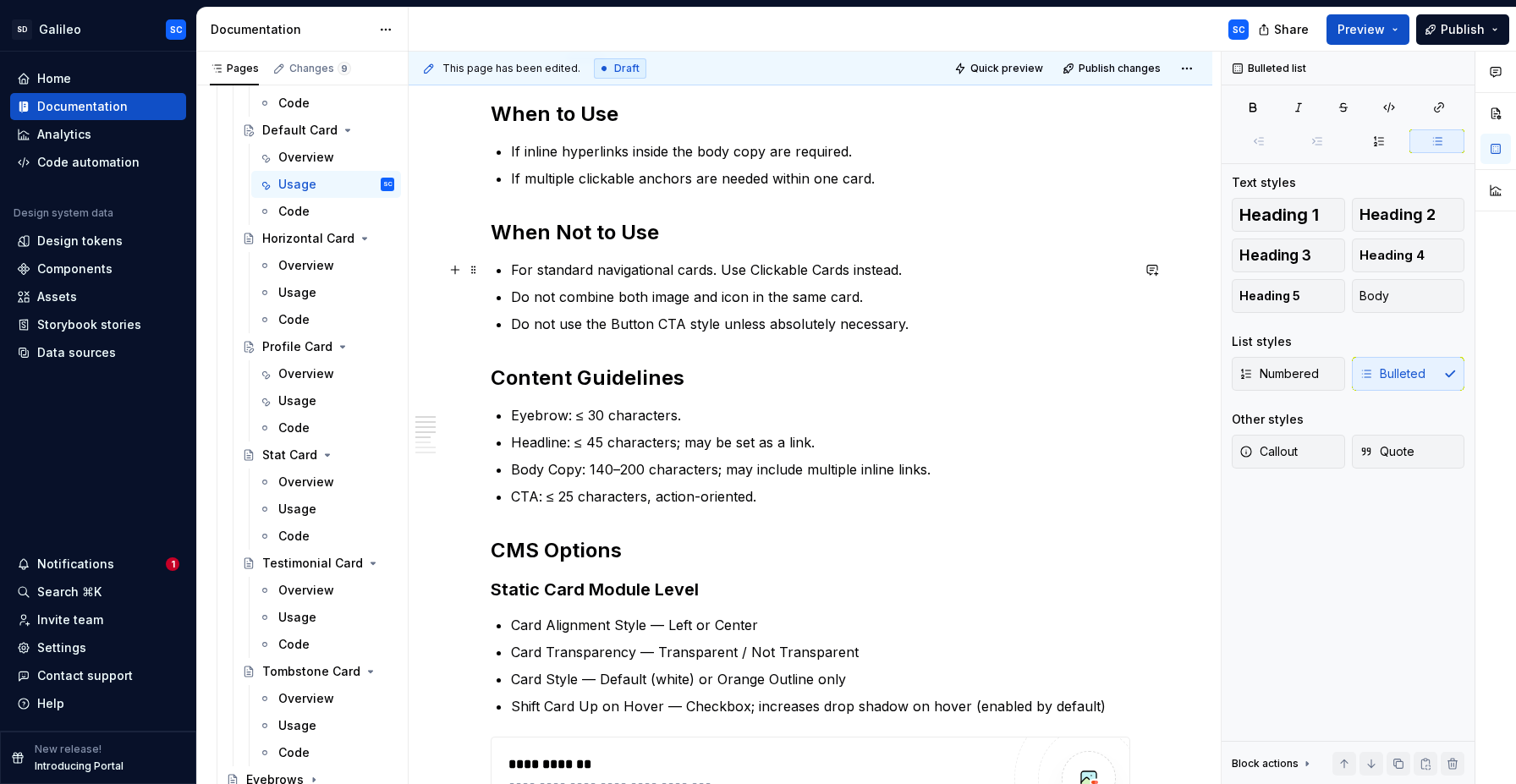
scroll to position [233, 0]
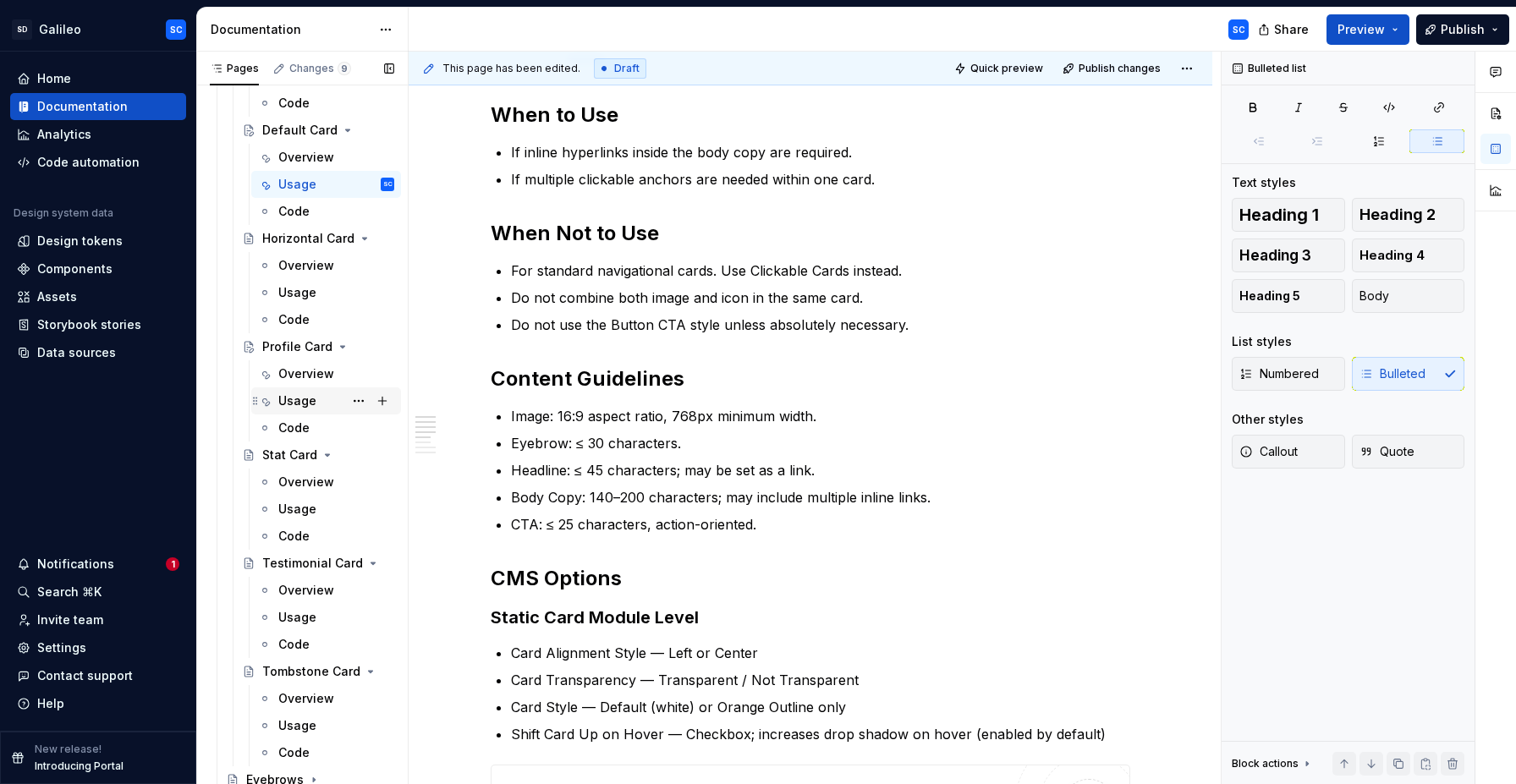
click at [291, 399] on div "Usage" at bounding box center [297, 401] width 39 height 17
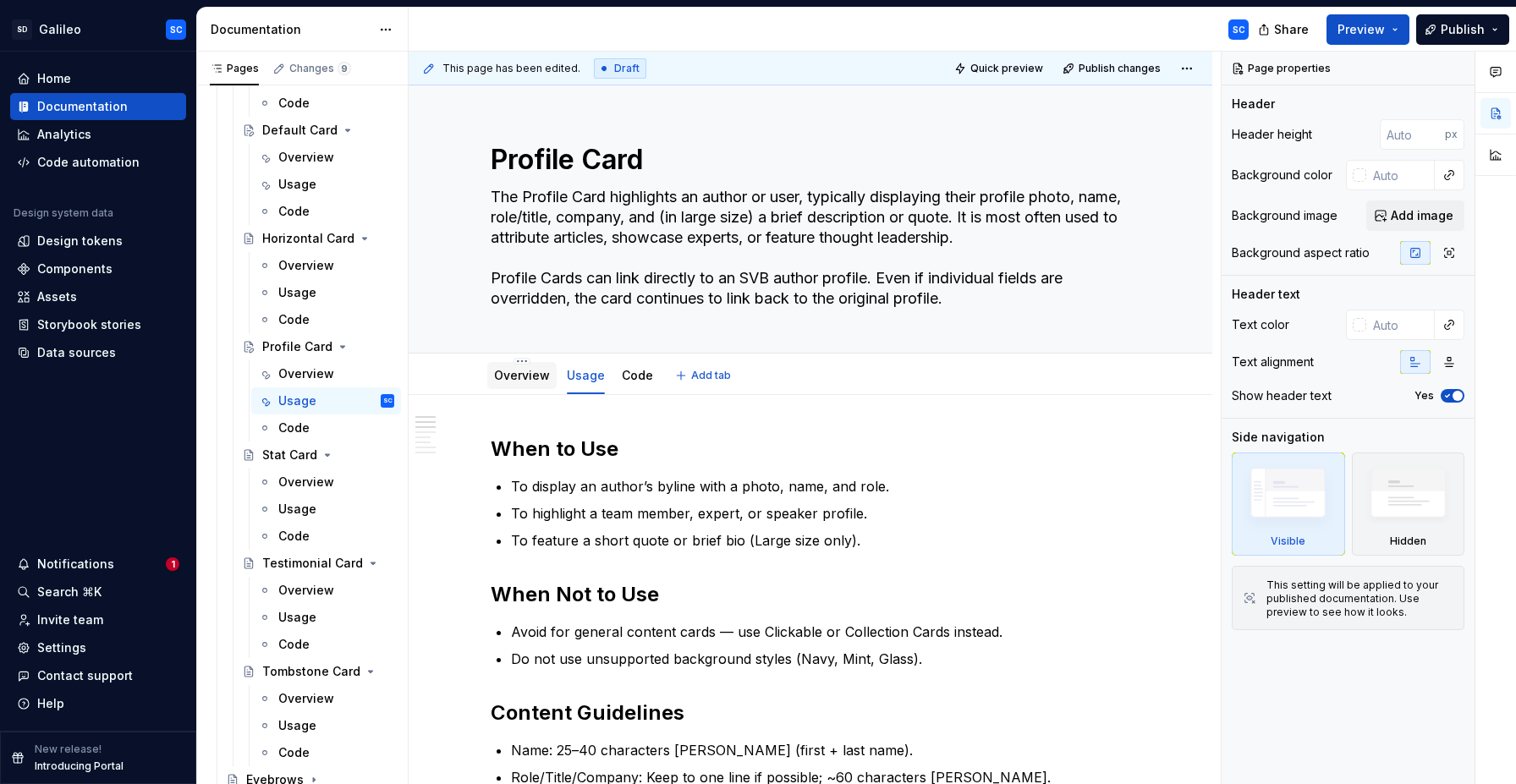
click at [519, 375] on link "Overview" at bounding box center [521, 375] width 55 height 14
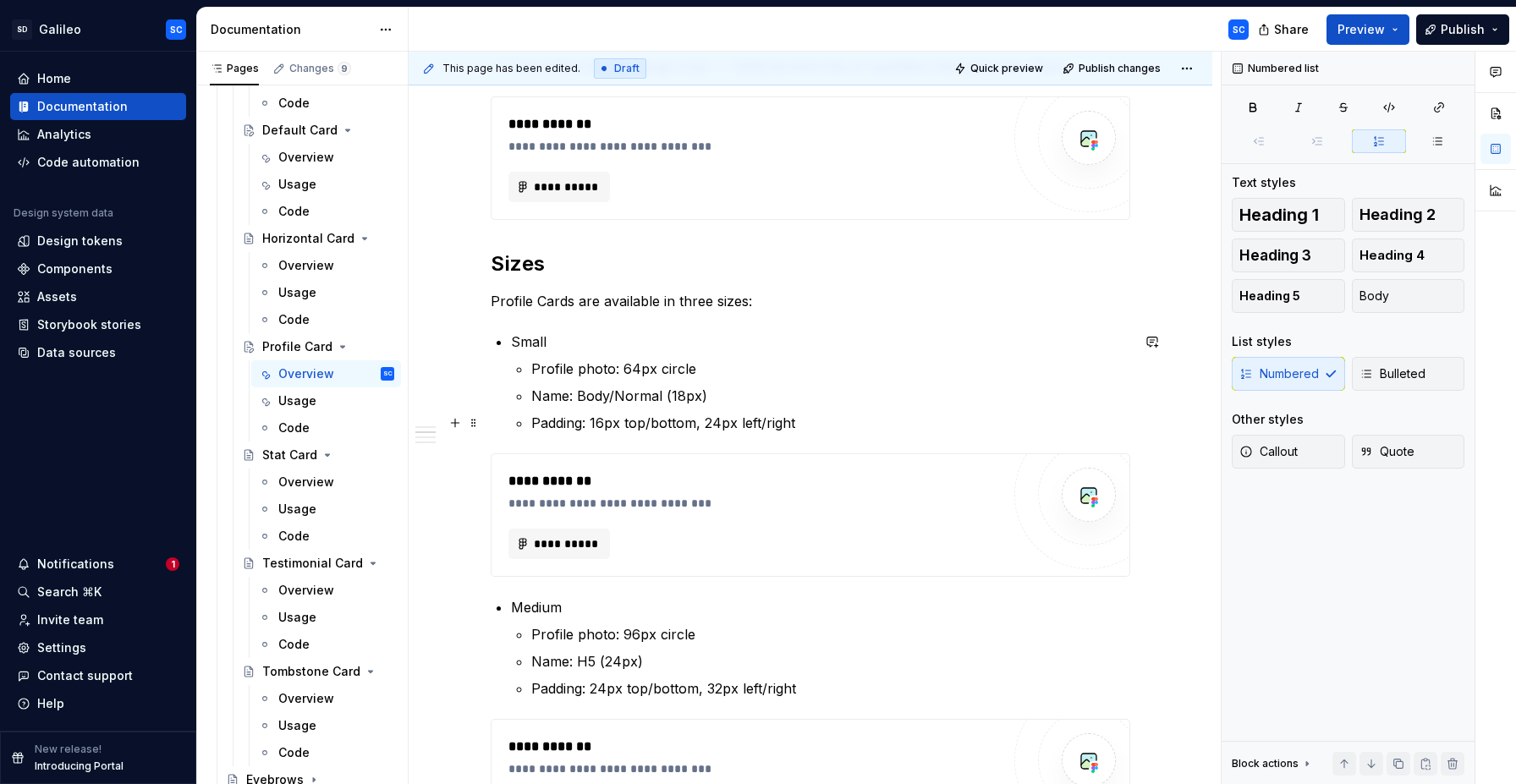
scroll to position [550, 0]
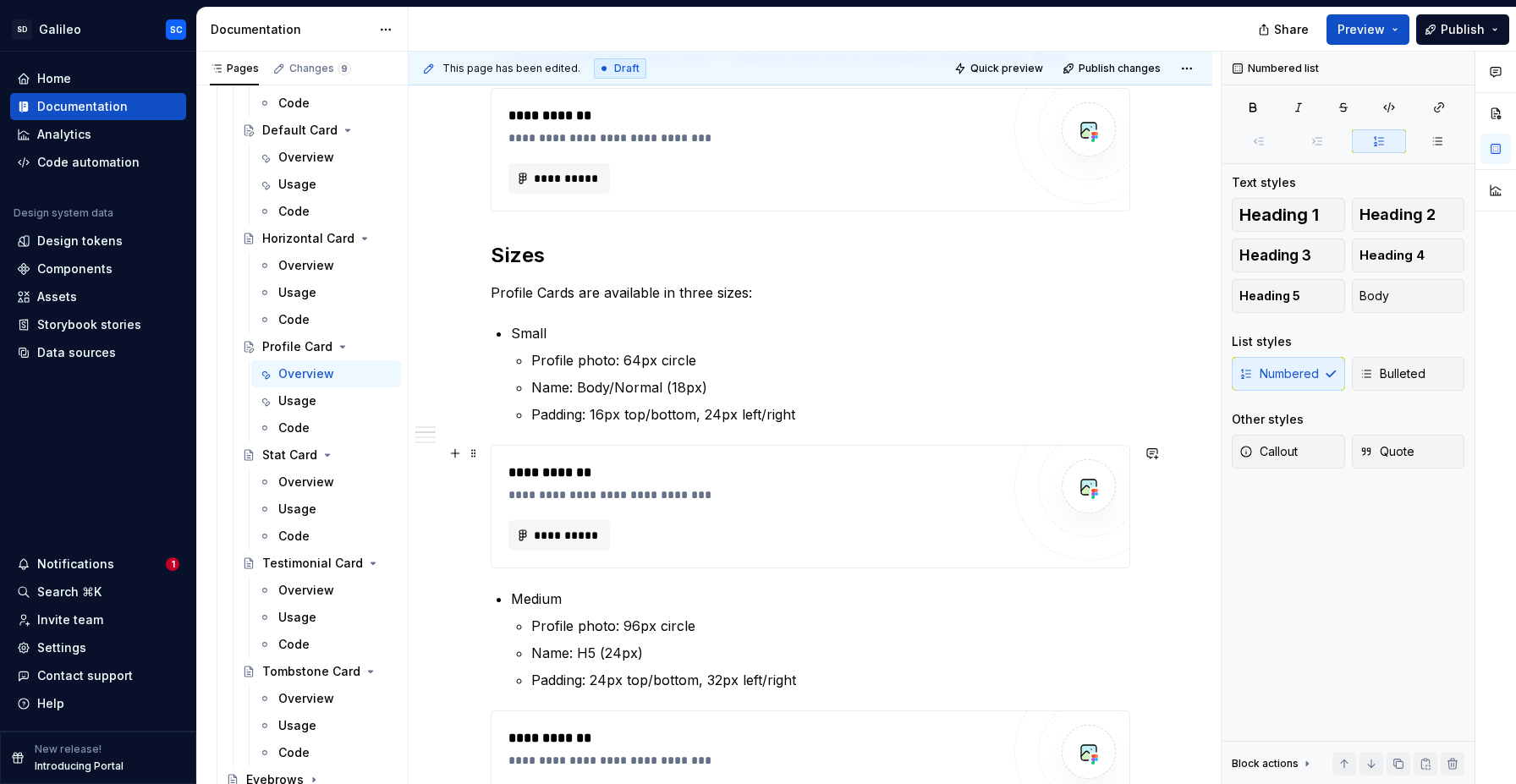
type textarea "*"
